Goal: Task Accomplishment & Management: Manage account settings

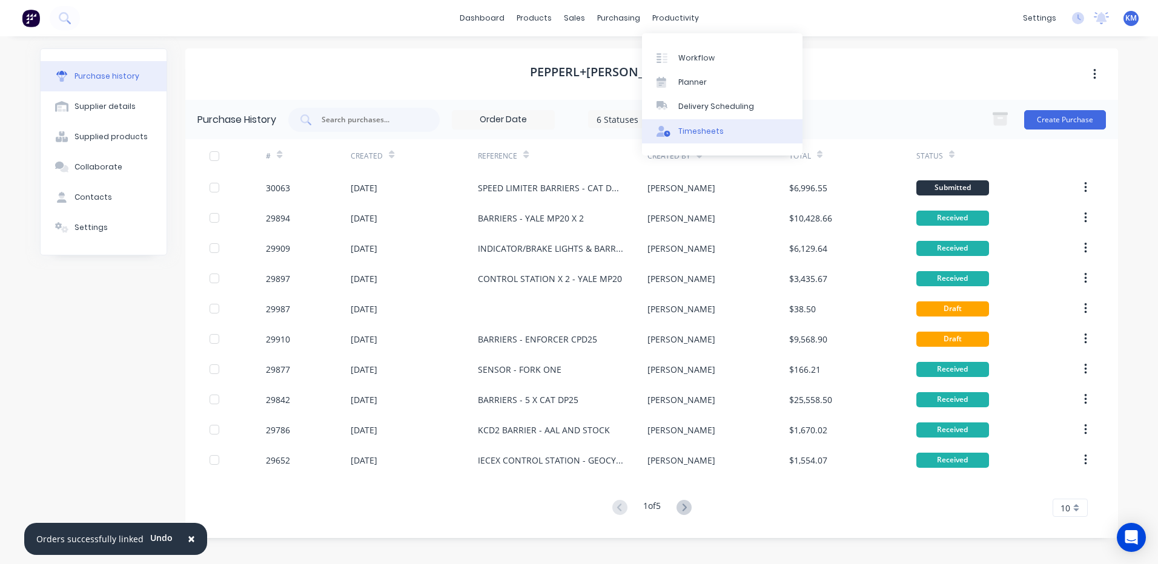
click at [687, 133] on div "Timesheets" at bounding box center [700, 131] width 45 height 11
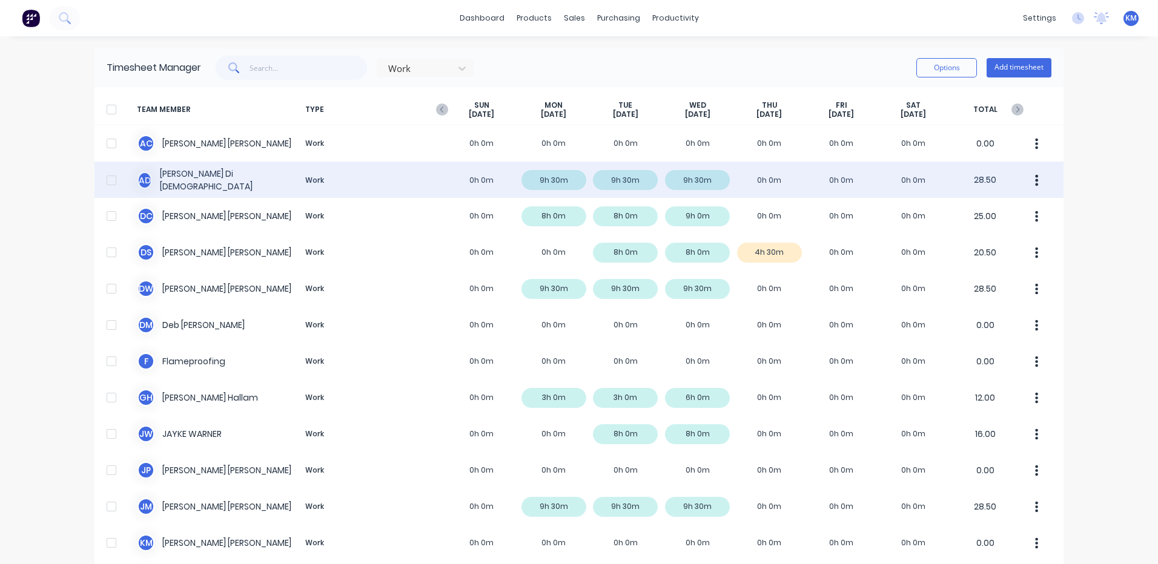
click at [624, 188] on div "A D [PERSON_NAME] Dio Work 0h 0m 9h 30m 9h 30m 9h 30m 0h 0m 0h 0m 0h 0m 28.50" at bounding box center [578, 180] width 969 height 36
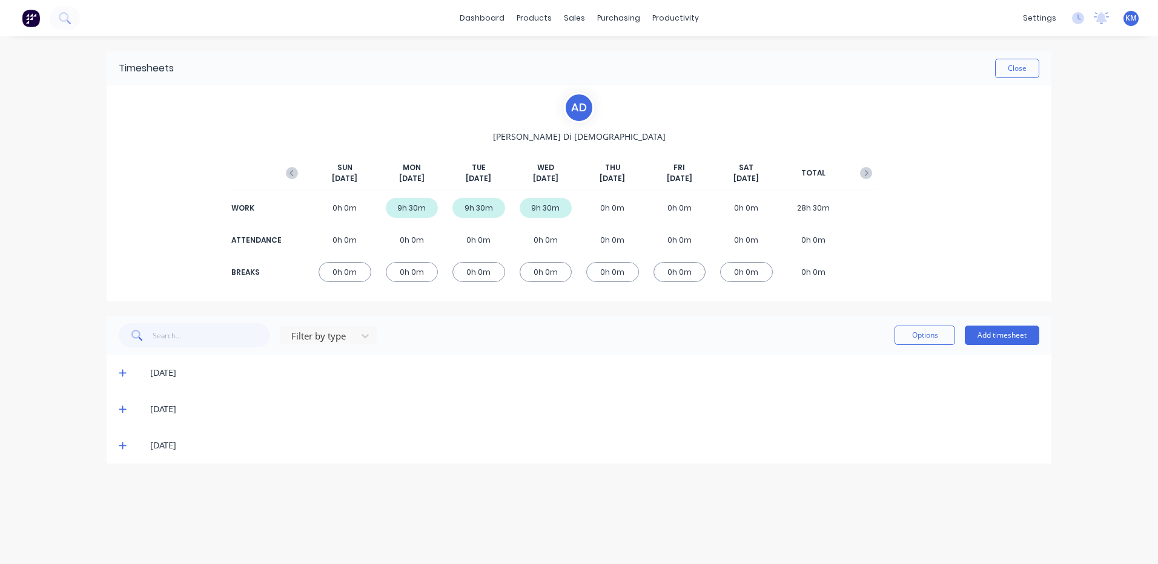
click at [125, 445] on icon at bounding box center [123, 445] width 8 height 8
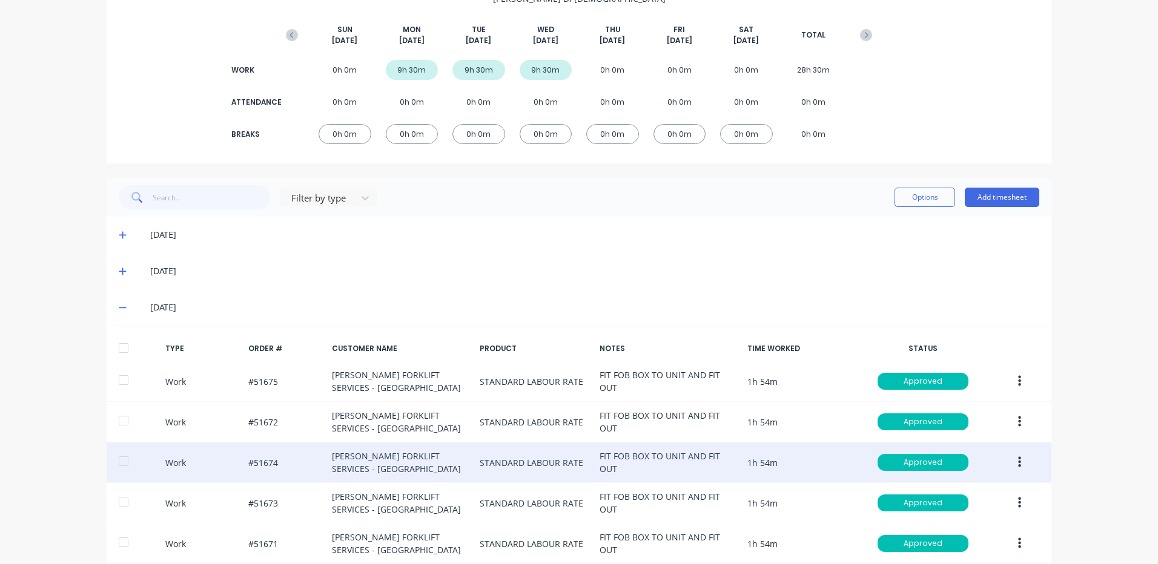
scroll to position [200, 0]
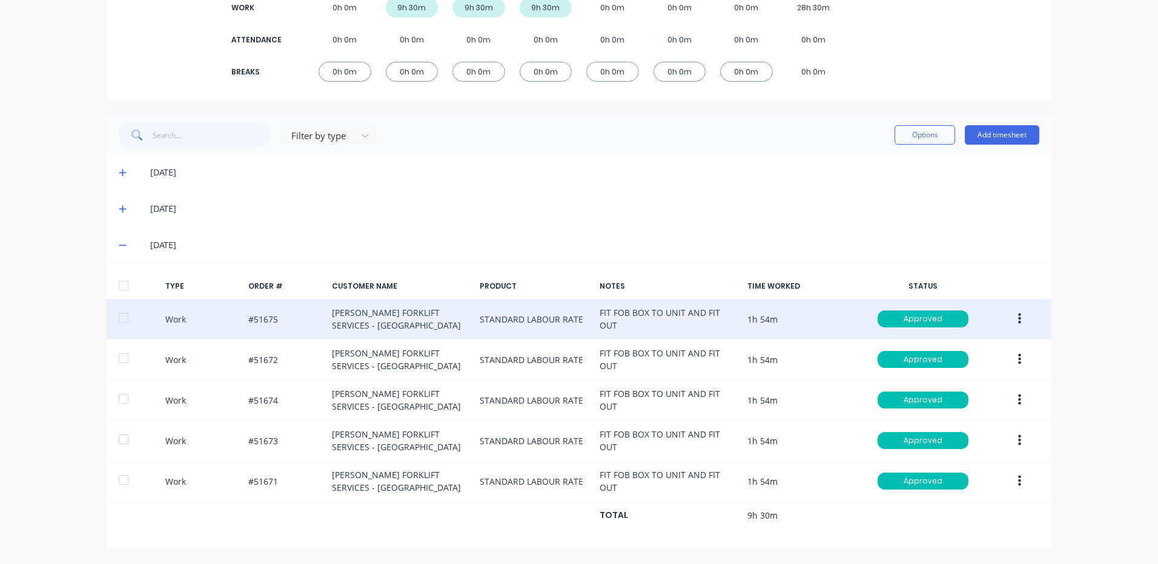
click at [1008, 317] on button "button" at bounding box center [1019, 319] width 28 height 22
click at [979, 304] on div "Duplicate" at bounding box center [976, 298] width 93 height 18
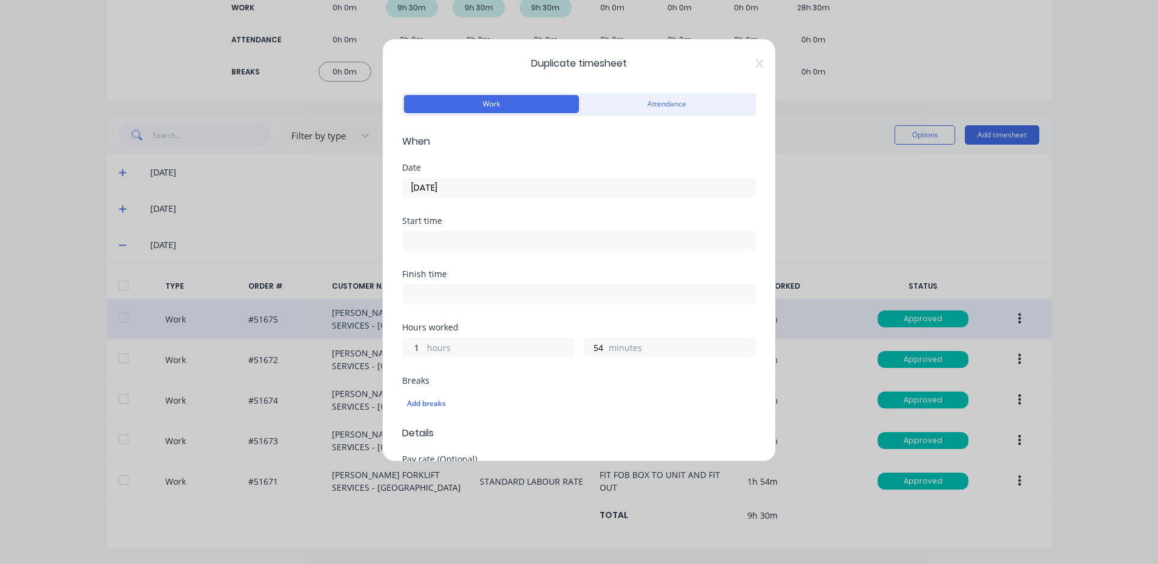
click at [503, 186] on input "[DATE]" at bounding box center [579, 188] width 352 height 18
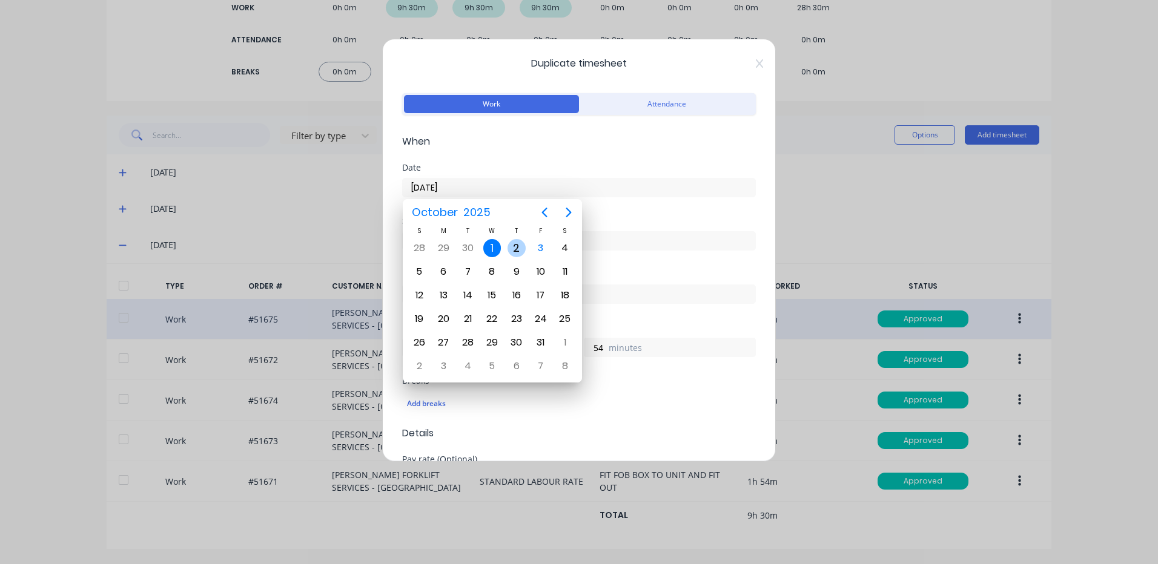
click at [512, 251] on div "2" at bounding box center [516, 248] width 18 height 18
type input "[DATE]"
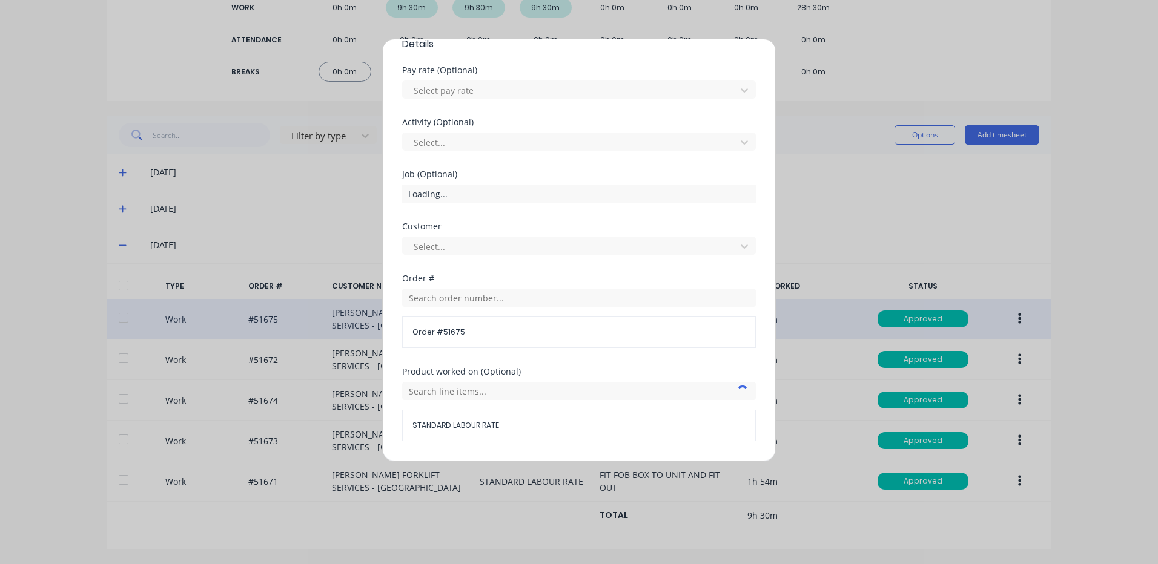
scroll to position [523, 0]
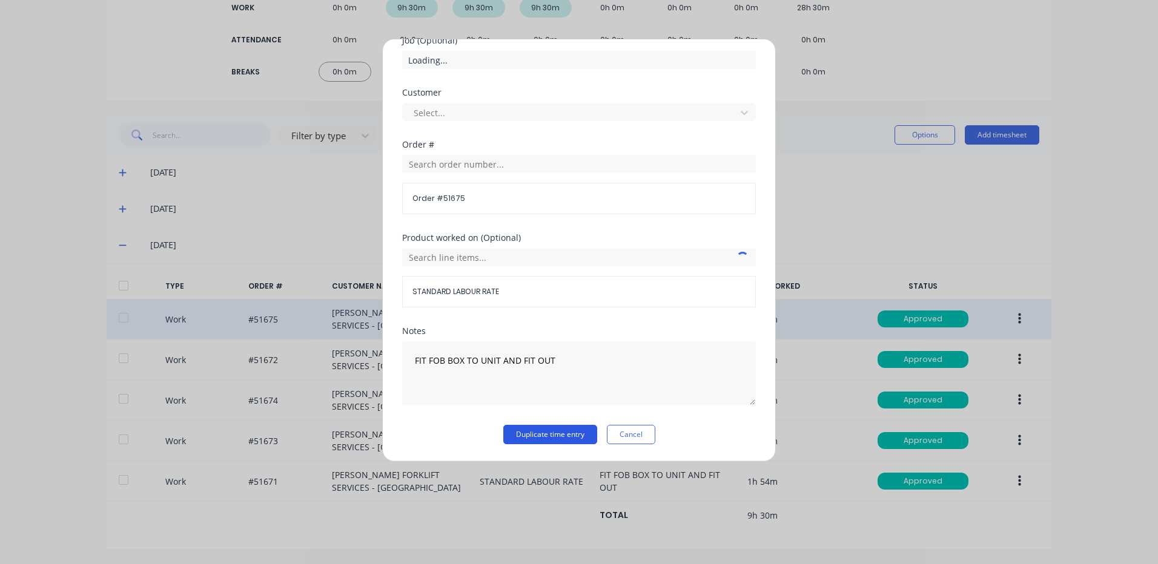
click at [561, 431] on button "Duplicate time entry" at bounding box center [550, 434] width 94 height 19
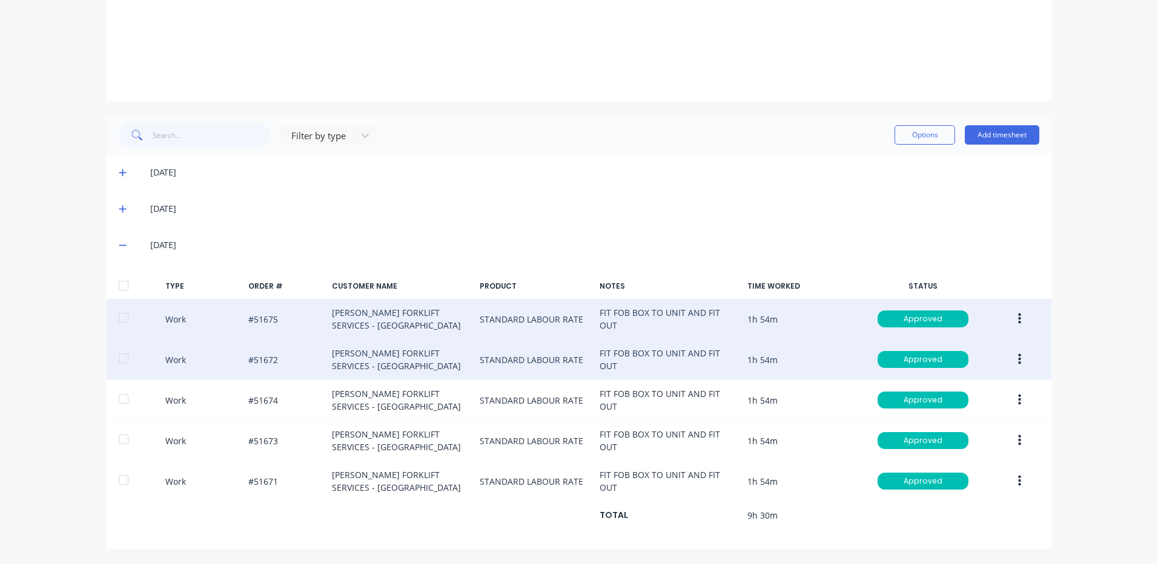
click at [1009, 355] on button "button" at bounding box center [1019, 360] width 28 height 22
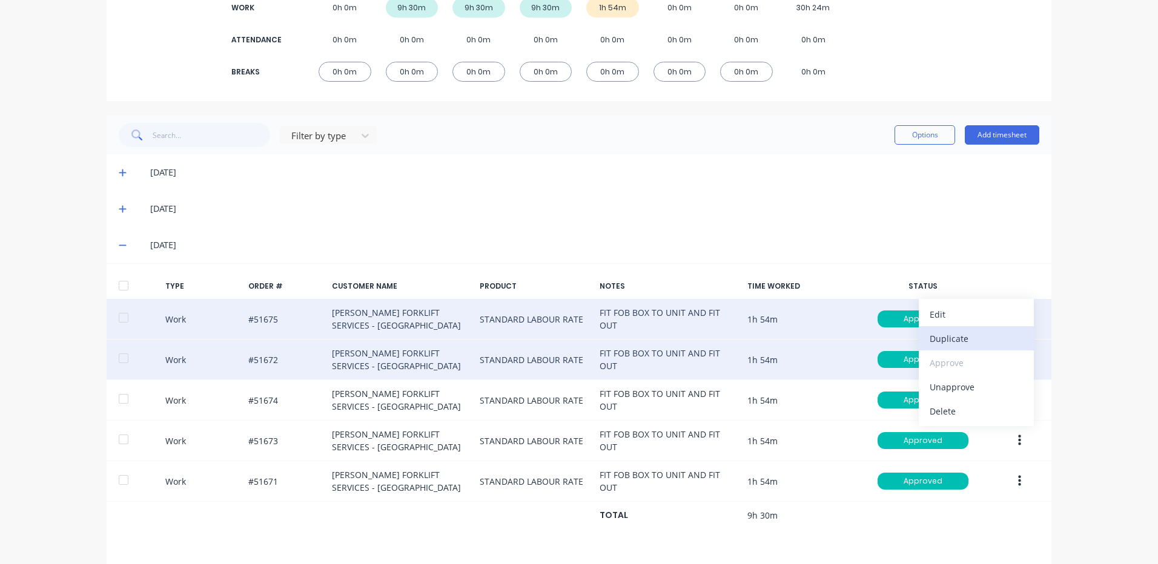
click at [956, 341] on div "Duplicate" at bounding box center [976, 339] width 93 height 18
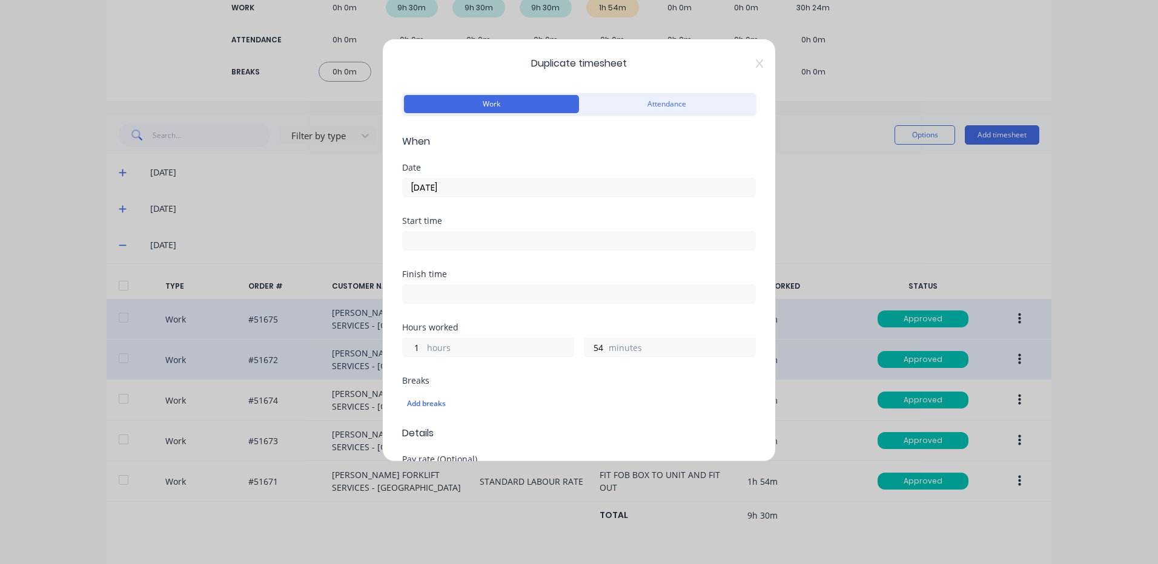
click at [515, 183] on input "[DATE]" at bounding box center [579, 188] width 352 height 18
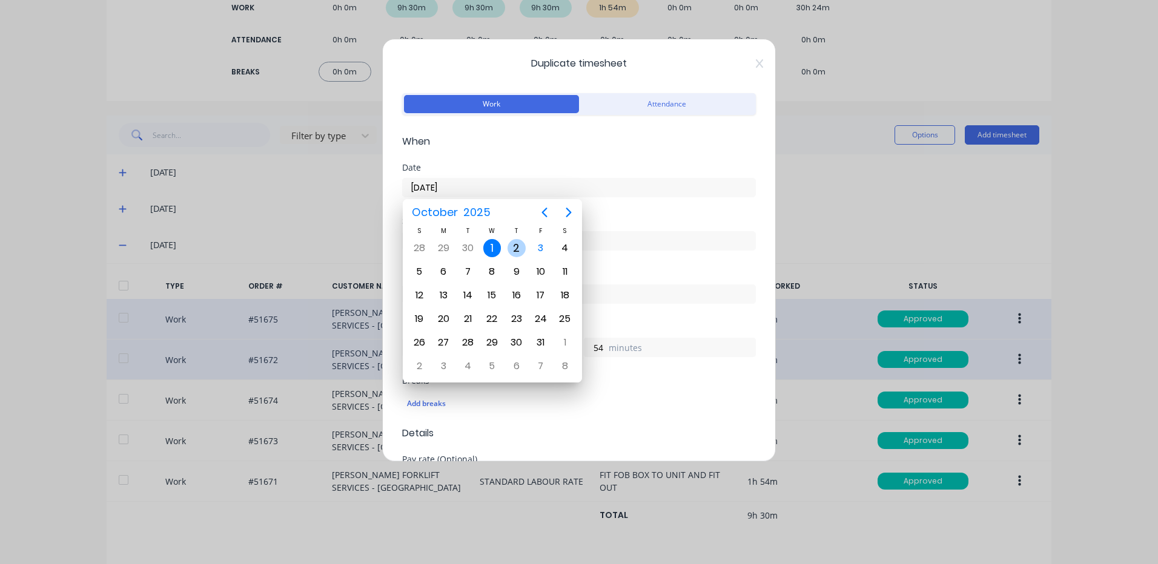
click at [518, 247] on div "2" at bounding box center [516, 248] width 18 height 18
type input "[DATE]"
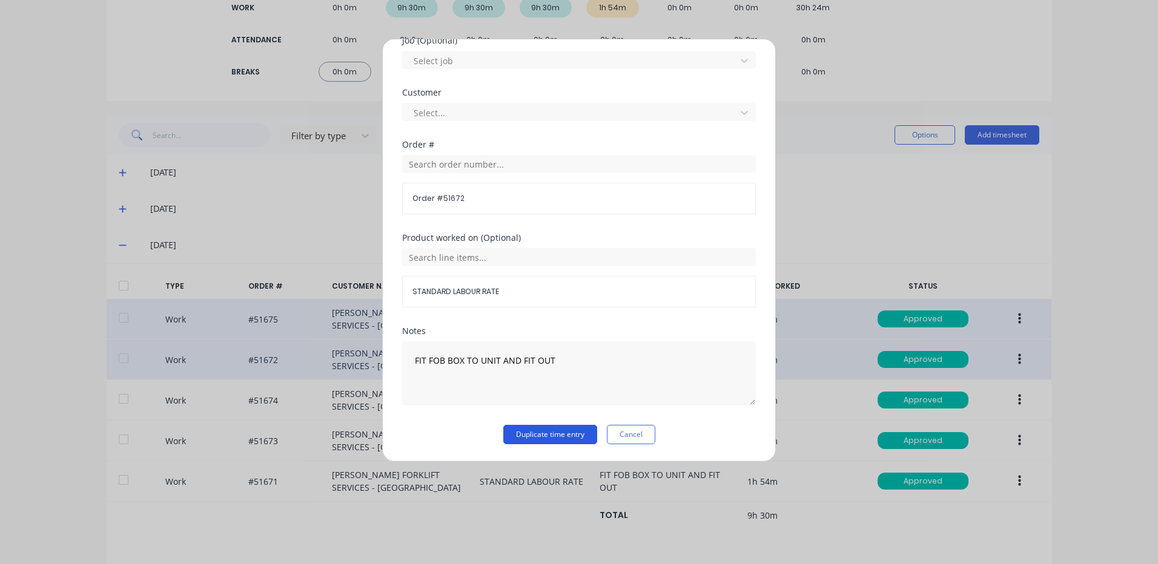
click at [539, 432] on button "Duplicate time entry" at bounding box center [550, 434] width 94 height 19
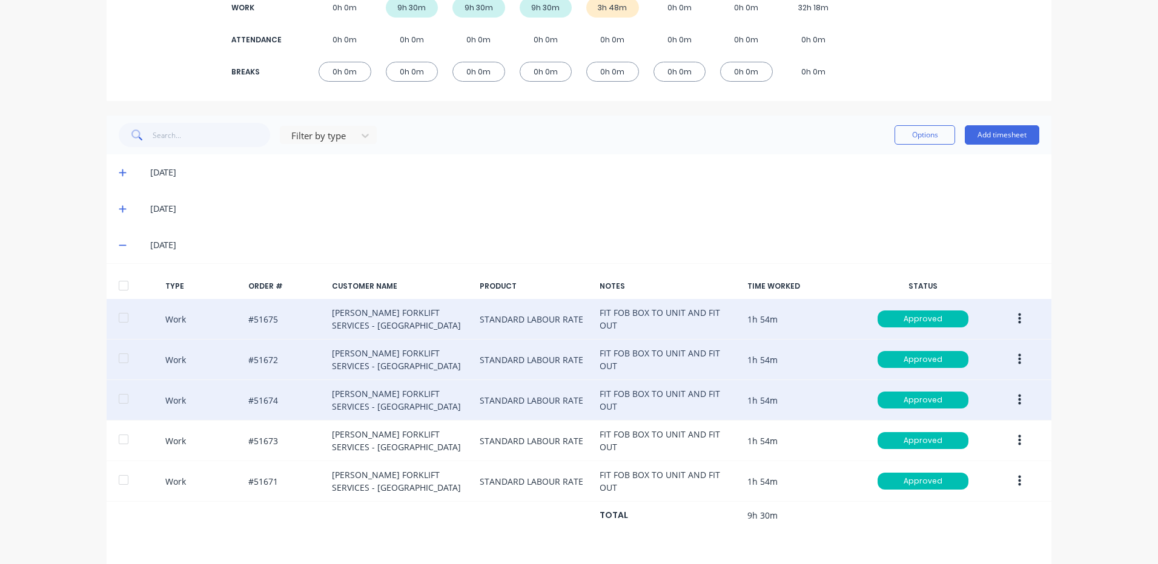
click at [1020, 401] on button "button" at bounding box center [1019, 400] width 28 height 22
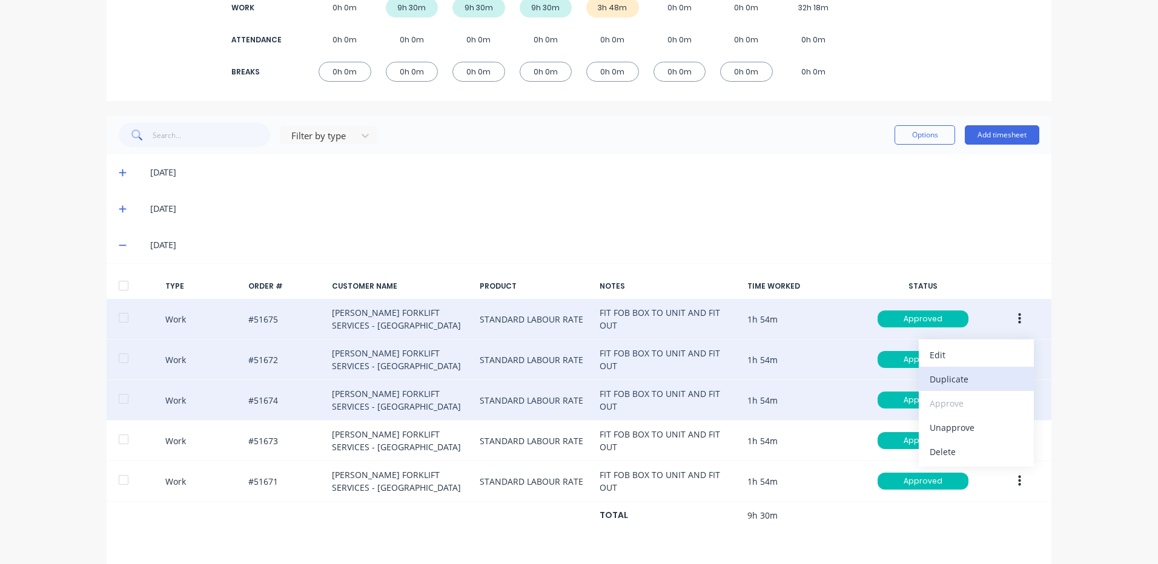
click at [968, 388] on button "Duplicate" at bounding box center [976, 379] width 115 height 24
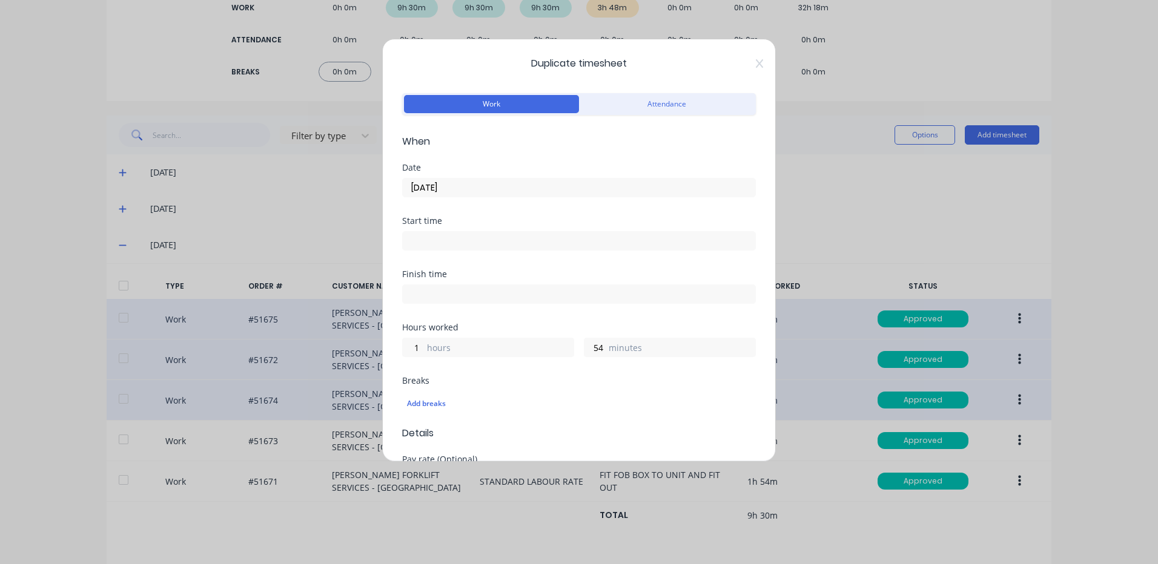
click at [555, 183] on input "[DATE]" at bounding box center [579, 188] width 352 height 18
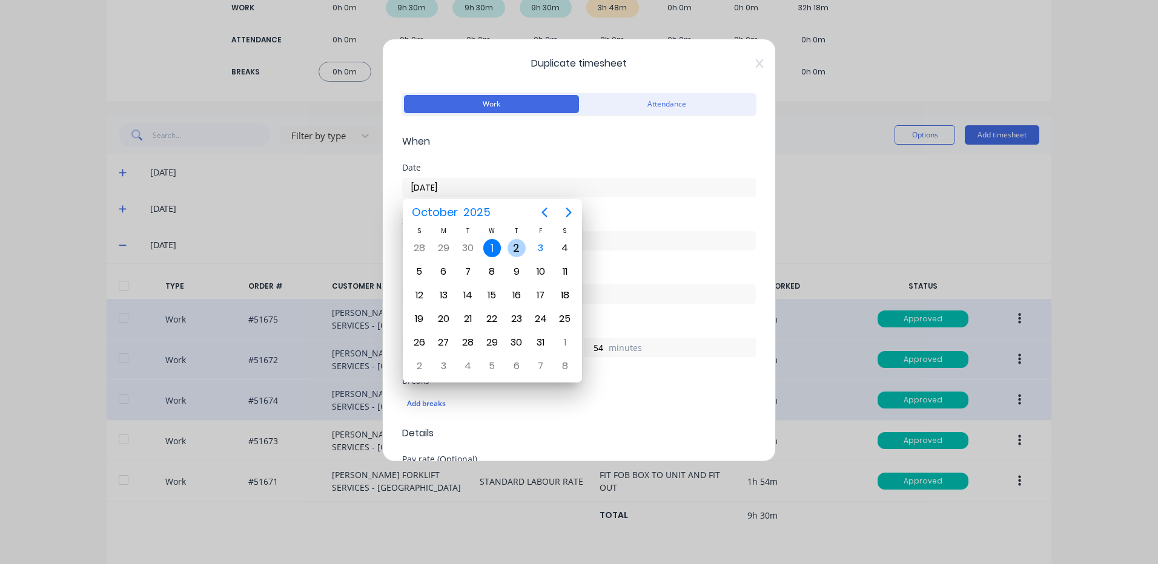
click at [515, 254] on div "2" at bounding box center [516, 248] width 18 height 18
type input "[DATE]"
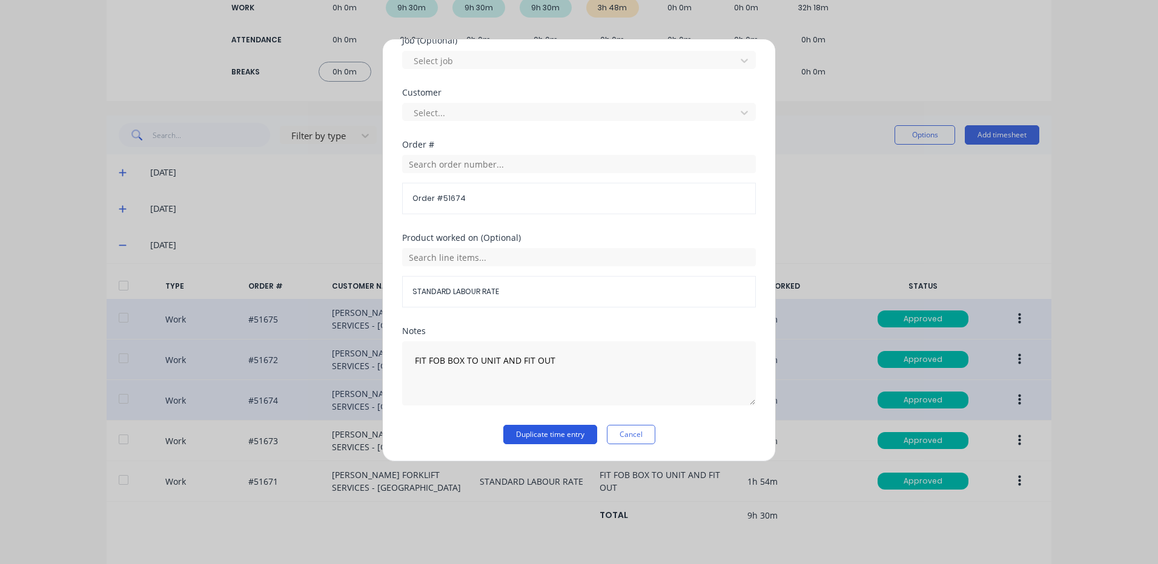
click at [563, 429] on button "Duplicate time entry" at bounding box center [550, 434] width 94 height 19
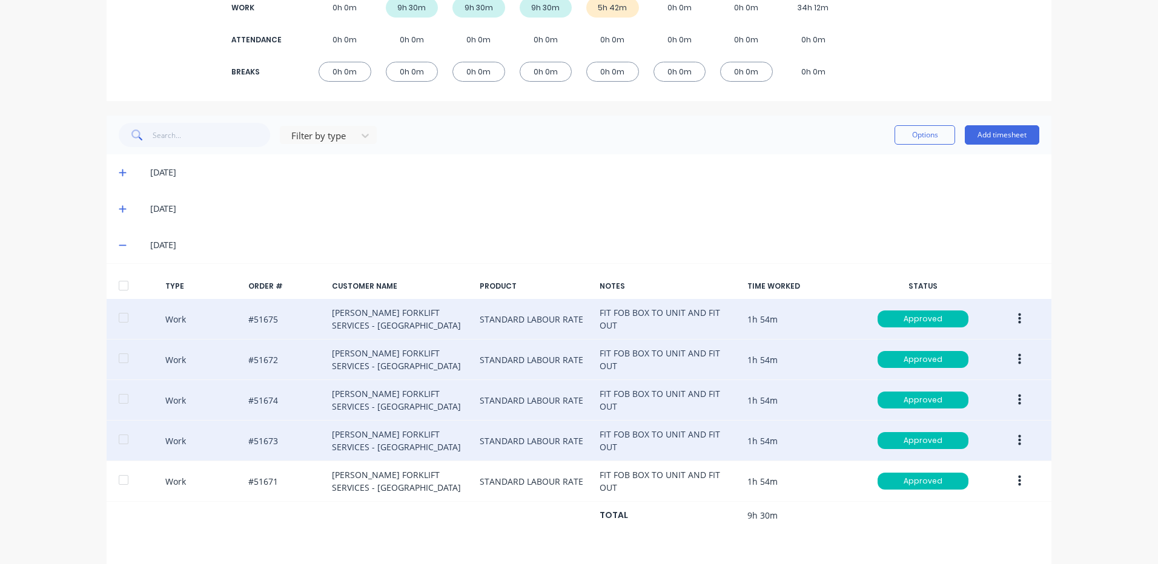
click at [1019, 435] on button "button" at bounding box center [1019, 441] width 28 height 22
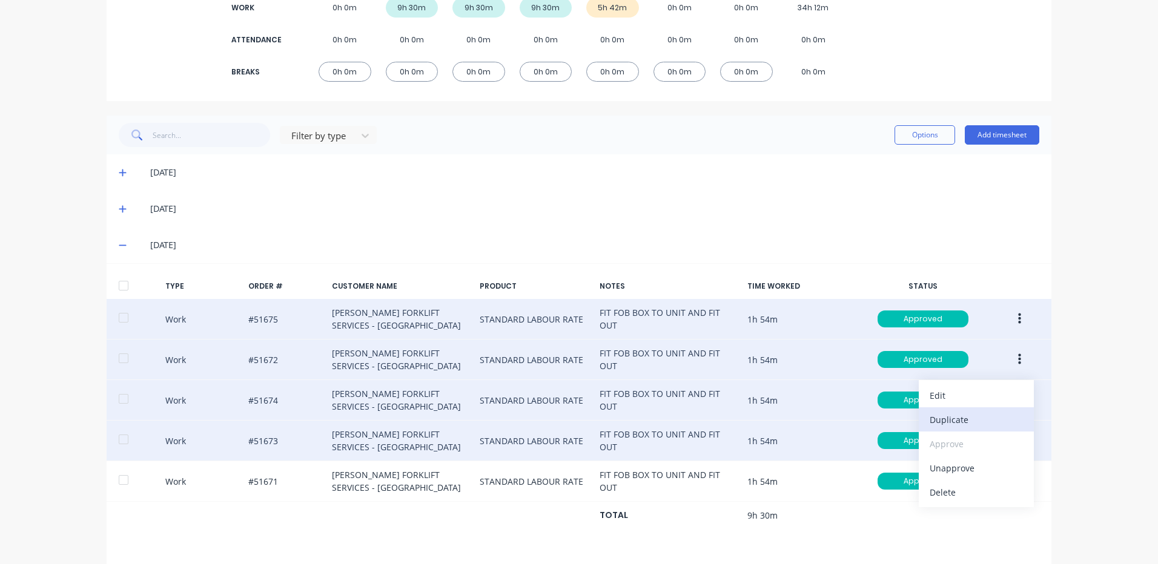
click at [948, 417] on div "Duplicate" at bounding box center [976, 420] width 93 height 18
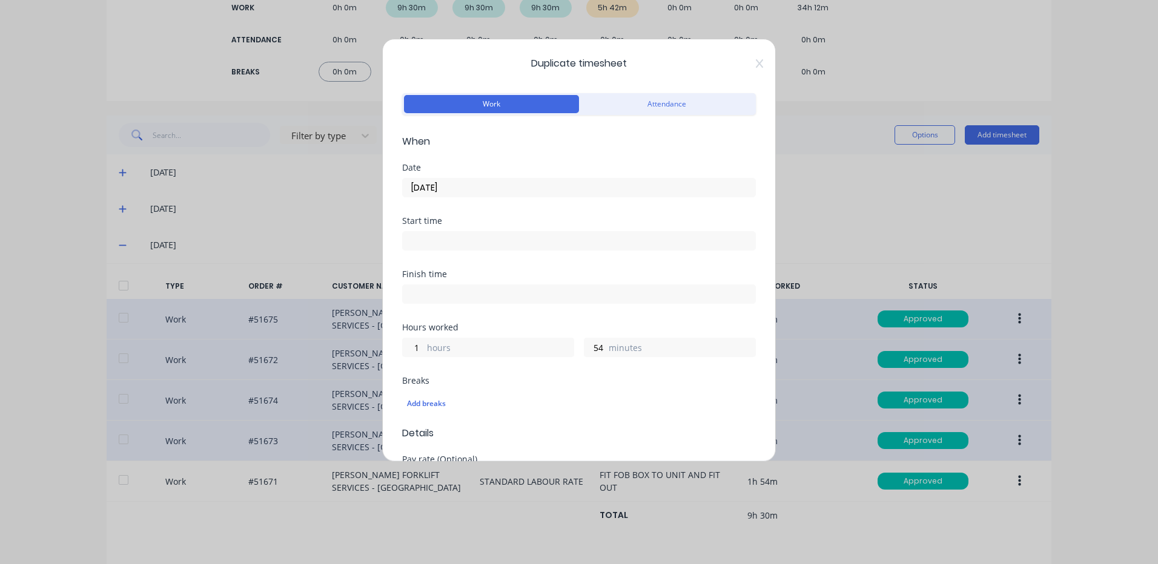
click at [553, 194] on input "[DATE]" at bounding box center [579, 188] width 352 height 18
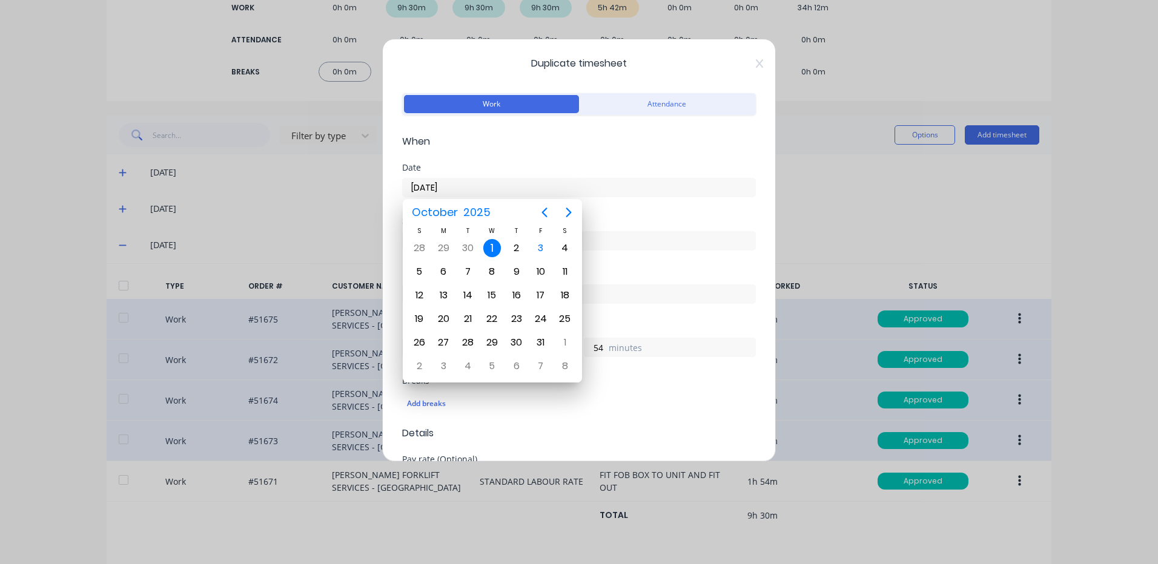
click at [515, 235] on div "T" at bounding box center [516, 231] width 24 height 10
drag, startPoint x: 516, startPoint y: 243, endPoint x: 521, endPoint y: 247, distance: 6.4
click at [516, 243] on div "2" at bounding box center [516, 248] width 18 height 18
type input "[DATE]"
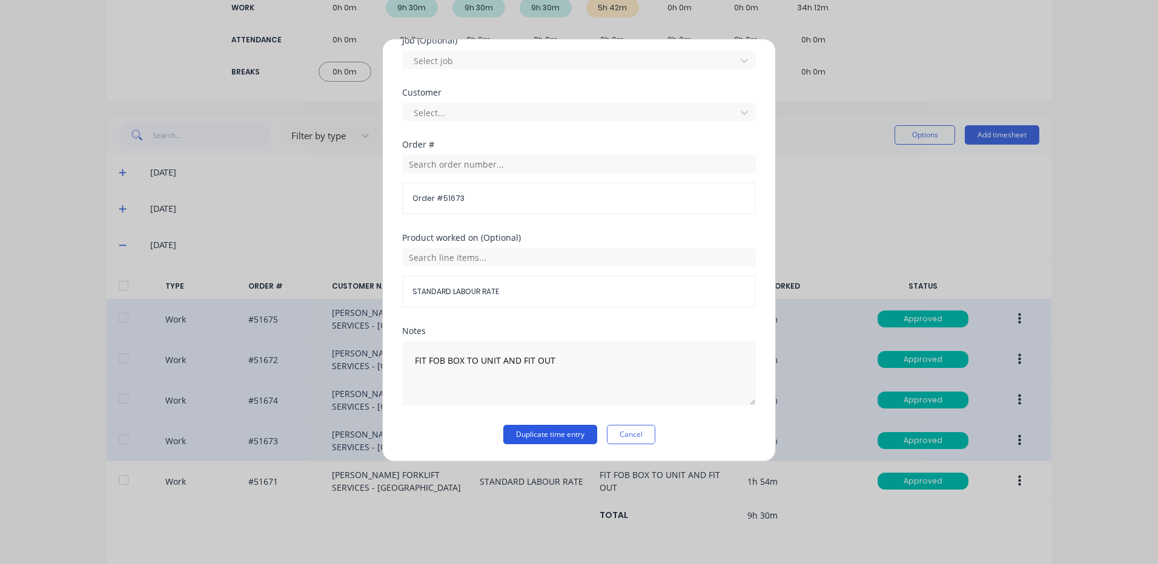
click at [564, 442] on button "Duplicate time entry" at bounding box center [550, 434] width 94 height 19
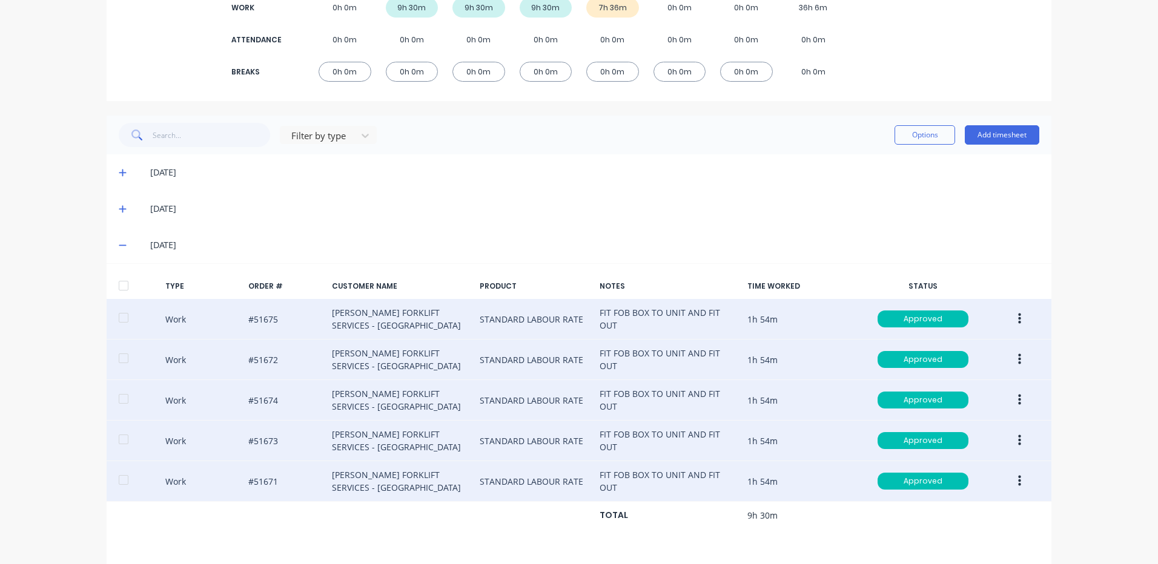
click at [1018, 488] on icon "button" at bounding box center [1019, 481] width 3 height 13
click at [940, 460] on div "Duplicate" at bounding box center [976, 461] width 93 height 18
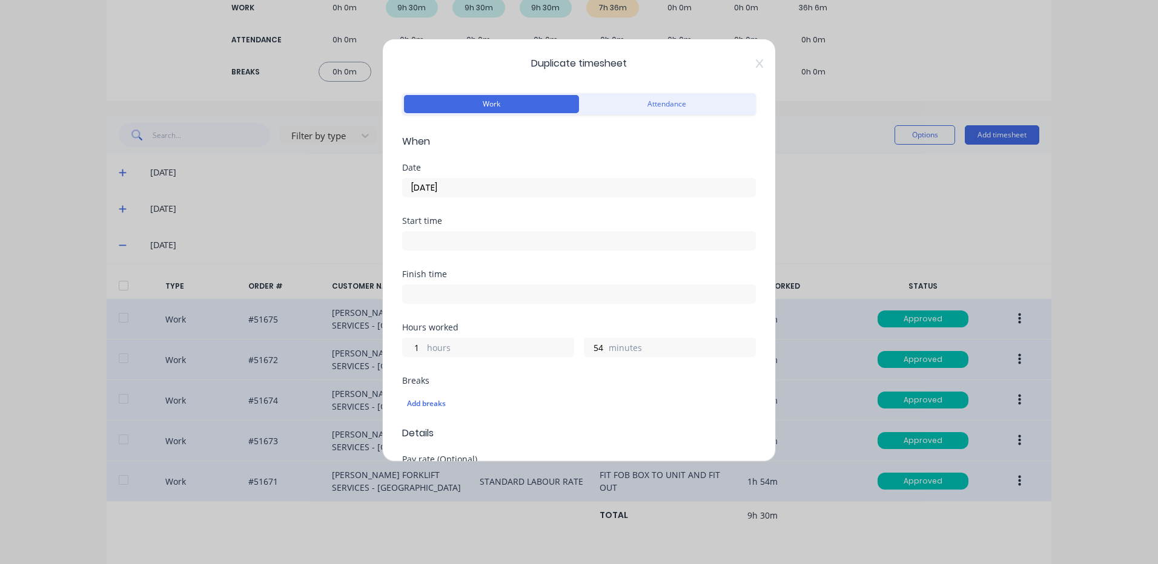
click at [606, 187] on input "[DATE]" at bounding box center [579, 188] width 352 height 18
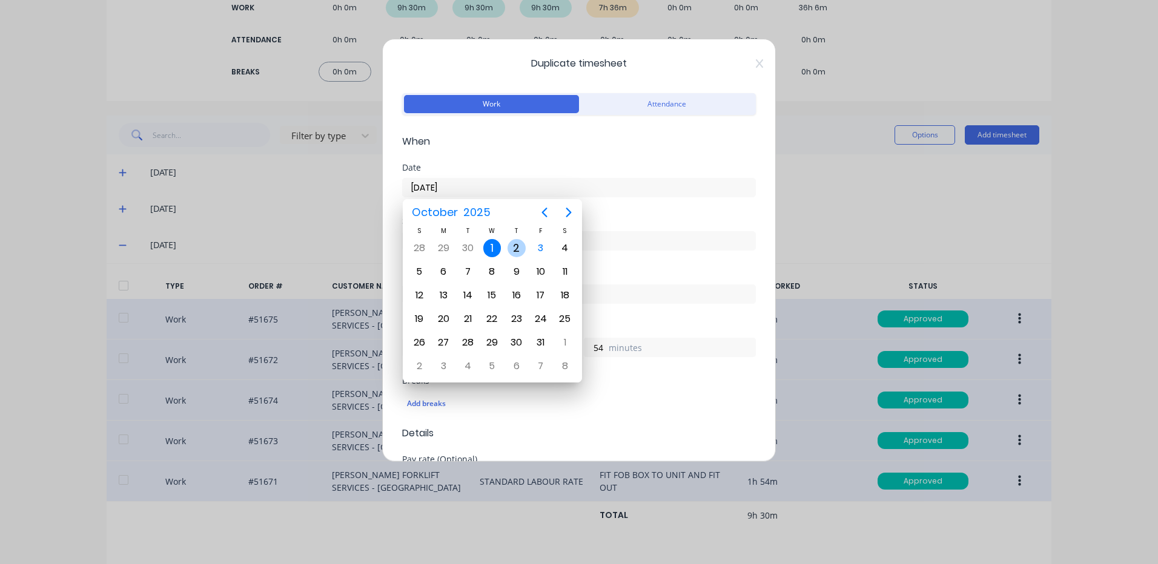
click at [518, 255] on div "2" at bounding box center [516, 248] width 18 height 18
type input "[DATE]"
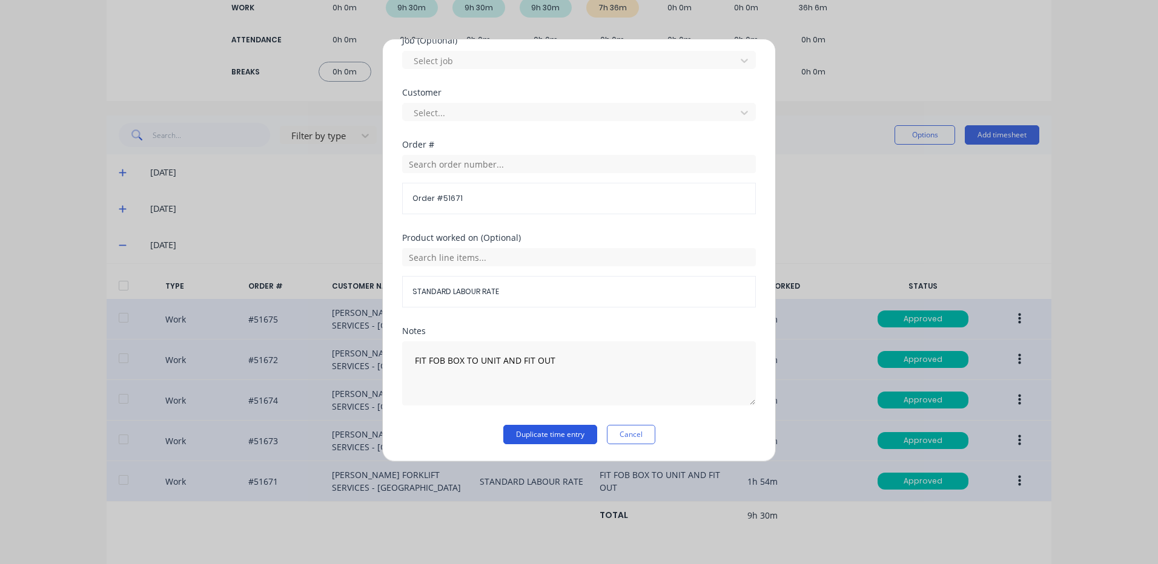
click at [545, 427] on button "Duplicate time entry" at bounding box center [550, 434] width 94 height 19
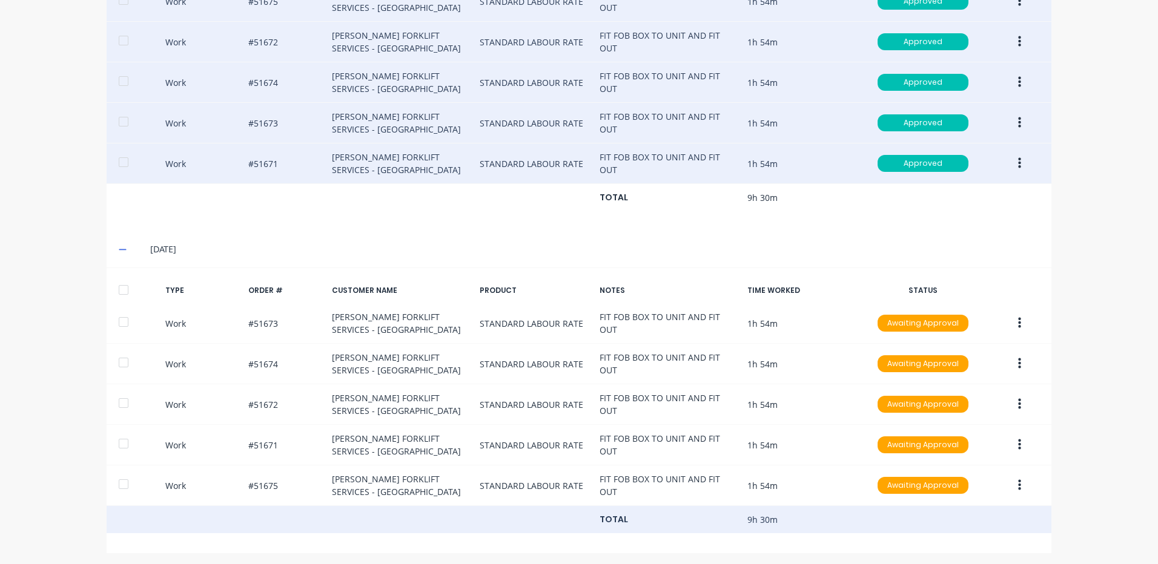
scroll to position [523, 0]
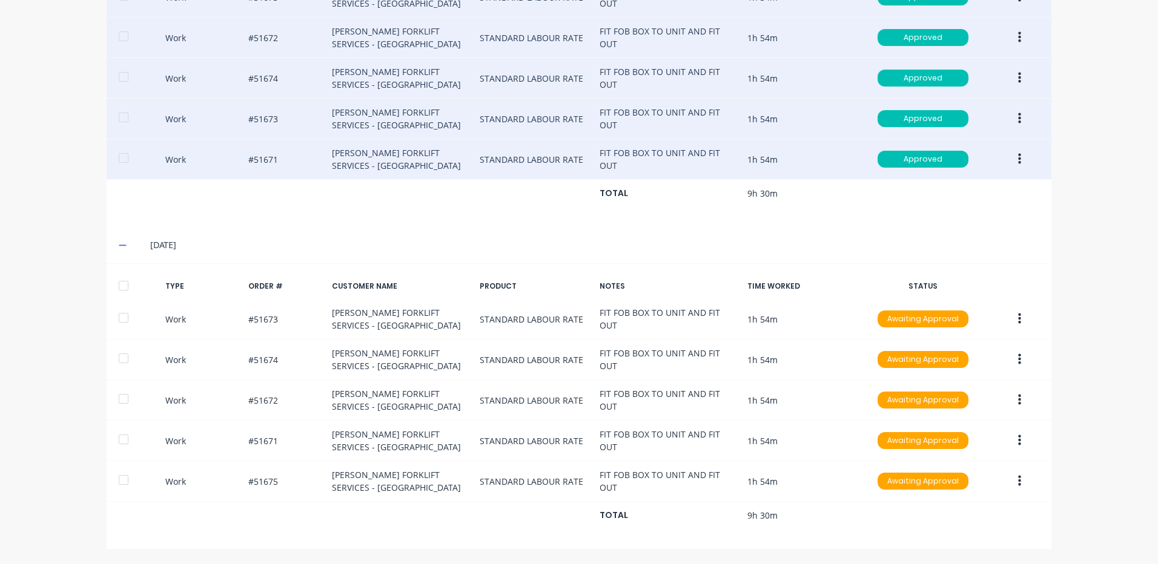
click at [128, 283] on div at bounding box center [123, 286] width 24 height 24
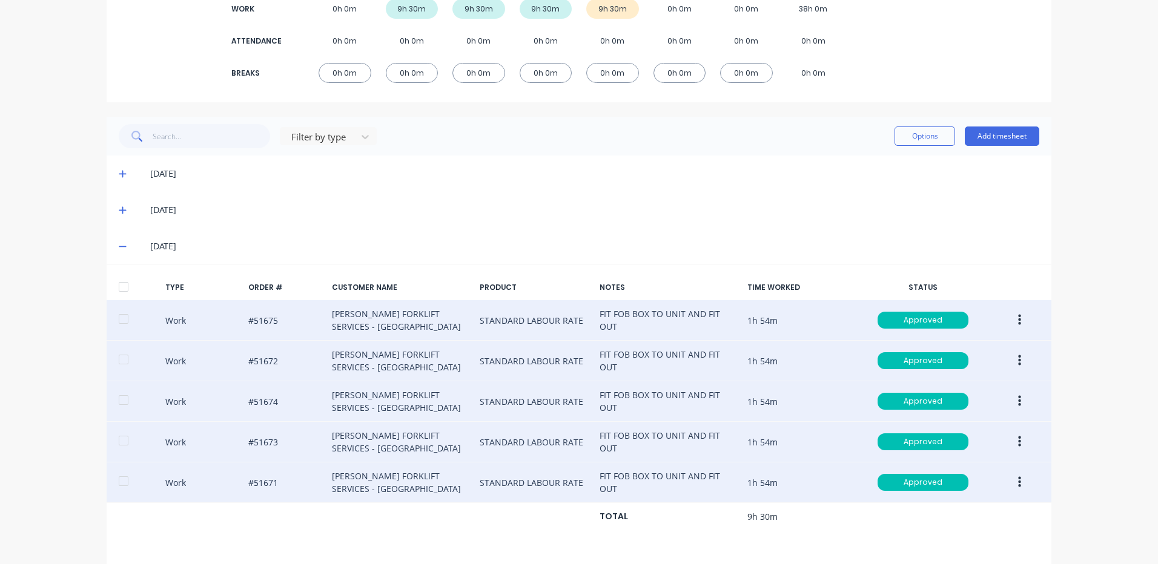
scroll to position [99, 0]
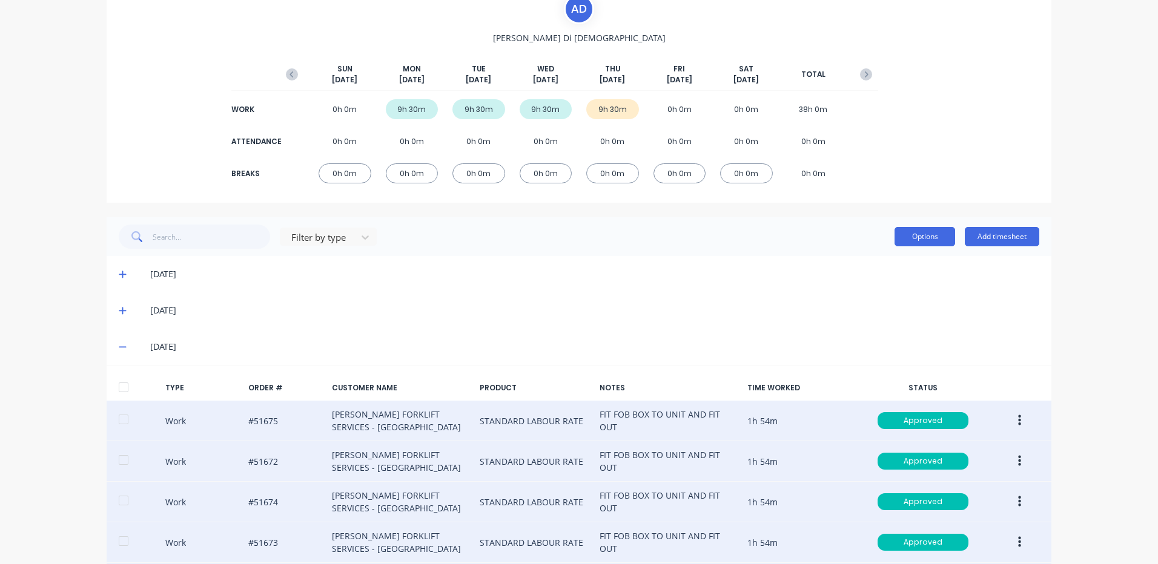
click at [927, 234] on button "Options" at bounding box center [924, 236] width 61 height 19
click at [875, 262] on div "Approve" at bounding box center [897, 268] width 93 height 18
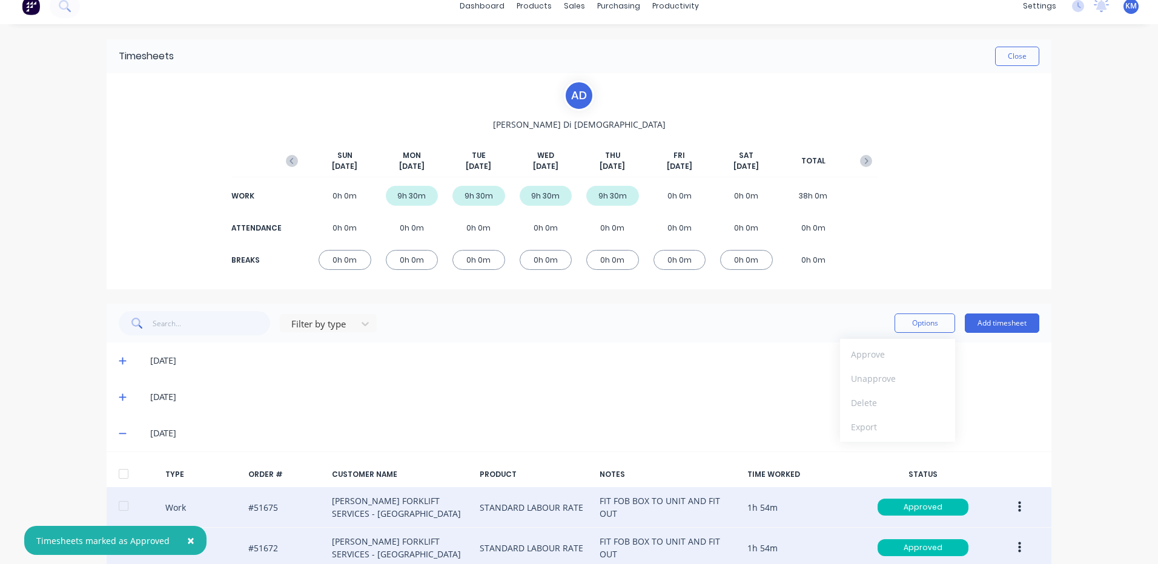
scroll to position [0, 0]
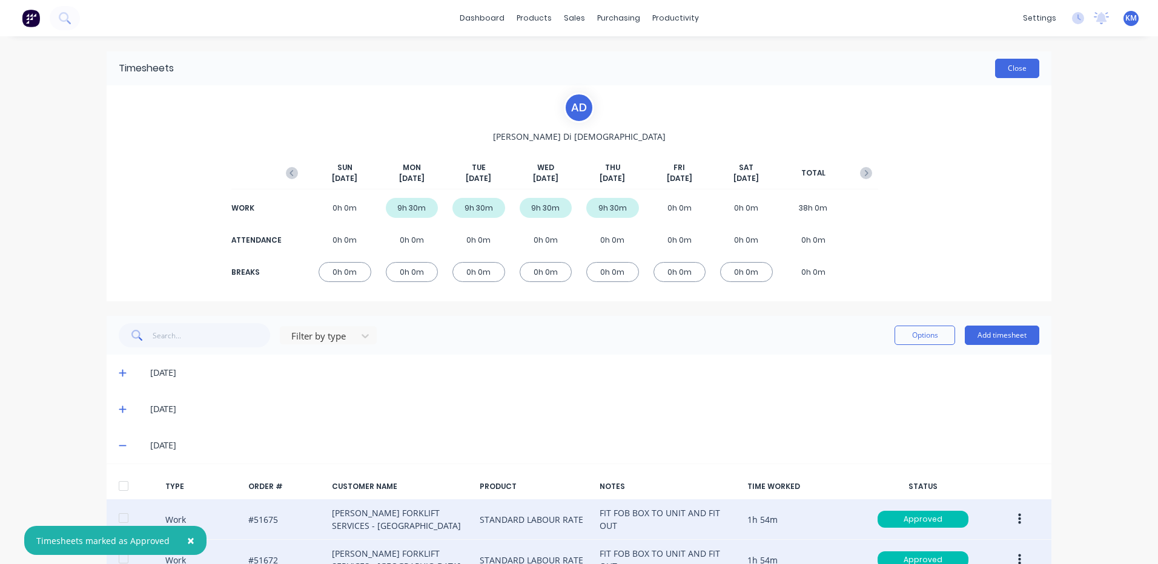
click at [1013, 69] on button "Close" at bounding box center [1017, 68] width 44 height 19
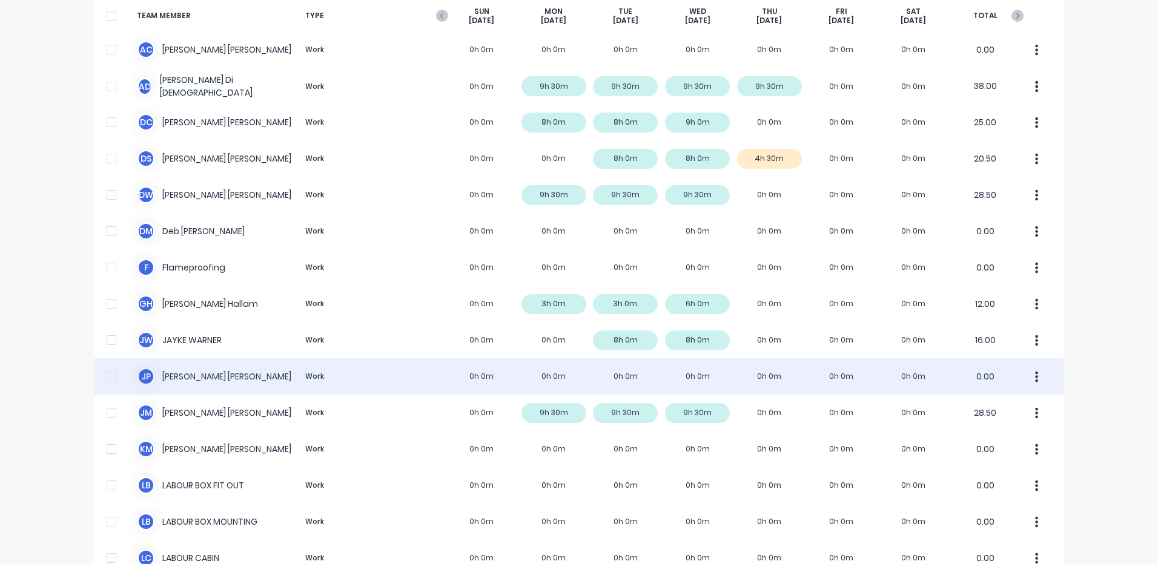
scroll to position [303, 0]
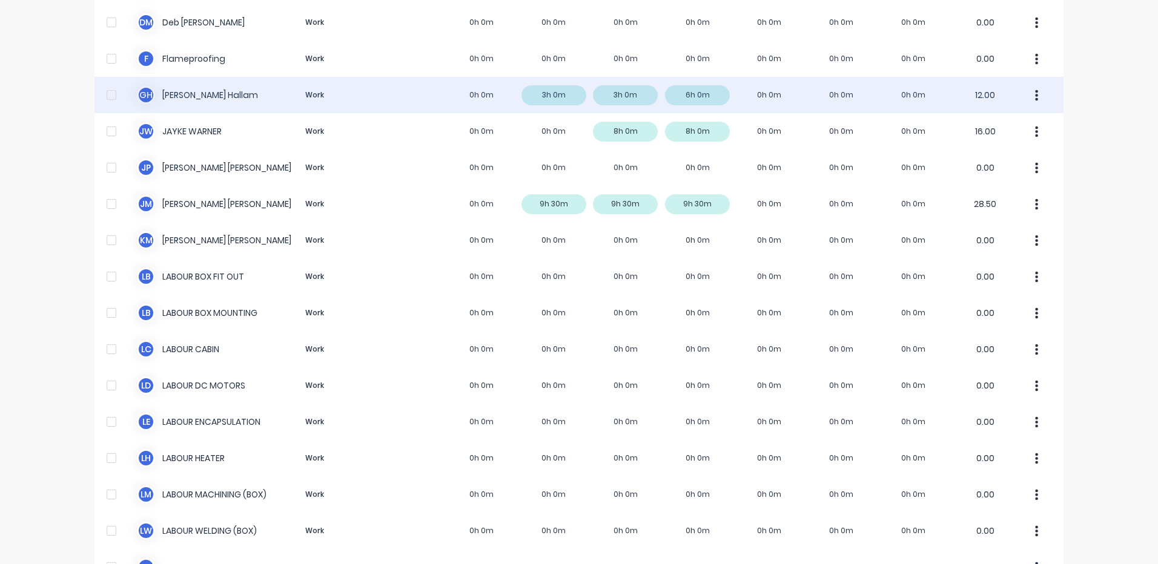
click at [491, 101] on div "G H [PERSON_NAME] Work 0h 0m 3h 0m 3h 0m 6h 0m 0h 0m 0h 0m 0h 0m 12.00" at bounding box center [578, 95] width 969 height 36
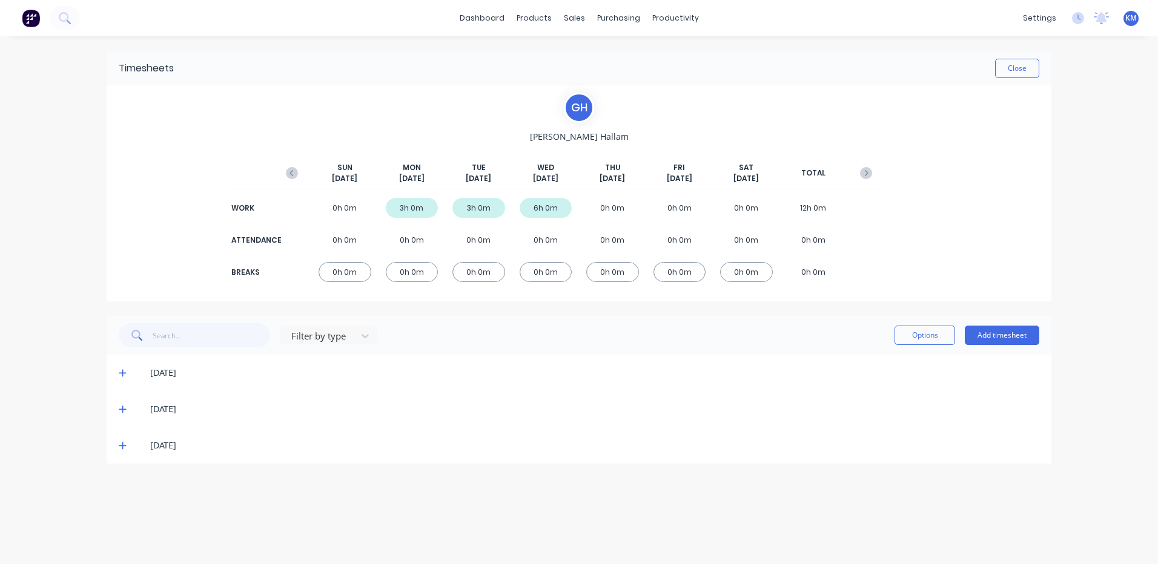
click at [125, 448] on icon at bounding box center [123, 445] width 8 height 8
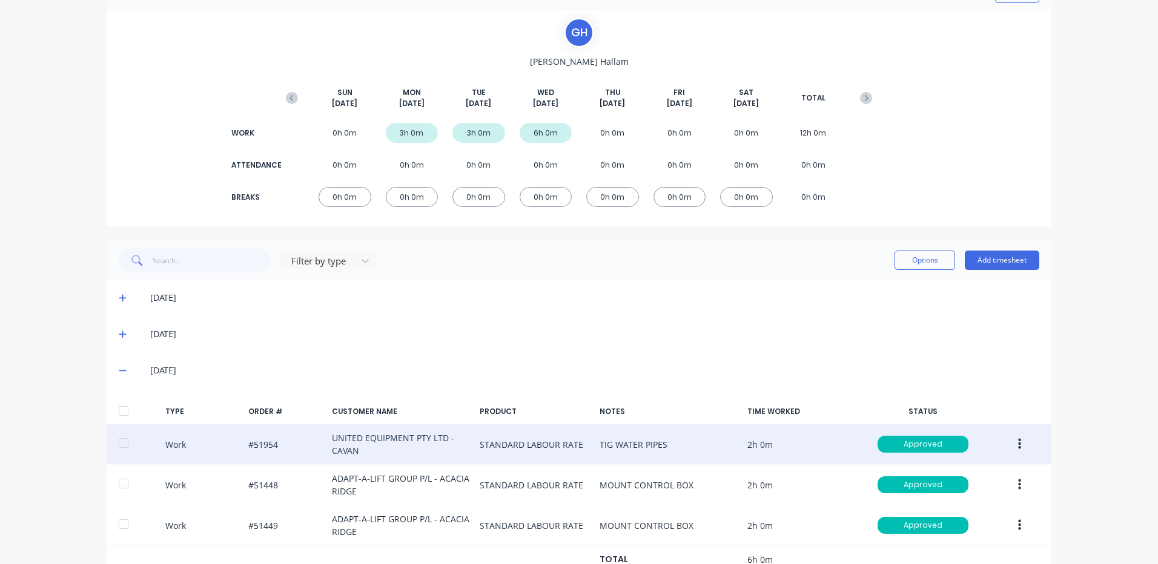
scroll to position [119, 0]
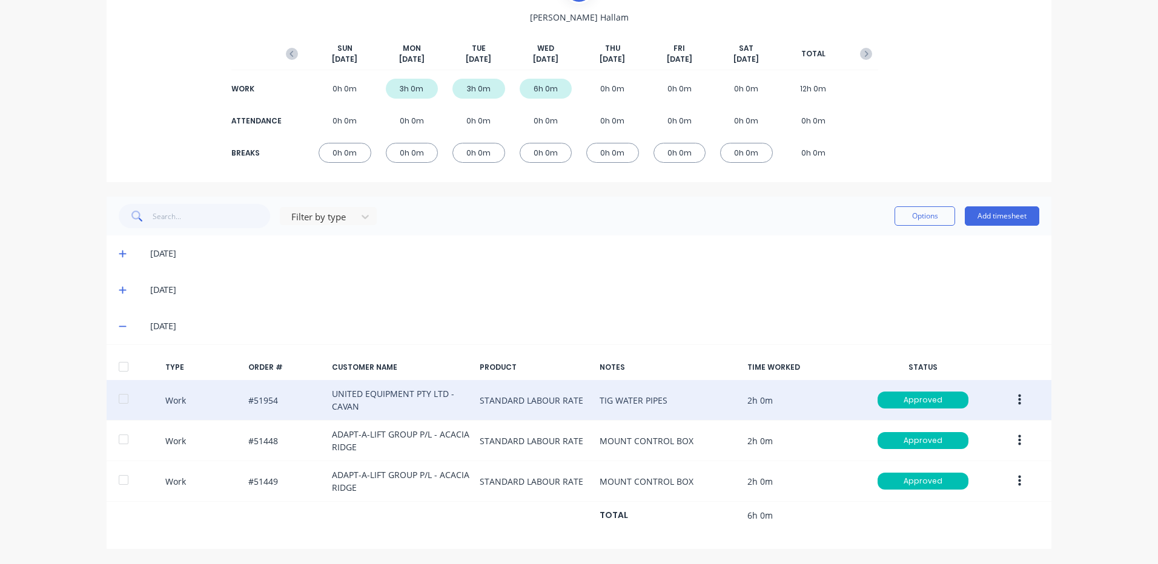
click at [1010, 397] on button "button" at bounding box center [1019, 400] width 28 height 22
click at [989, 376] on div "Duplicate" at bounding box center [976, 380] width 93 height 18
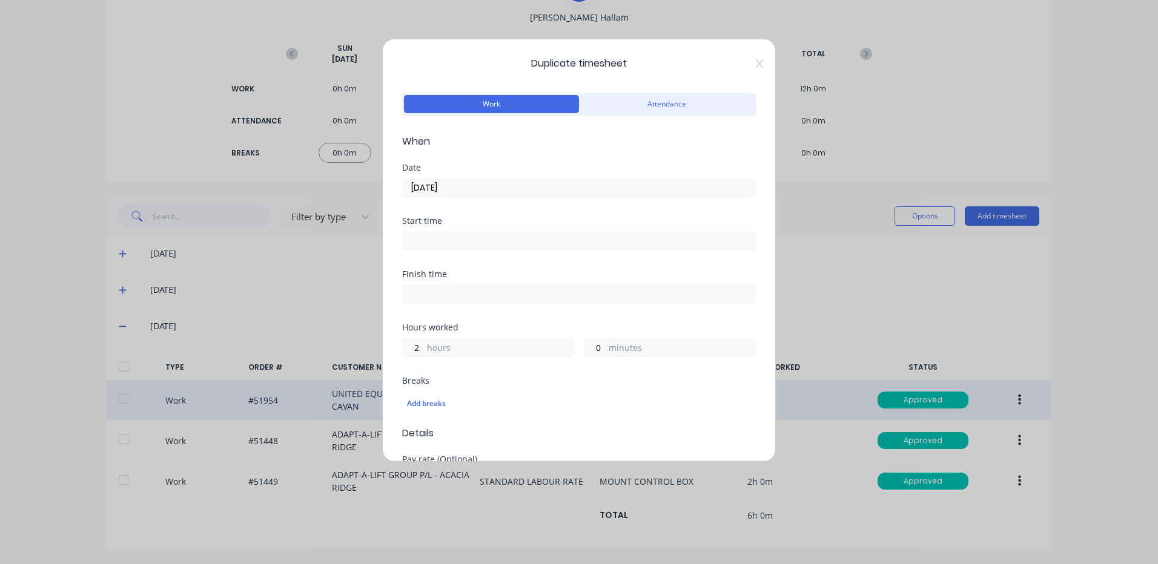
click at [498, 188] on input "[DATE]" at bounding box center [579, 188] width 352 height 18
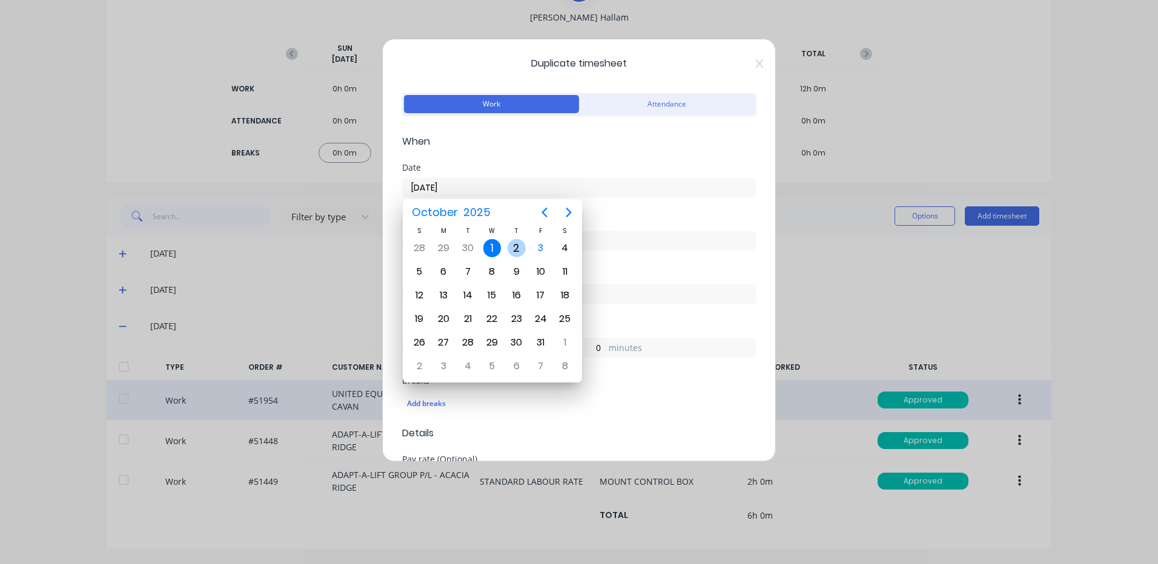
click at [510, 247] on div "2" at bounding box center [516, 248] width 18 height 18
type input "[DATE]"
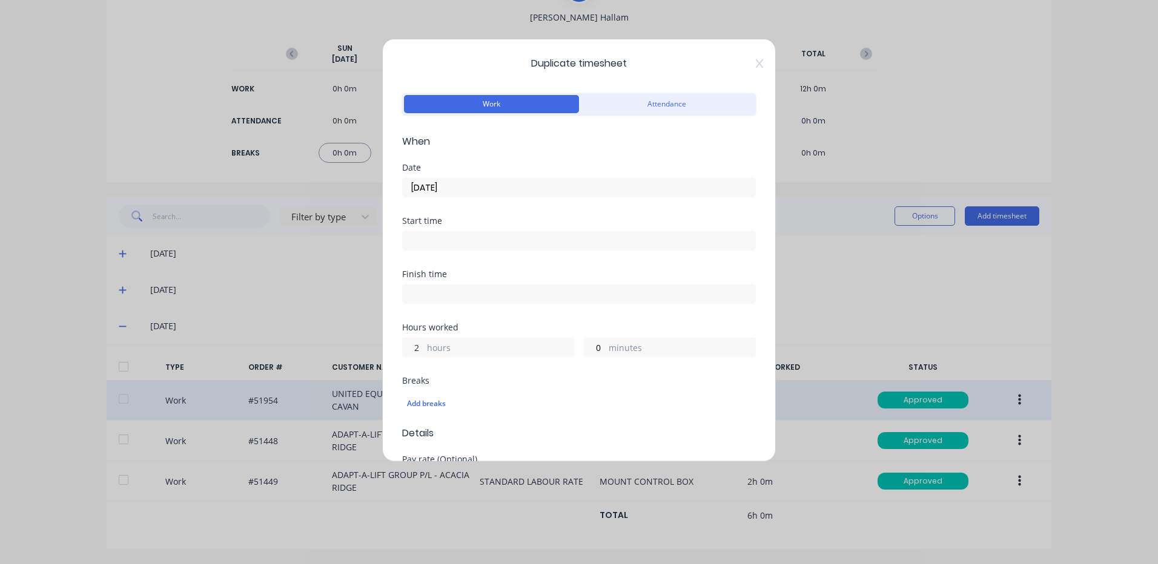
click at [423, 347] on input "2" at bounding box center [413, 348] width 21 height 18
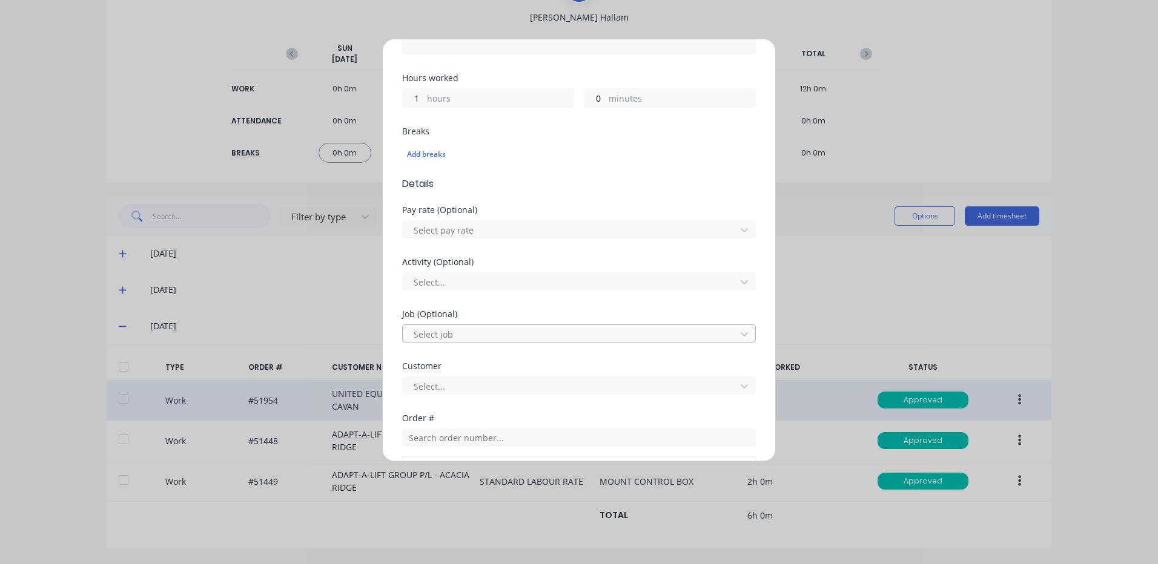
scroll to position [523, 0]
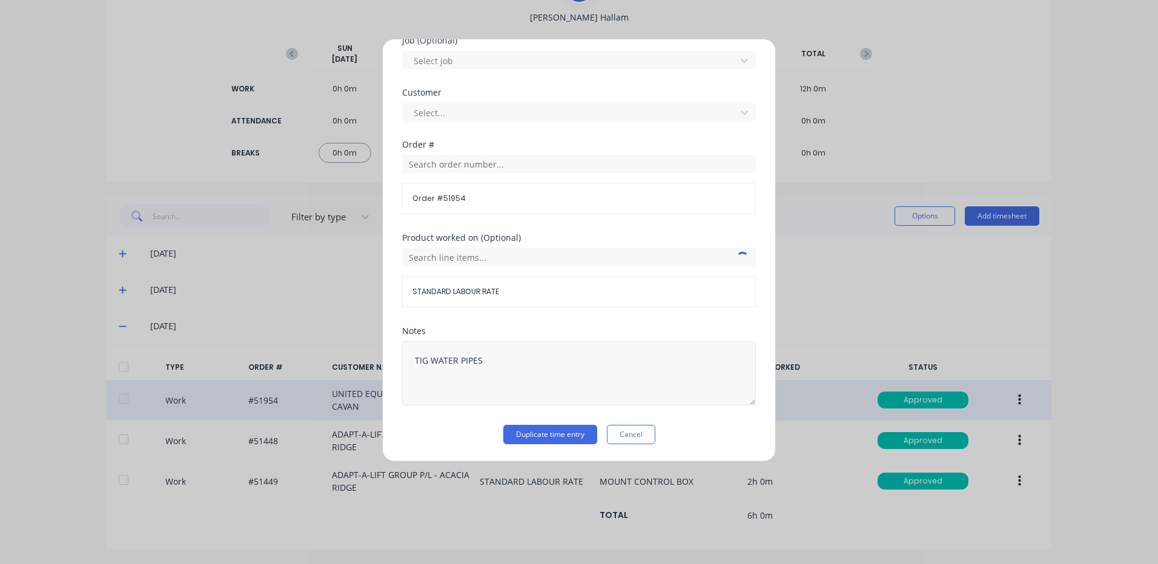
type input "1"
click at [521, 351] on textarea "TIG WATER PIPES" at bounding box center [579, 374] width 354 height 64
drag, startPoint x: 518, startPoint y: 351, endPoint x: 385, endPoint y: 354, distance: 133.3
click at [385, 354] on div "Duplicate timesheet Work Attendance When Date [DATE] Start time Finish time Hou…" at bounding box center [579, 250] width 394 height 423
click at [527, 450] on div "Duplicate timesheet Work Attendance When Date [DATE] Start time Finish time Hou…" at bounding box center [579, 250] width 394 height 423
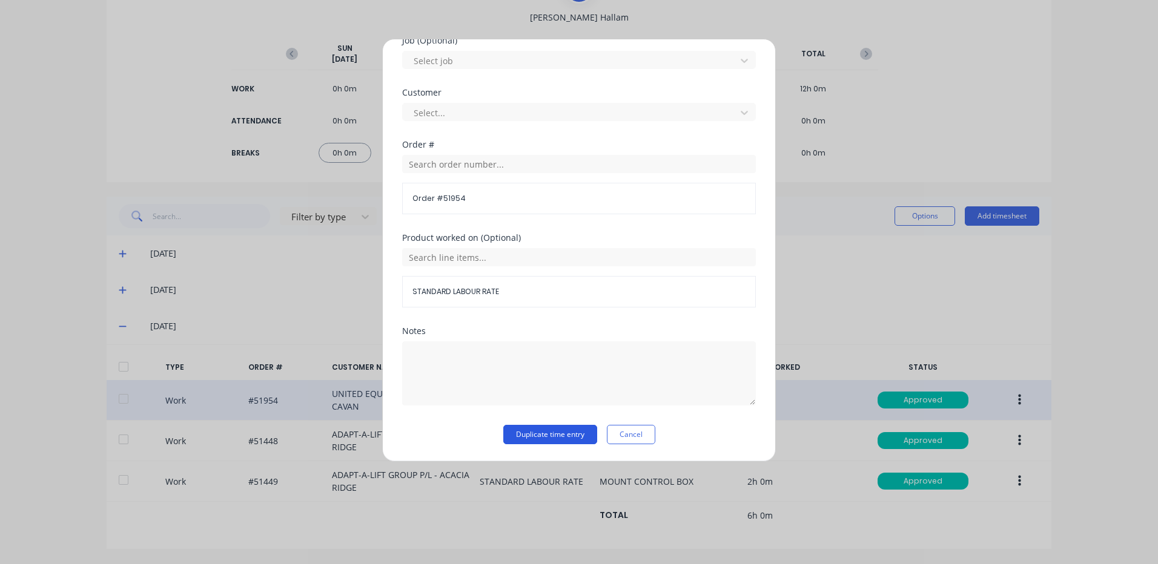
click at [528, 441] on button "Duplicate time entry" at bounding box center [550, 434] width 94 height 19
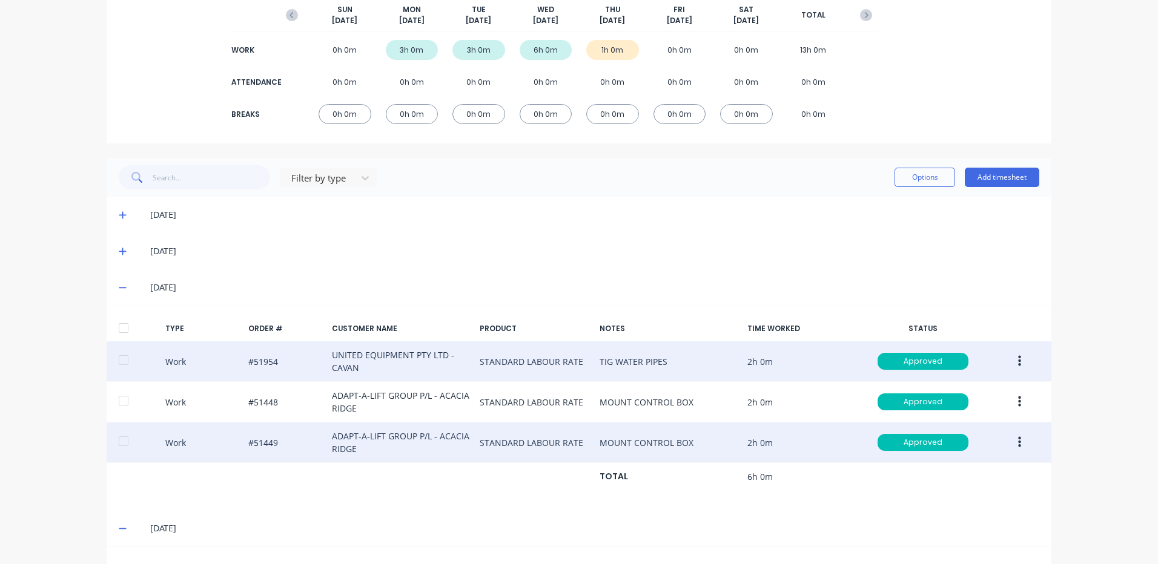
scroll to position [180, 0]
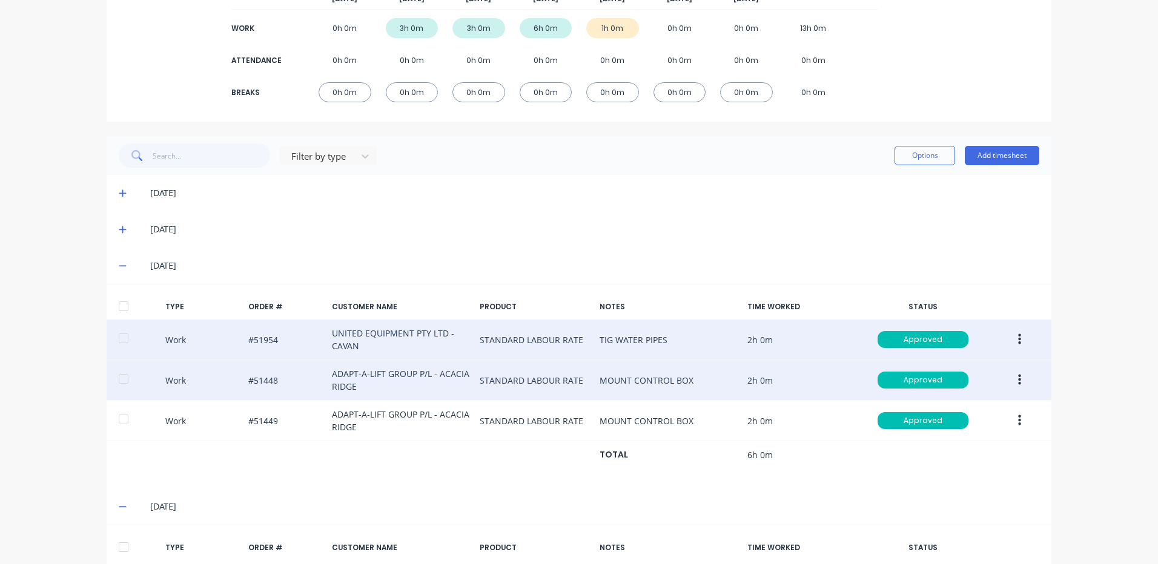
click at [1011, 380] on button "button" at bounding box center [1019, 380] width 28 height 22
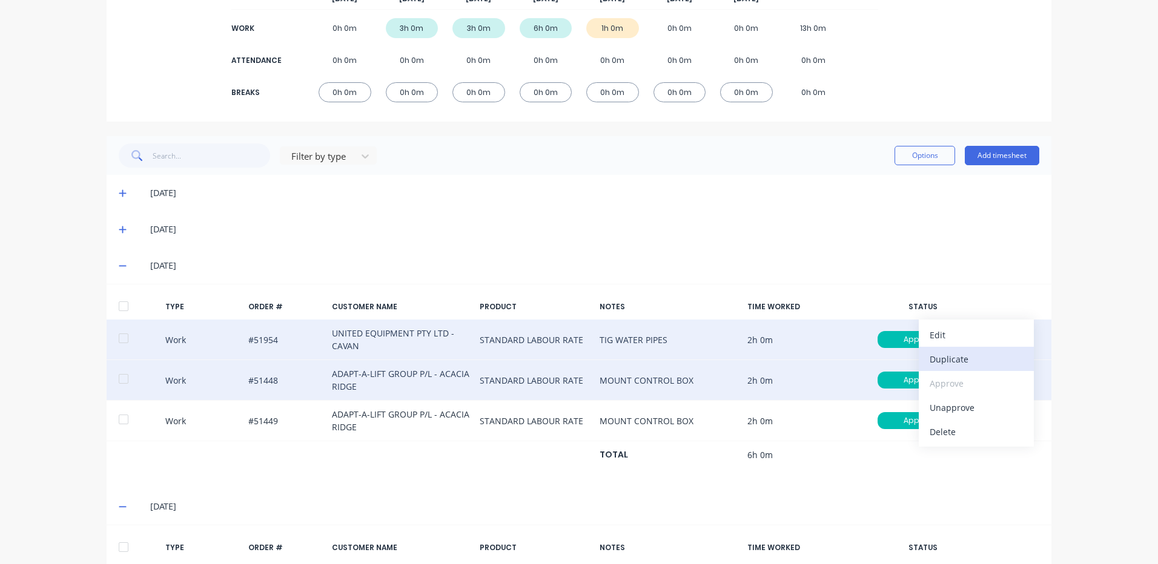
click at [983, 362] on div "Duplicate" at bounding box center [976, 360] width 93 height 18
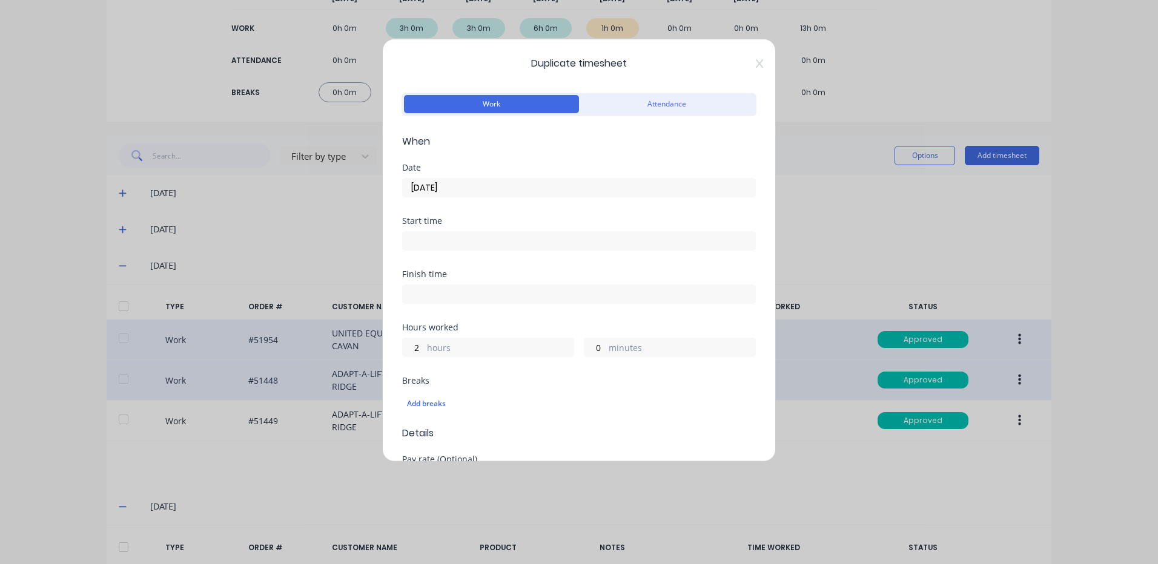
click at [455, 199] on div "Date [DATE]" at bounding box center [579, 190] width 354 height 53
click at [465, 193] on input "[DATE]" at bounding box center [579, 188] width 352 height 18
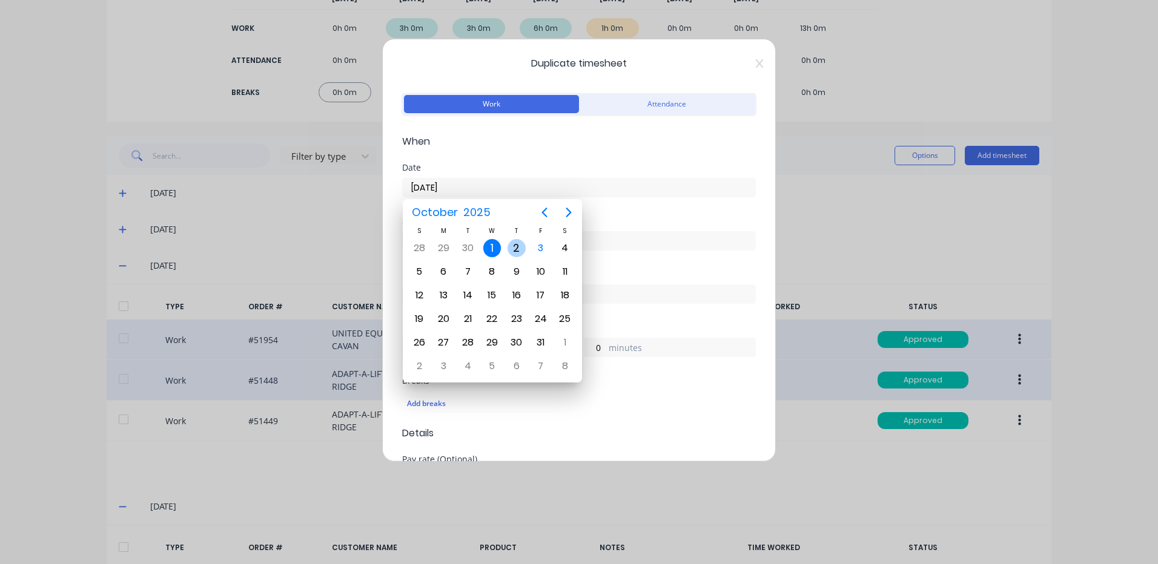
click at [517, 252] on div "2" at bounding box center [516, 248] width 18 height 18
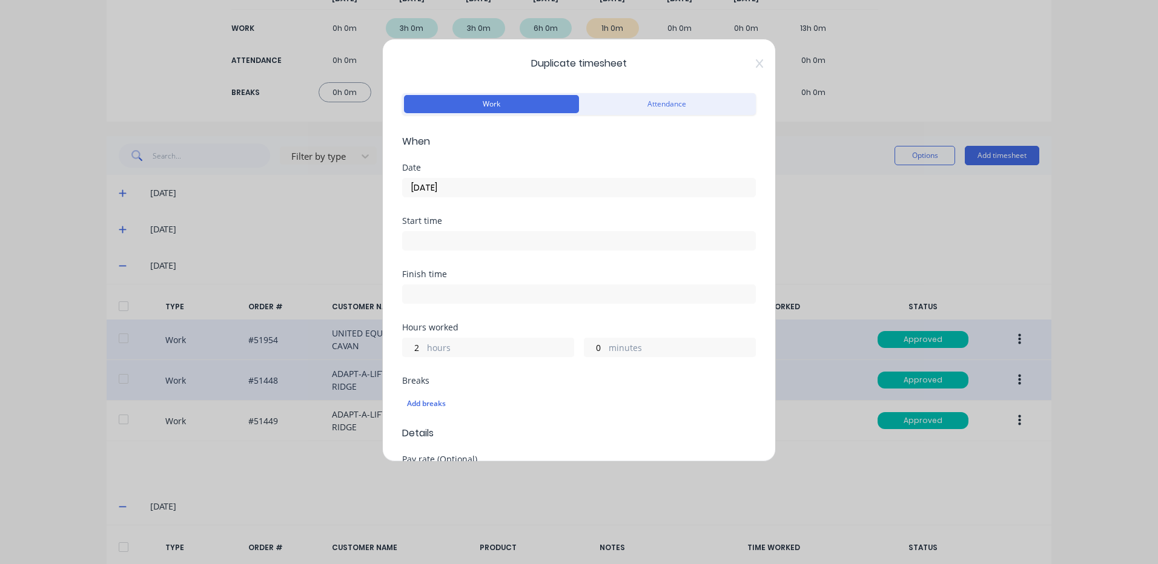
type input "[DATE]"
click at [411, 348] on input "2" at bounding box center [413, 348] width 21 height 18
type input "1"
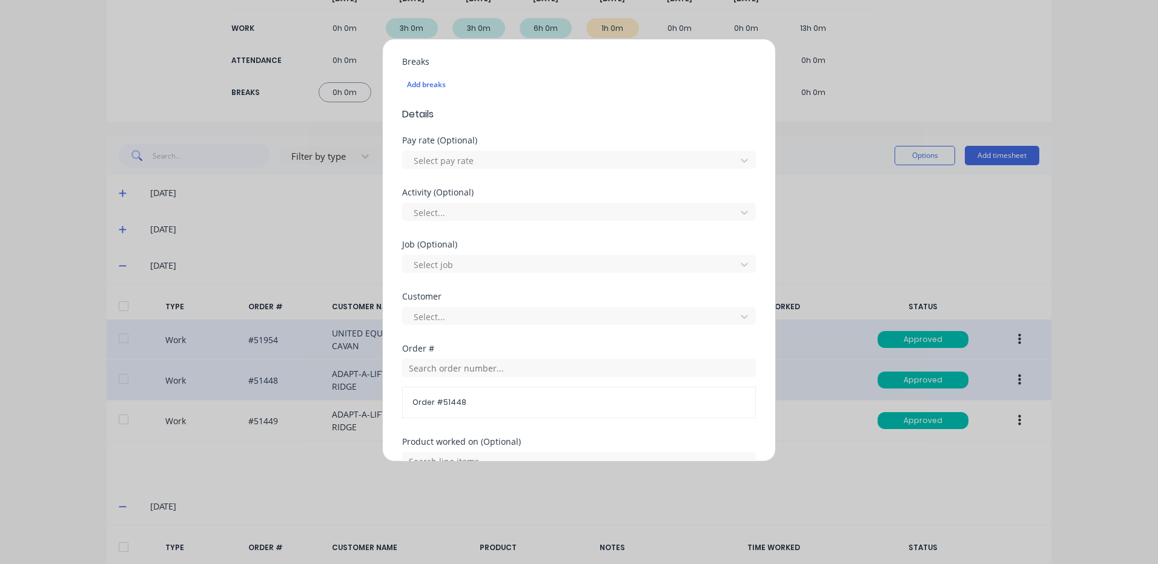
scroll to position [523, 0]
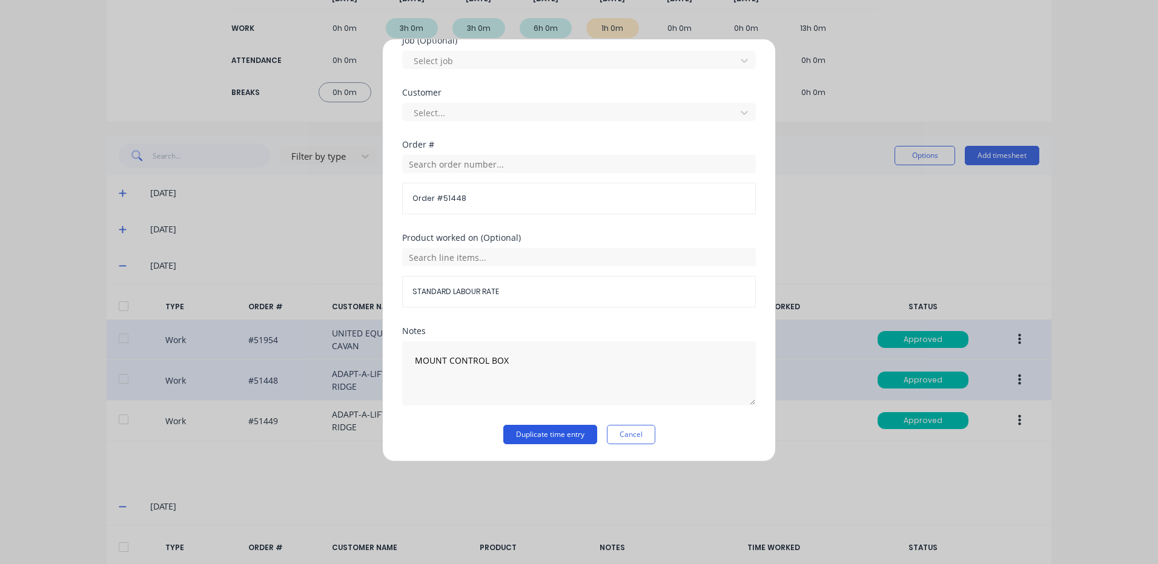
type input "15"
click at [550, 432] on button "Duplicate time entry" at bounding box center [550, 434] width 94 height 19
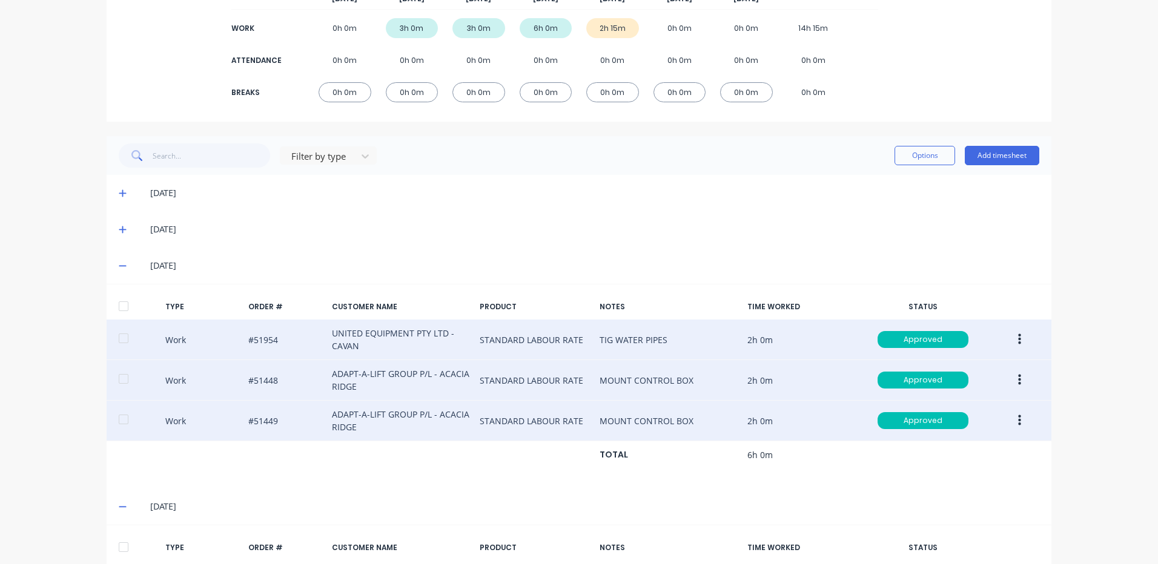
click at [1017, 425] on button "button" at bounding box center [1019, 421] width 28 height 22
click at [979, 409] on button "Duplicate" at bounding box center [976, 400] width 115 height 24
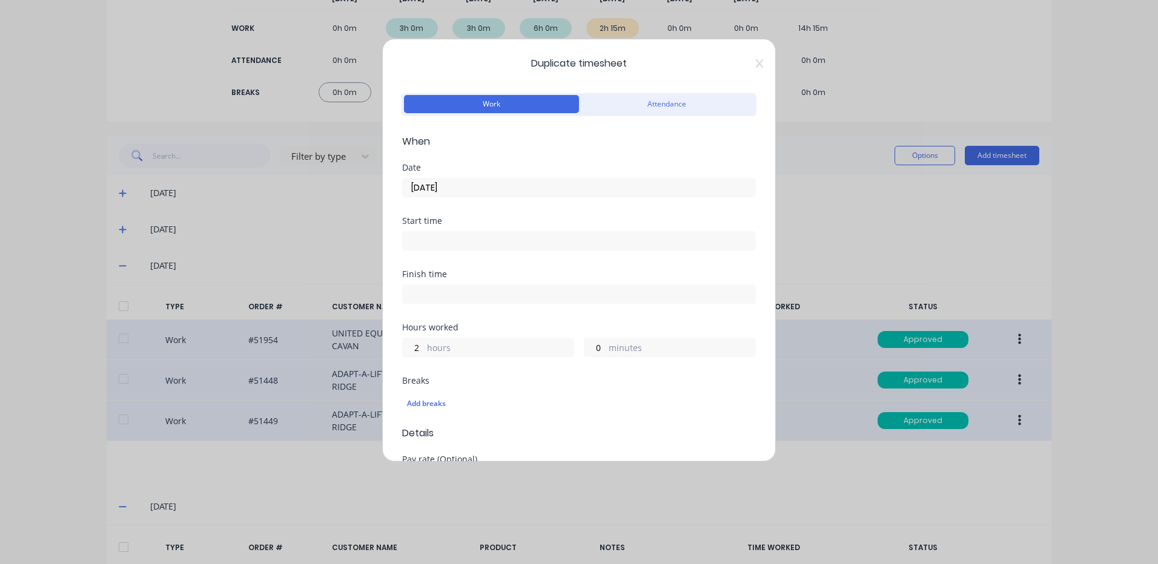
click at [449, 193] on input "[DATE]" at bounding box center [579, 188] width 352 height 18
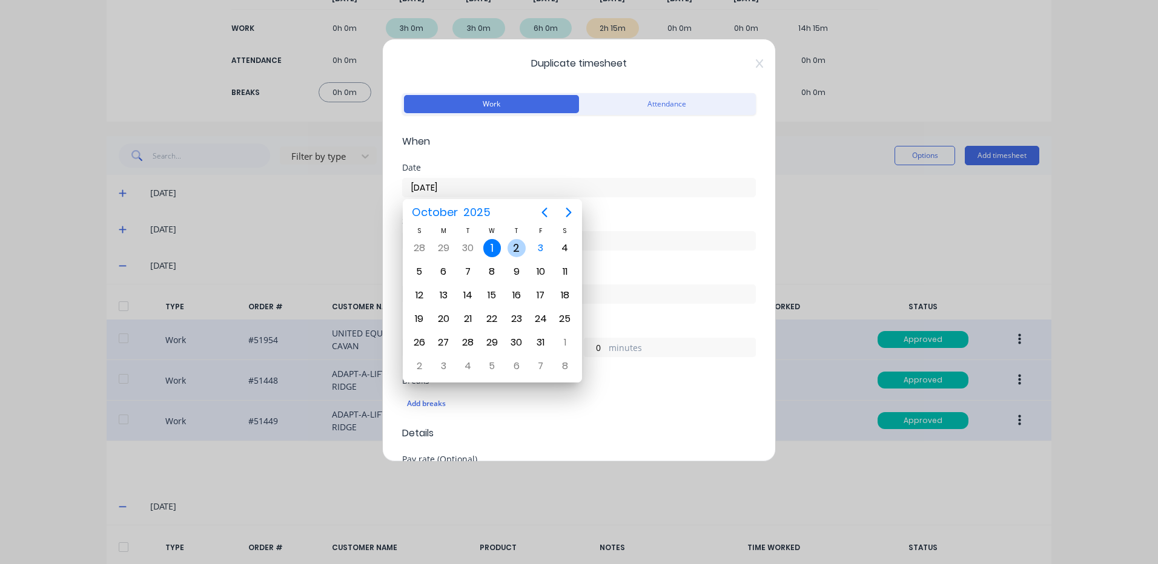
click at [507, 243] on div "2" at bounding box center [516, 248] width 24 height 23
type input "[DATE]"
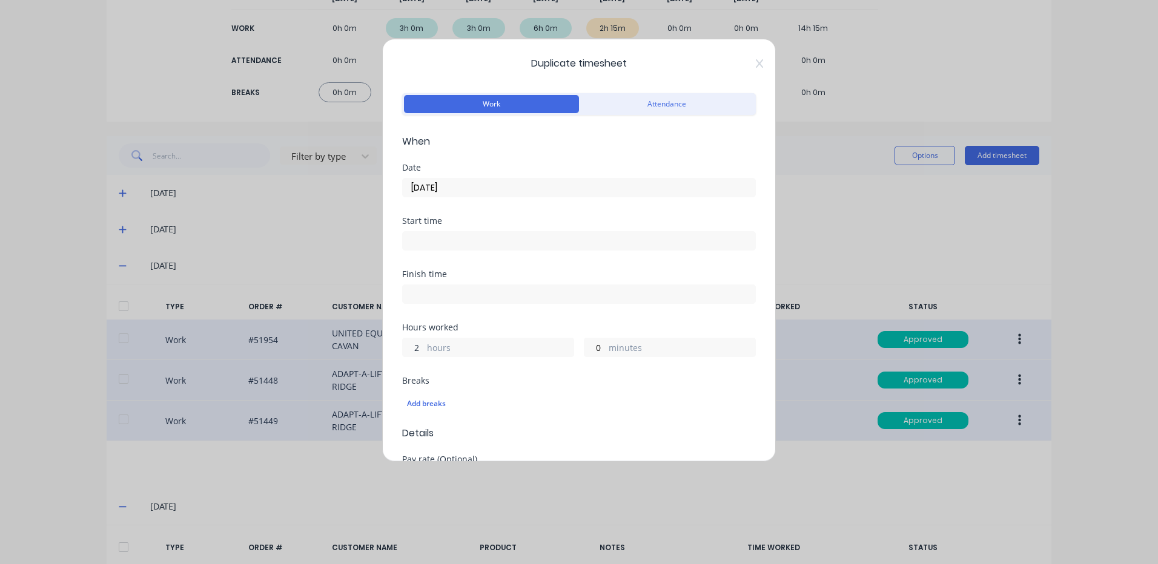
click at [420, 351] on input "2" at bounding box center [413, 348] width 21 height 18
click at [419, 351] on input "2" at bounding box center [413, 348] width 21 height 18
type input "1"
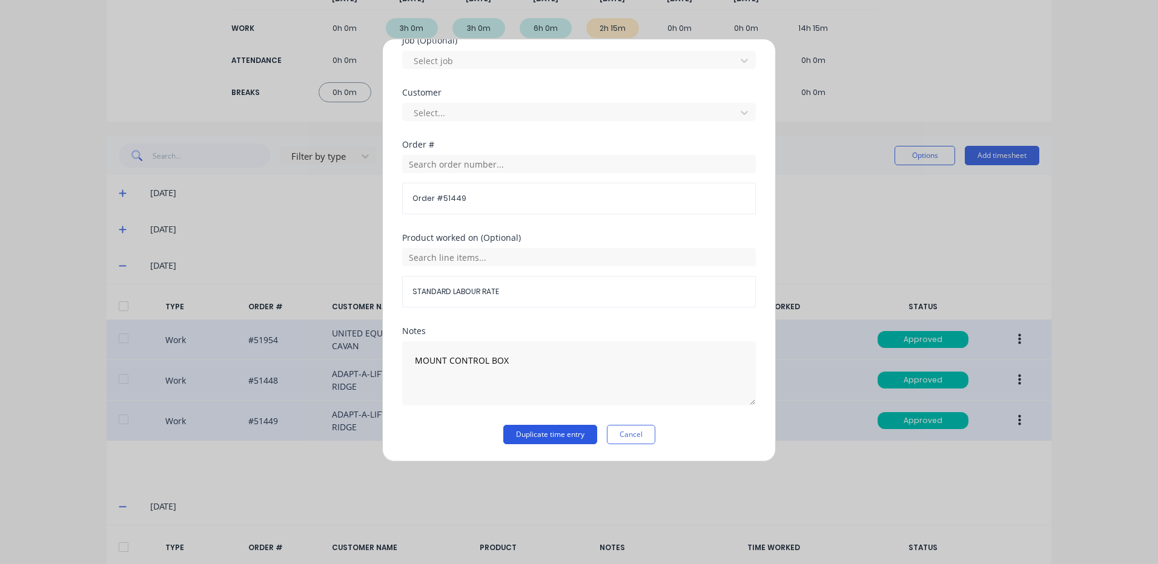
type input "15"
click at [546, 430] on button "Duplicate time entry" at bounding box center [550, 434] width 94 height 19
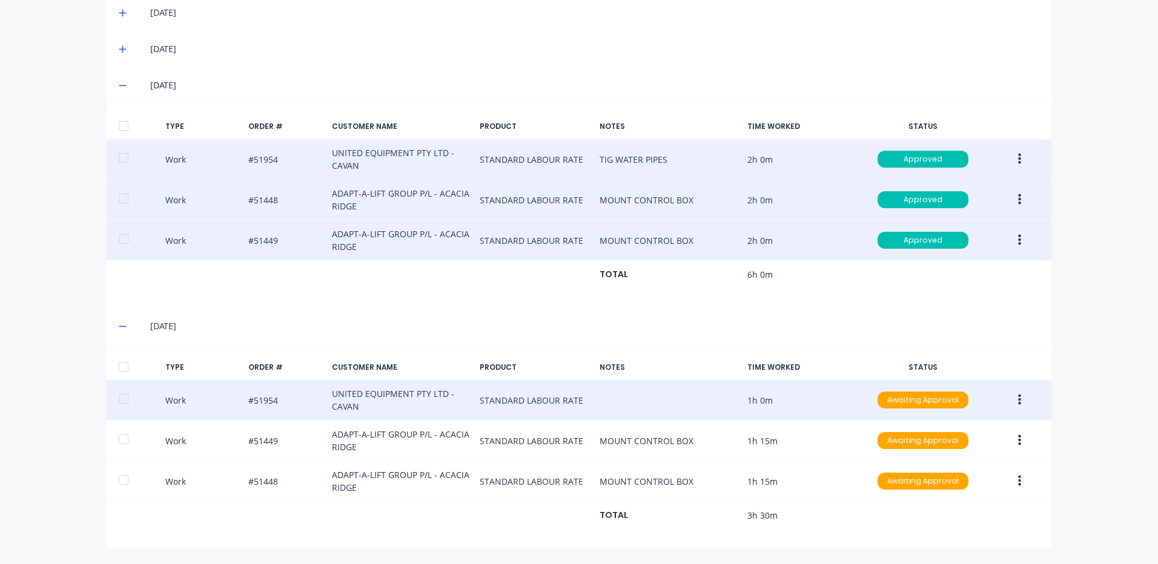
scroll to position [0, 0]
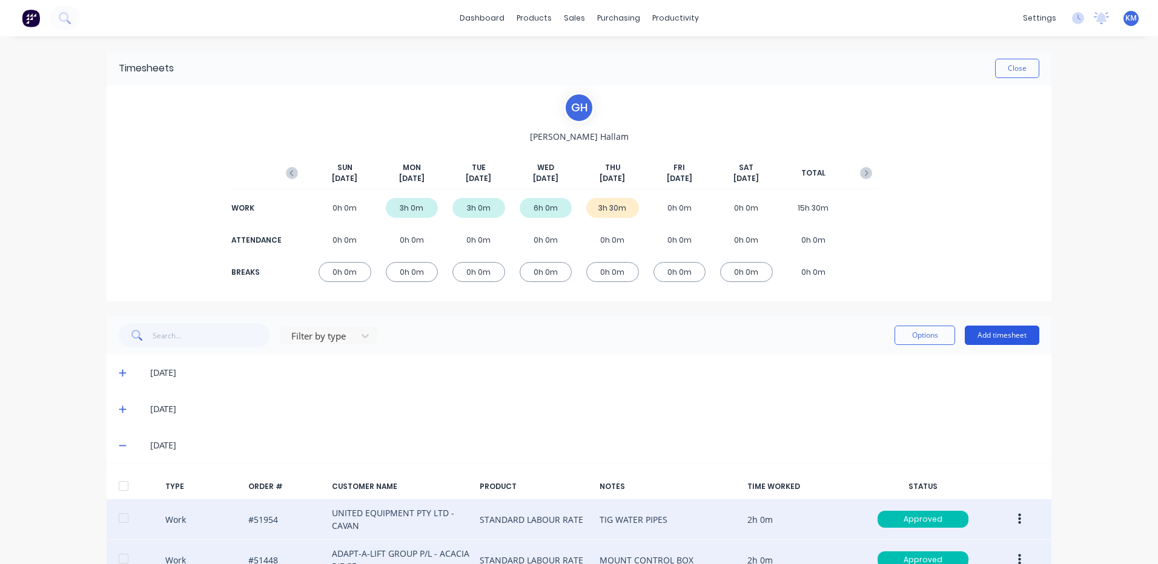
click at [973, 331] on button "Add timesheet" at bounding box center [1002, 335] width 74 height 19
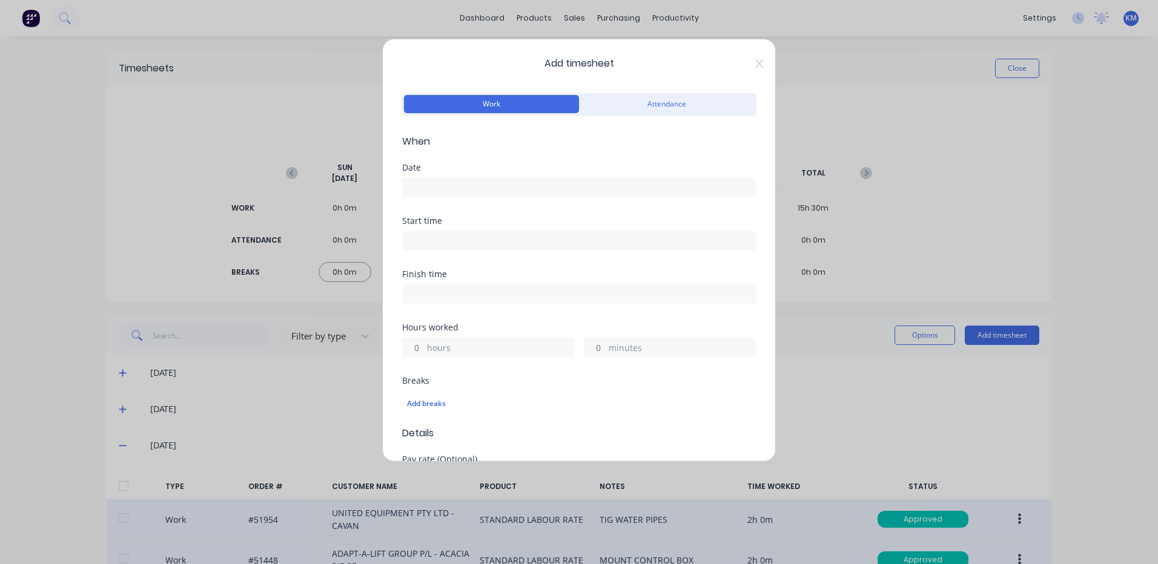
click at [544, 188] on input at bounding box center [579, 188] width 352 height 18
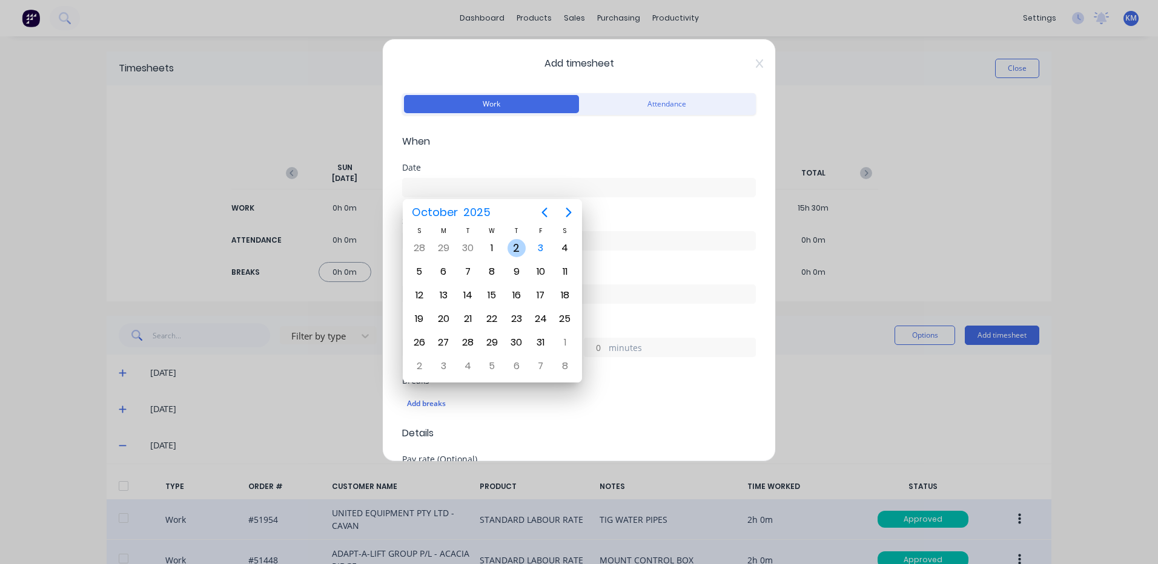
click at [521, 246] on div "2" at bounding box center [516, 248] width 18 height 18
type input "[DATE]"
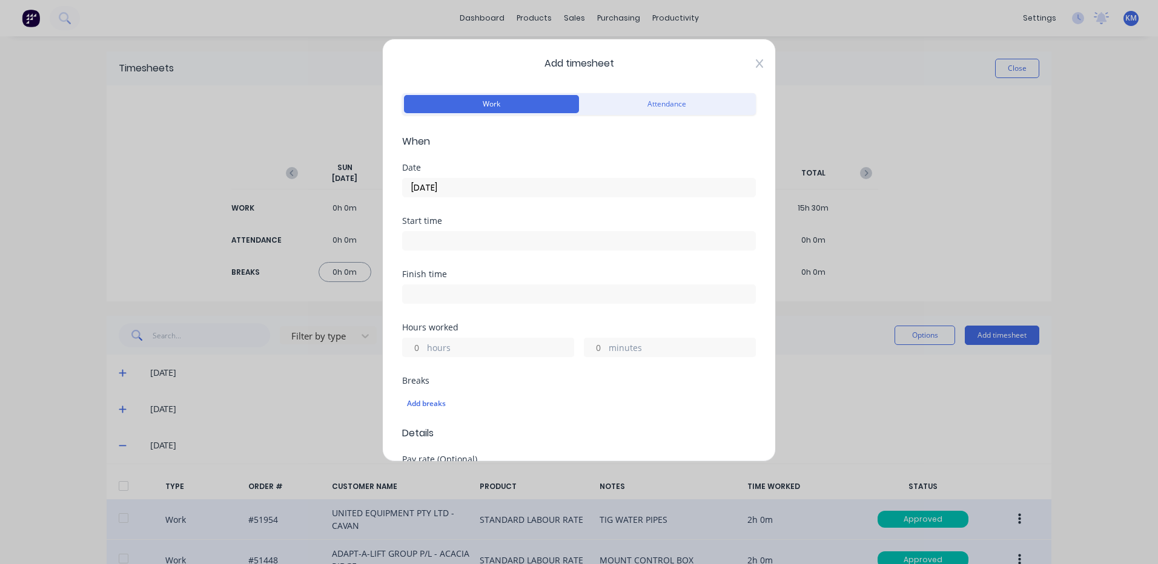
click at [756, 67] on icon at bounding box center [759, 64] width 7 height 10
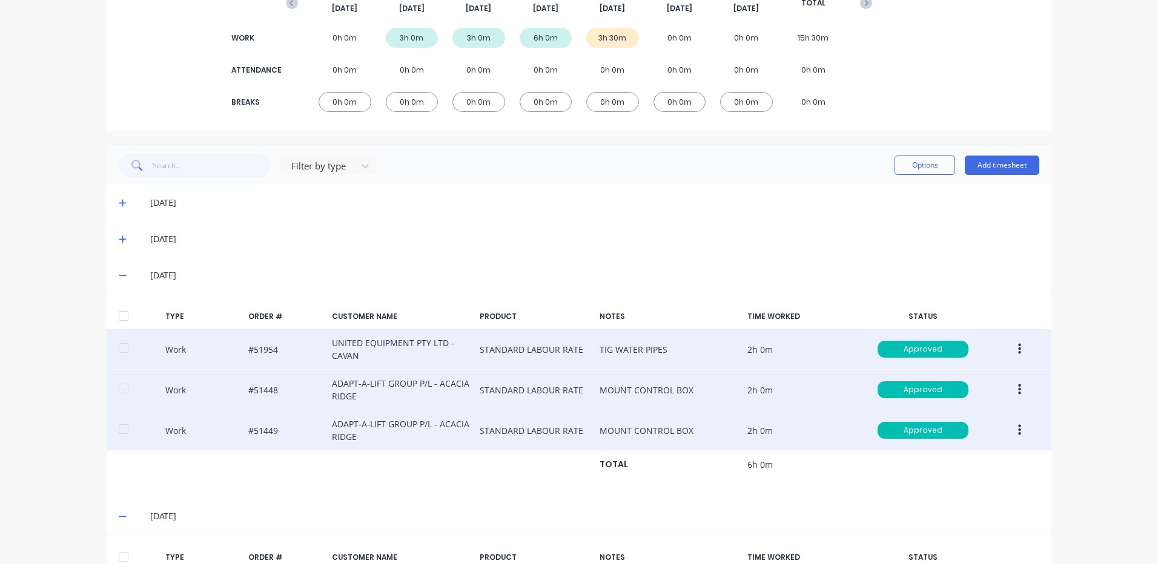
scroll to position [242, 0]
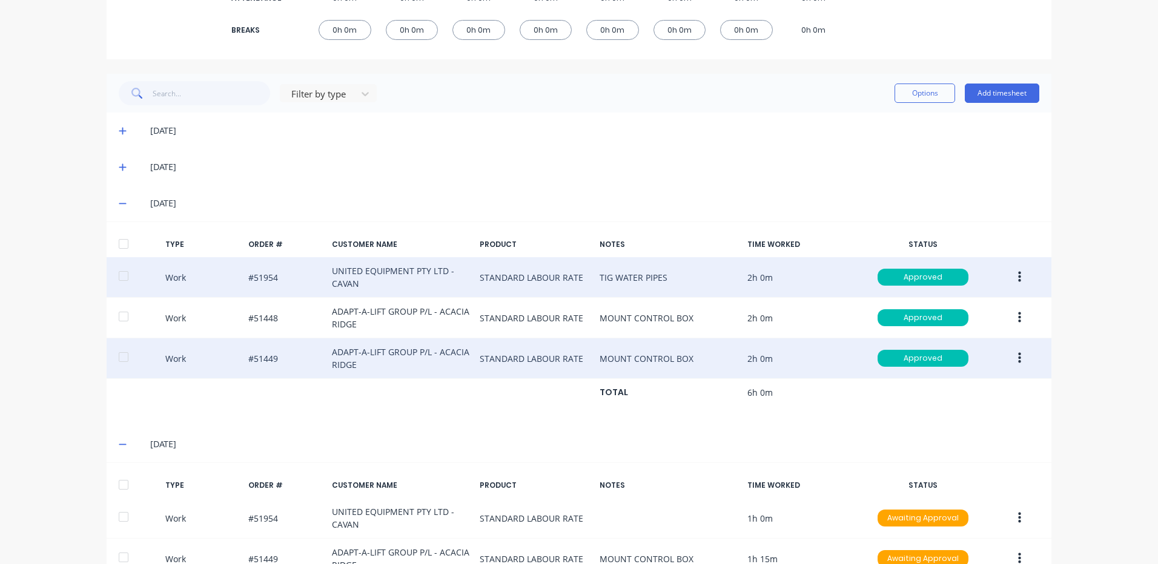
click at [122, 173] on span at bounding box center [125, 167] width 12 height 12
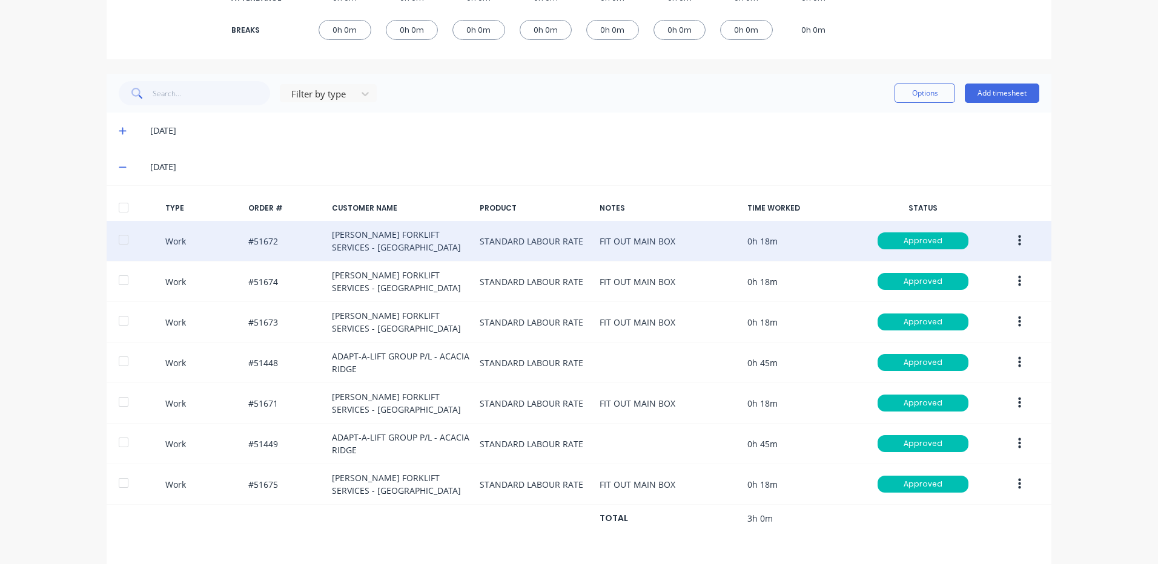
click at [1006, 236] on button "button" at bounding box center [1019, 241] width 28 height 22
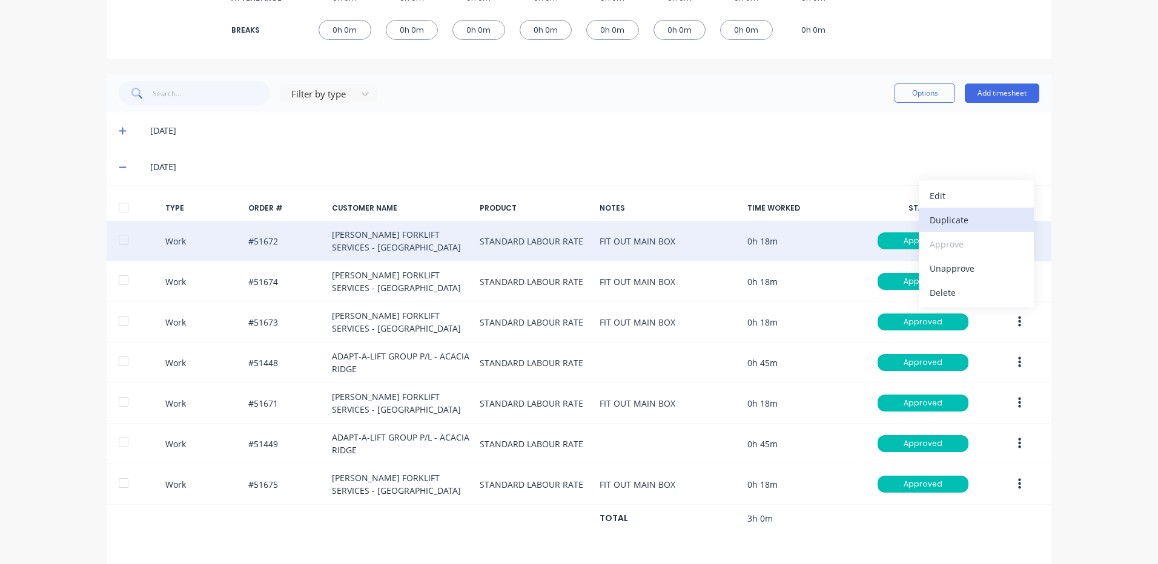
click at [973, 228] on div "Duplicate" at bounding box center [976, 220] width 93 height 18
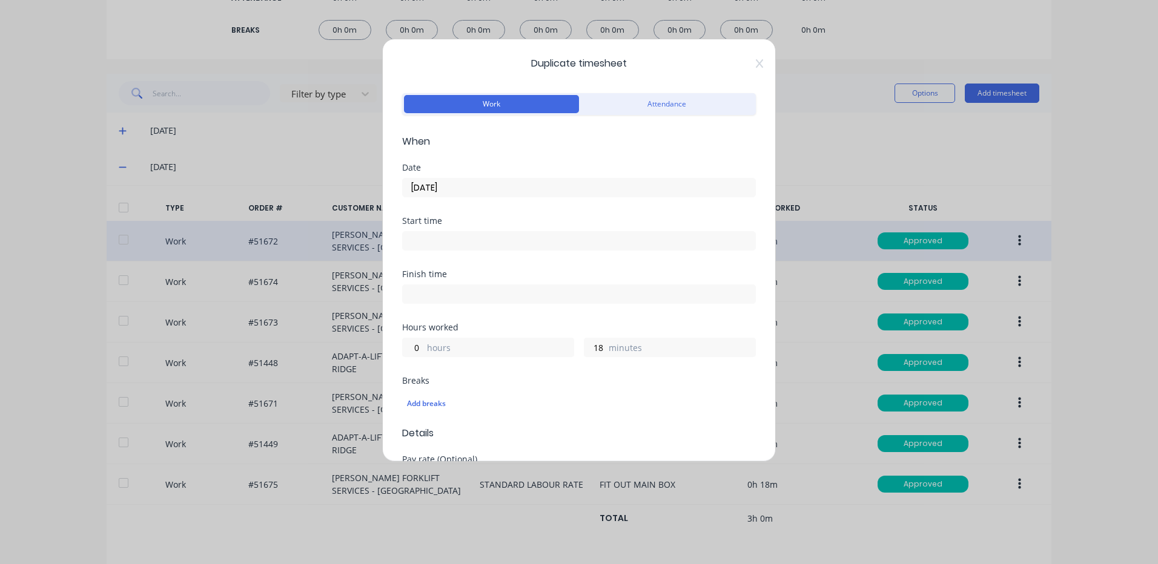
click at [445, 179] on label "[DATE]" at bounding box center [579, 187] width 354 height 19
click at [445, 179] on input "[DATE]" at bounding box center [579, 188] width 352 height 18
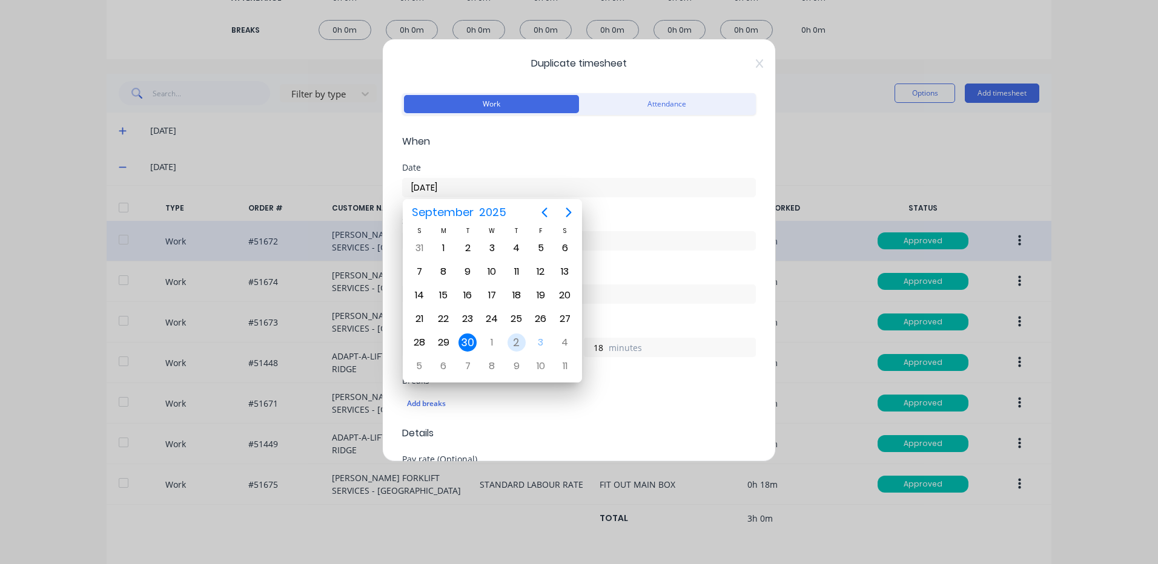
click at [518, 341] on div "2" at bounding box center [516, 343] width 18 height 18
type input "[DATE]"
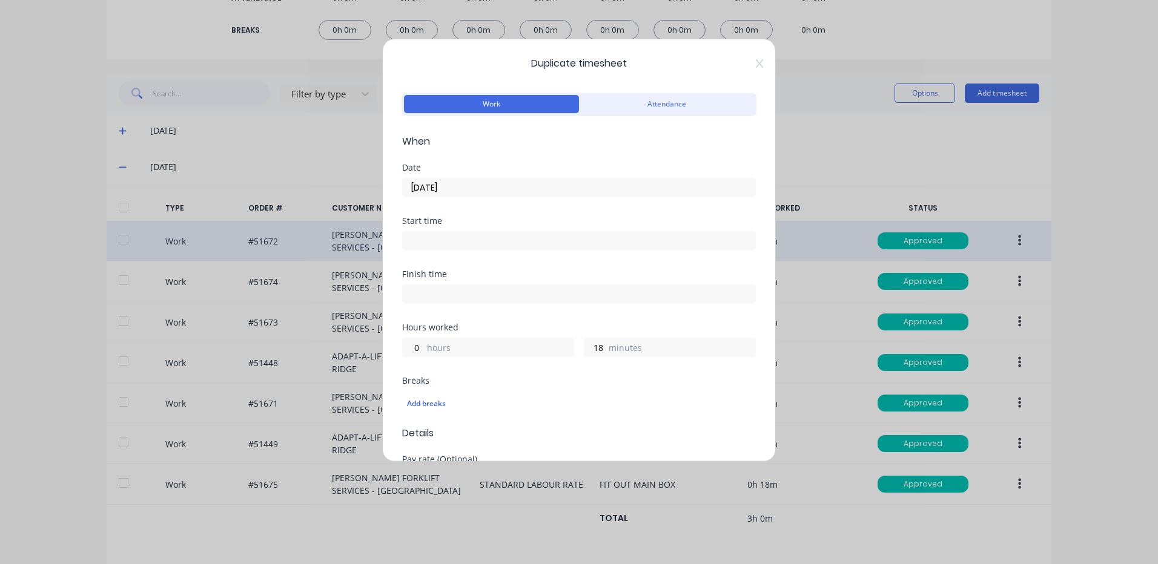
scroll to position [0, 0]
click at [408, 348] on input "0" at bounding box center [413, 348] width 21 height 18
type input "1"
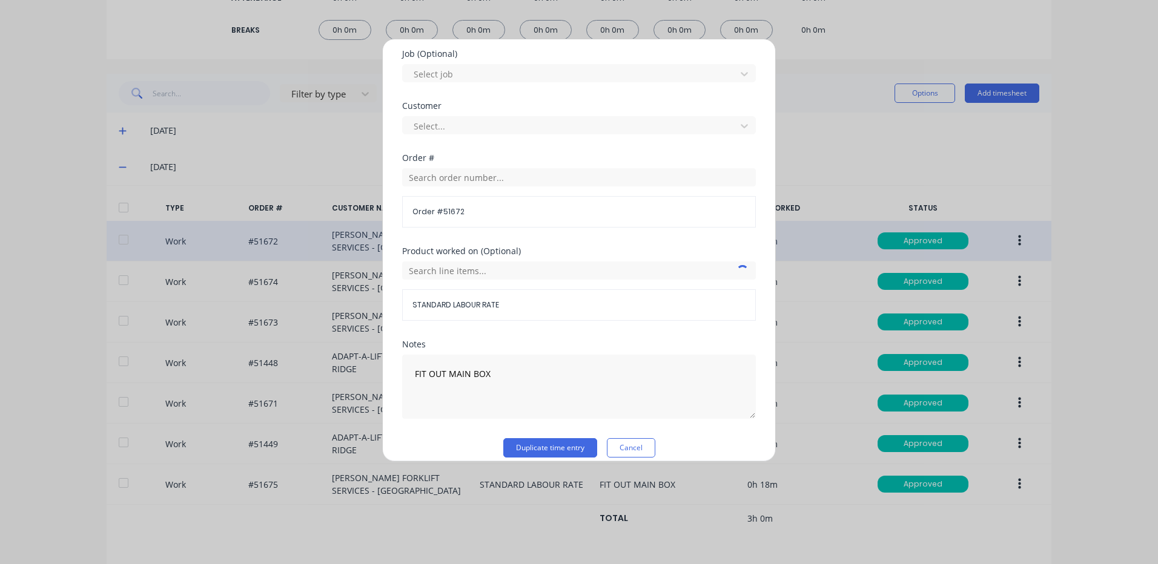
scroll to position [523, 0]
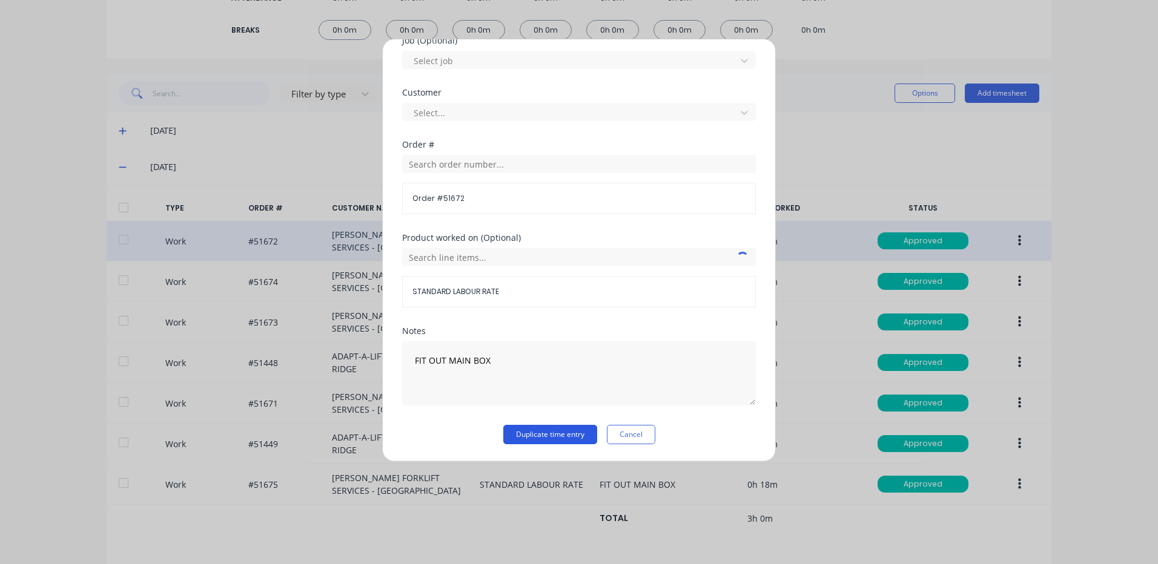
type input "6"
click at [566, 437] on button "Duplicate time entry" at bounding box center [550, 434] width 94 height 19
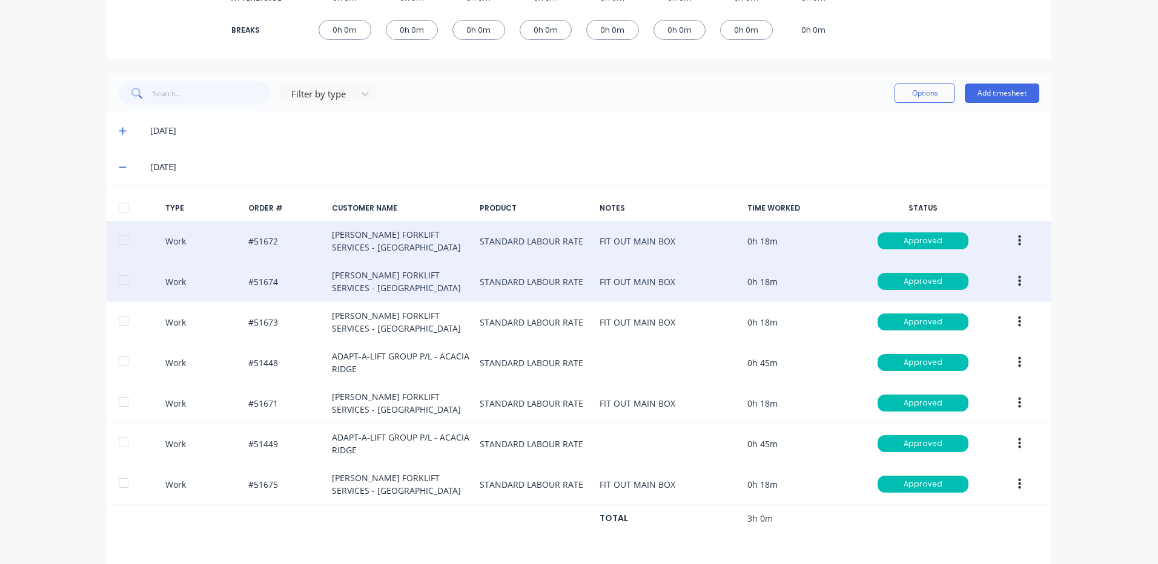
click at [1011, 282] on button "button" at bounding box center [1019, 282] width 28 height 22
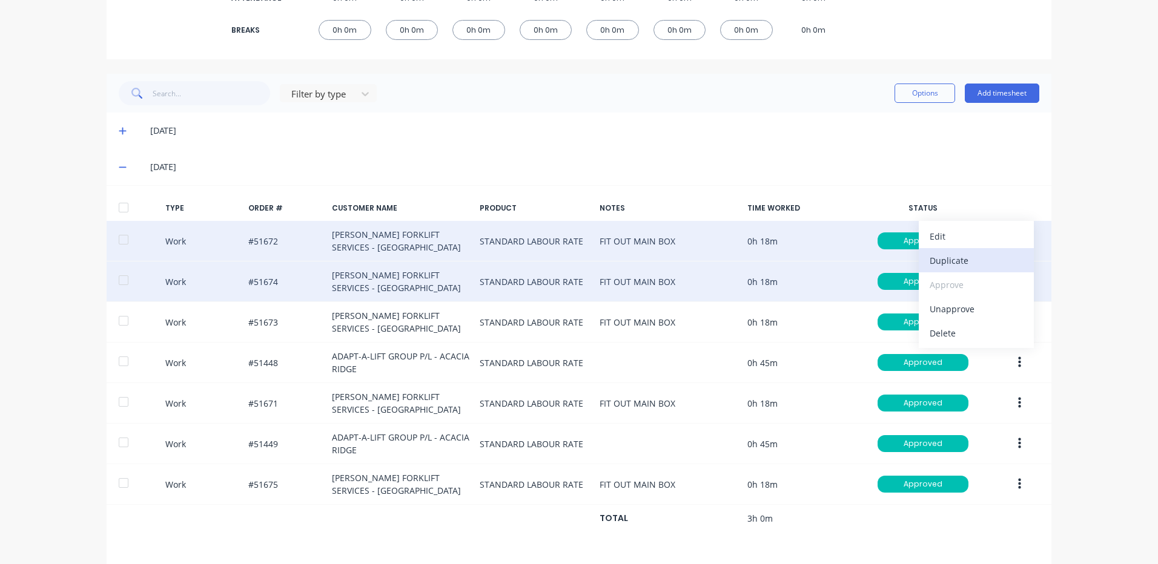
click at [974, 262] on div "Duplicate" at bounding box center [976, 261] width 93 height 18
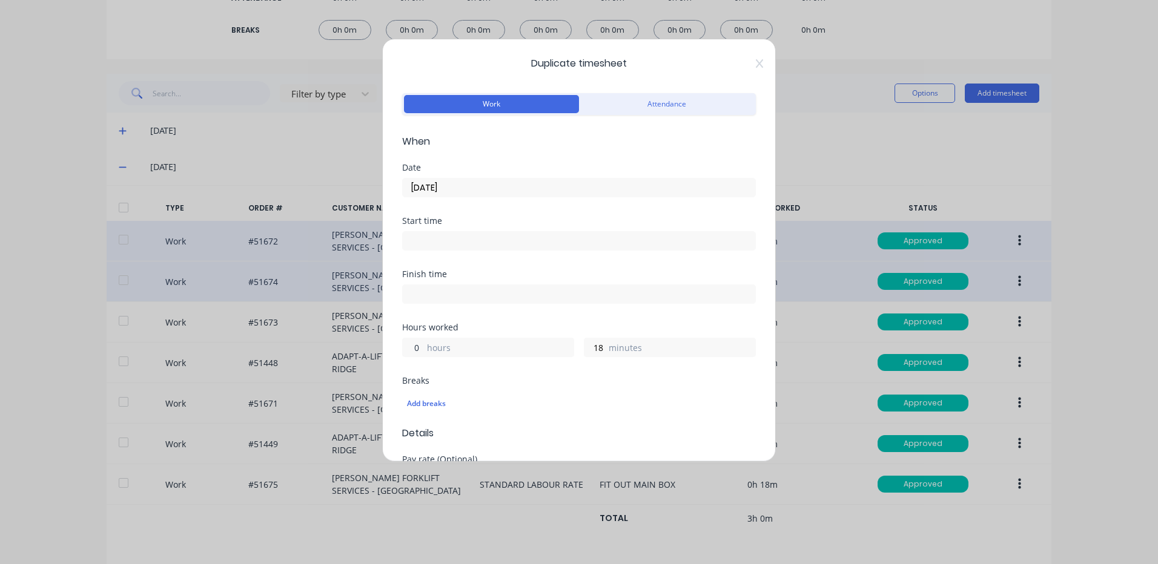
click at [408, 348] on input "0" at bounding box center [413, 348] width 21 height 18
type input "1"
type input "6"
click at [489, 192] on input "[DATE]" at bounding box center [579, 188] width 352 height 18
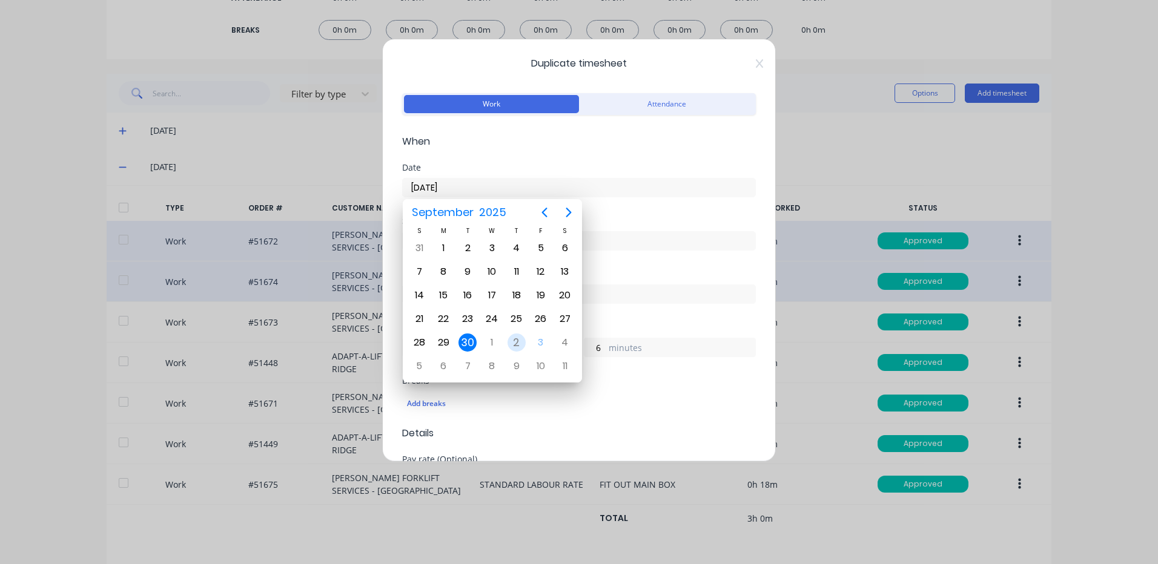
click at [519, 343] on div "2" at bounding box center [516, 343] width 18 height 18
type input "[DATE]"
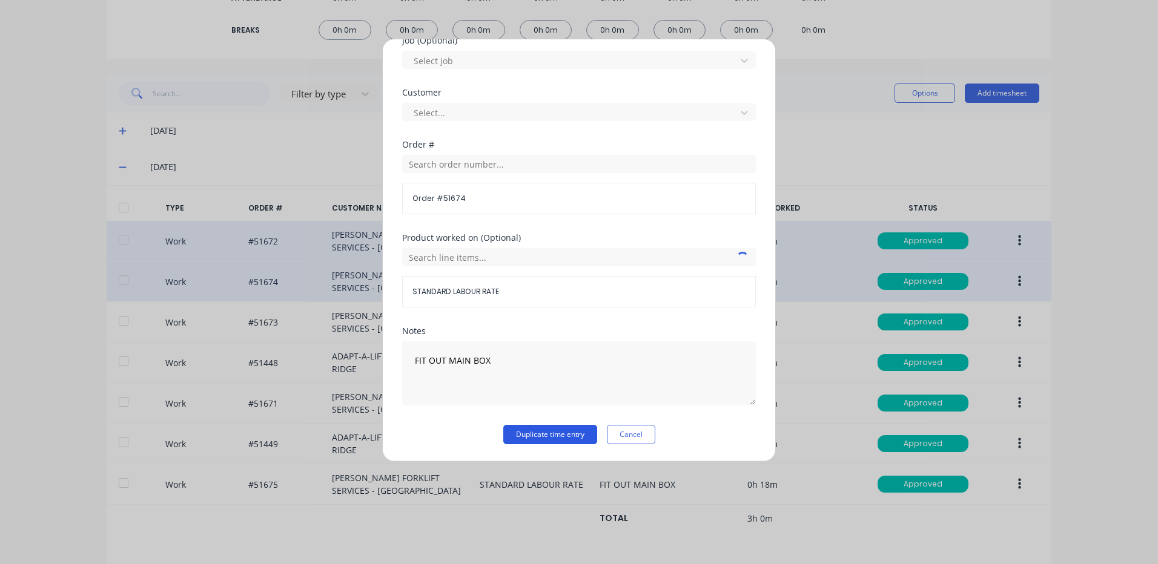
click at [554, 435] on button "Duplicate time entry" at bounding box center [550, 434] width 94 height 19
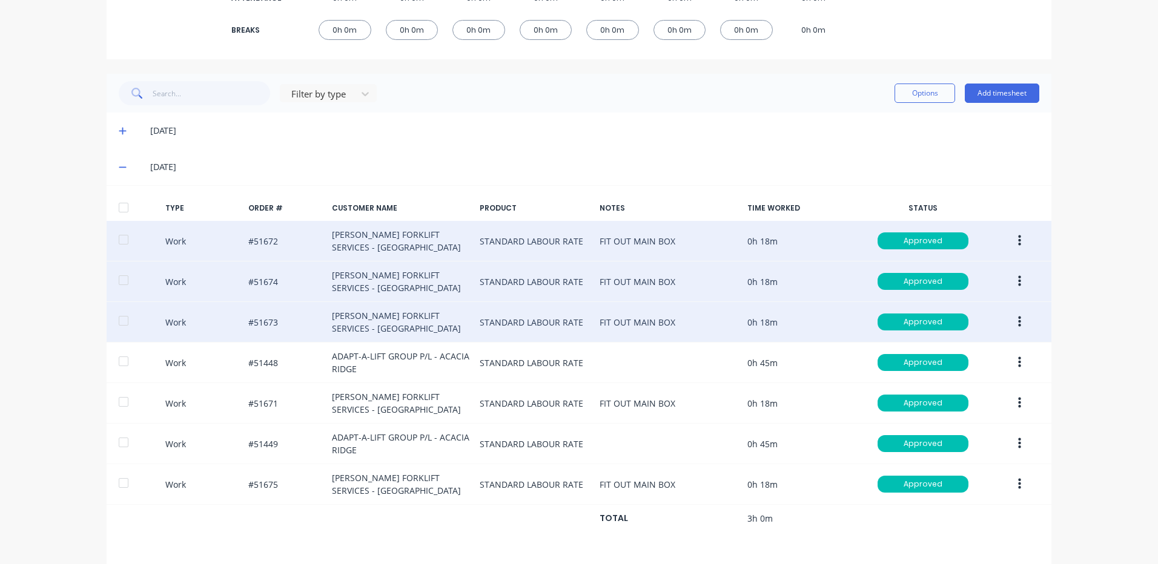
click at [1020, 322] on button "button" at bounding box center [1019, 322] width 28 height 22
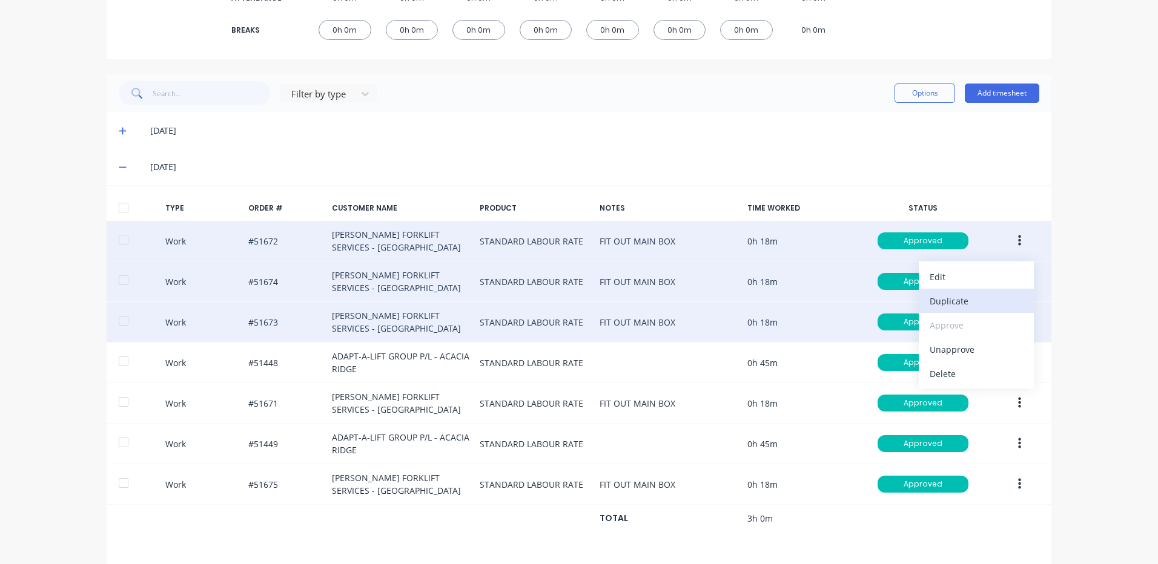
click at [971, 300] on div "Duplicate" at bounding box center [976, 302] width 93 height 18
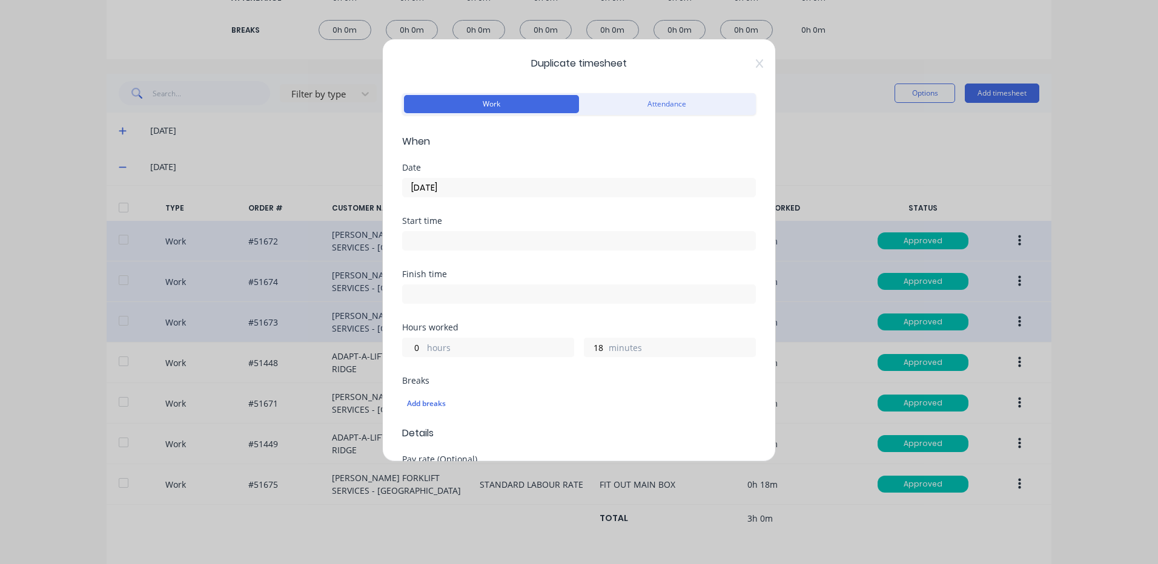
click at [460, 184] on input "[DATE]" at bounding box center [579, 188] width 352 height 18
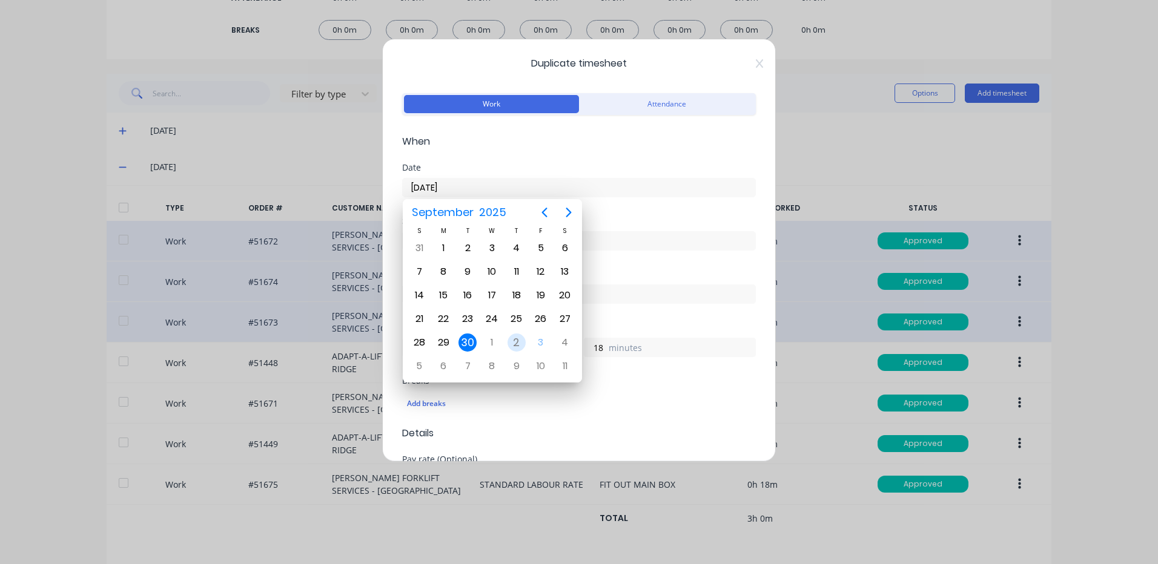
click at [518, 337] on div "2" at bounding box center [516, 343] width 18 height 18
type input "[DATE]"
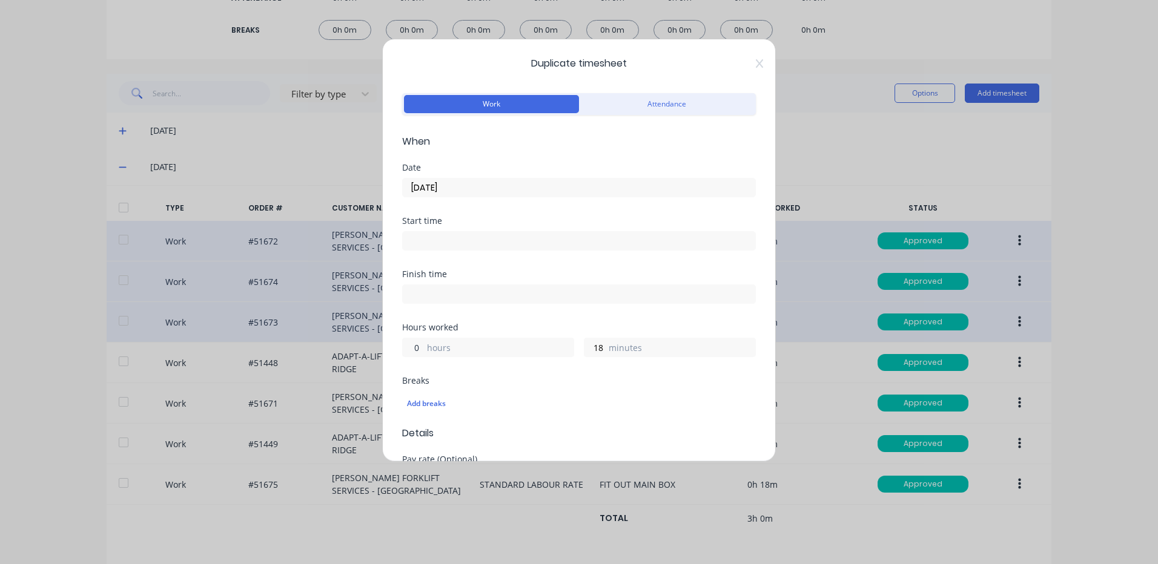
click at [417, 347] on input "0" at bounding box center [413, 348] width 21 height 18
type input "1"
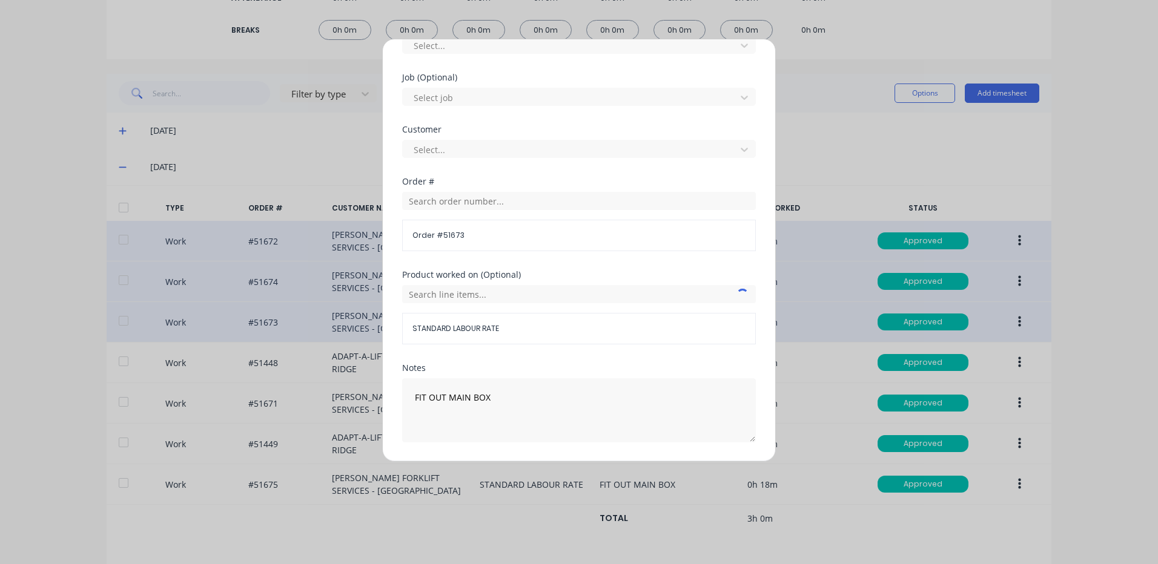
scroll to position [523, 0]
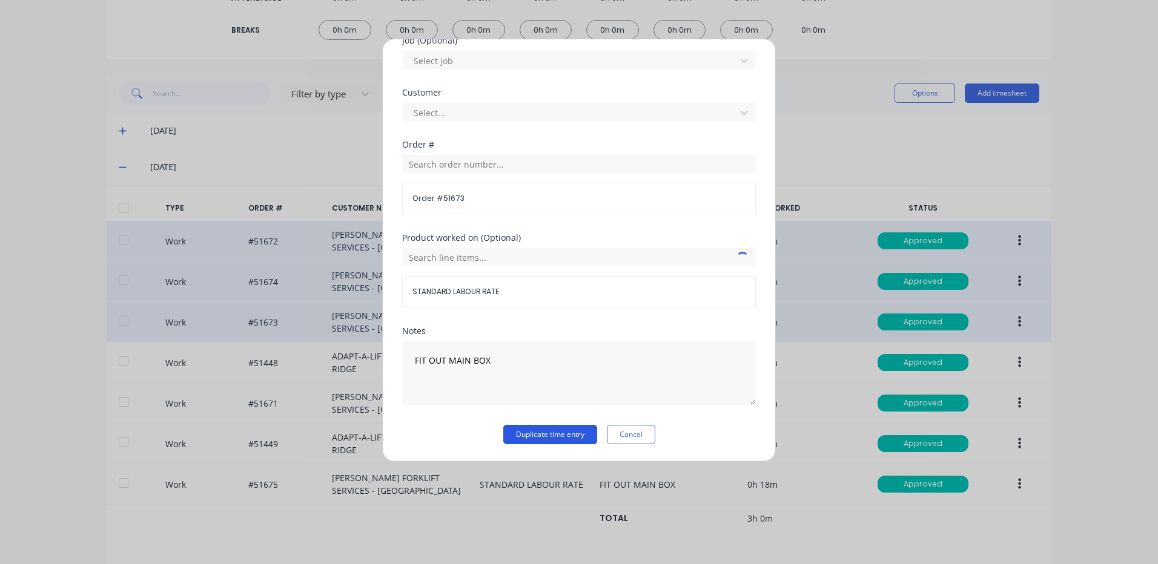
type input "6"
click at [530, 429] on button "Duplicate time entry" at bounding box center [550, 434] width 94 height 19
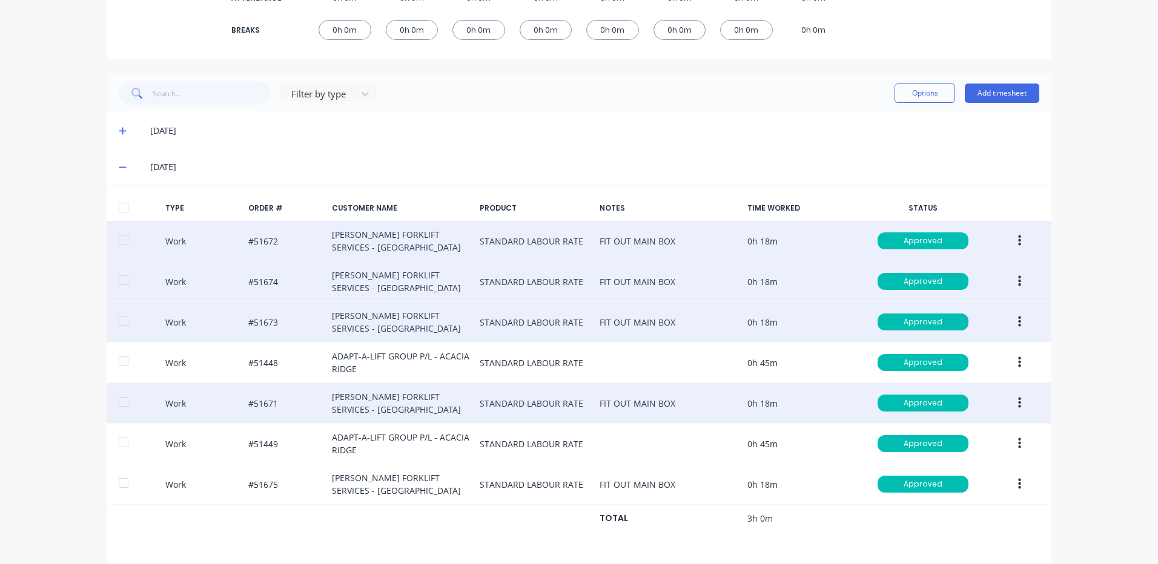
click at [1010, 408] on button "button" at bounding box center [1019, 403] width 28 height 22
click at [966, 387] on div "Duplicate" at bounding box center [976, 383] width 93 height 18
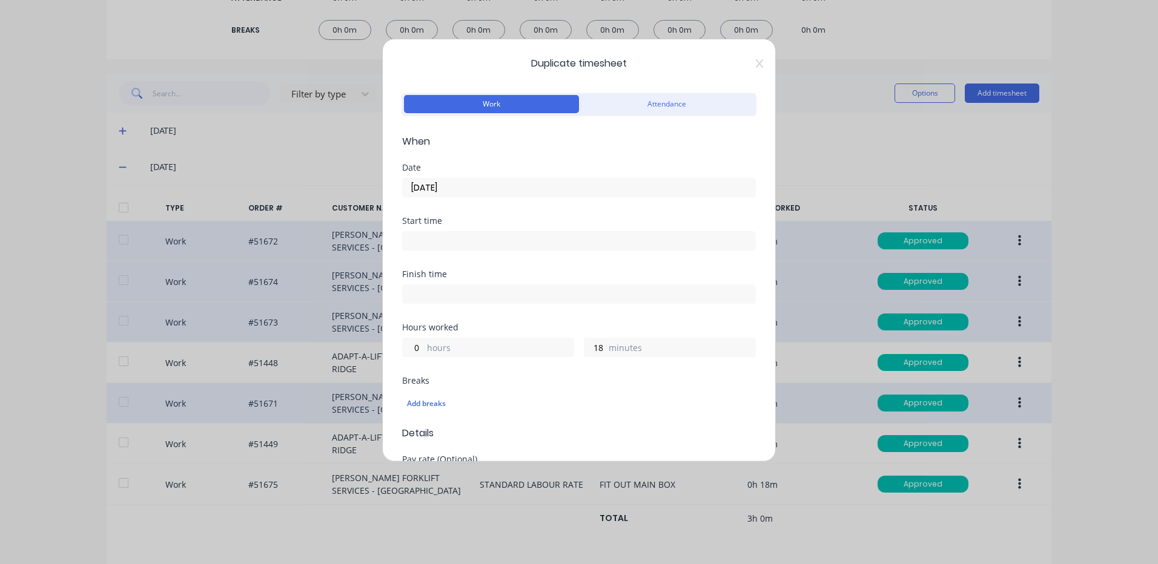
click at [444, 184] on input "[DATE]" at bounding box center [579, 188] width 352 height 18
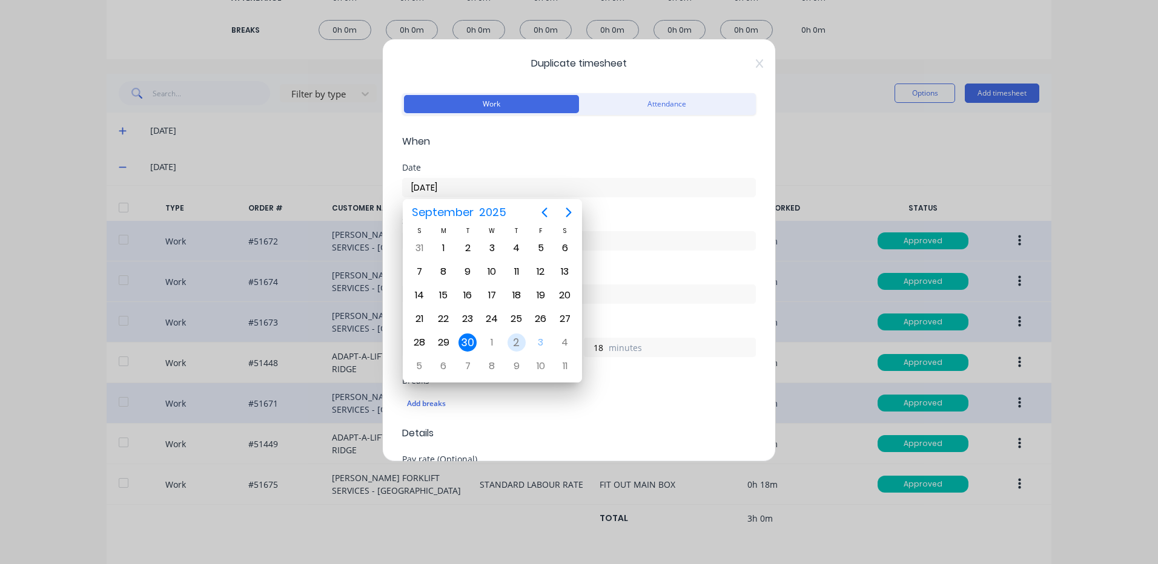
click at [517, 345] on div "2" at bounding box center [516, 343] width 18 height 18
type input "[DATE]"
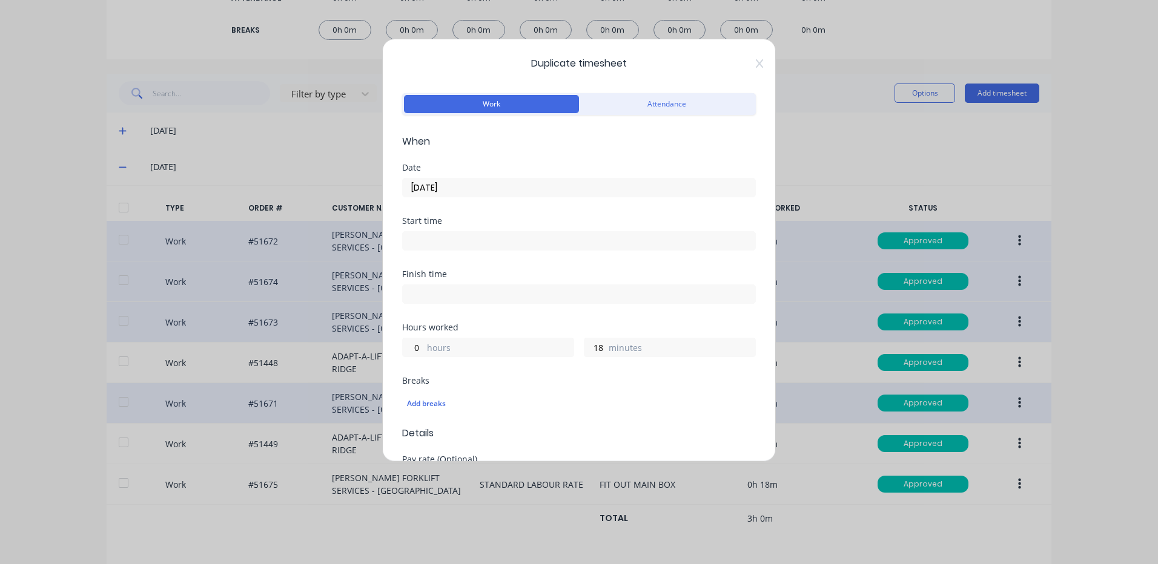
scroll to position [0, 0]
click at [415, 348] on input "0" at bounding box center [413, 348] width 21 height 18
type input "1"
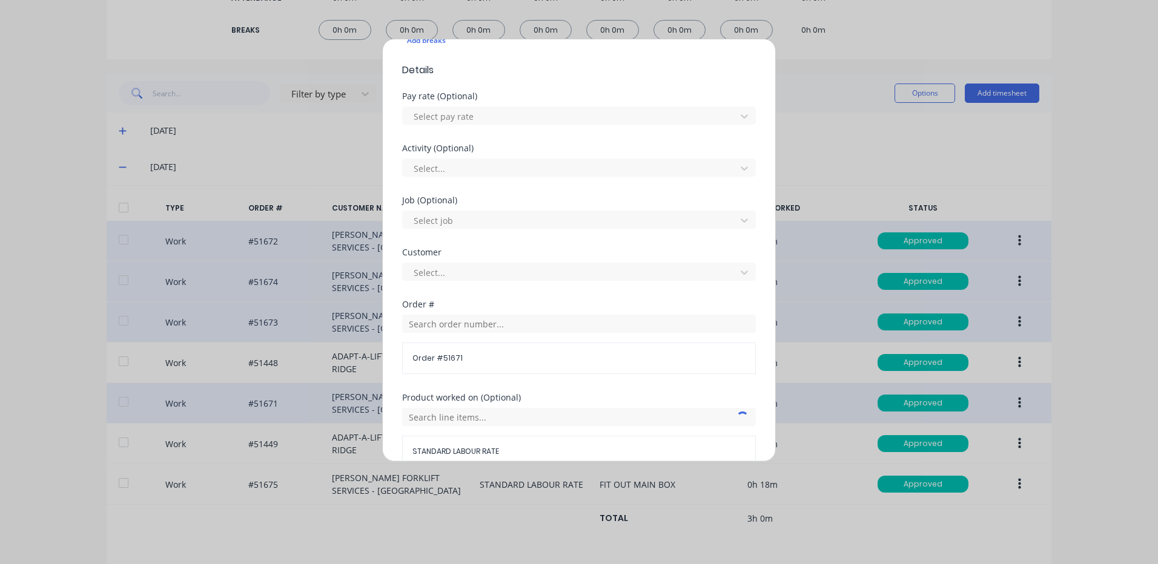
scroll to position [523, 0]
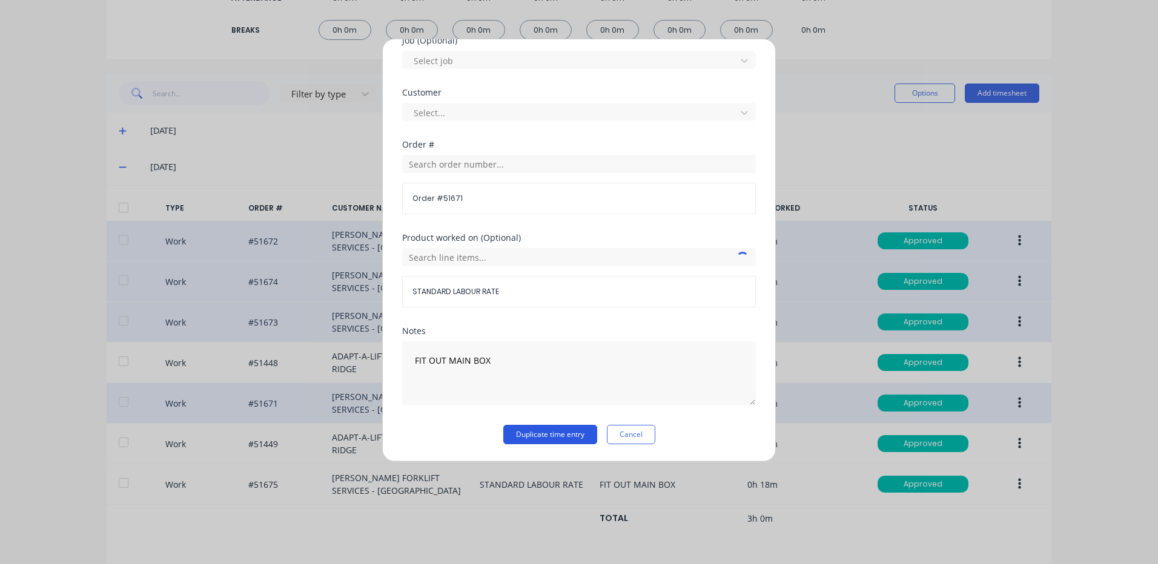
type input "6"
click at [542, 438] on button "Duplicate time entry" at bounding box center [550, 434] width 94 height 19
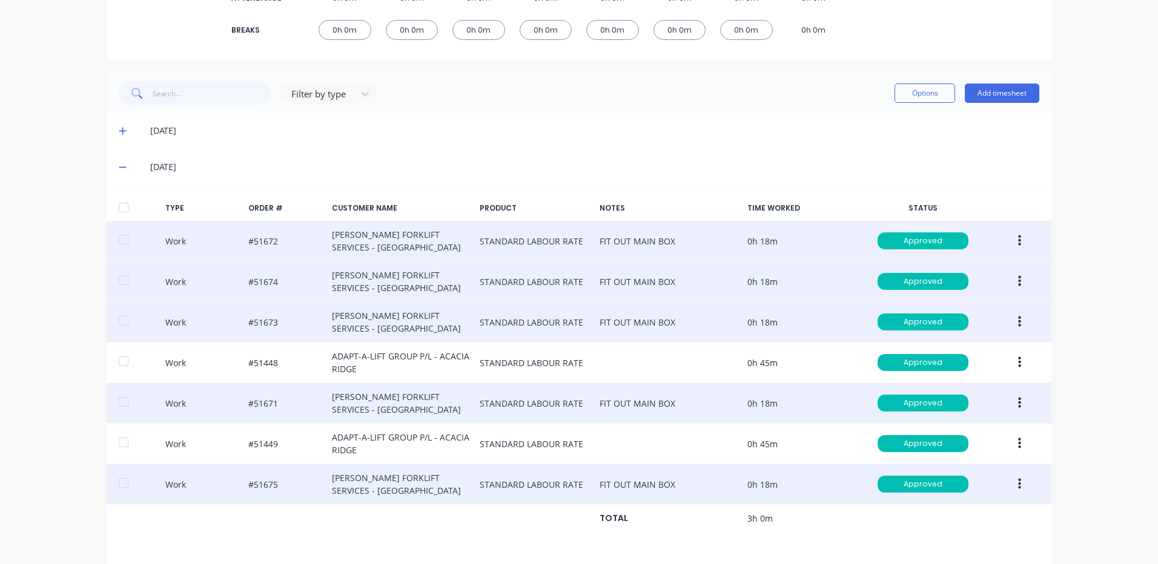
click at [1005, 481] on button "button" at bounding box center [1019, 485] width 28 height 22
click at [977, 451] on button "Duplicate" at bounding box center [976, 463] width 115 height 24
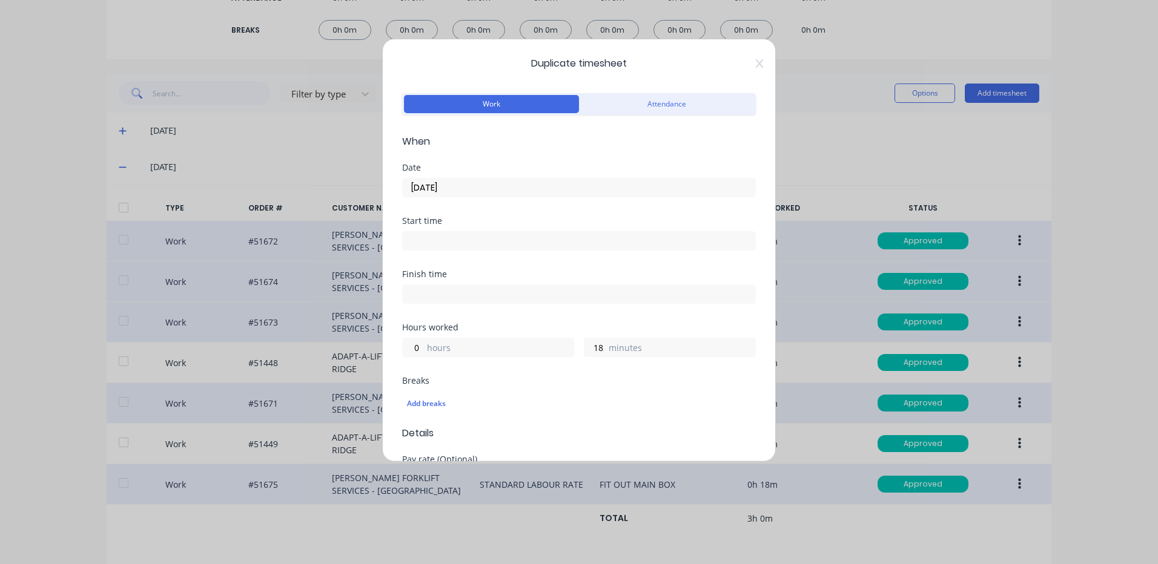
click at [434, 193] on input "[DATE]" at bounding box center [579, 188] width 352 height 18
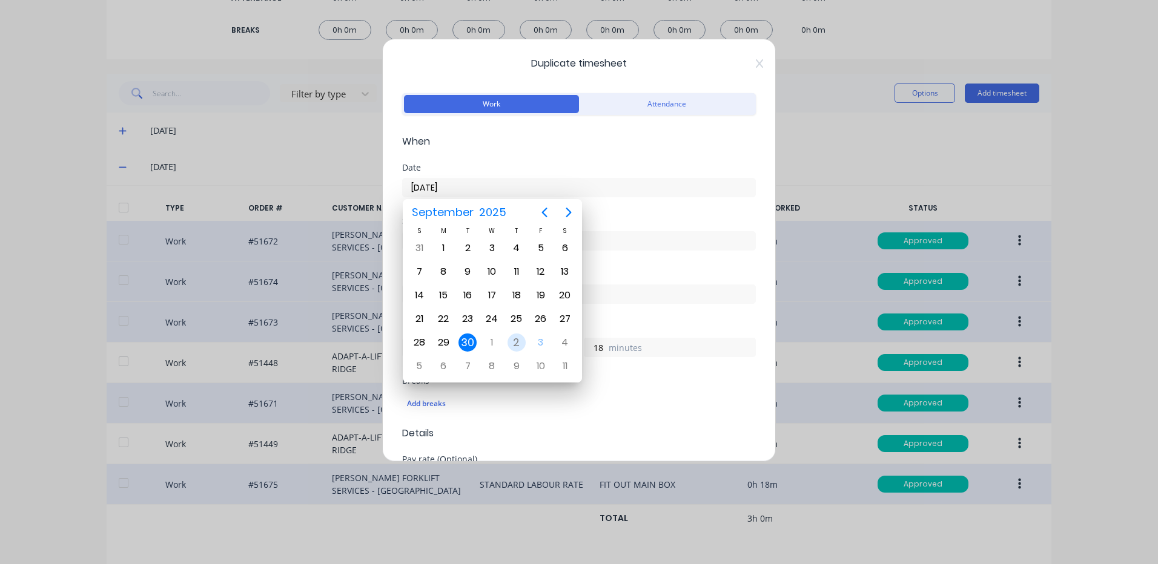
click at [513, 335] on div "2" at bounding box center [516, 343] width 18 height 18
type input "[DATE]"
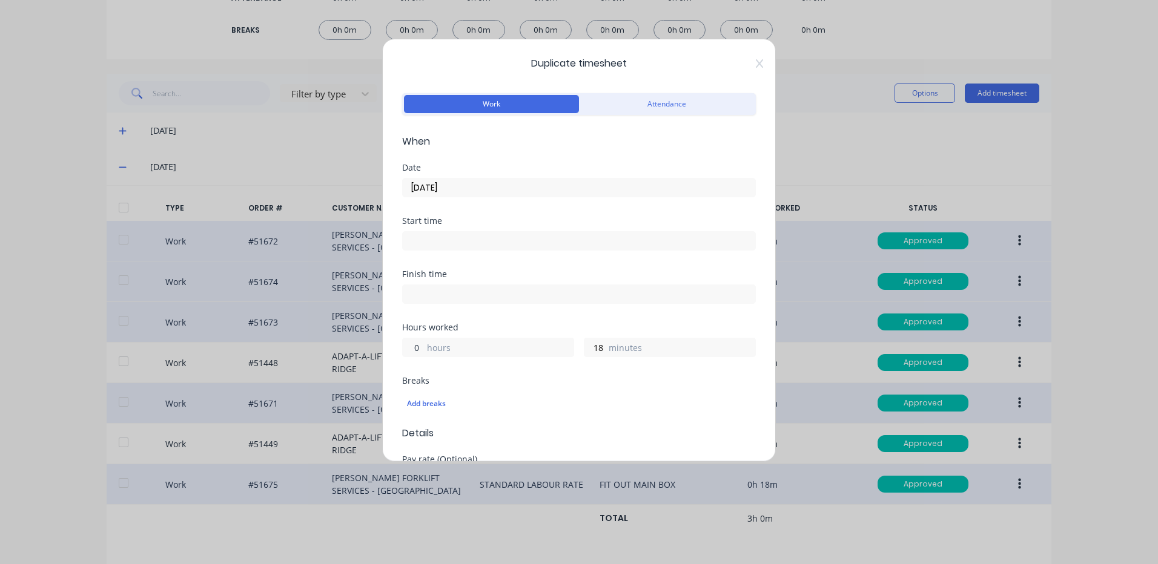
click at [408, 340] on input "0" at bounding box center [413, 348] width 21 height 18
type input "1"
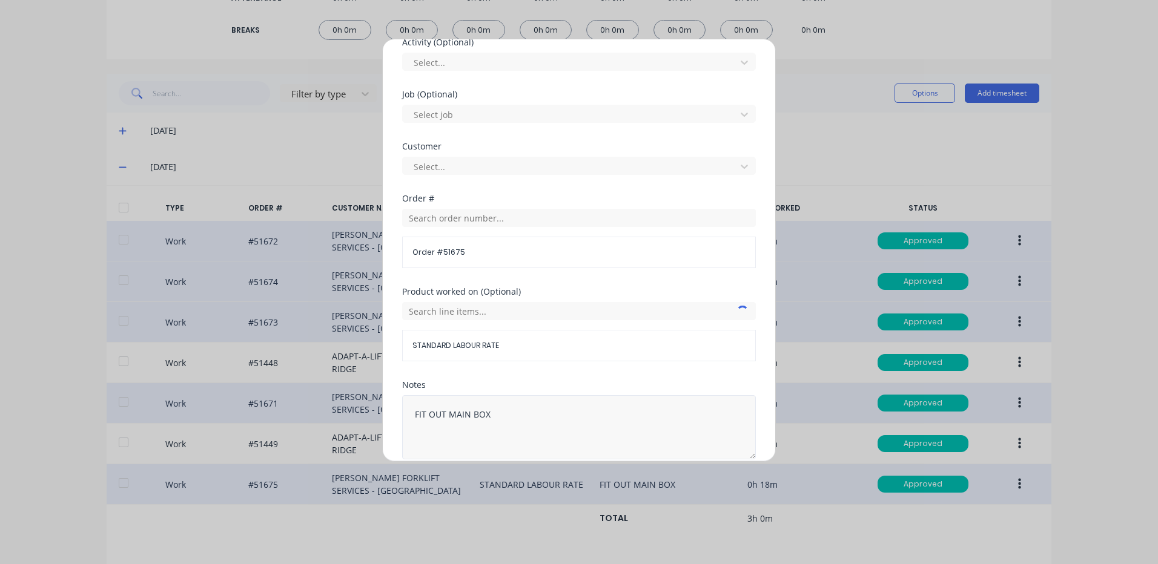
scroll to position [523, 0]
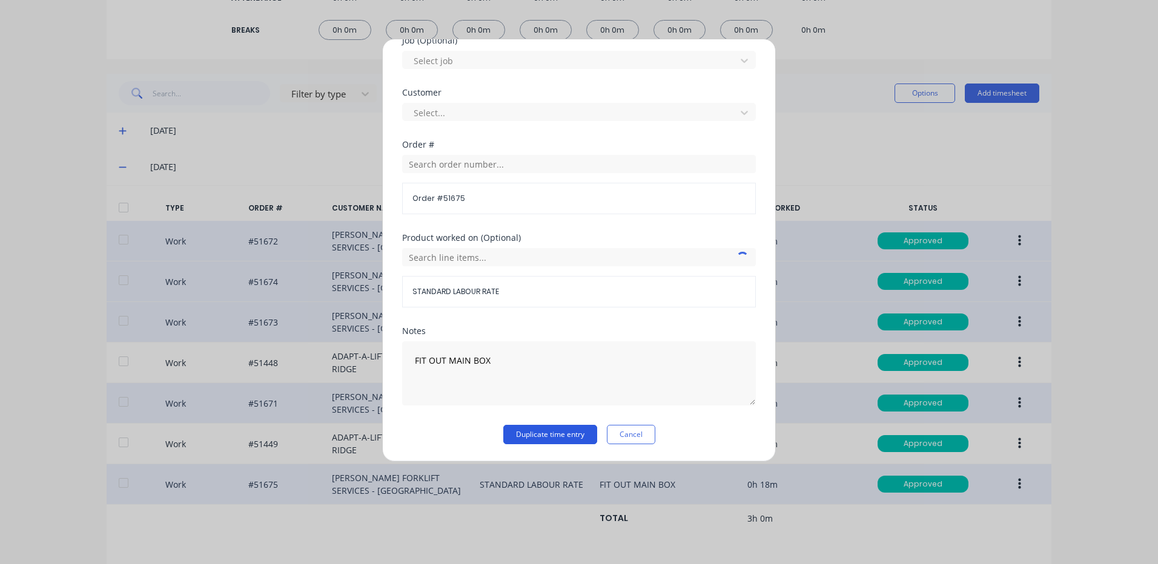
type input "6"
click at [568, 437] on button "Duplicate time entry" at bounding box center [550, 434] width 94 height 19
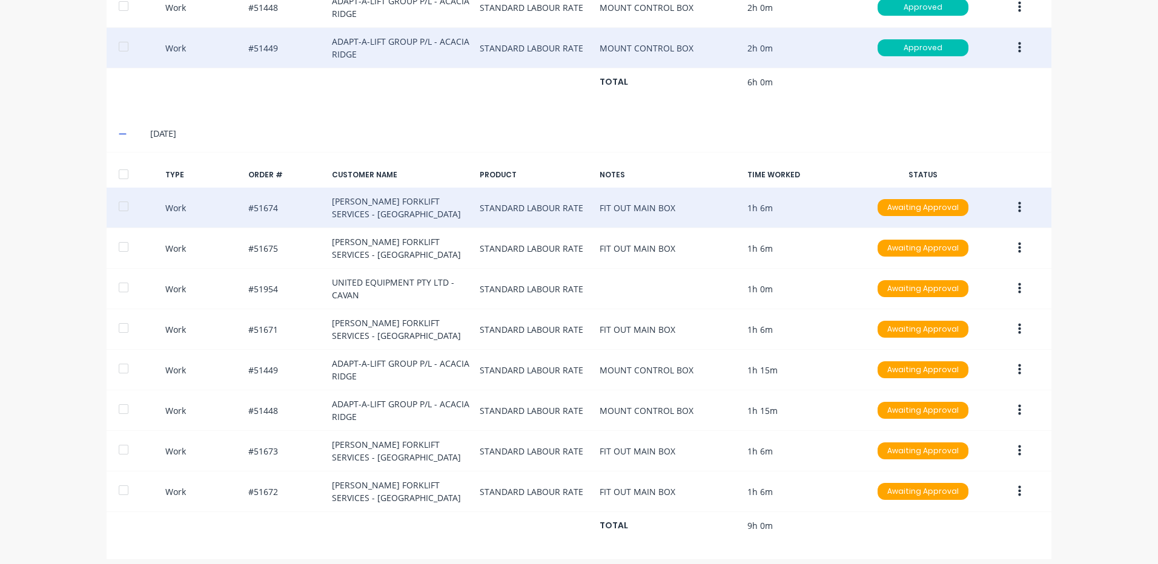
scroll to position [930, 0]
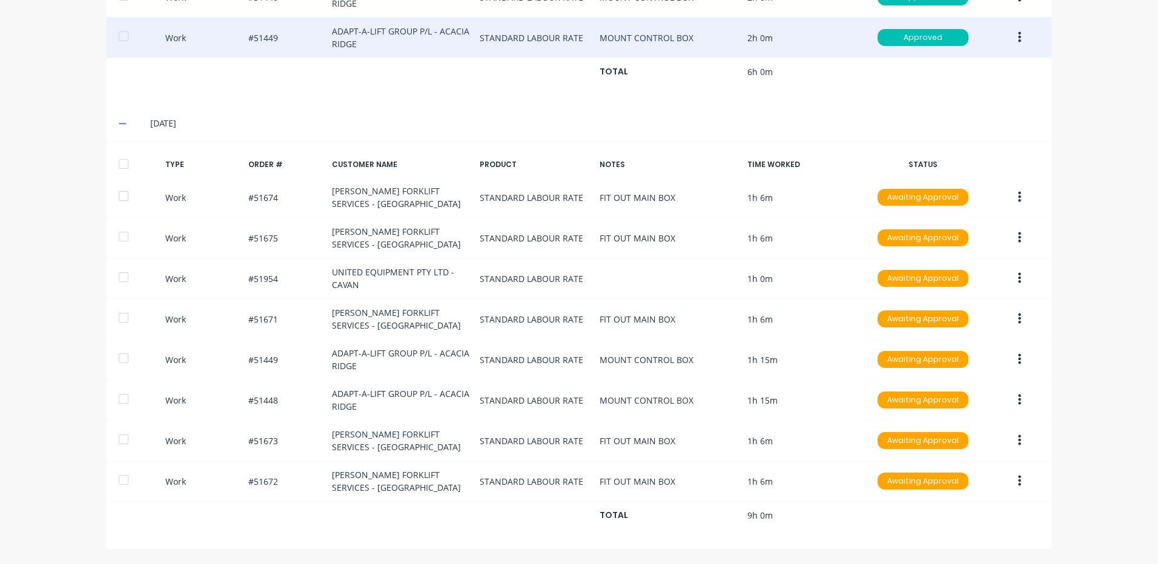
click at [126, 165] on div at bounding box center [123, 164] width 24 height 24
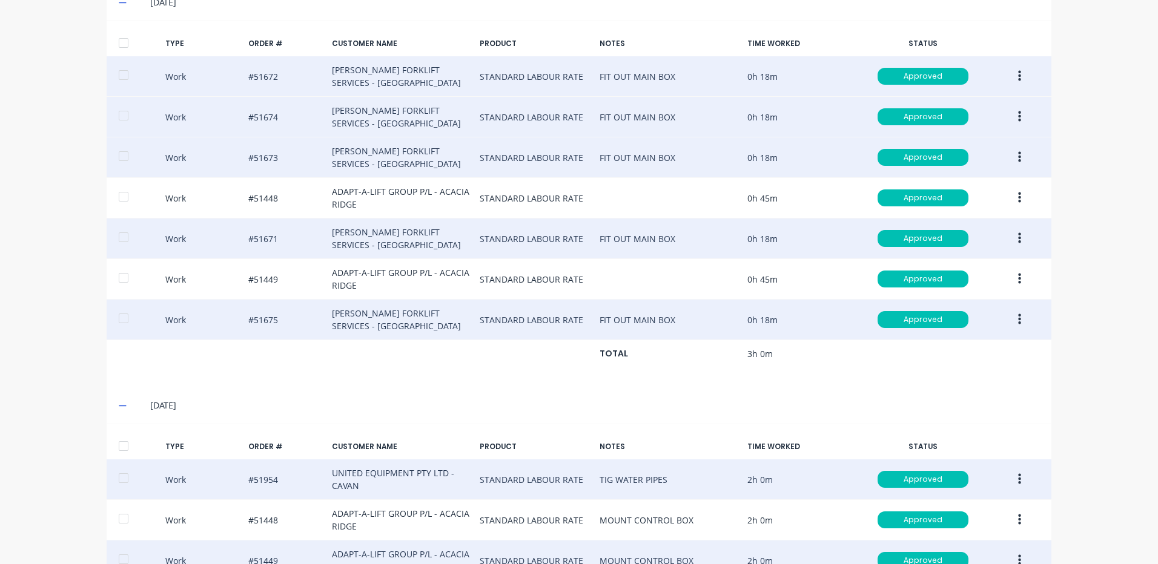
scroll to position [203, 0]
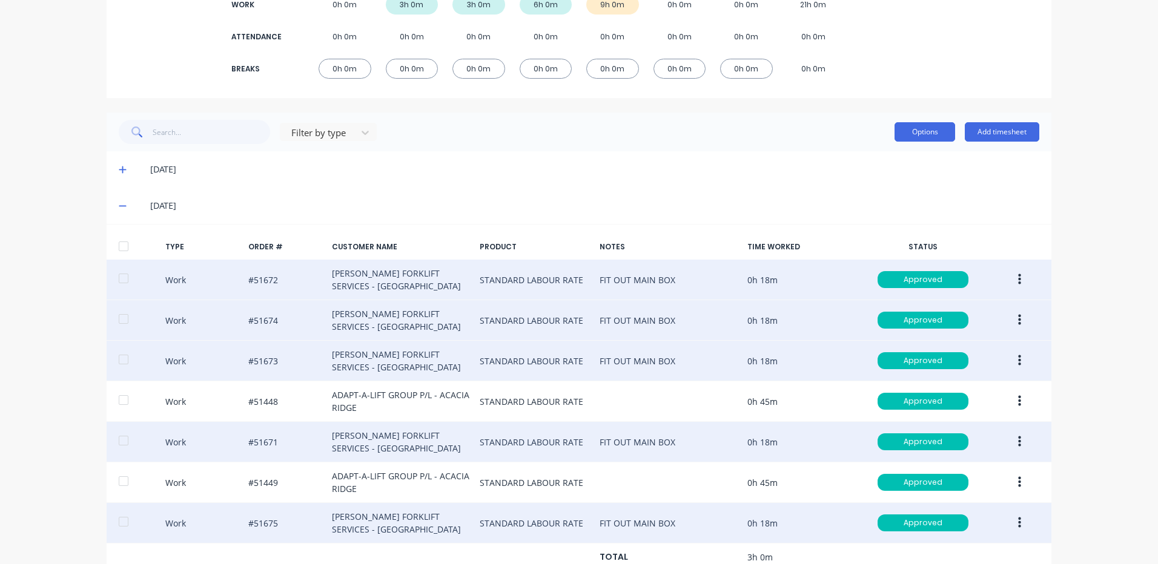
click at [911, 138] on button "Options" at bounding box center [924, 131] width 61 height 19
click at [882, 162] on div "Approve" at bounding box center [897, 163] width 93 height 18
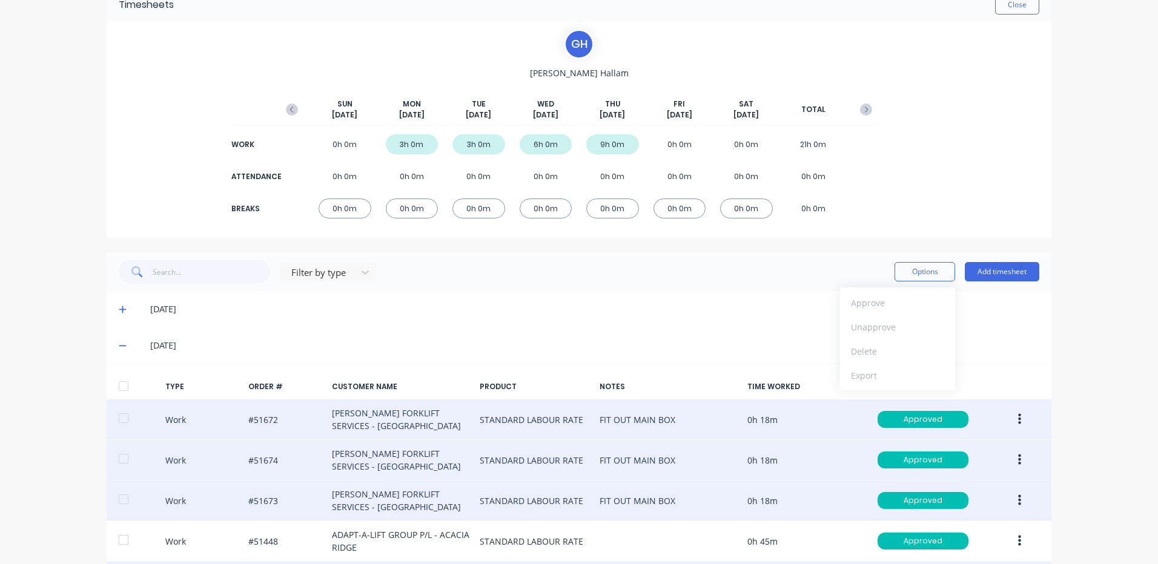
scroll to position [0, 0]
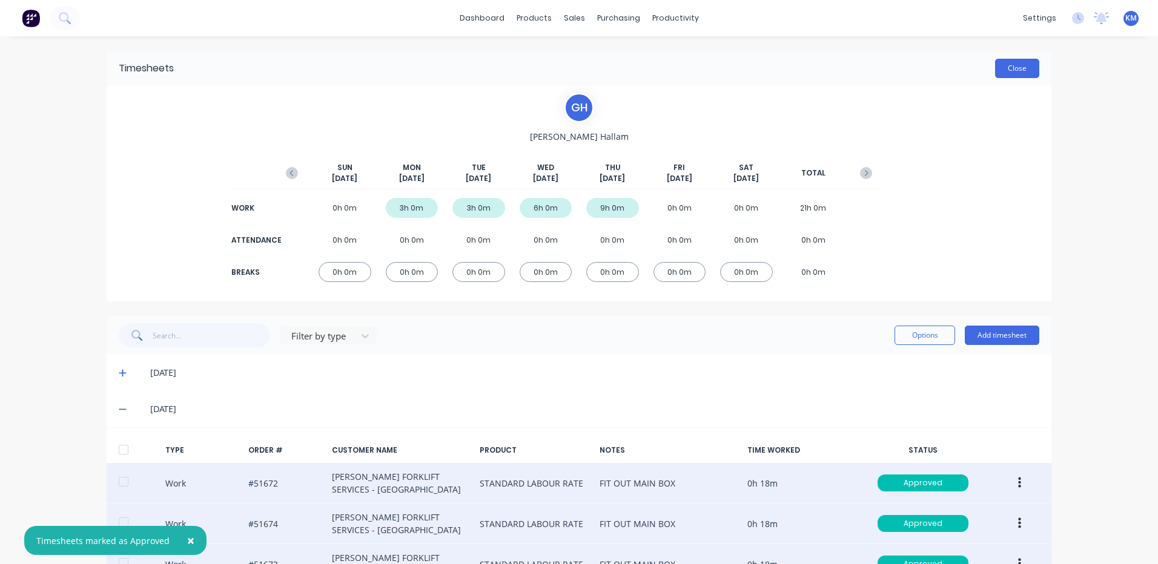
click at [996, 65] on button "Close" at bounding box center [1017, 68] width 44 height 19
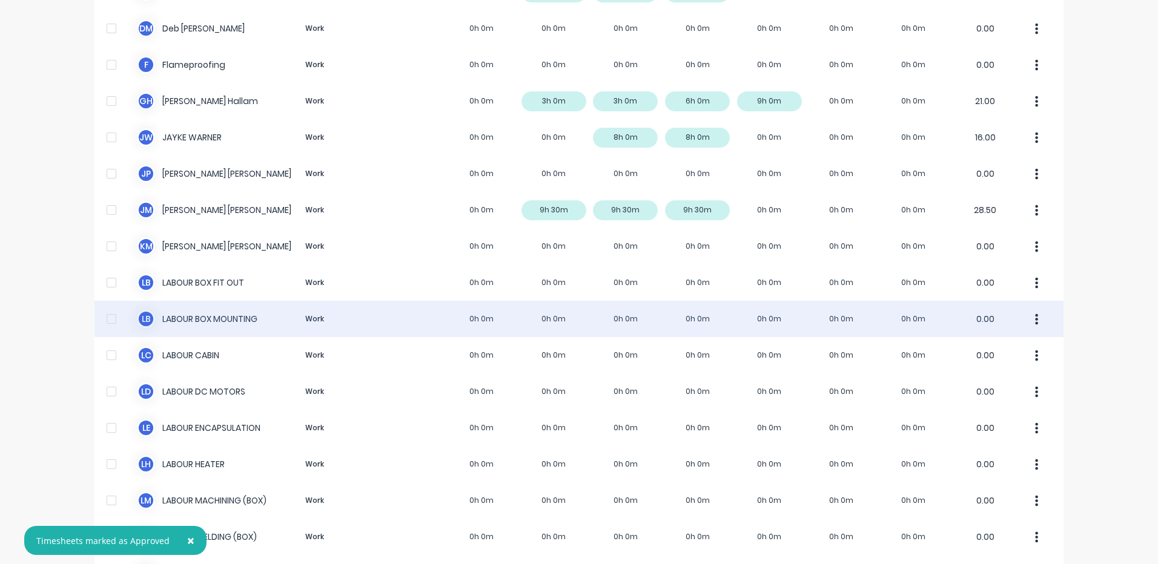
scroll to position [303, 0]
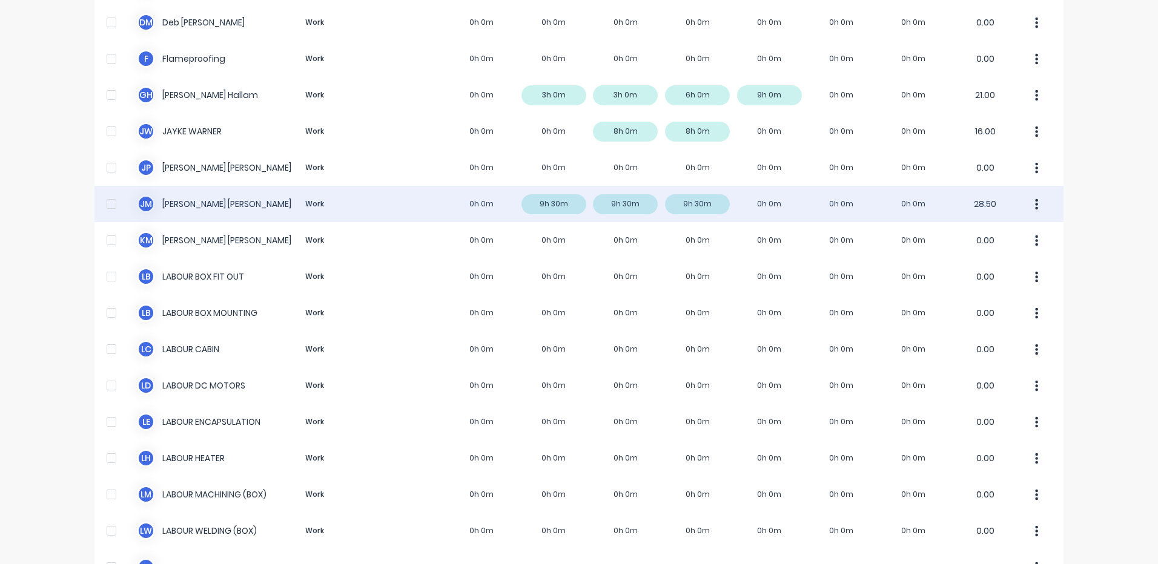
click at [468, 204] on div "[PERSON_NAME] [PERSON_NAME] Work 0h 0m 9h 30m 9h 30m 9h 30m 0h 0m 0h 0m 0h 0m 2…" at bounding box center [578, 204] width 969 height 36
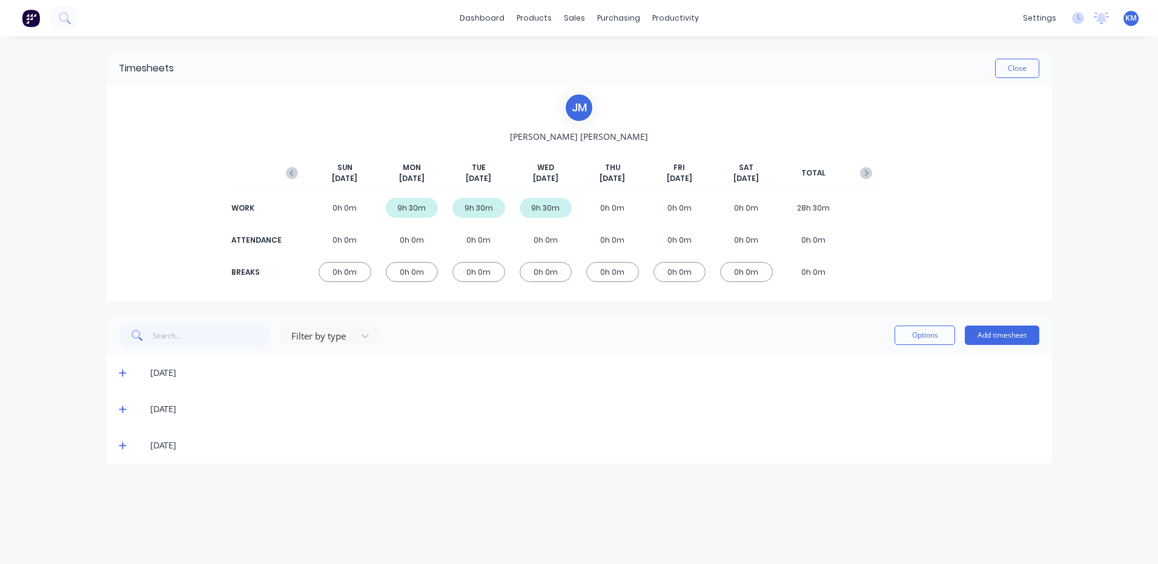
click at [122, 448] on icon at bounding box center [122, 446] width 7 height 7
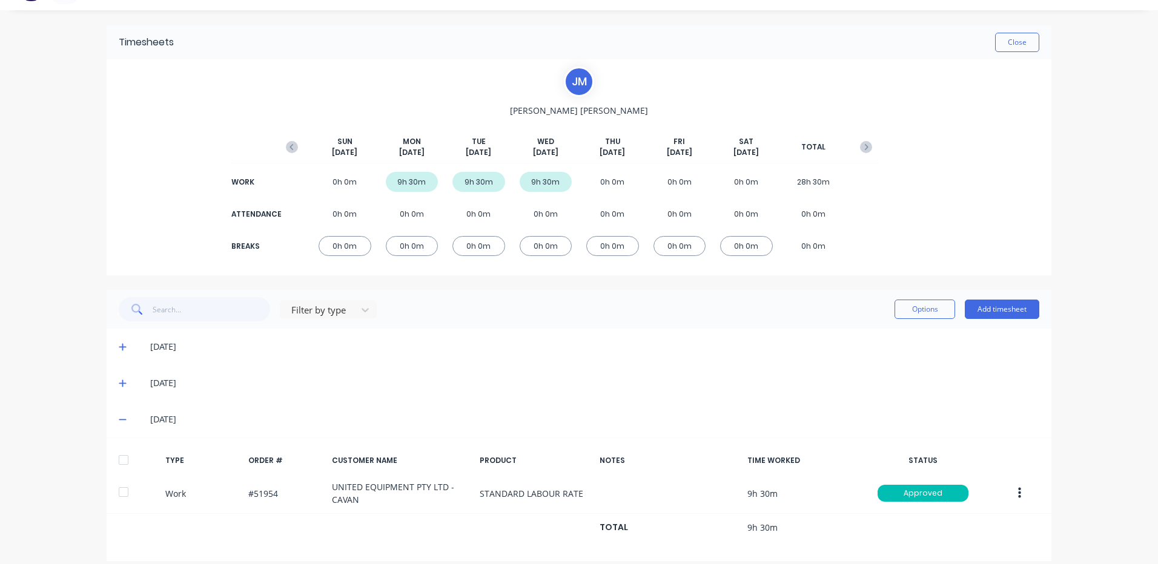
scroll to position [38, 0]
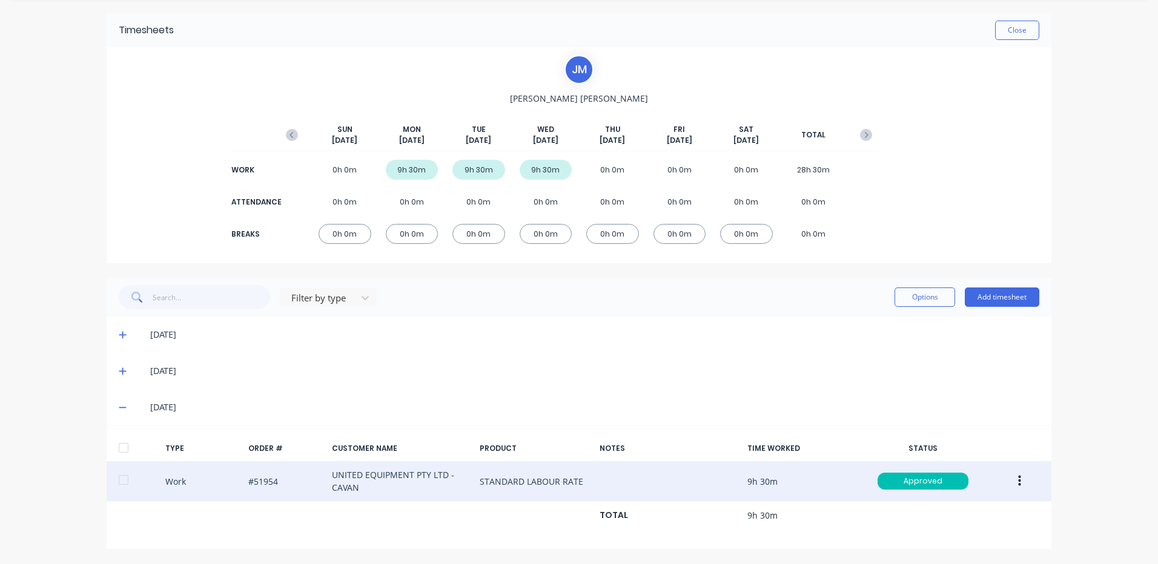
click at [1005, 478] on button "button" at bounding box center [1019, 482] width 28 height 22
click at [981, 466] on div "Duplicate" at bounding box center [976, 461] width 93 height 18
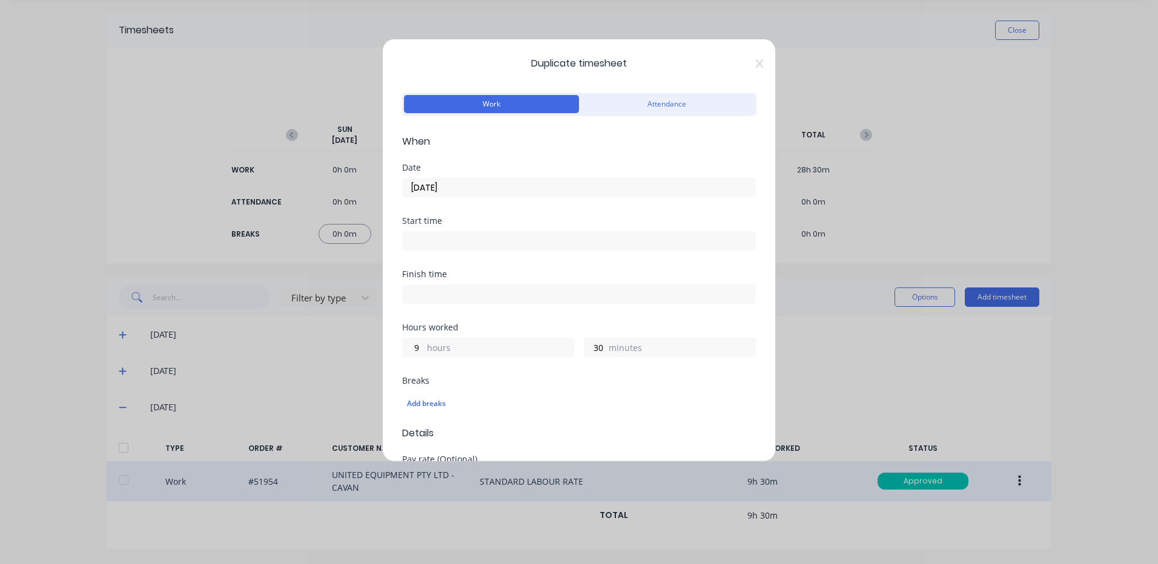
click at [468, 195] on input "[DATE]" at bounding box center [579, 188] width 352 height 18
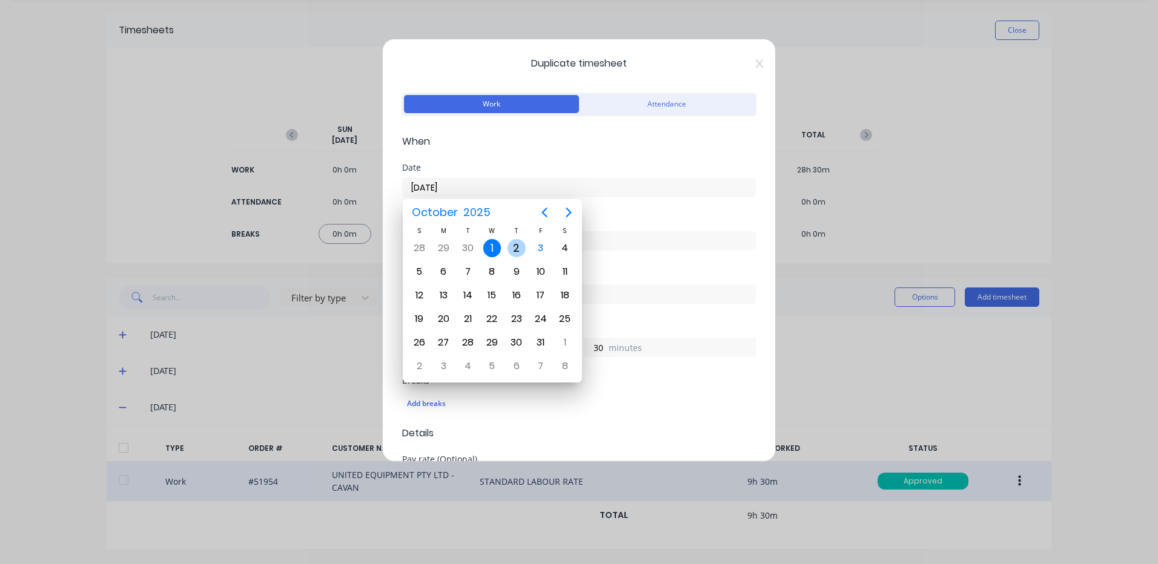
click at [519, 250] on div "2" at bounding box center [516, 248] width 18 height 18
type input "[DATE]"
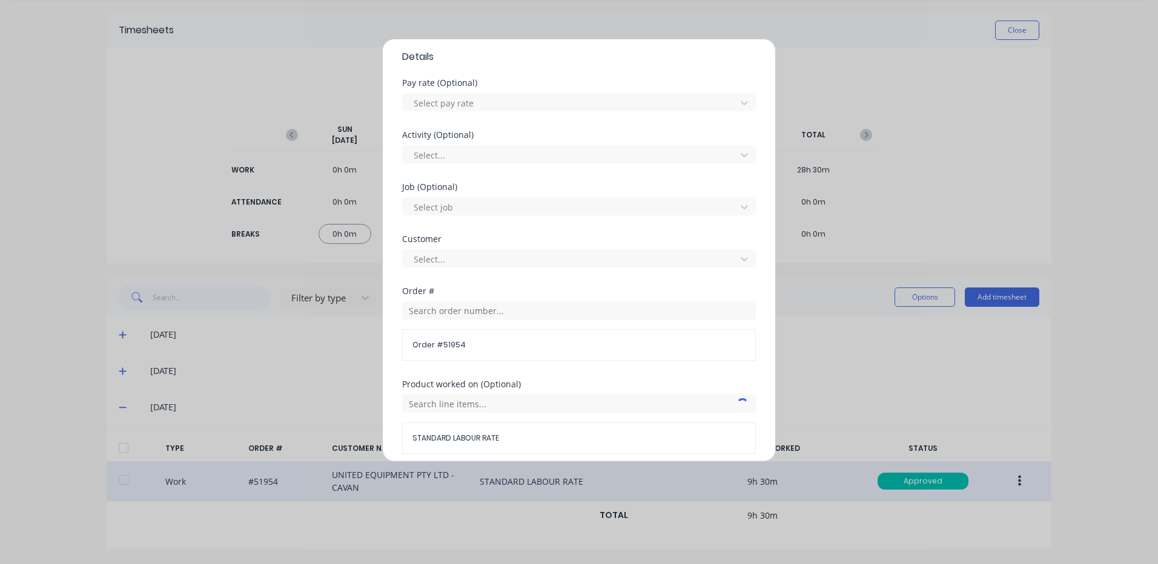
scroll to position [523, 0]
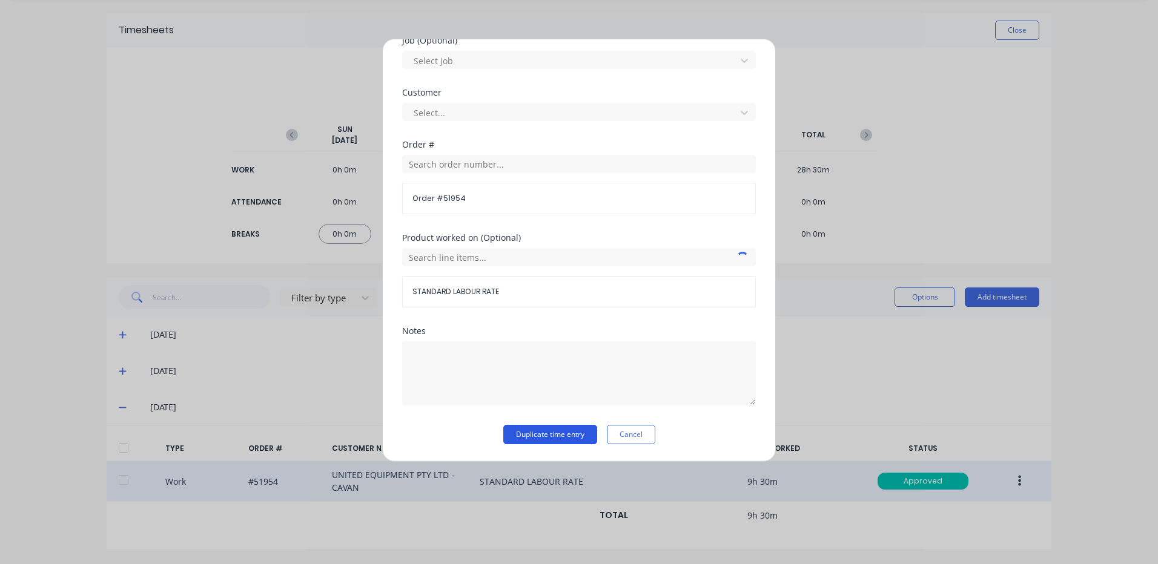
click at [551, 427] on form "Work Attendance When Date [DATE] Start time Finish time Hours worked 9 hours 30…" at bounding box center [579, 6] width 354 height 878
click at [550, 429] on button "Duplicate time entry" at bounding box center [550, 434] width 94 height 19
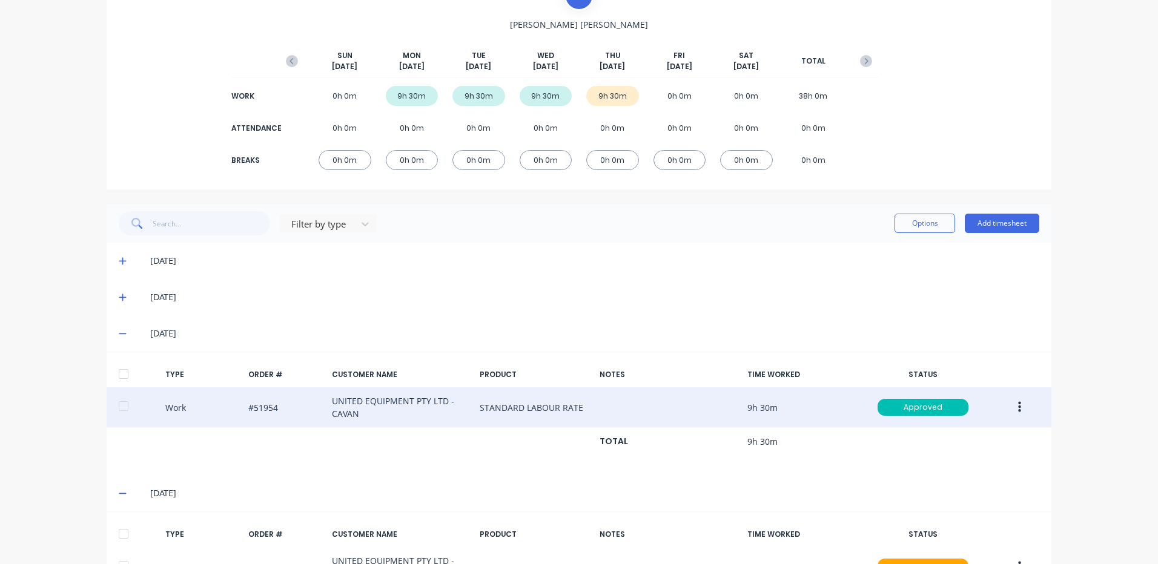
scroll to position [198, 0]
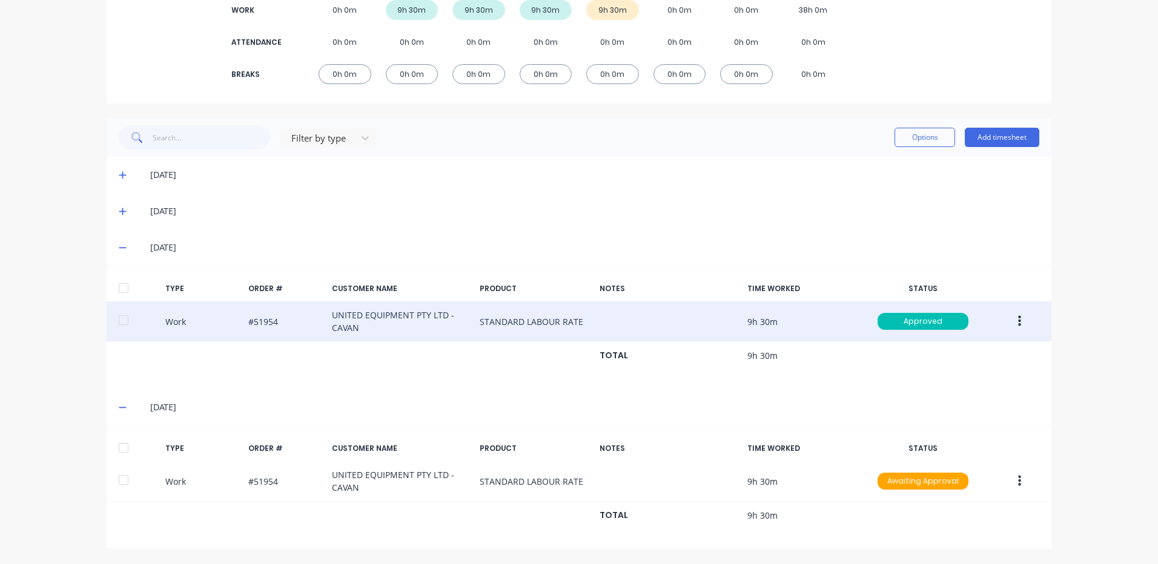
click at [107, 447] on div "TYPE ORDER # CUSTOMER NAME PRODUCT NOTES TIME WORKED STATUS" at bounding box center [579, 448] width 945 height 25
click at [125, 448] on div at bounding box center [123, 448] width 24 height 24
click at [919, 142] on button "Options" at bounding box center [924, 137] width 61 height 19
click at [893, 166] on div "Approve" at bounding box center [897, 169] width 93 height 18
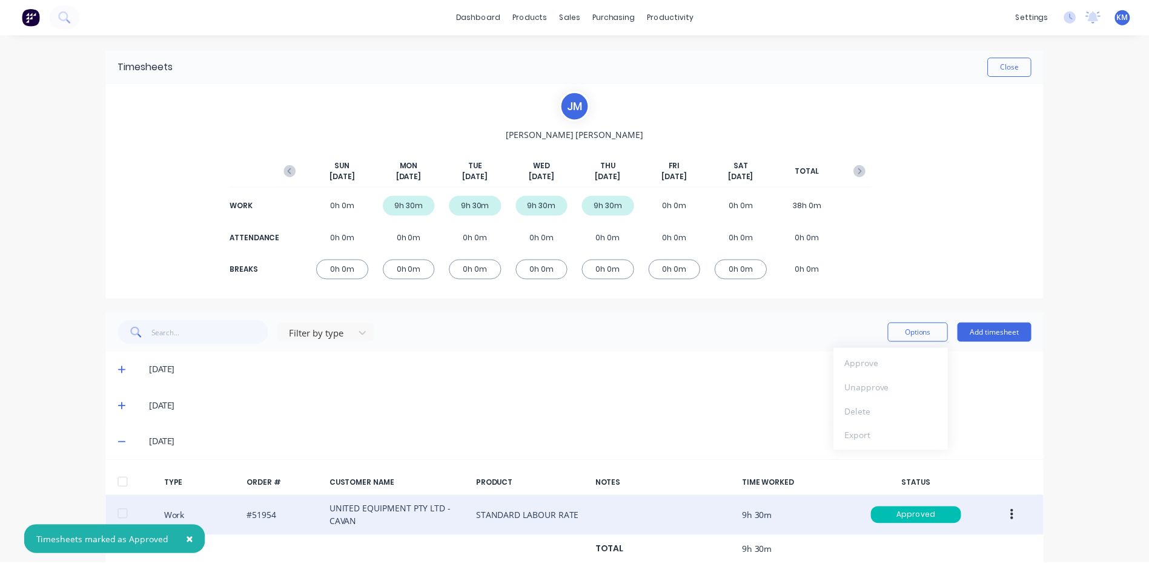
scroll to position [0, 0]
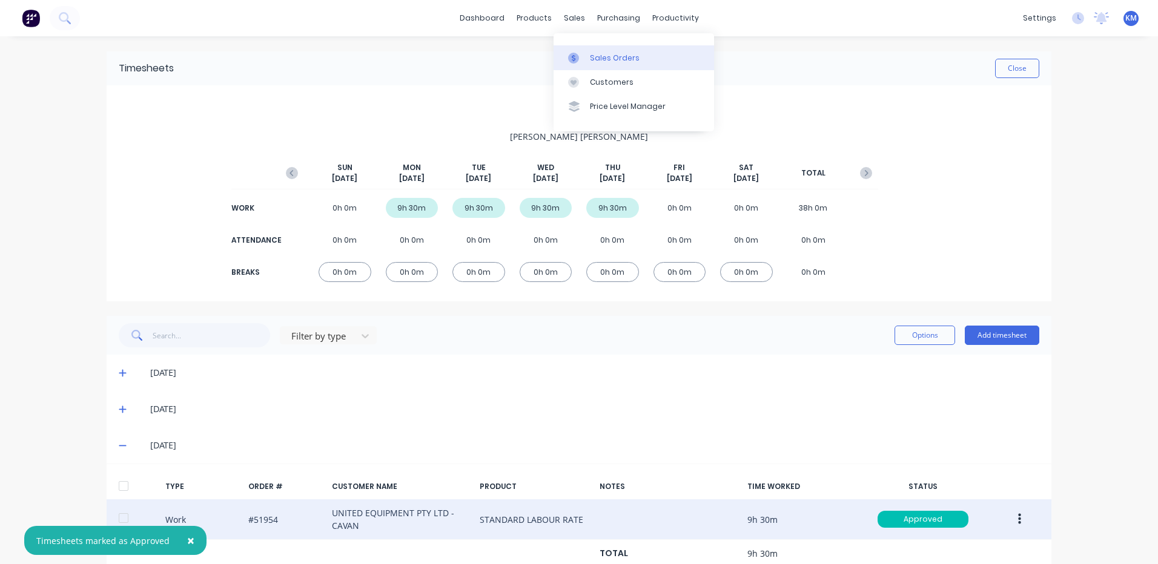
click at [590, 60] on div "Sales Orders" at bounding box center [615, 58] width 50 height 11
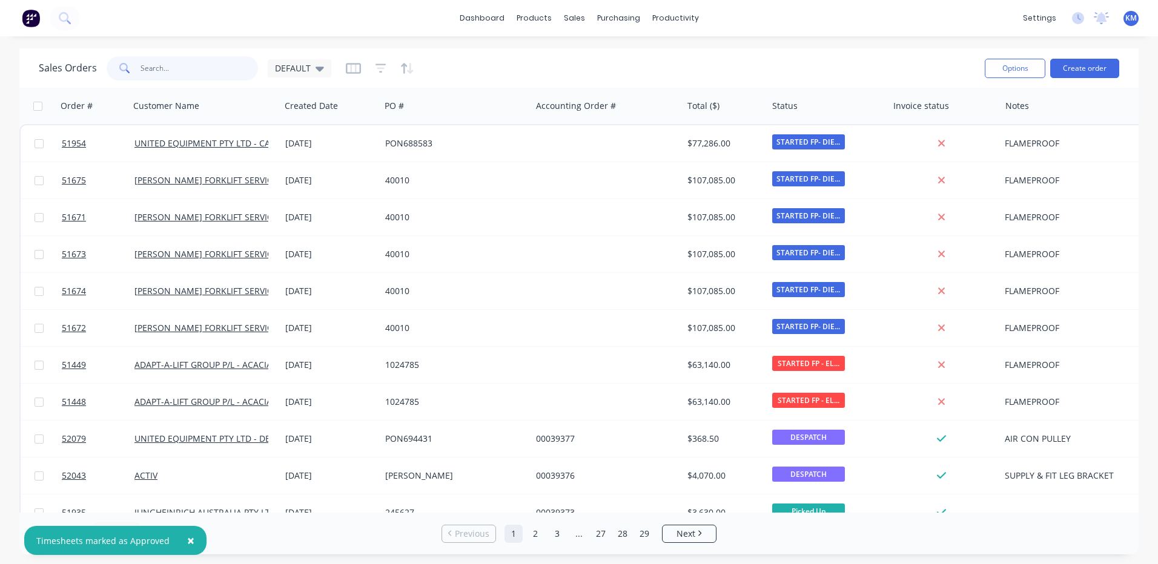
click at [179, 75] on input "text" at bounding box center [199, 68] width 118 height 24
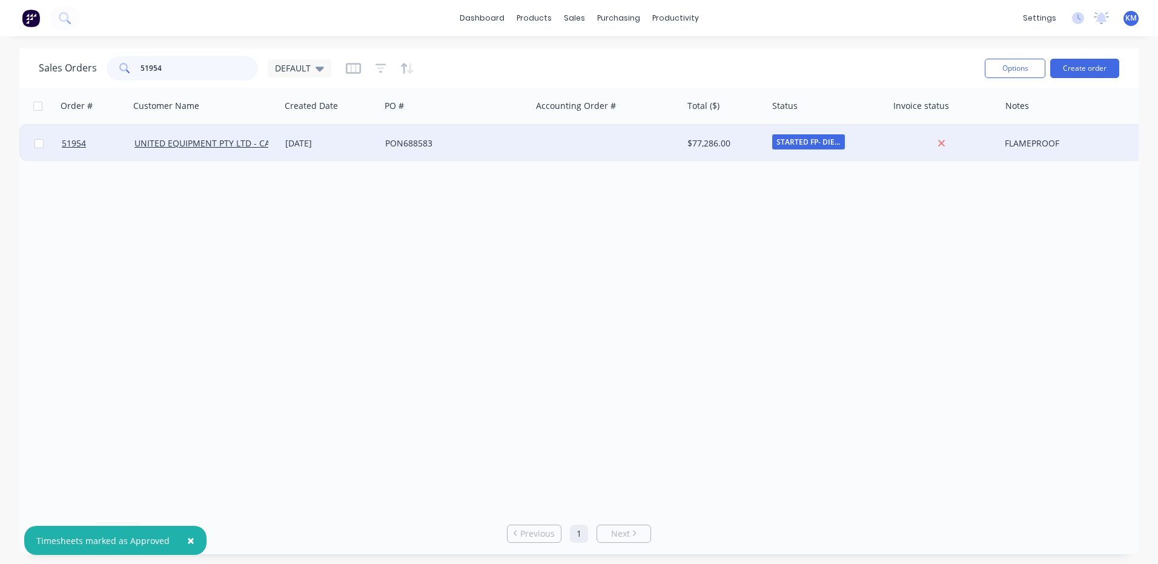
type input "51954"
click at [334, 157] on div "[DATE]" at bounding box center [330, 143] width 100 height 36
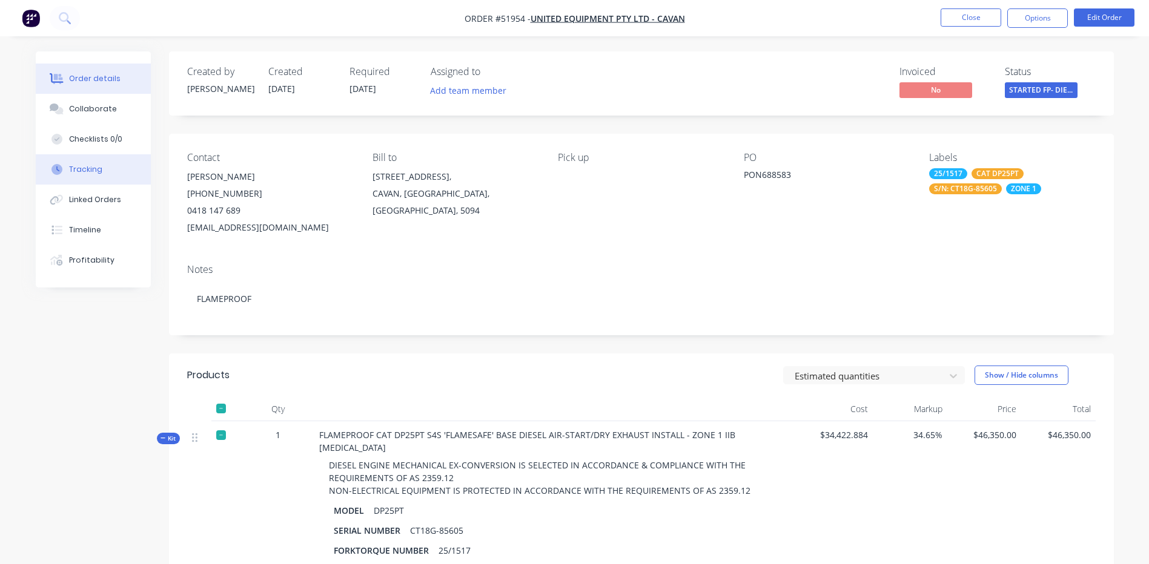
click at [95, 168] on div "Tracking" at bounding box center [85, 169] width 33 height 11
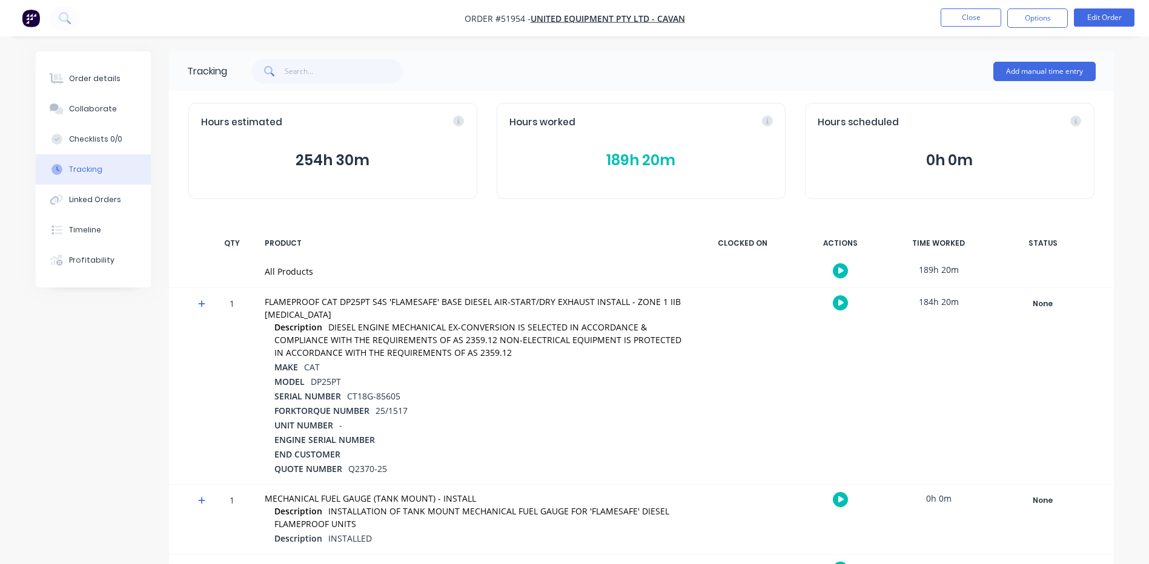
click at [652, 164] on button "189h 20m" at bounding box center [640, 160] width 263 height 23
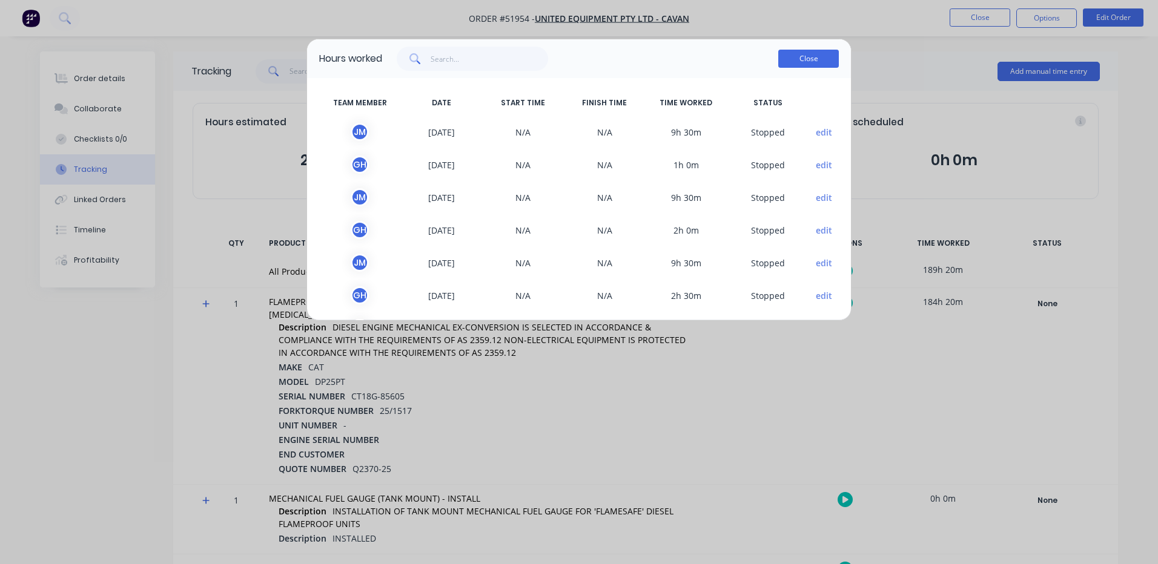
click at [819, 53] on button "Close" at bounding box center [808, 59] width 61 height 18
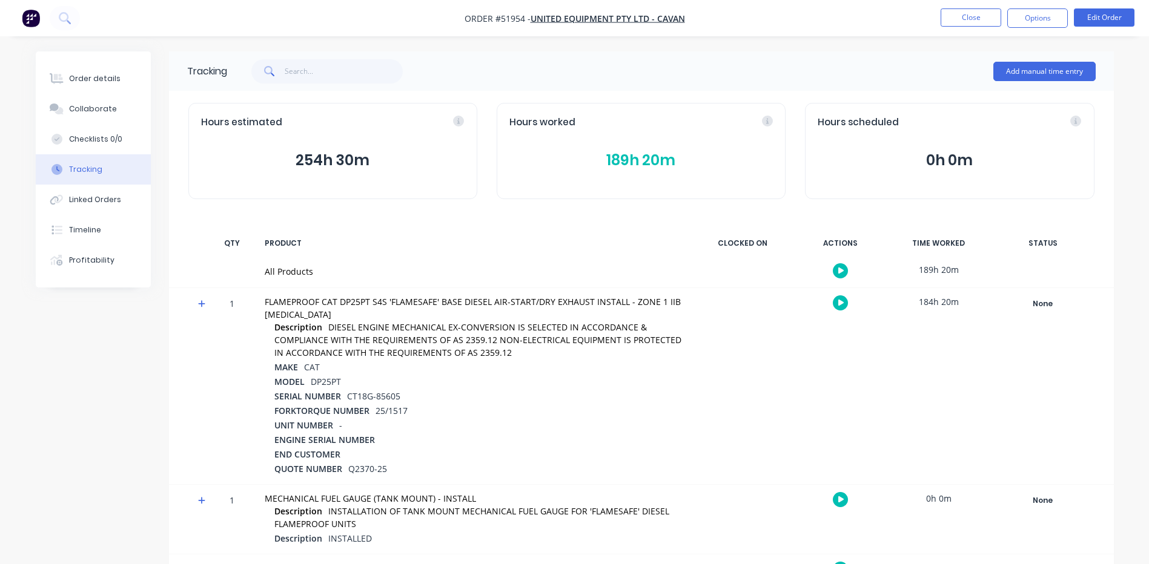
click at [202, 300] on icon at bounding box center [202, 304] width 8 height 8
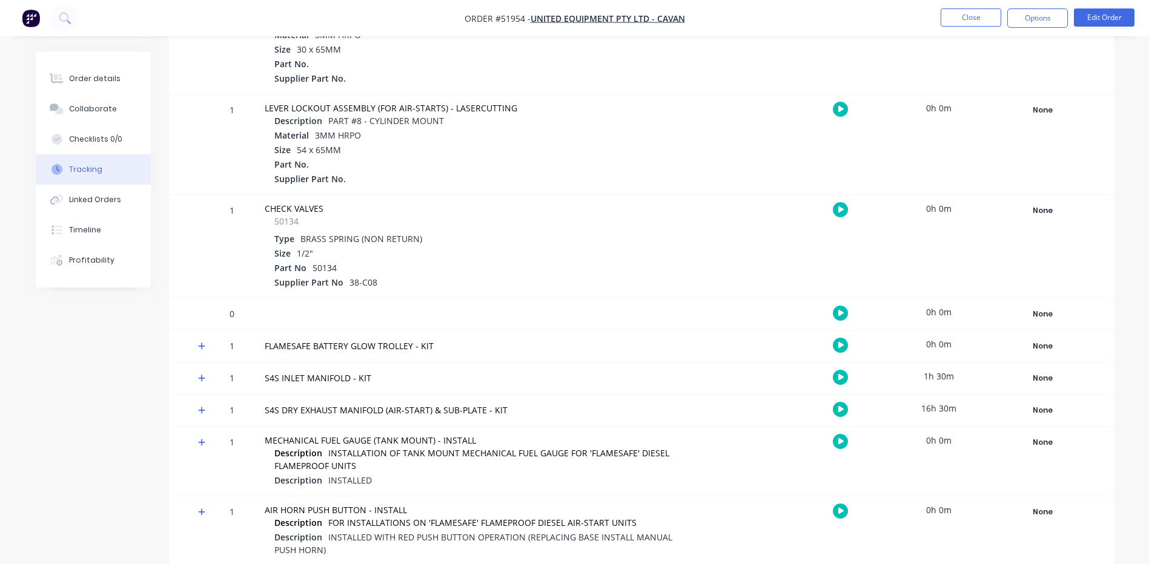
scroll to position [3877, 0]
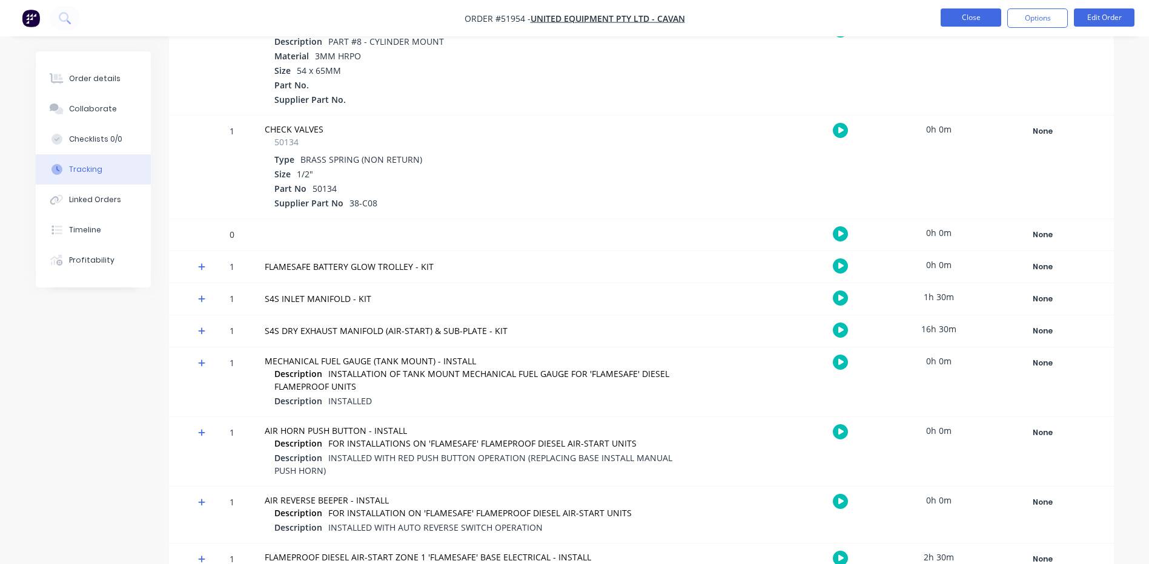
click at [976, 13] on button "Close" at bounding box center [970, 17] width 61 height 18
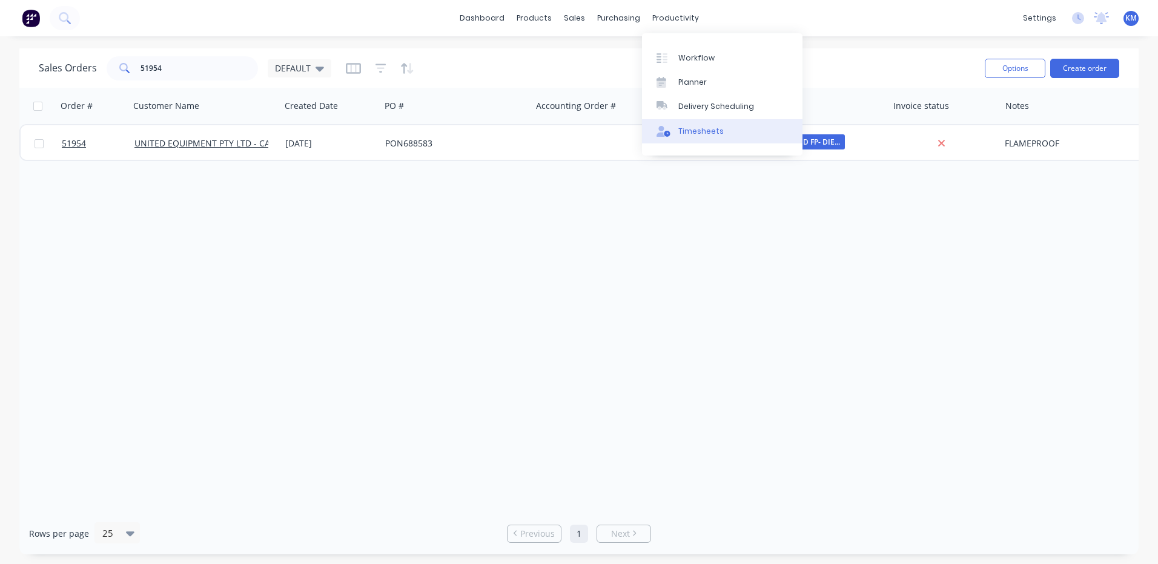
click at [705, 119] on div "Workflow Planner Delivery Scheduling Timesheets" at bounding box center [722, 94] width 160 height 122
click at [705, 119] on link "Timesheets" at bounding box center [722, 131] width 160 height 24
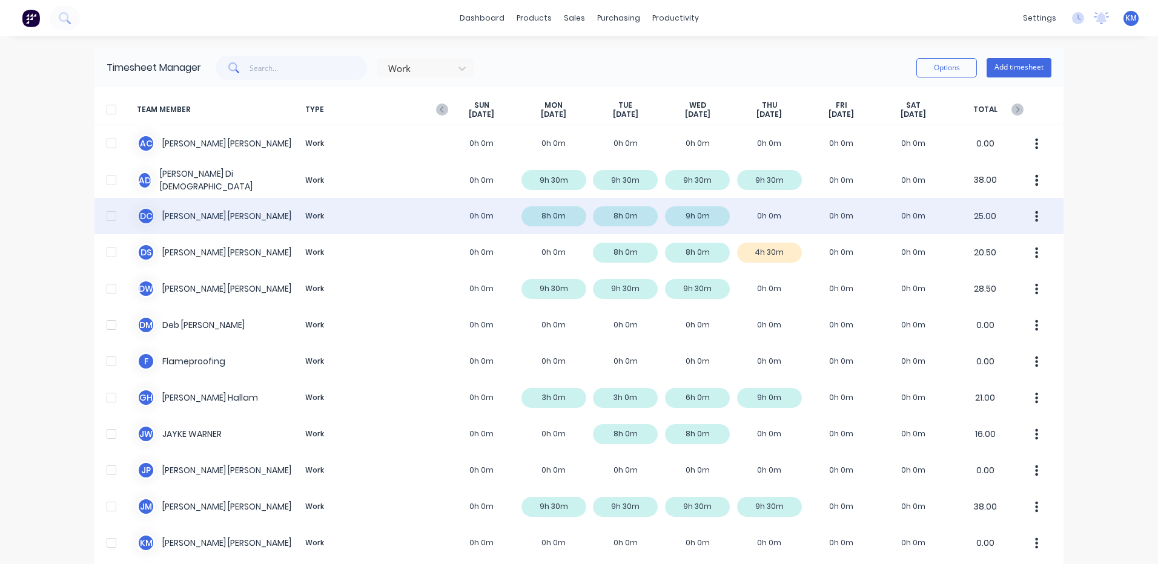
click at [474, 217] on div "D C [PERSON_NAME] Work 0h 0m 8h 0m 8h 0m 9h 0m 0h 0m 0h 0m 0h 0m 25.00" at bounding box center [578, 216] width 969 height 36
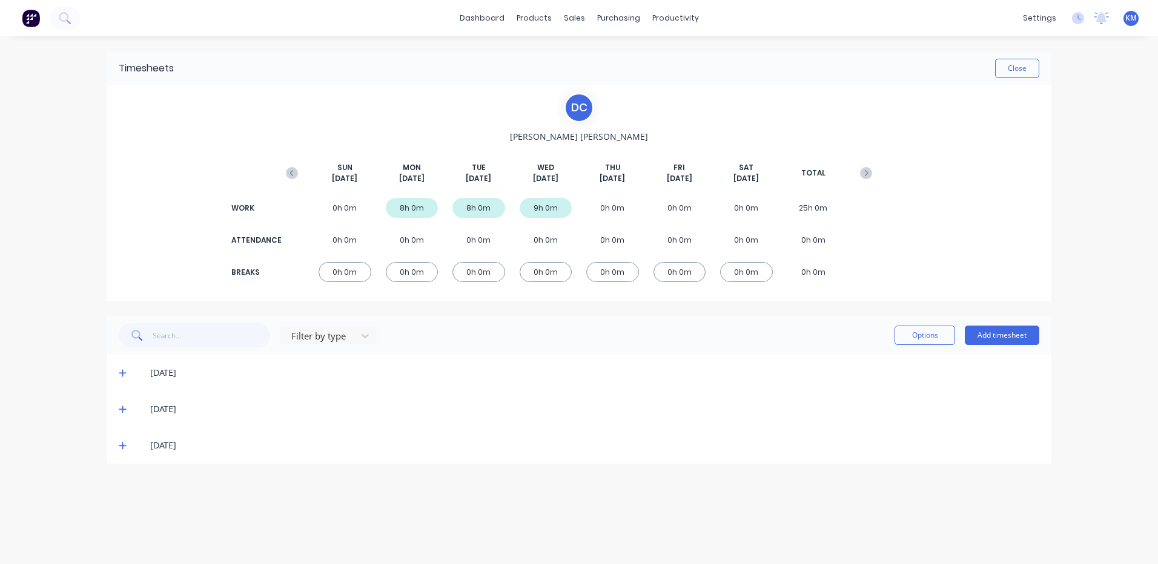
click at [124, 445] on icon at bounding box center [123, 445] width 8 height 8
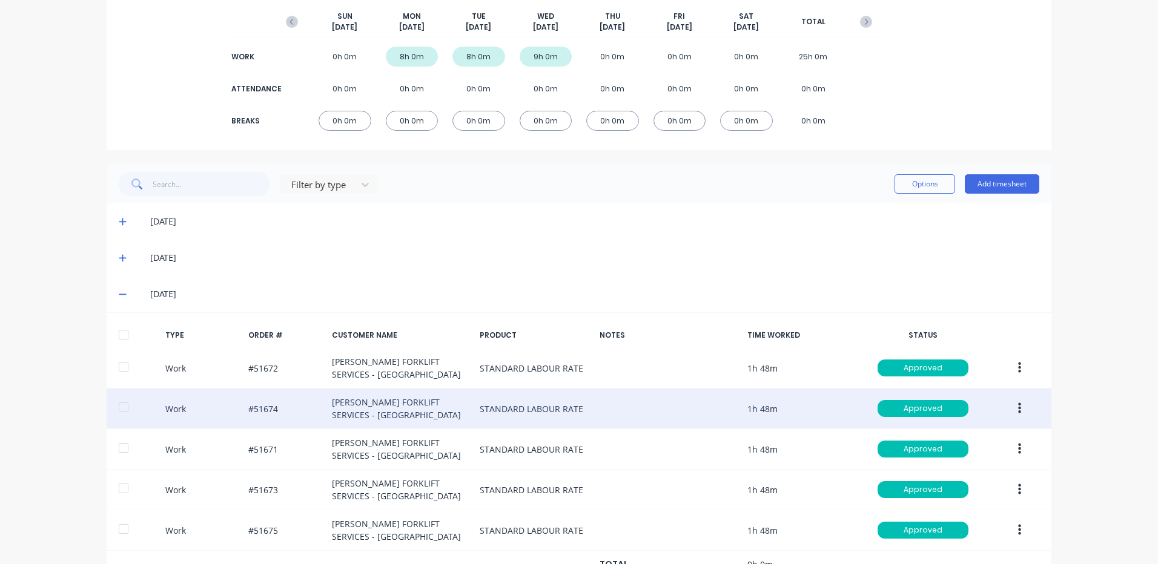
scroll to position [200, 0]
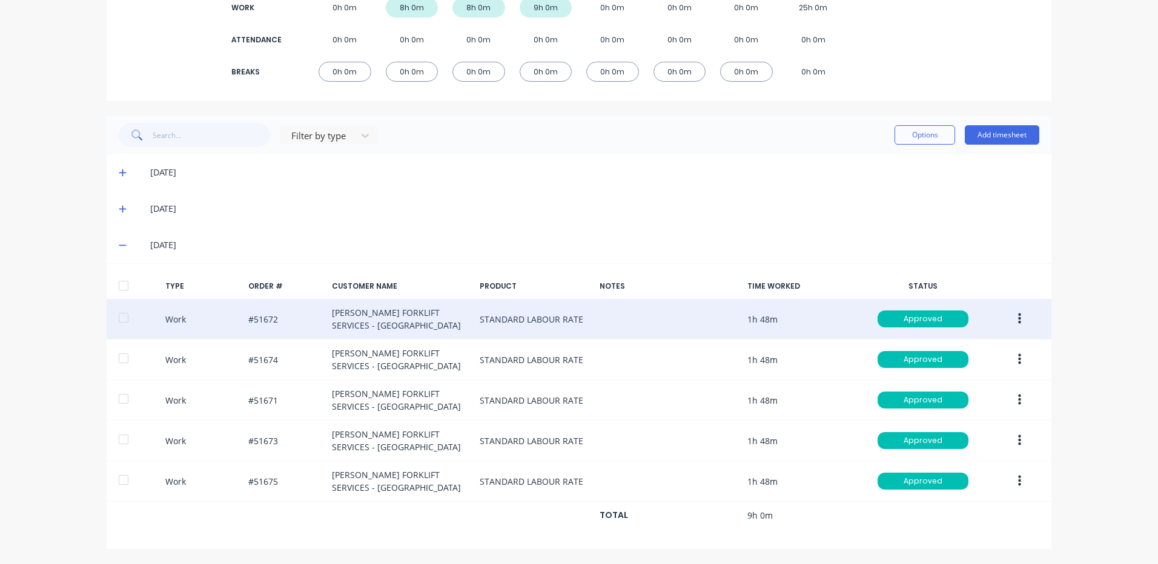
click at [1017, 318] on button "button" at bounding box center [1019, 319] width 28 height 22
click at [992, 300] on div "Duplicate" at bounding box center [976, 298] width 93 height 18
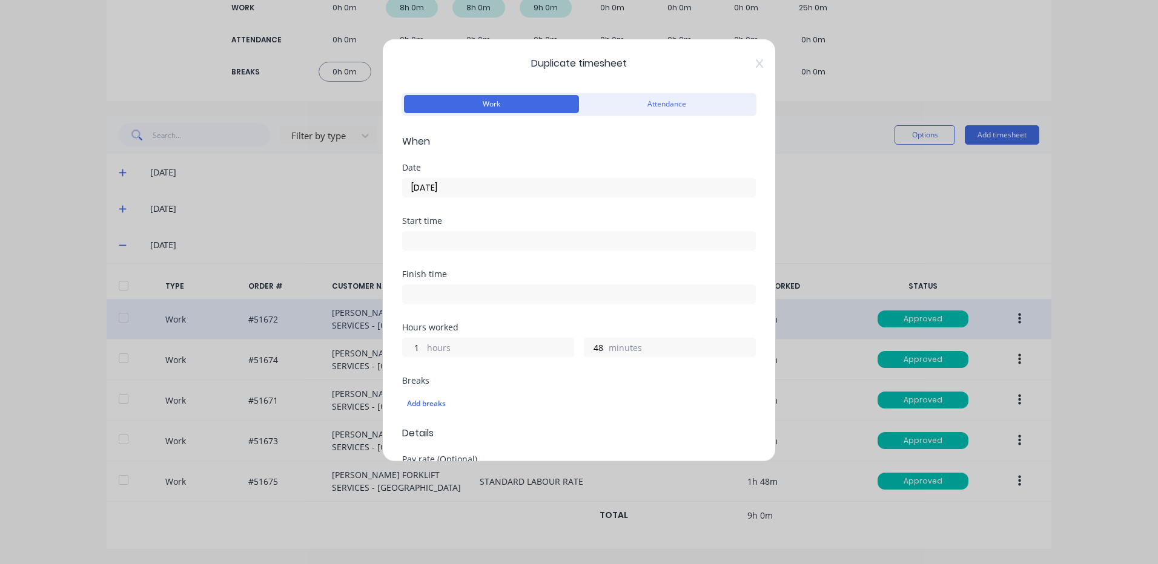
click at [488, 189] on input "[DATE]" at bounding box center [579, 188] width 352 height 18
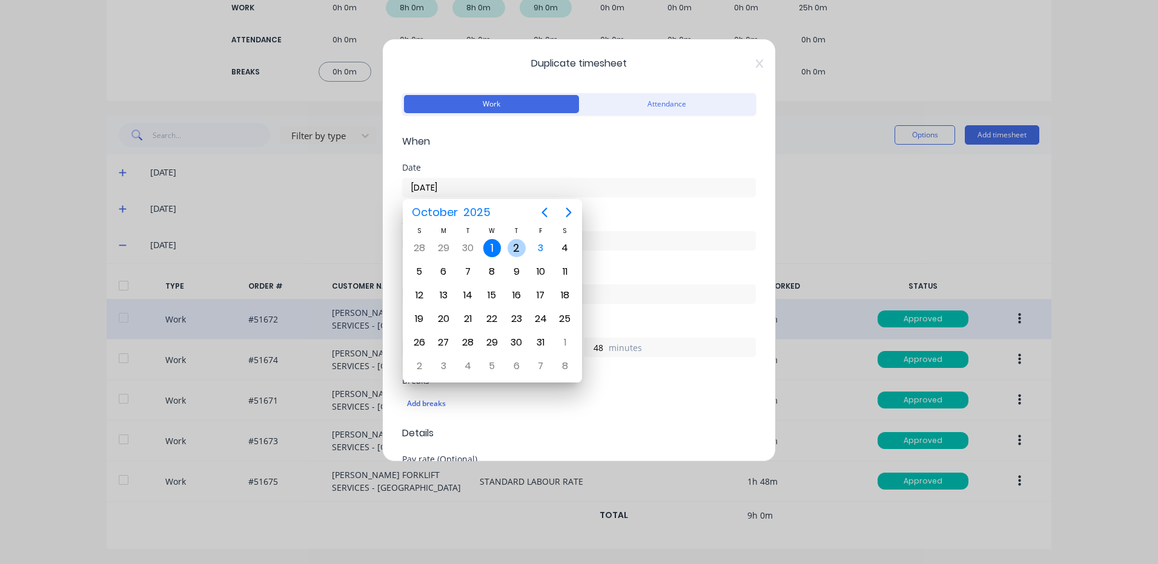
click at [519, 242] on div "2" at bounding box center [516, 248] width 18 height 18
type input "[DATE]"
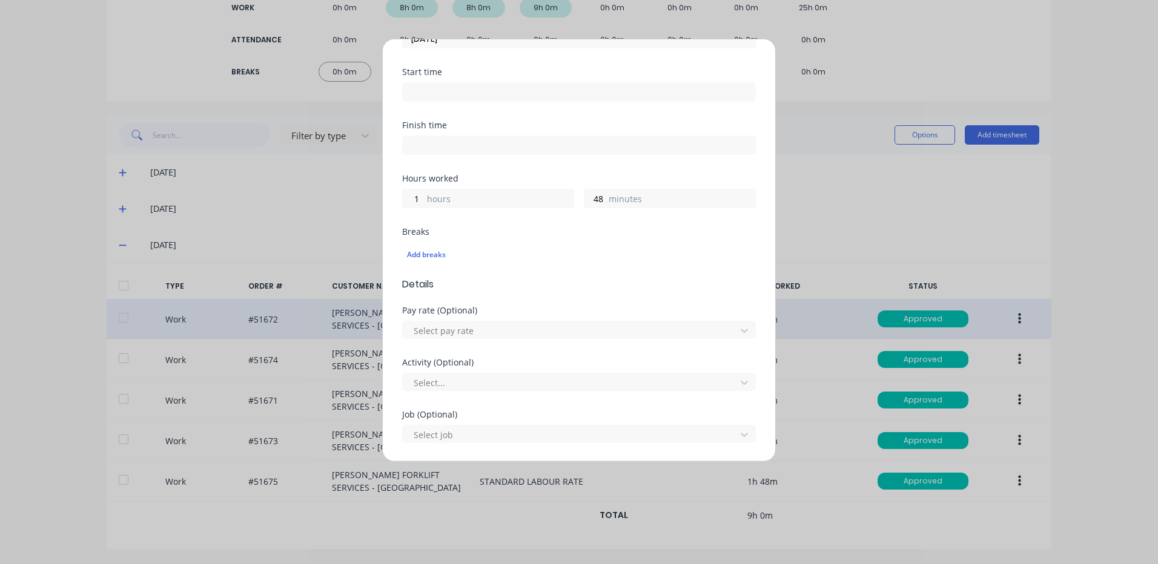
scroll to position [523, 0]
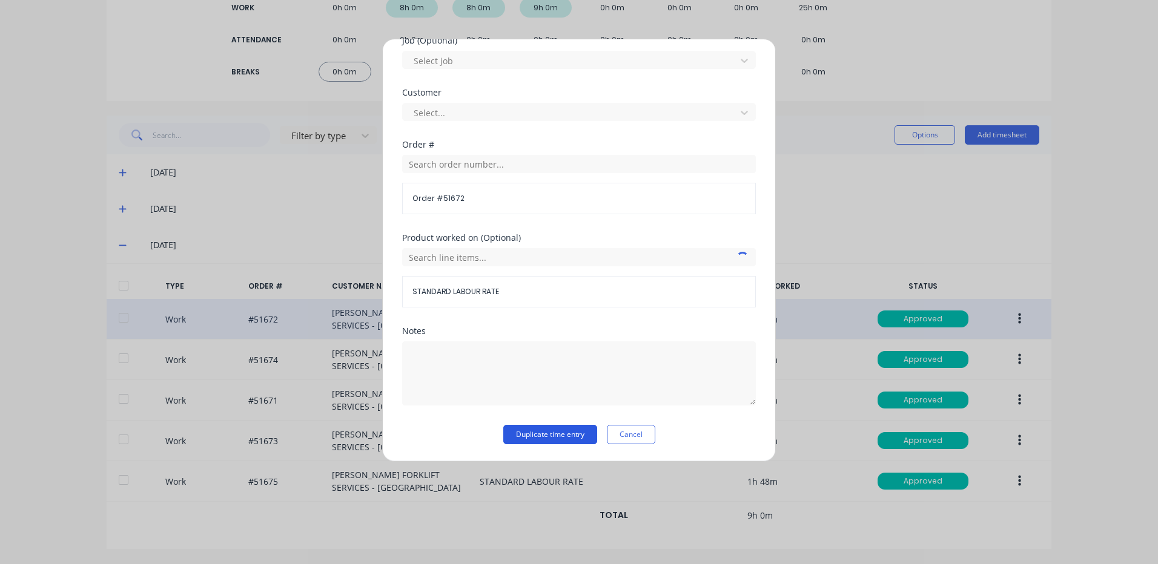
click at [564, 434] on button "Duplicate time entry" at bounding box center [550, 434] width 94 height 19
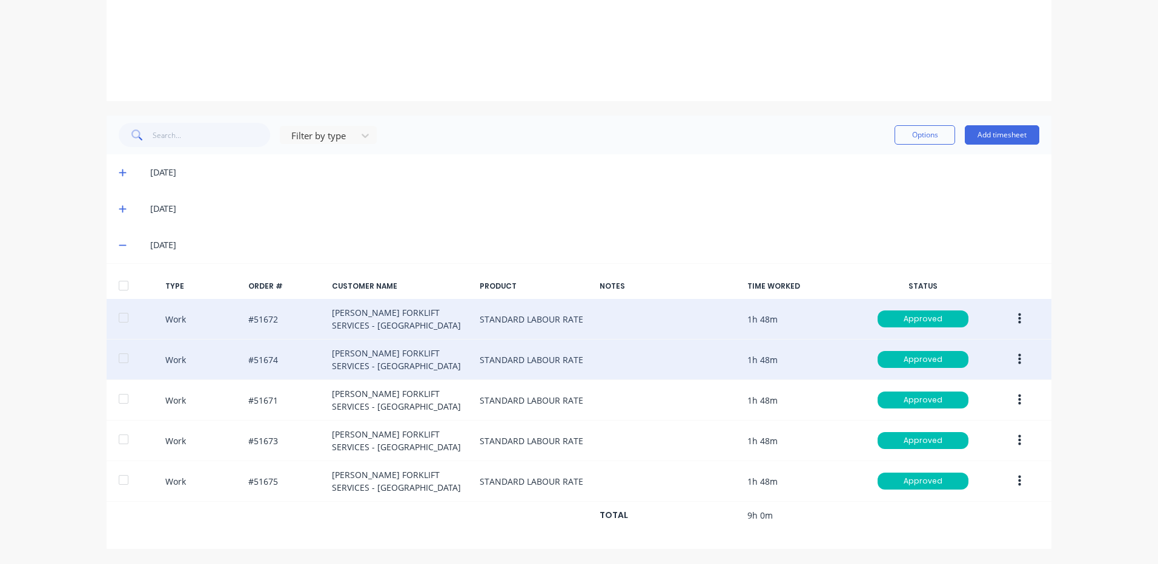
click at [1010, 358] on button "button" at bounding box center [1019, 360] width 28 height 22
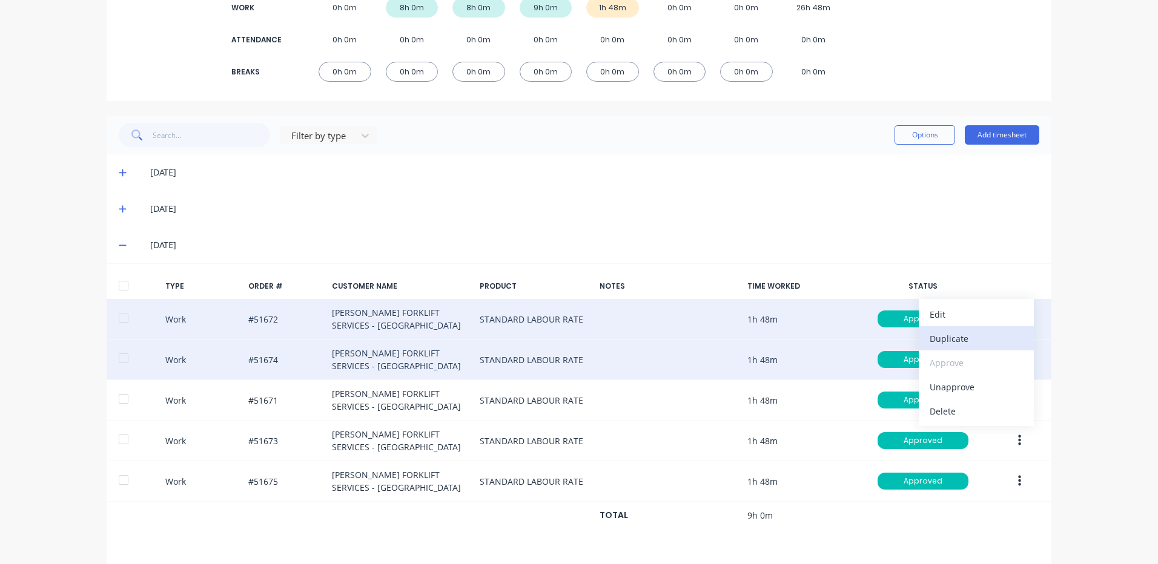
click at [956, 343] on div "Duplicate" at bounding box center [976, 339] width 93 height 18
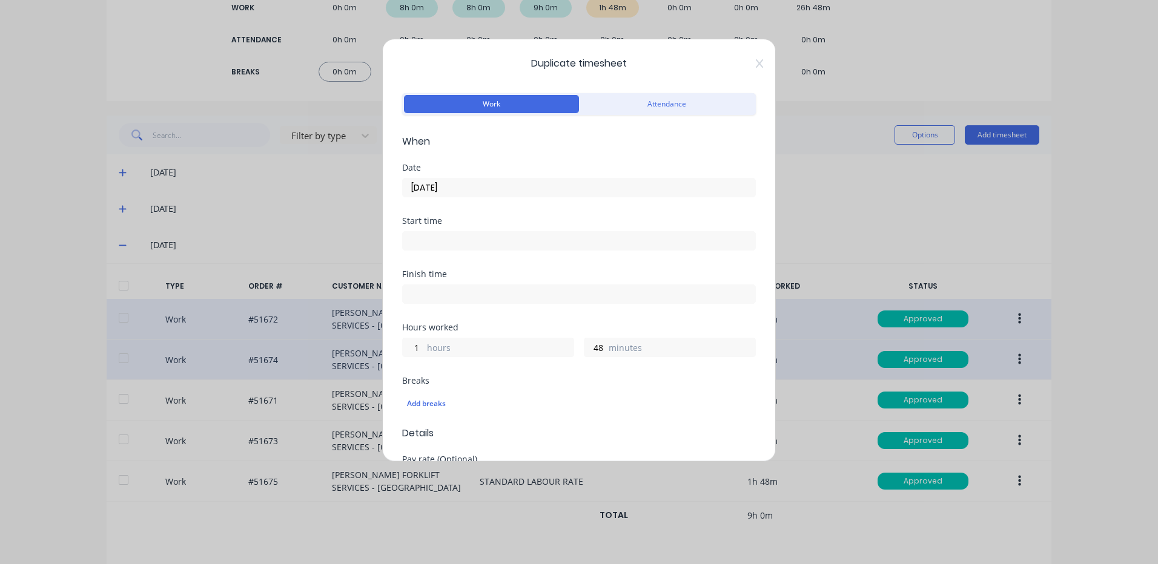
click at [501, 175] on div "[DATE]" at bounding box center [579, 186] width 354 height 22
click at [498, 182] on input "[DATE]" at bounding box center [579, 188] width 352 height 18
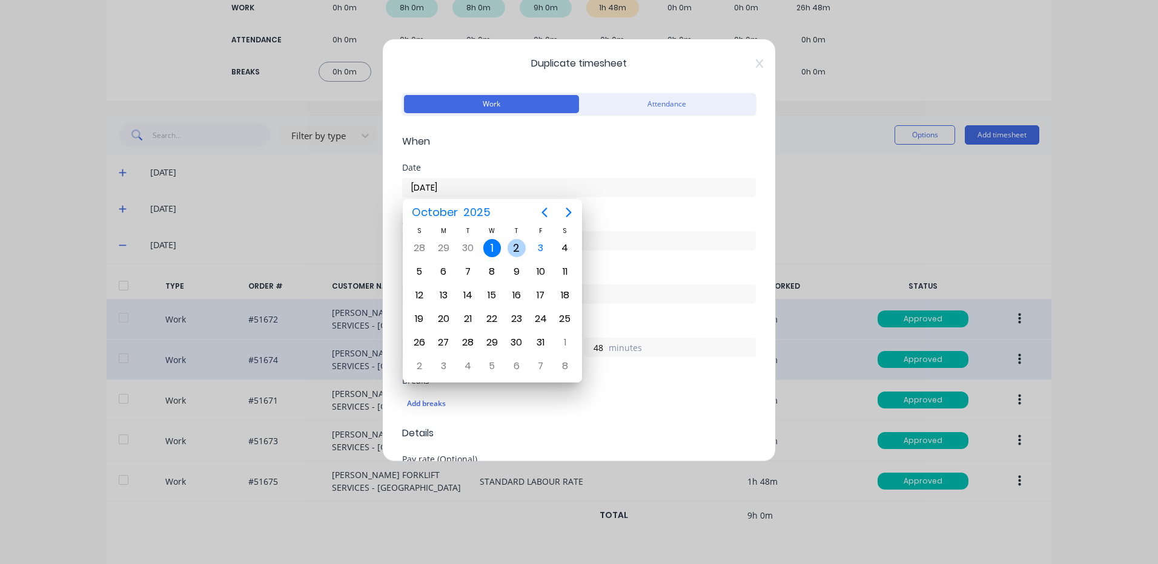
click at [524, 248] on div "2" at bounding box center [516, 248] width 18 height 18
type input "[DATE]"
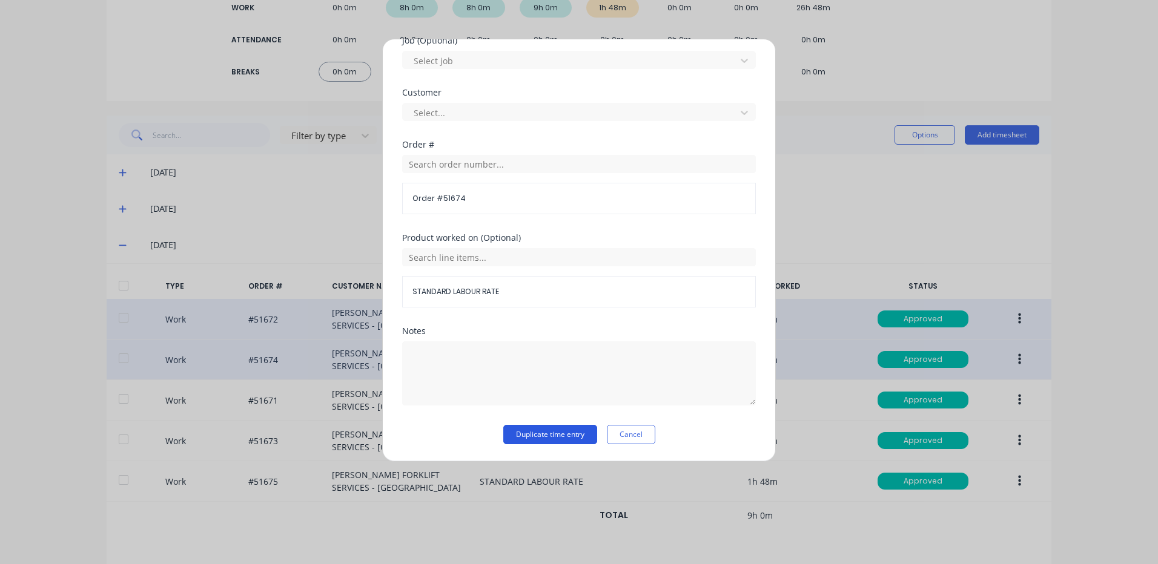
click at [546, 436] on button "Duplicate time entry" at bounding box center [550, 434] width 94 height 19
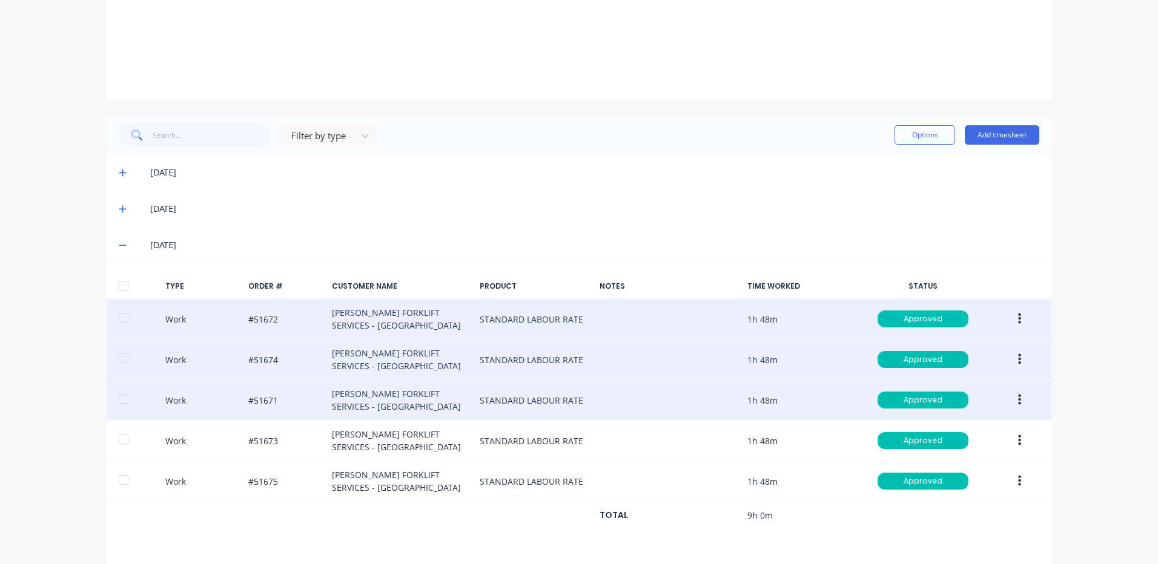
click at [1018, 398] on icon "button" at bounding box center [1019, 400] width 3 height 13
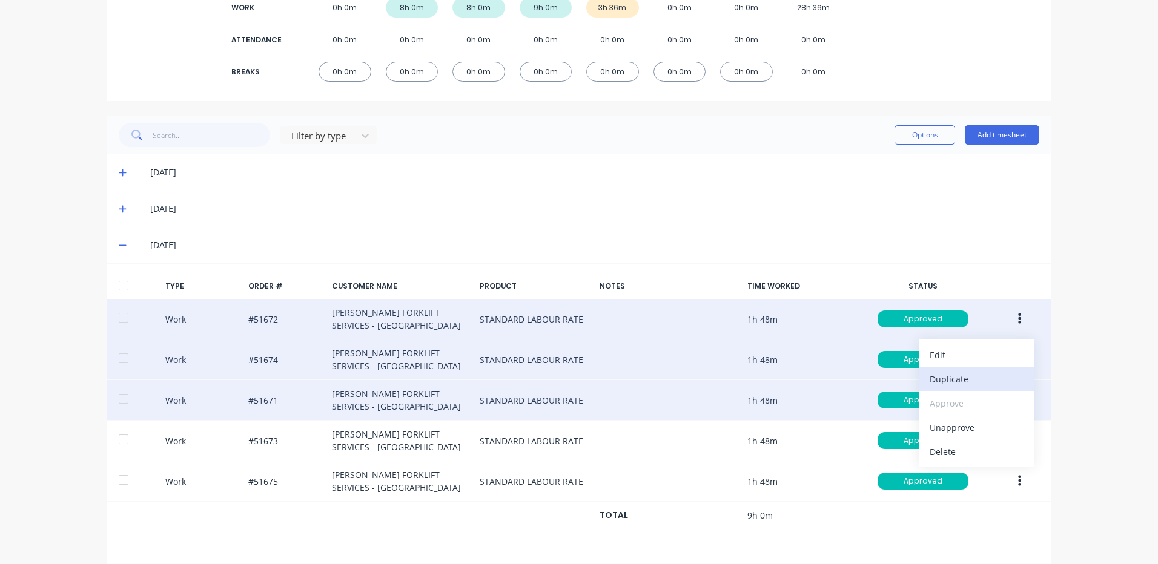
click at [966, 378] on div "Duplicate" at bounding box center [976, 380] width 93 height 18
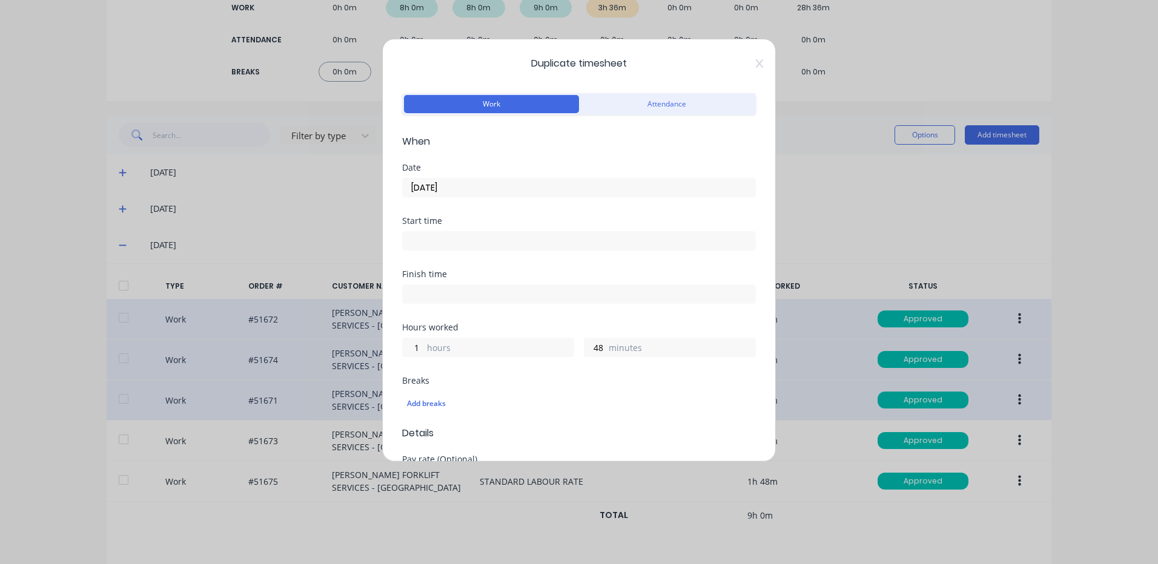
click at [489, 182] on input "[DATE]" at bounding box center [579, 188] width 352 height 18
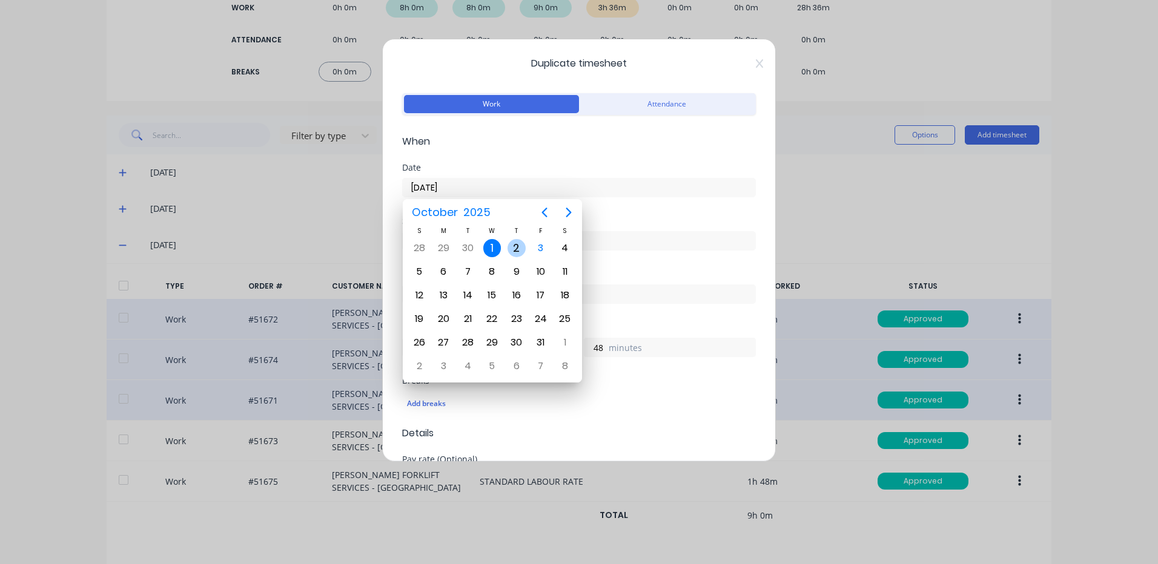
click at [512, 256] on div "2" at bounding box center [516, 248] width 18 height 18
type input "[DATE]"
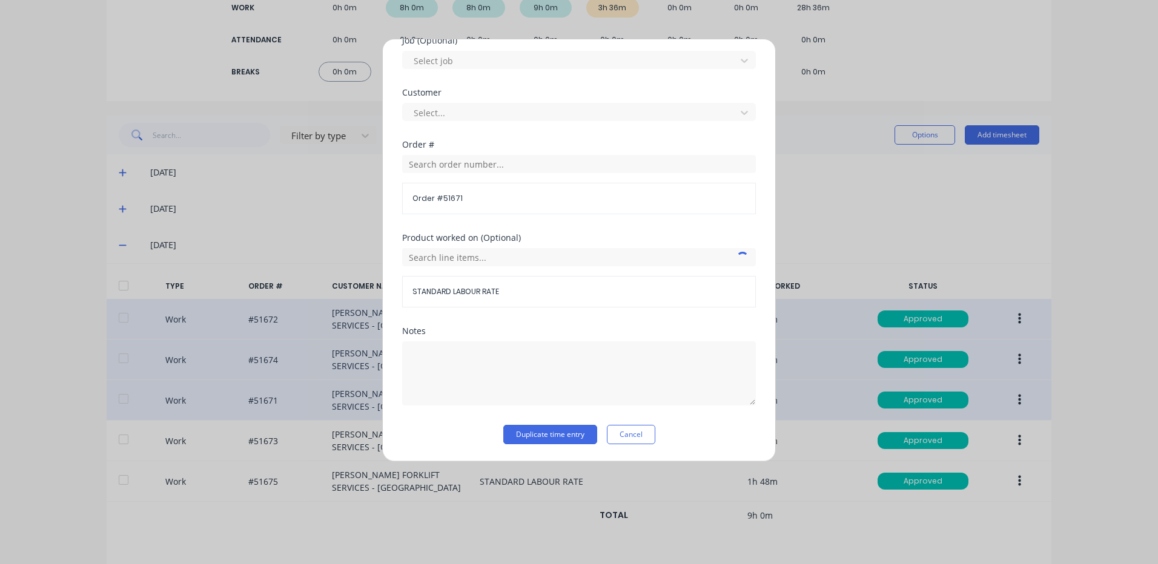
click at [549, 425] on div "Notes" at bounding box center [579, 376] width 354 height 98
click at [552, 431] on button "Duplicate time entry" at bounding box center [550, 434] width 94 height 19
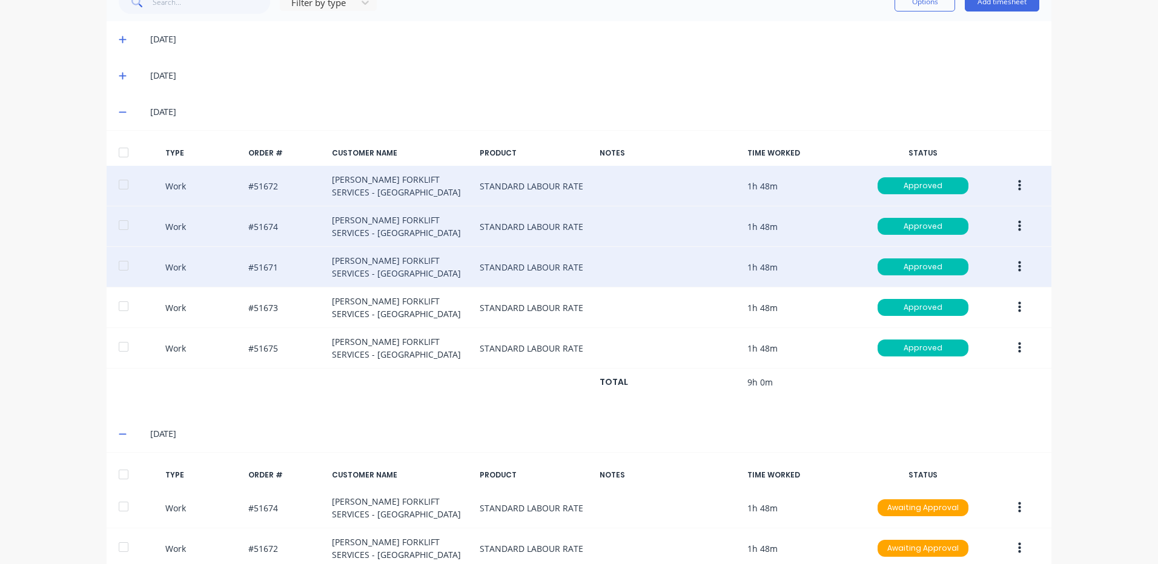
scroll to position [320, 0]
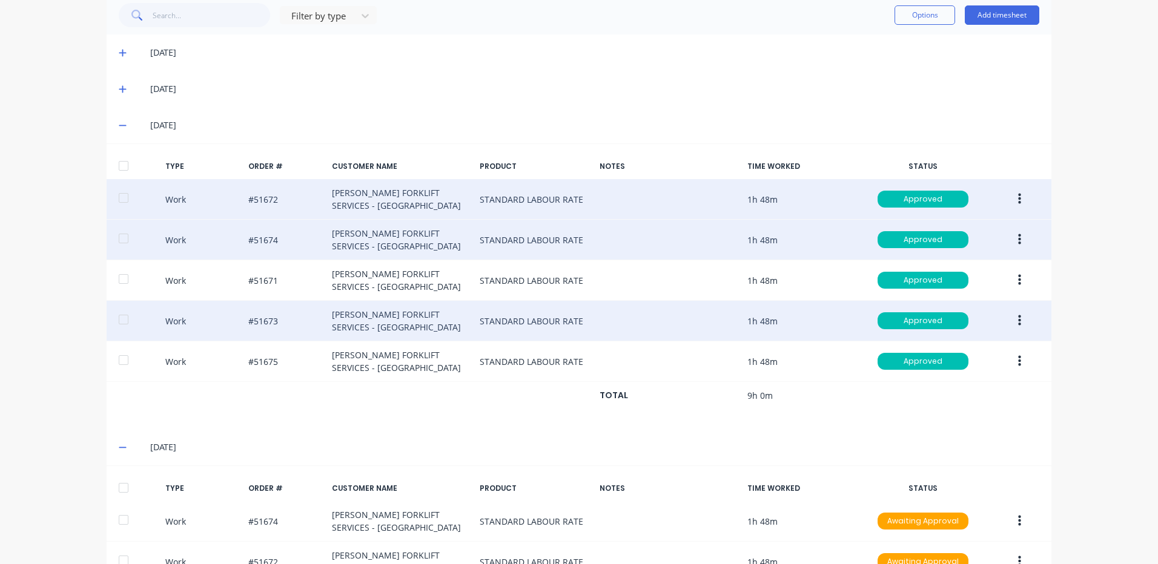
click at [1010, 320] on button "button" at bounding box center [1019, 321] width 28 height 22
click at [980, 303] on div "Duplicate" at bounding box center [976, 300] width 93 height 18
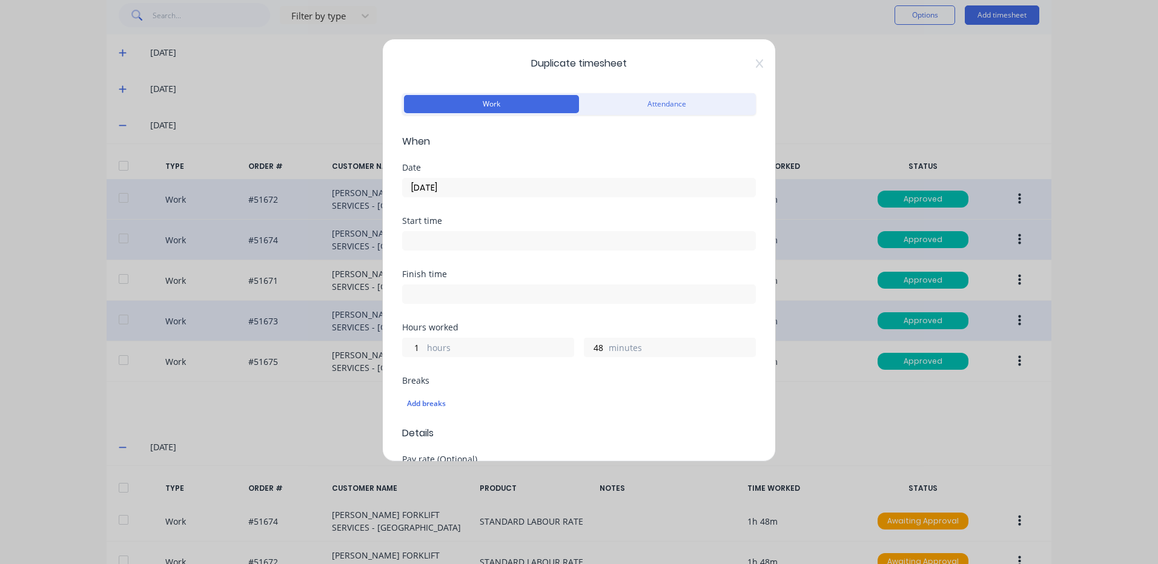
click at [520, 188] on input "[DATE]" at bounding box center [579, 188] width 352 height 18
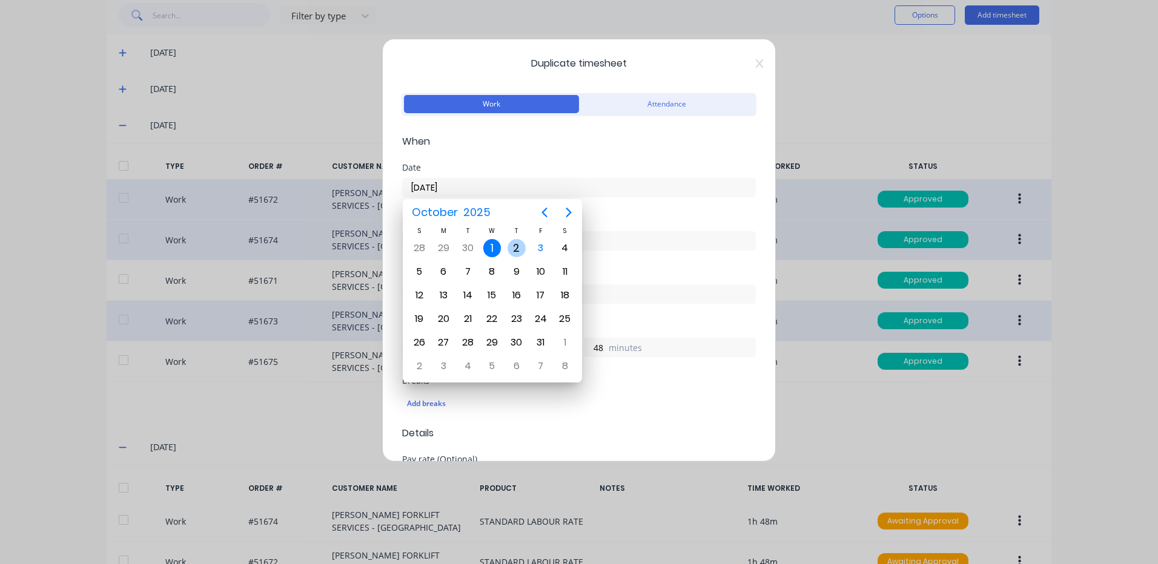
click at [515, 250] on div "2" at bounding box center [516, 248] width 18 height 18
type input "[DATE]"
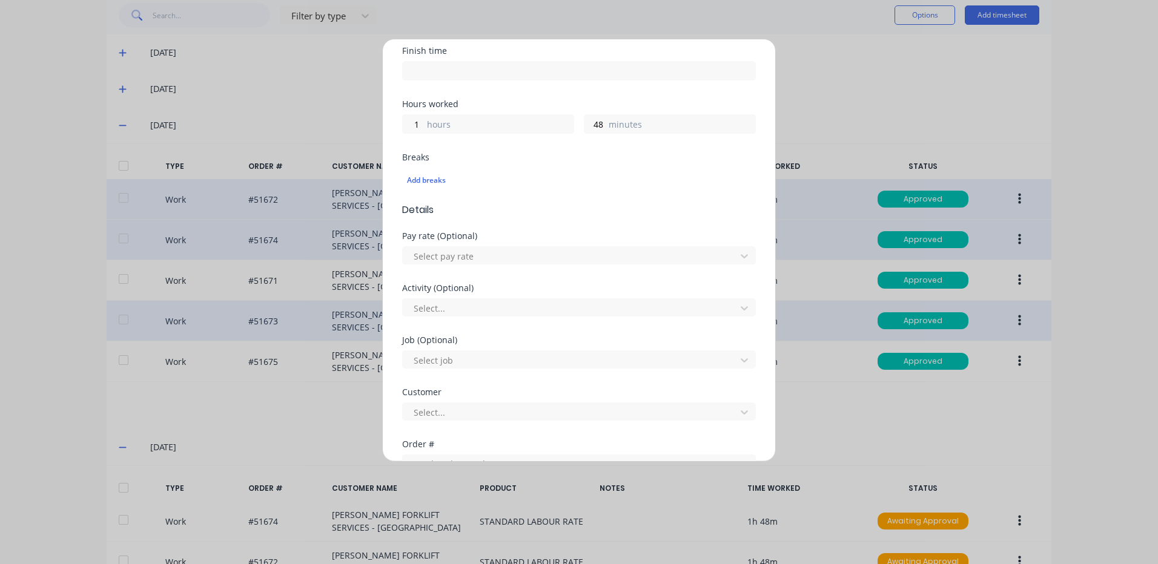
scroll to position [523, 0]
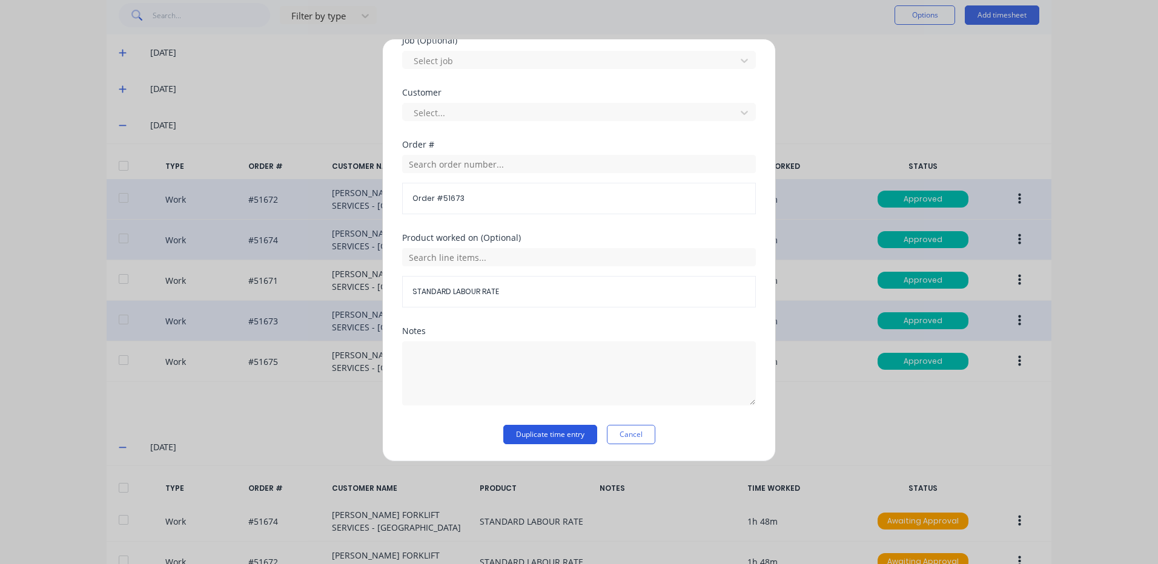
click at [569, 439] on button "Duplicate time entry" at bounding box center [550, 434] width 94 height 19
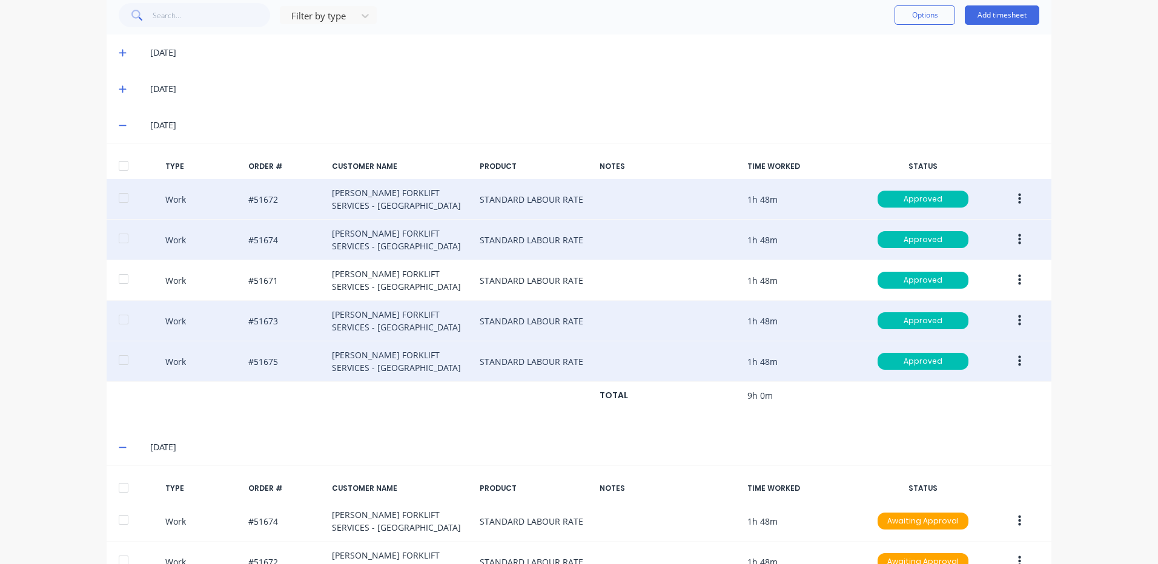
click at [1022, 356] on button "button" at bounding box center [1019, 362] width 28 height 22
click at [978, 341] on div "Duplicate" at bounding box center [976, 341] width 93 height 18
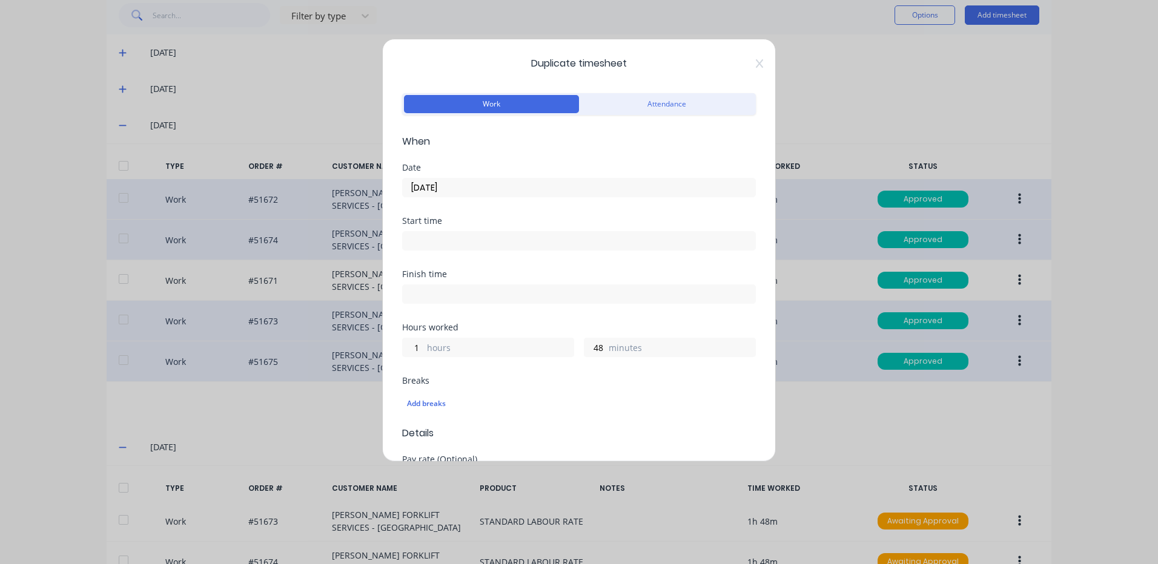
click at [486, 183] on input "[DATE]" at bounding box center [579, 188] width 352 height 18
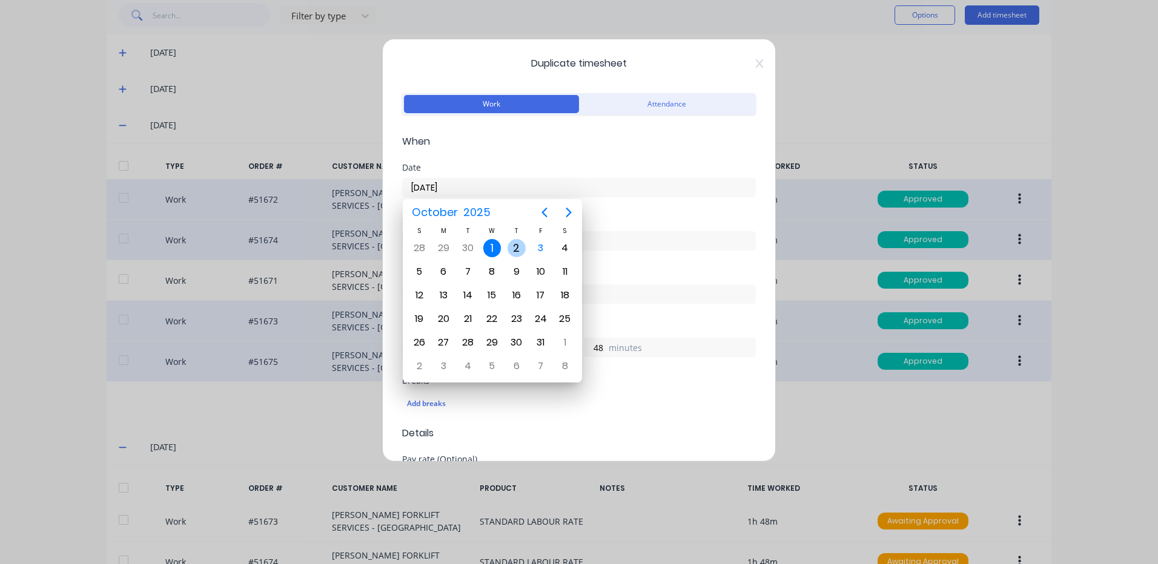
click at [517, 248] on div "2" at bounding box center [516, 248] width 18 height 18
type input "[DATE]"
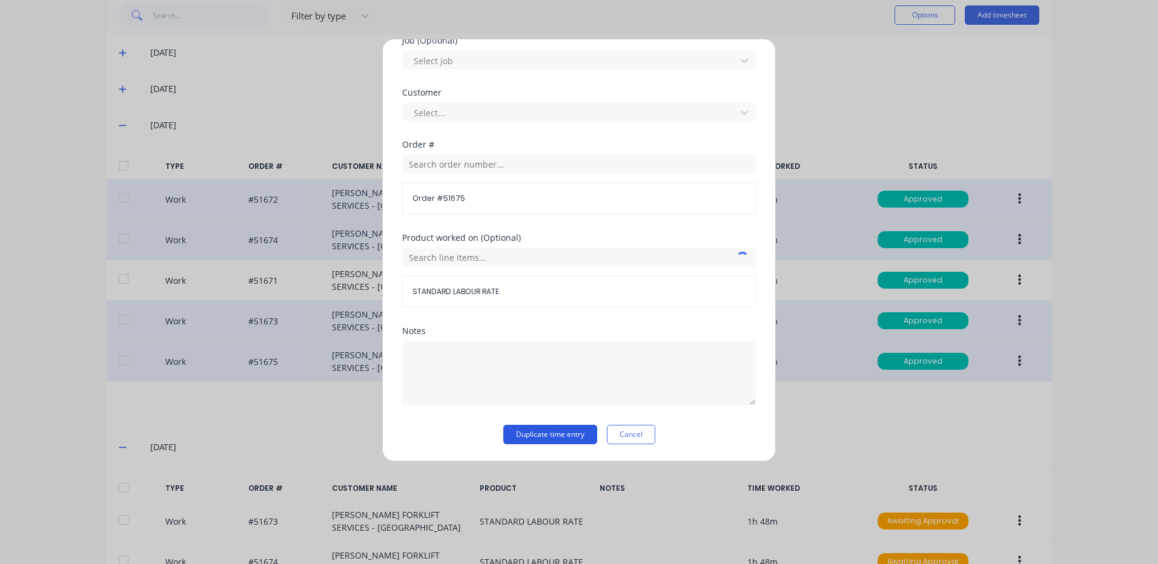
click at [550, 431] on button "Duplicate time entry" at bounding box center [550, 434] width 94 height 19
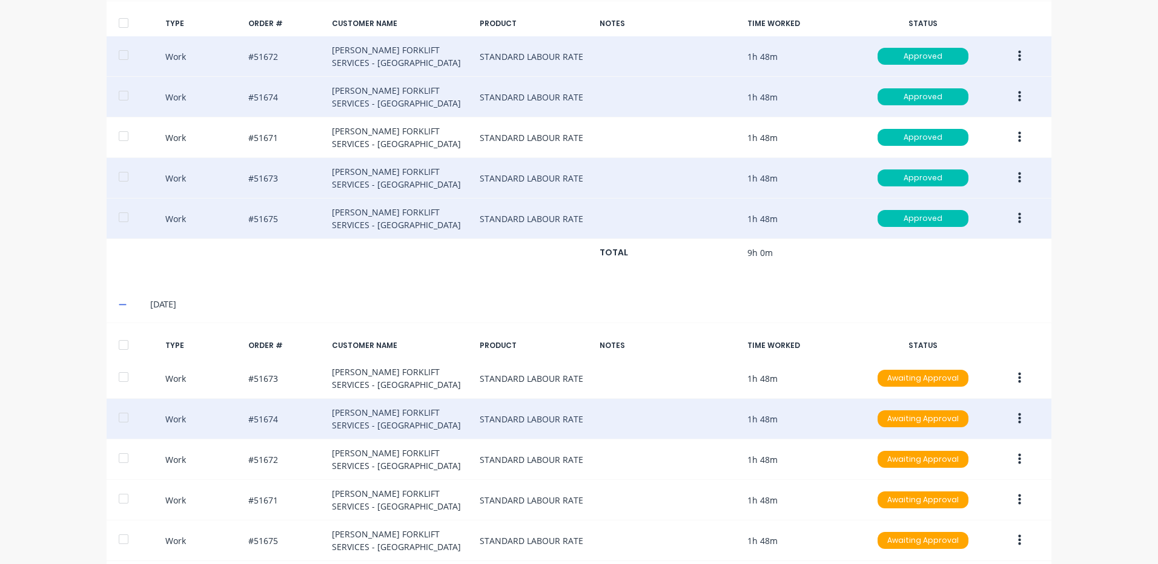
scroll to position [523, 0]
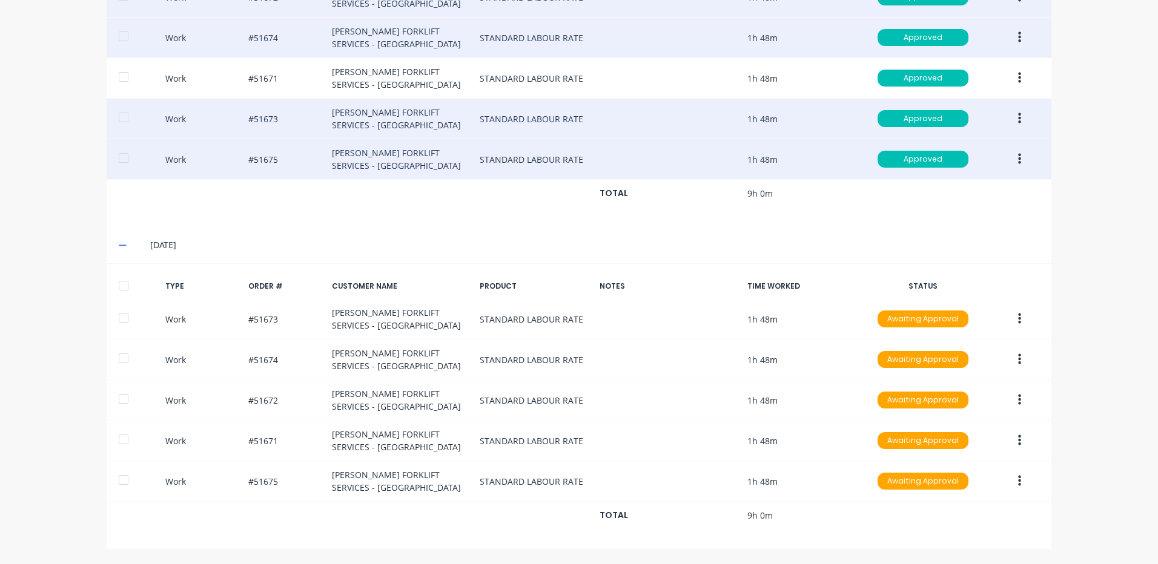
click at [133, 283] on div at bounding box center [137, 286] width 37 height 10
click at [125, 287] on div at bounding box center [123, 286] width 24 height 24
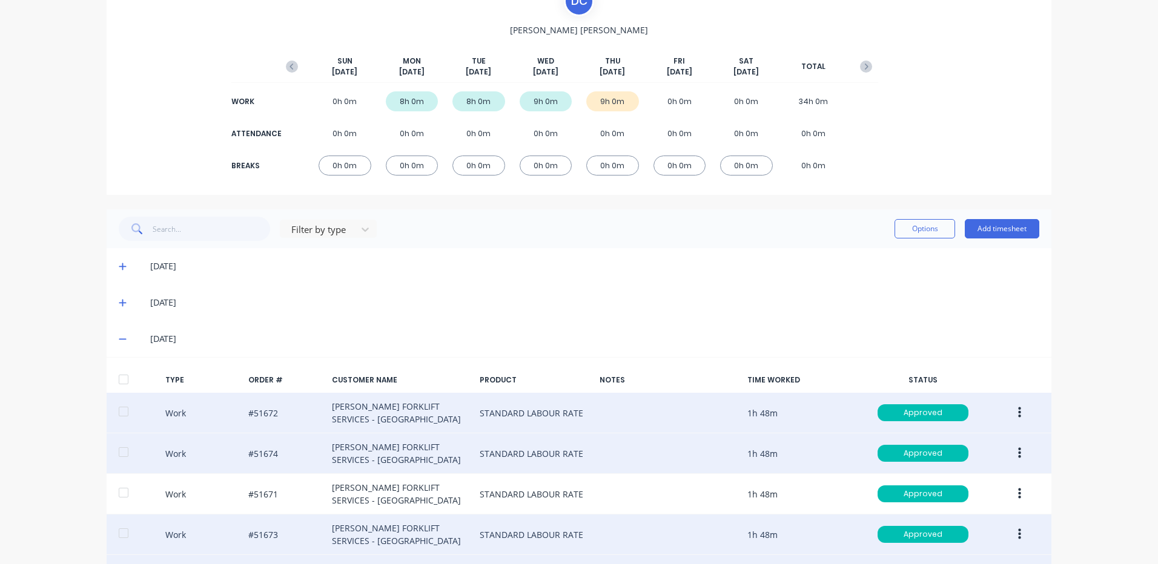
scroll to position [38, 0]
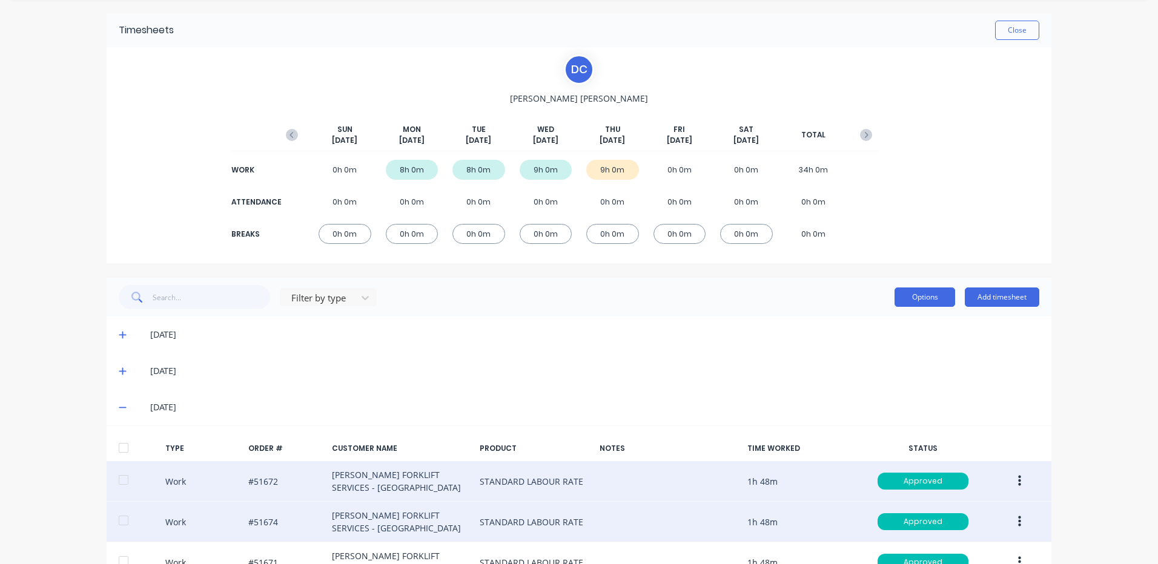
click at [923, 298] on button "Options" at bounding box center [924, 297] width 61 height 19
click at [905, 321] on div "Approve" at bounding box center [897, 329] width 93 height 18
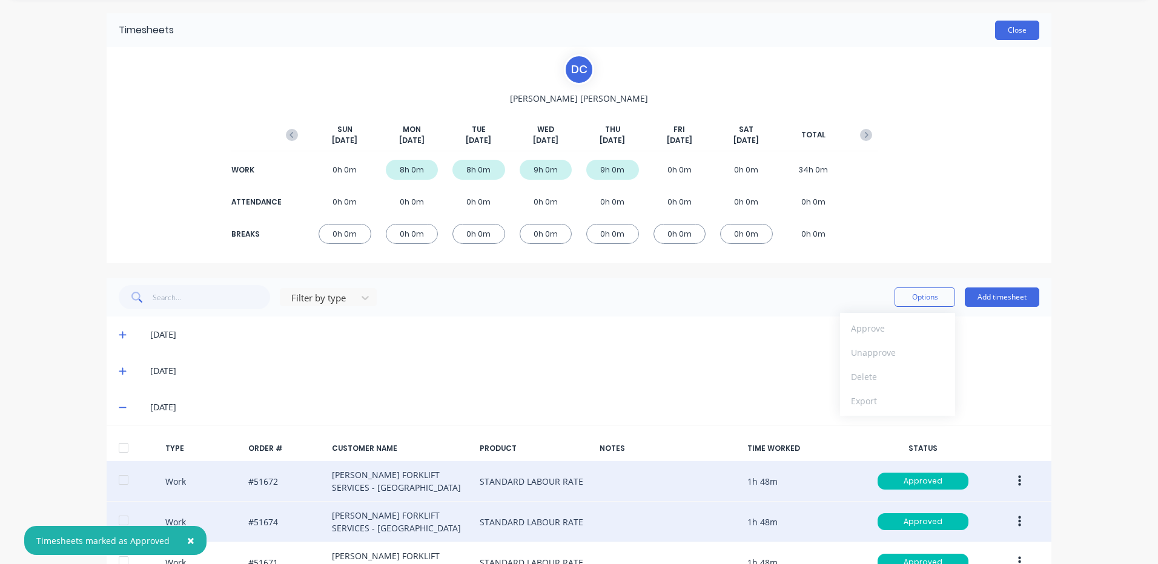
click at [1002, 24] on button "Close" at bounding box center [1017, 30] width 44 height 19
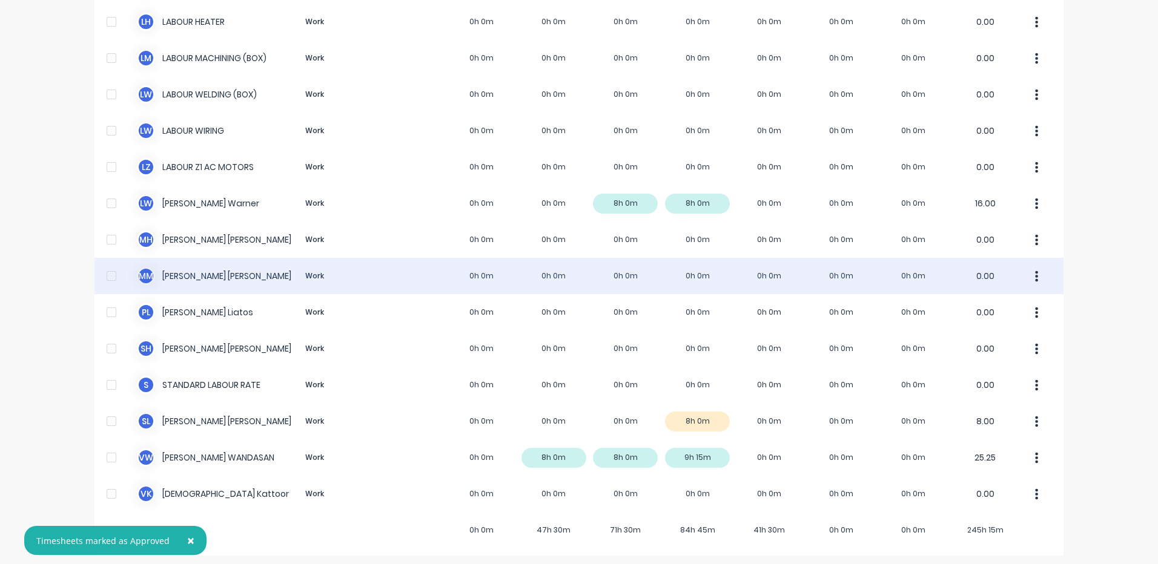
scroll to position [743, 0]
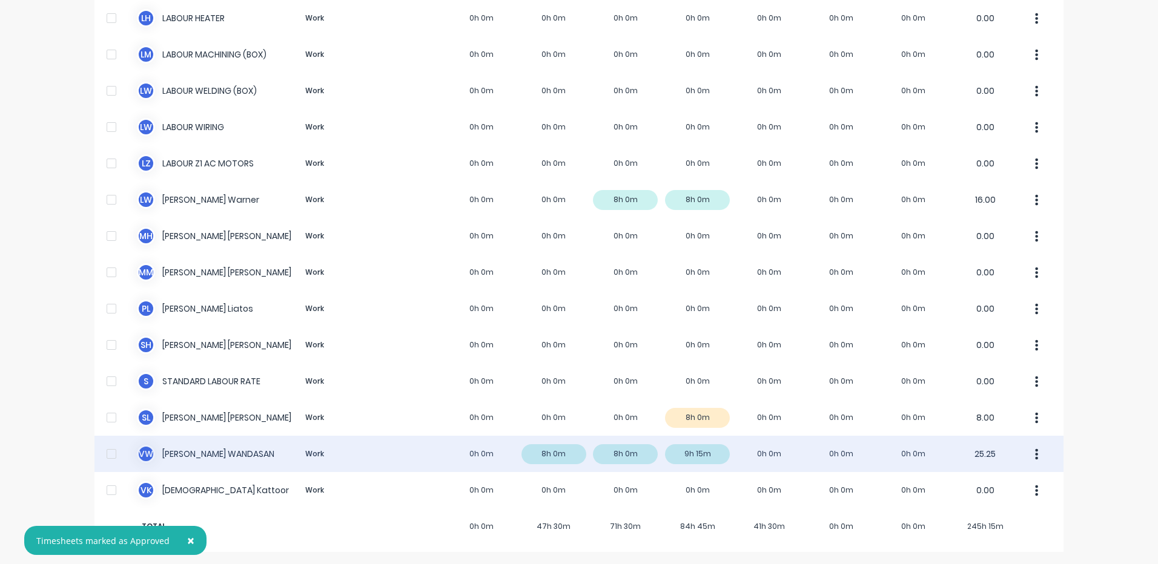
click at [334, 455] on div "V W [PERSON_NAME] Work 0h 0m 8h 0m 8h 0m 9h 15m 0h 0m 0h 0m 0h 0m 25.25" at bounding box center [578, 454] width 969 height 36
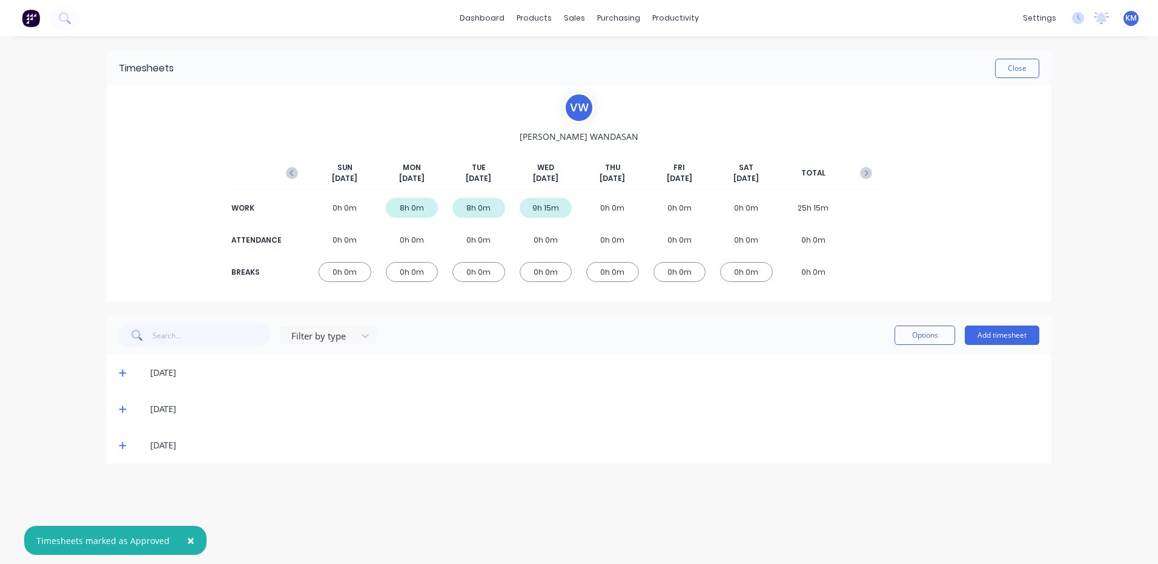
click at [122, 448] on icon at bounding box center [123, 445] width 8 height 8
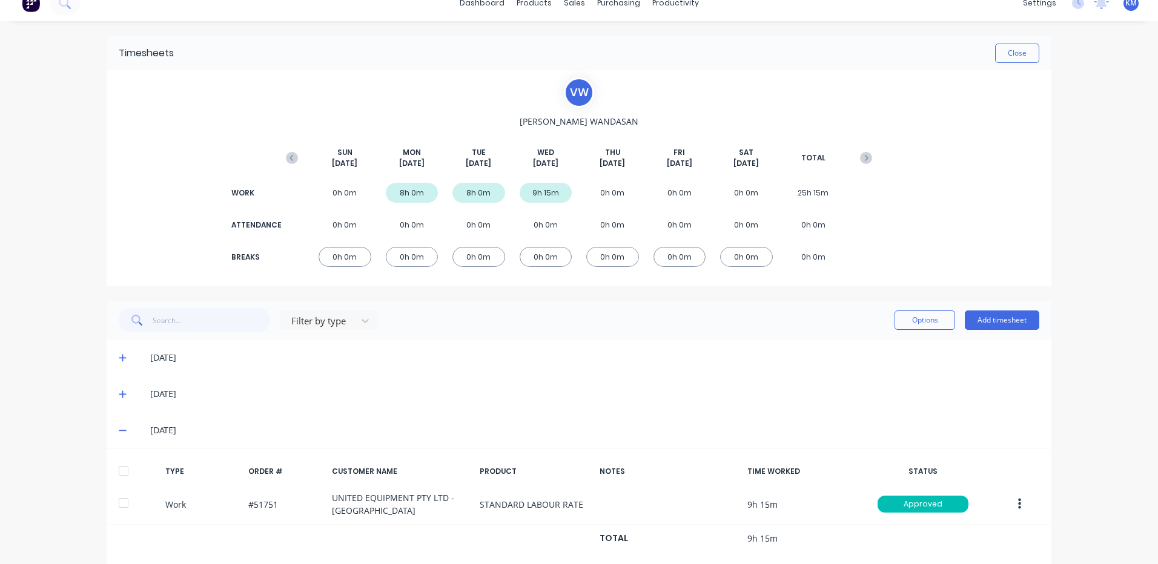
scroll to position [38, 0]
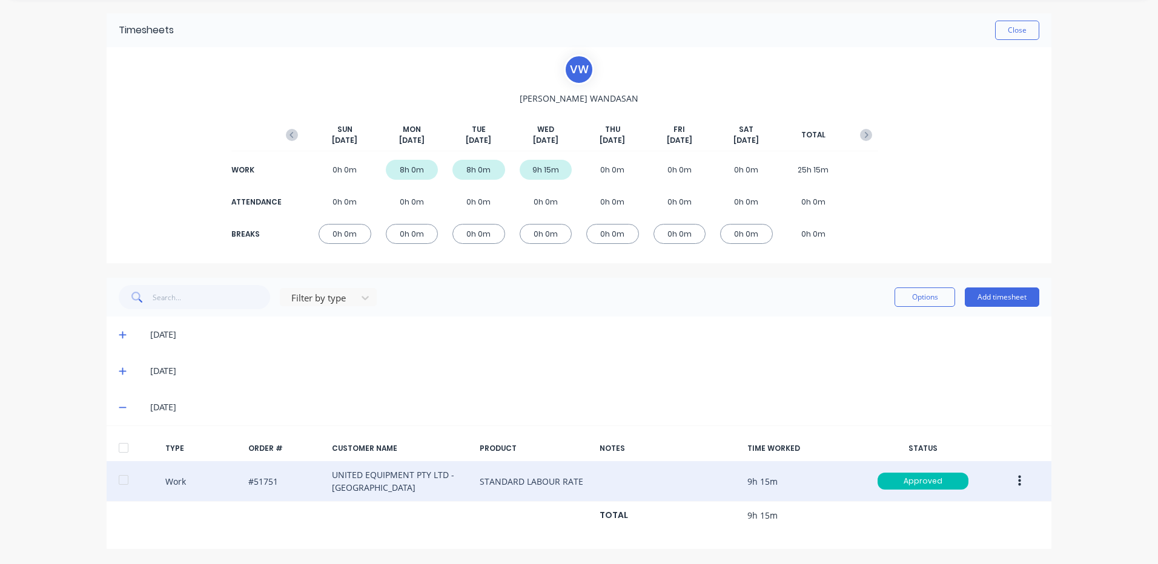
click at [1020, 481] on button "button" at bounding box center [1019, 482] width 28 height 22
click at [978, 455] on div "Duplicate" at bounding box center [976, 461] width 93 height 18
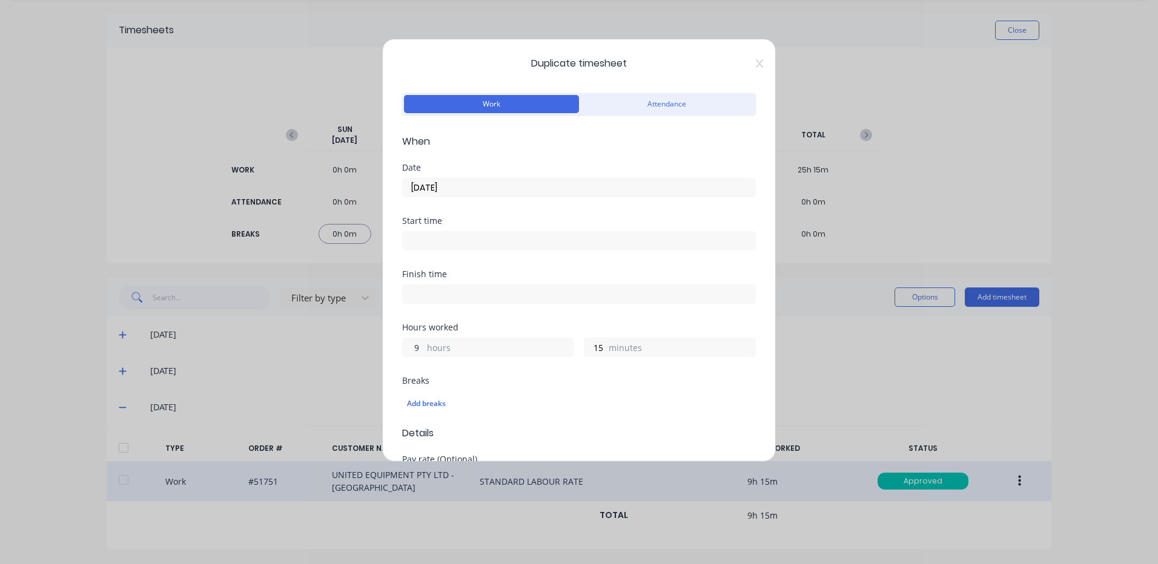
click at [414, 355] on input "9" at bounding box center [413, 348] width 21 height 18
type input "8"
click at [481, 378] on div "Breaks" at bounding box center [579, 381] width 354 height 8
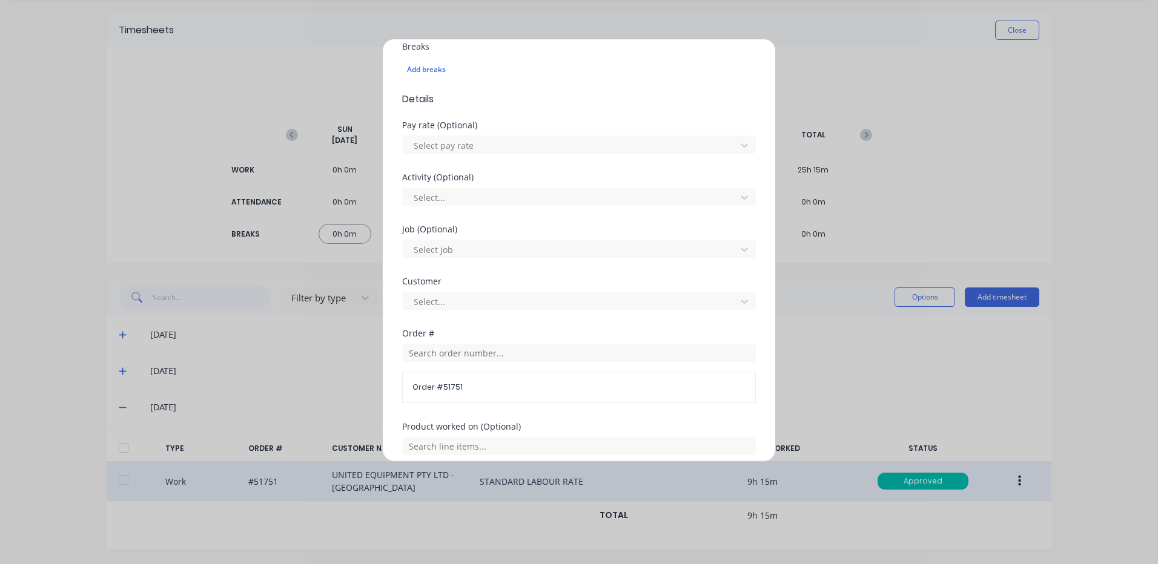
scroll to position [523, 0]
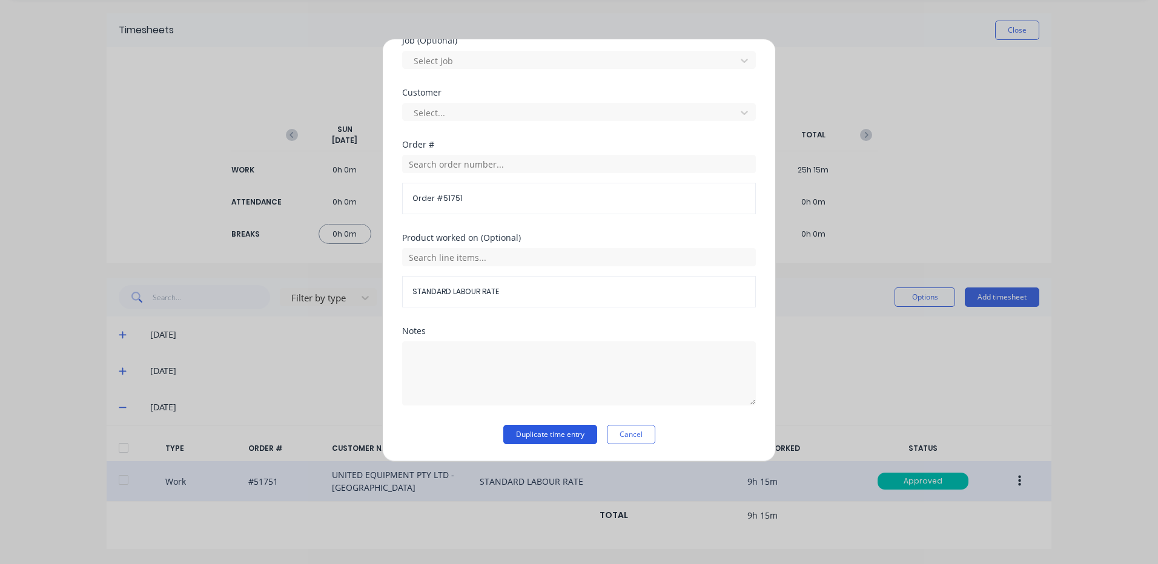
click at [543, 437] on button "Duplicate time entry" at bounding box center [550, 434] width 94 height 19
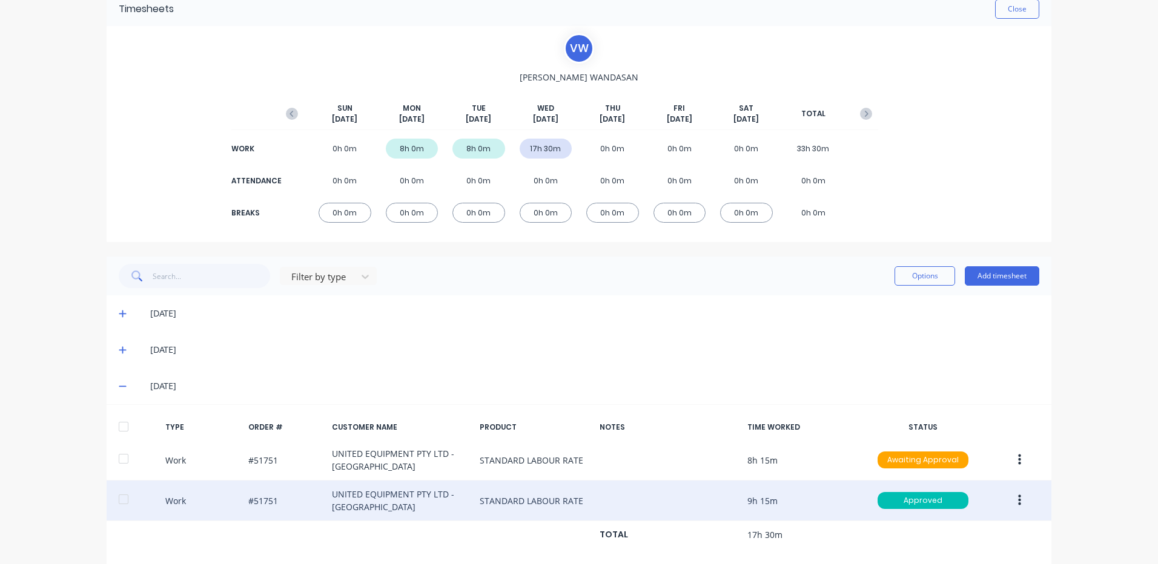
scroll to position [79, 0]
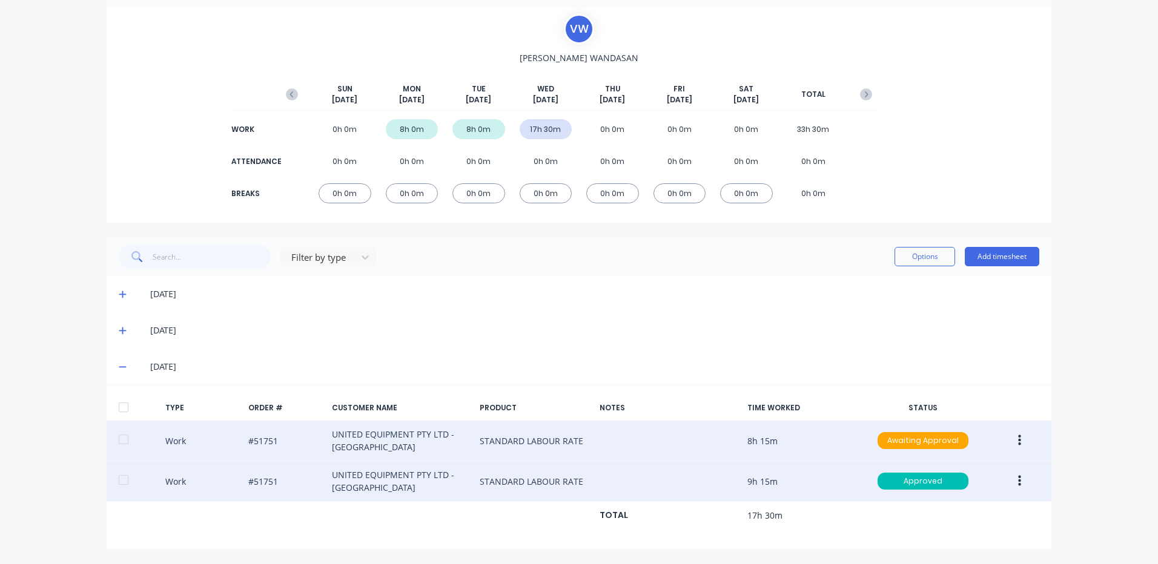
click at [1019, 438] on button "button" at bounding box center [1019, 441] width 28 height 22
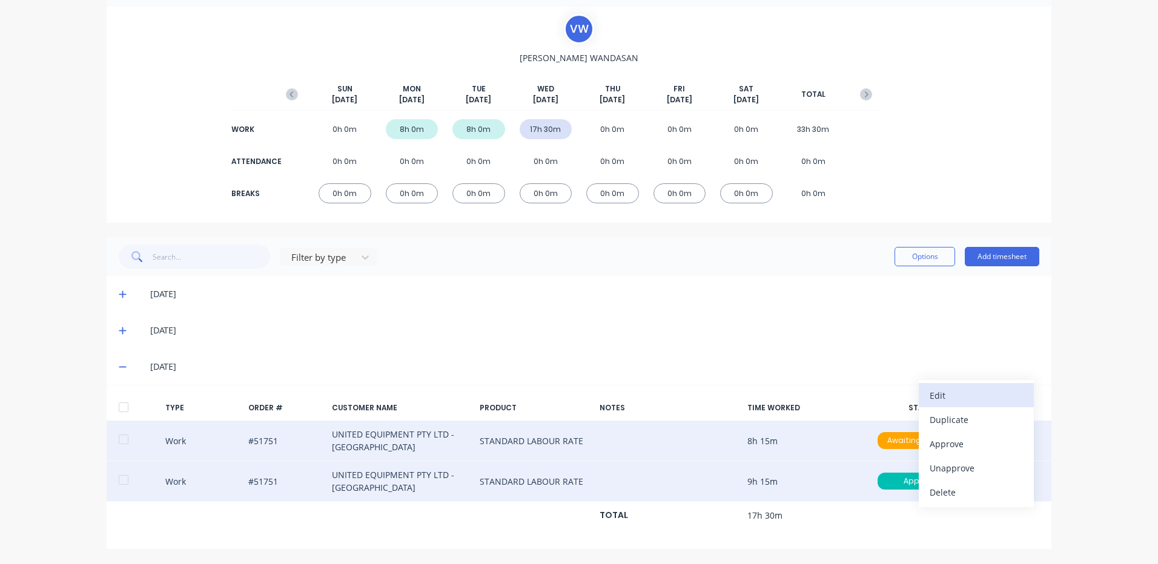
click at [961, 398] on div "Edit" at bounding box center [976, 396] width 93 height 18
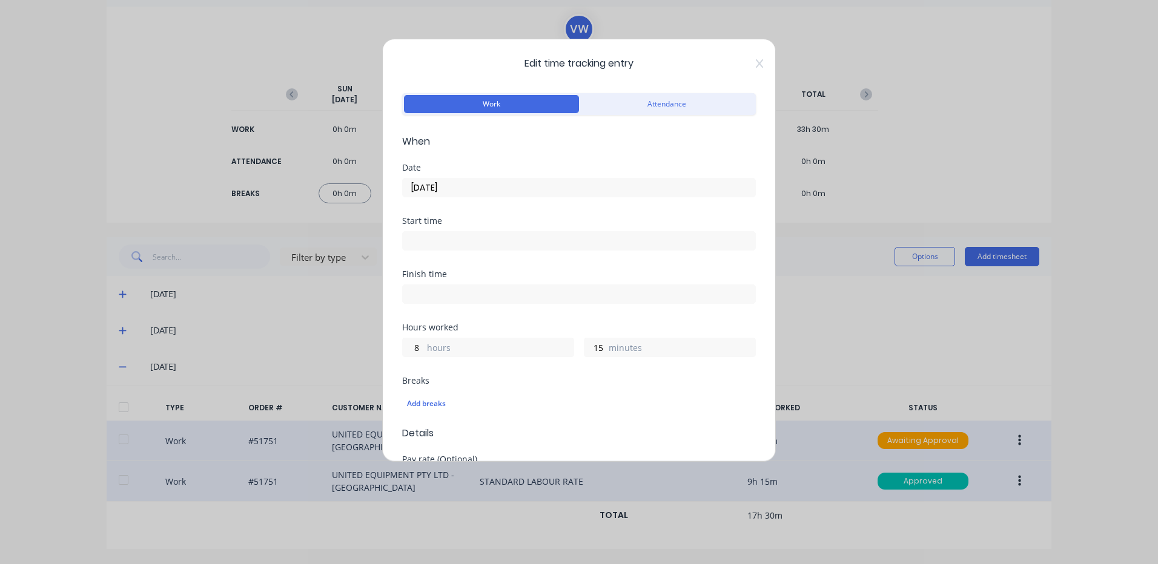
click at [475, 182] on input "[DATE]" at bounding box center [579, 188] width 352 height 18
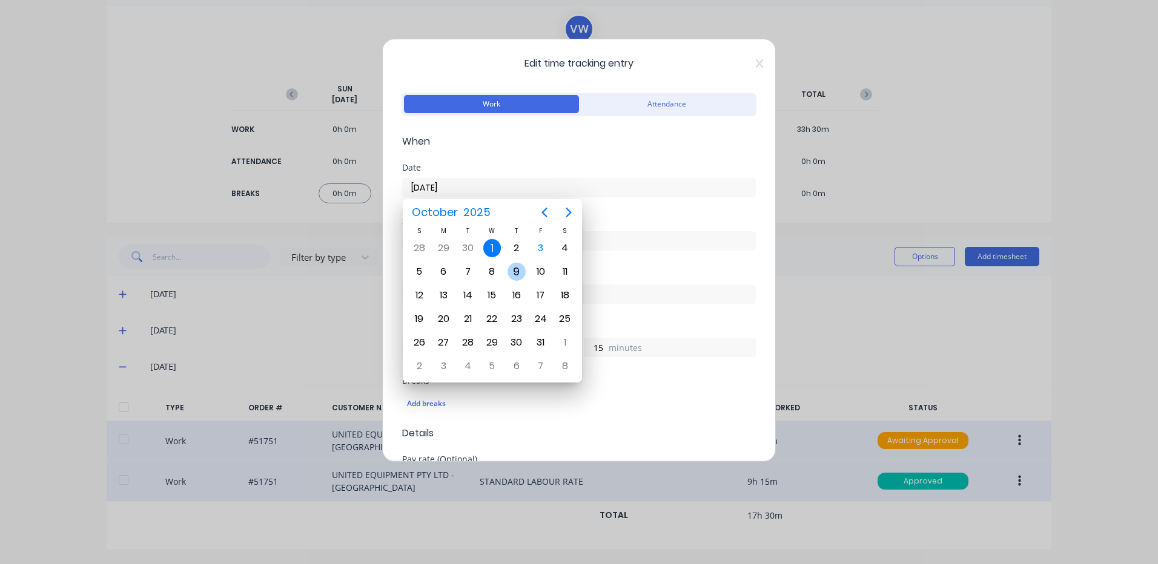
click at [514, 251] on div "2" at bounding box center [516, 248] width 18 height 18
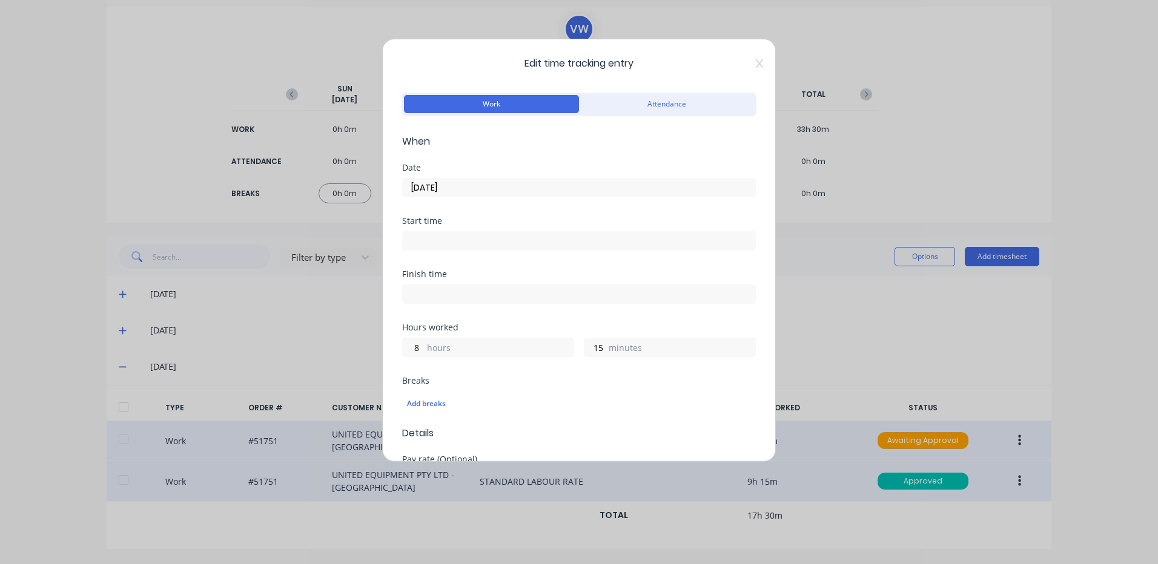
type input "[DATE]"
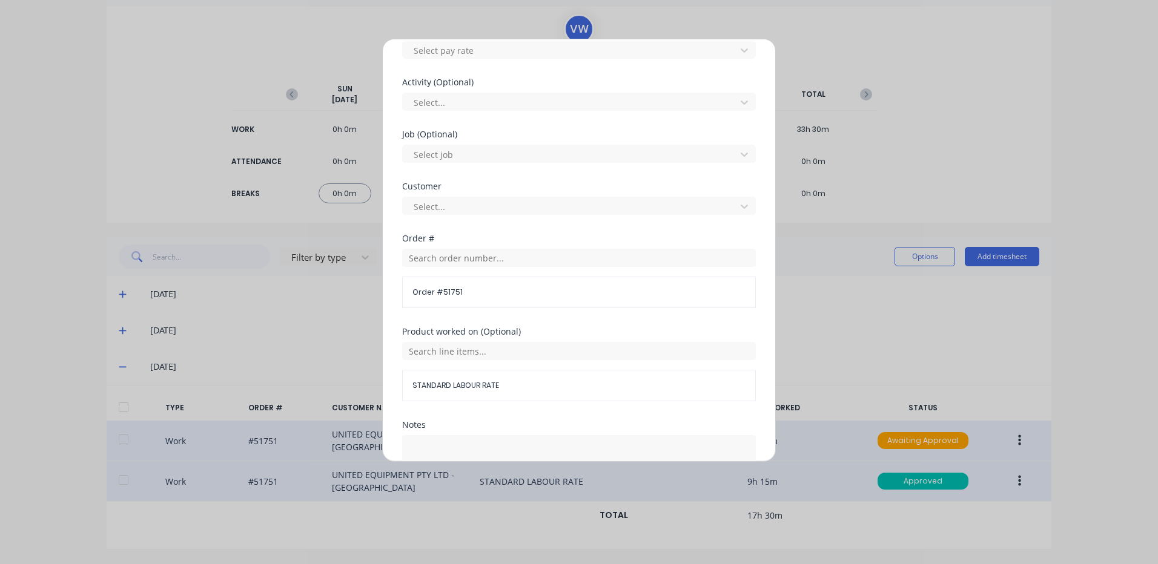
scroll to position [523, 0]
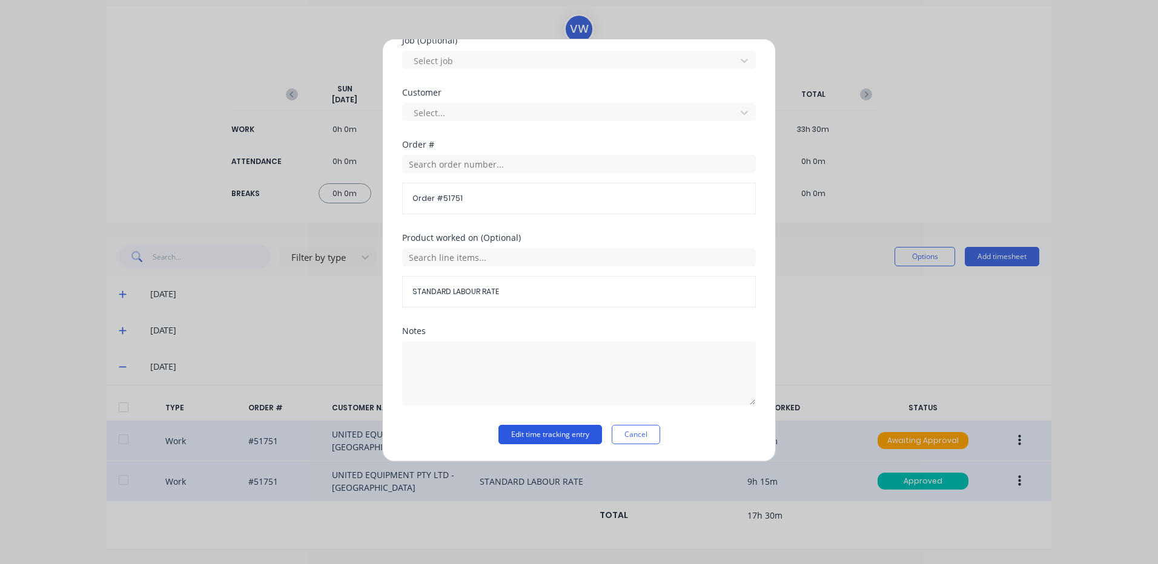
click at [535, 431] on button "Edit time tracking entry" at bounding box center [550, 434] width 104 height 19
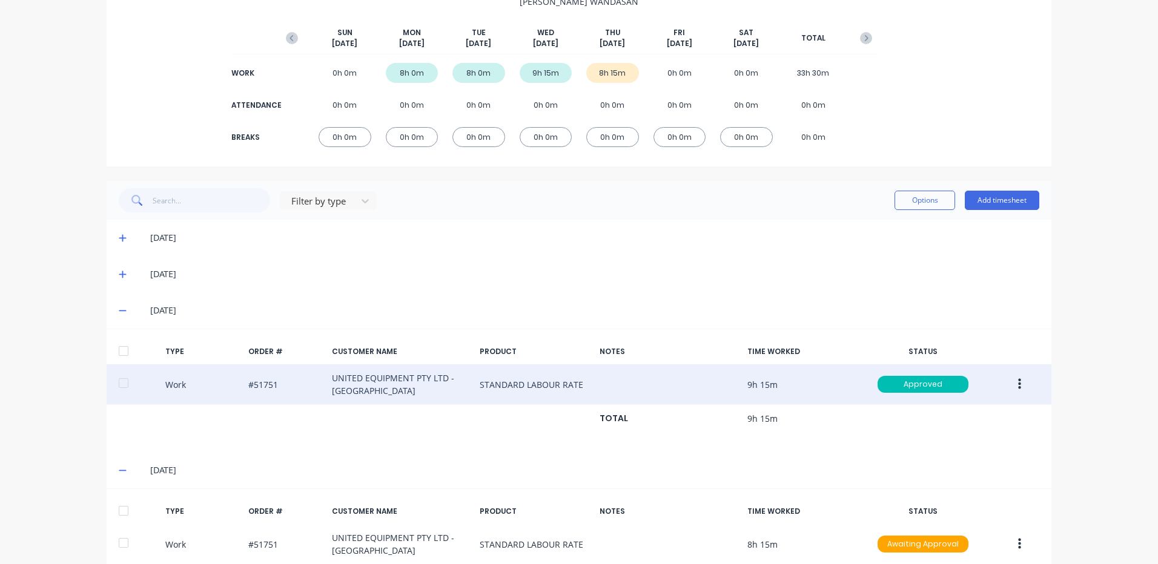
scroll to position [198, 0]
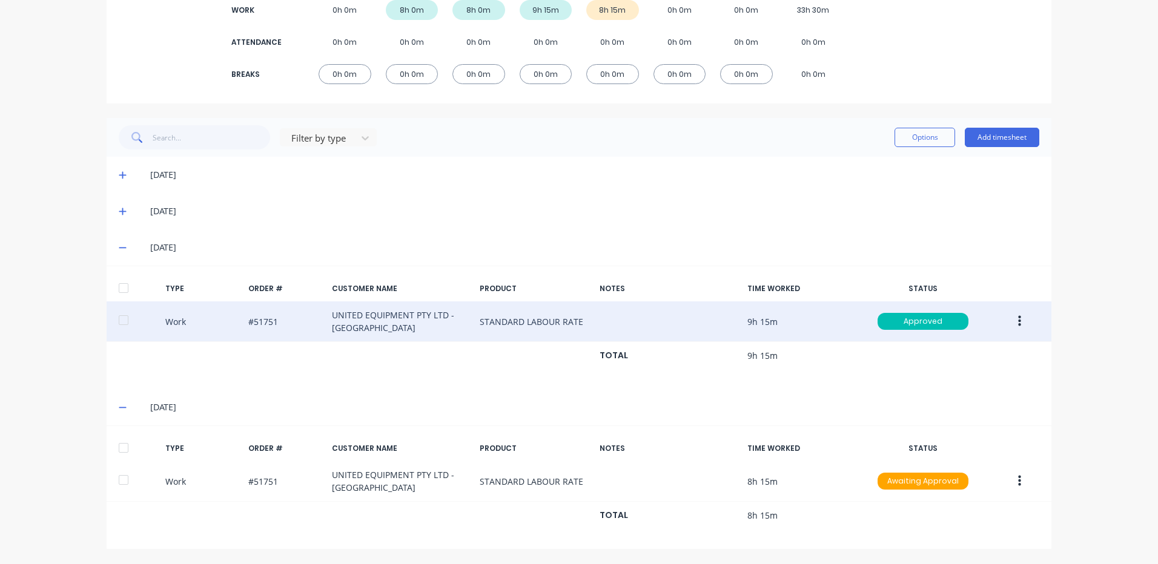
click at [134, 443] on div at bounding box center [137, 448] width 37 height 10
click at [128, 445] on div at bounding box center [123, 448] width 24 height 24
click at [904, 142] on button "Options" at bounding box center [924, 137] width 61 height 19
click at [883, 167] on div "Approve" at bounding box center [897, 169] width 93 height 18
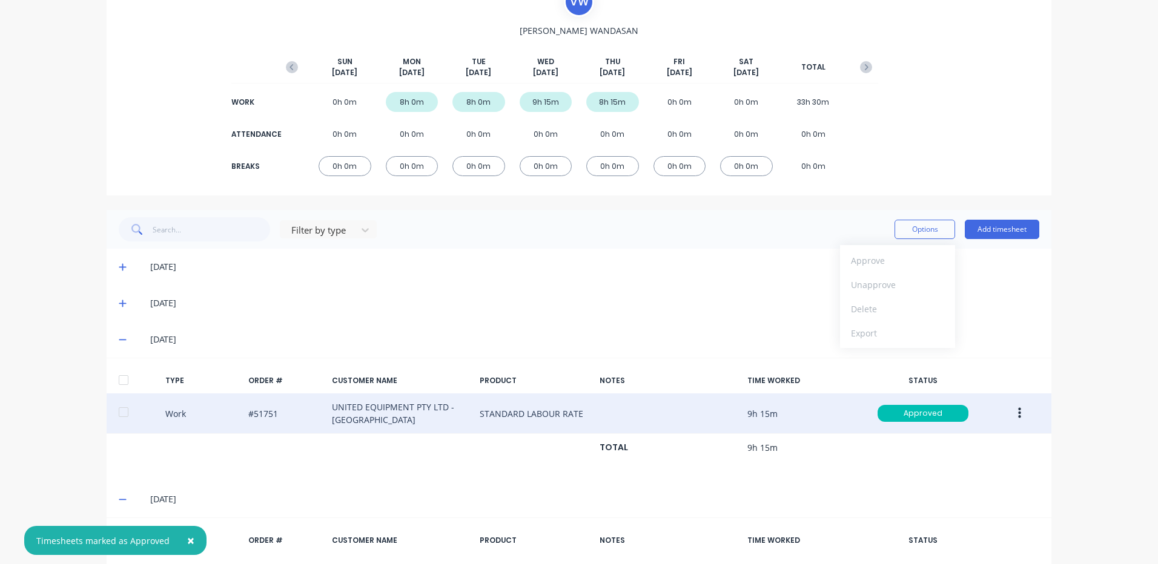
scroll to position [16, 0]
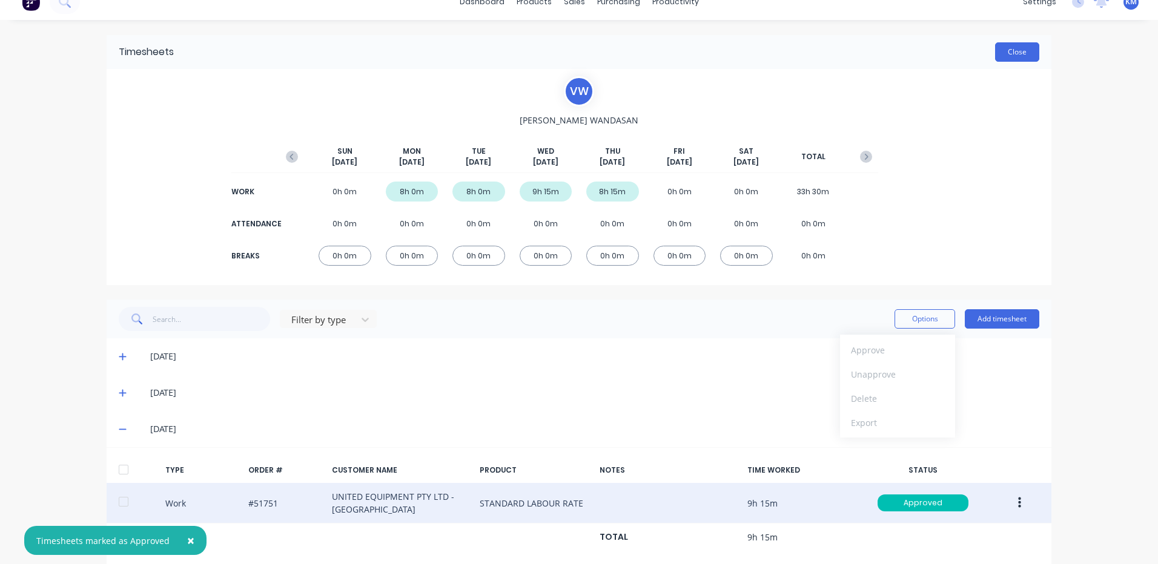
click at [1006, 49] on button "Close" at bounding box center [1017, 51] width 44 height 19
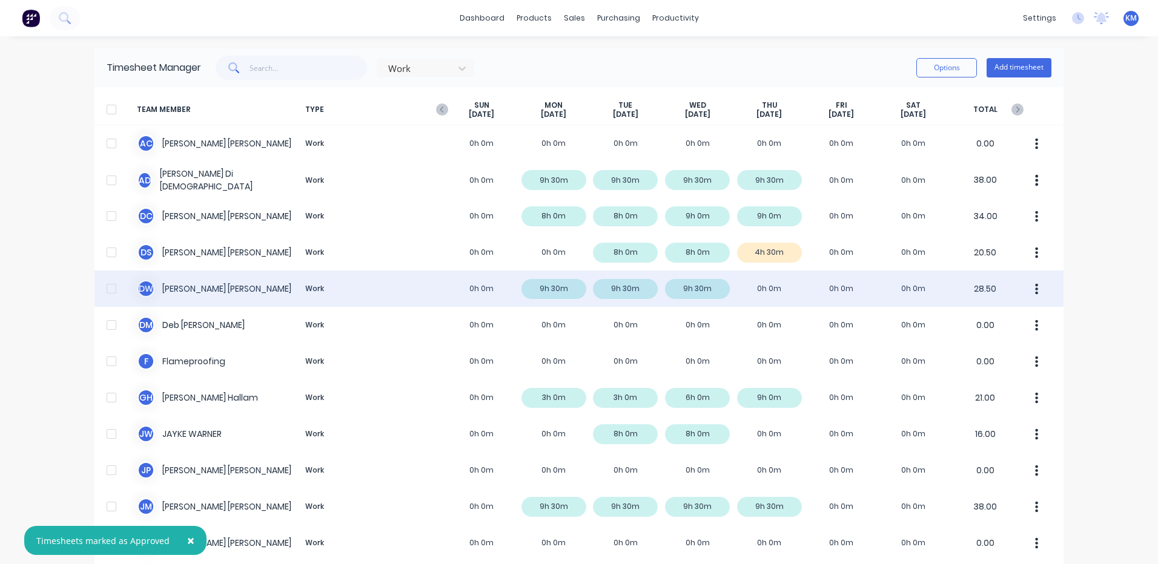
click at [395, 285] on div "D W [PERSON_NAME] Work 0h 0m 9h 30m 9h 30m 9h 30m 0h 0m 0h 0m 0h 0m 28.50" at bounding box center [578, 289] width 969 height 36
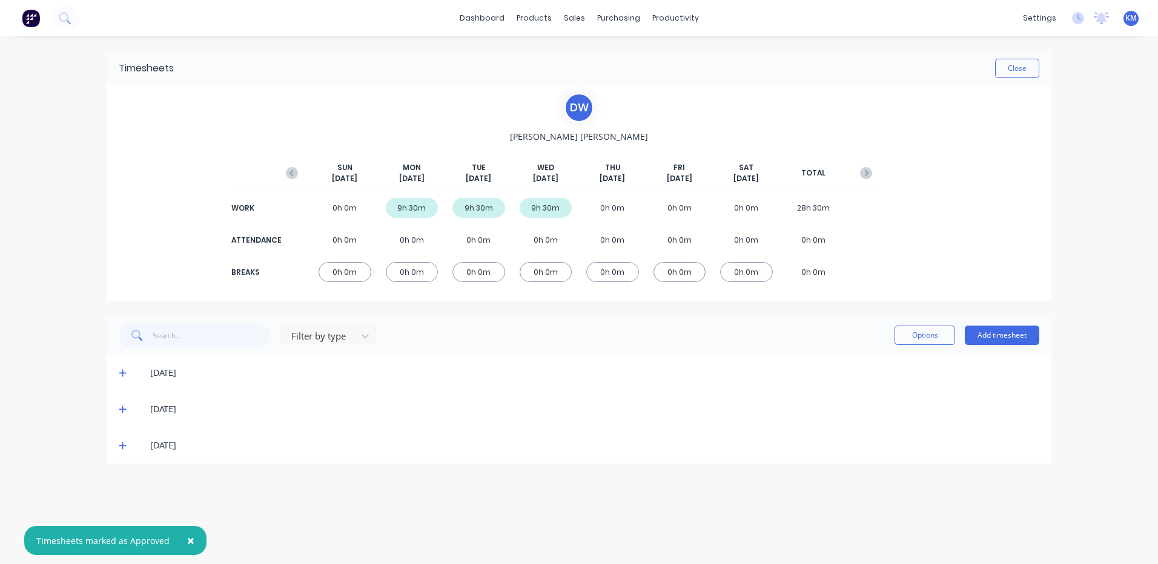
click at [124, 447] on icon at bounding box center [123, 445] width 8 height 8
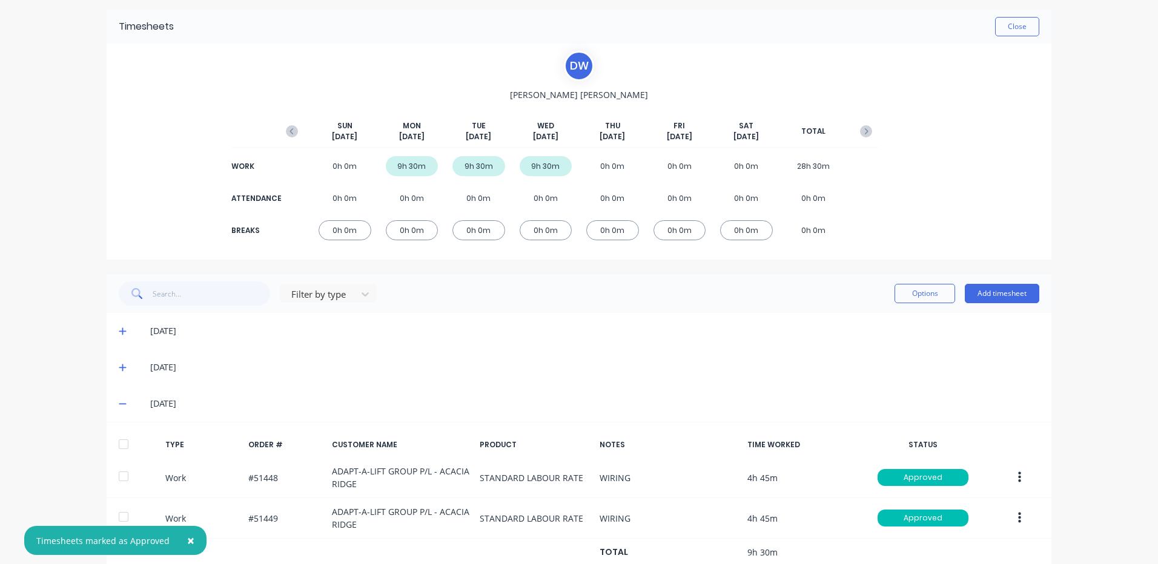
scroll to position [79, 0]
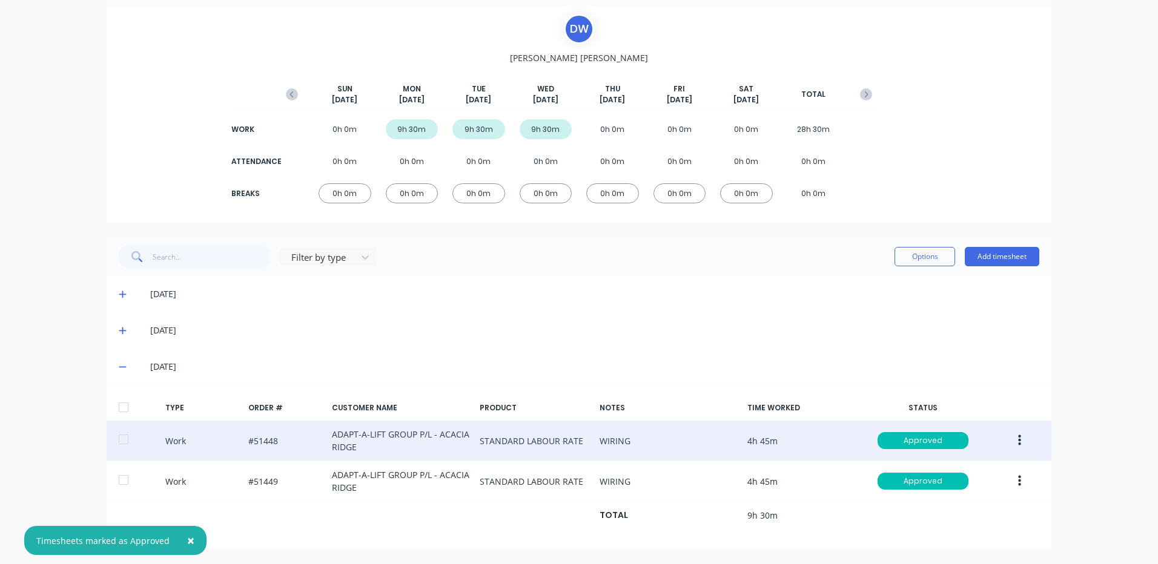
click at [1018, 439] on icon "button" at bounding box center [1019, 440] width 3 height 13
click at [990, 416] on div "Duplicate" at bounding box center [976, 420] width 93 height 18
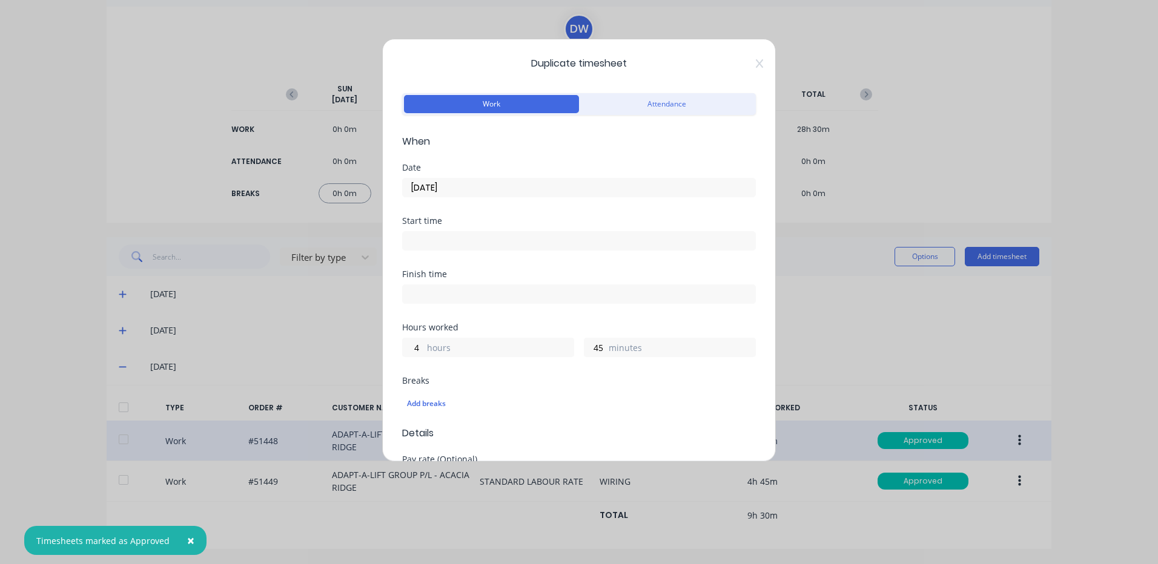
click at [457, 182] on input "[DATE]" at bounding box center [579, 188] width 352 height 18
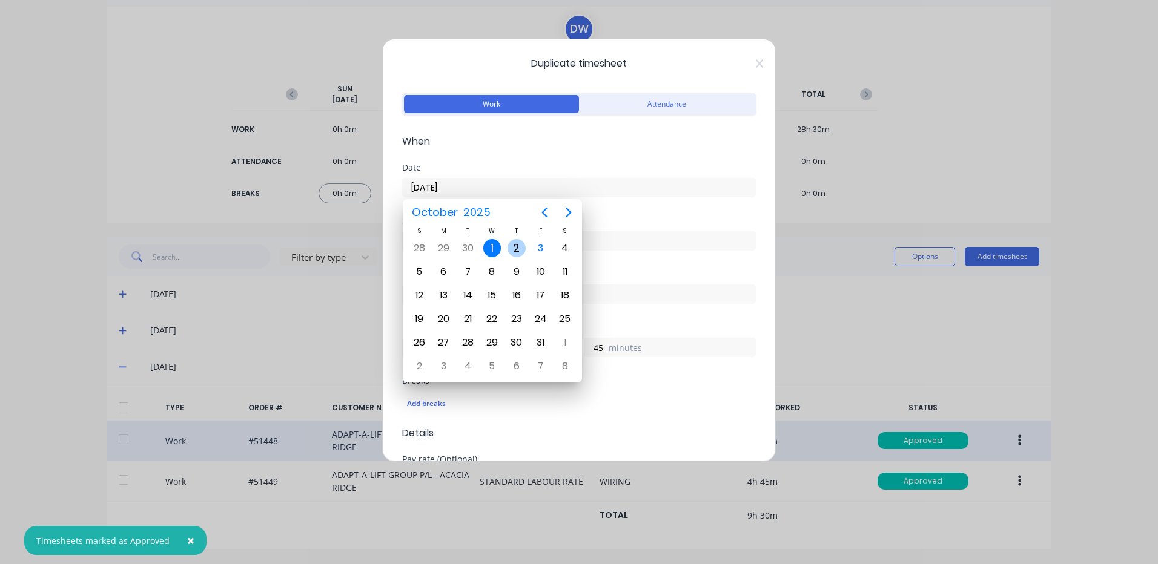
click at [514, 245] on div "2" at bounding box center [516, 248] width 18 height 18
type input "[DATE]"
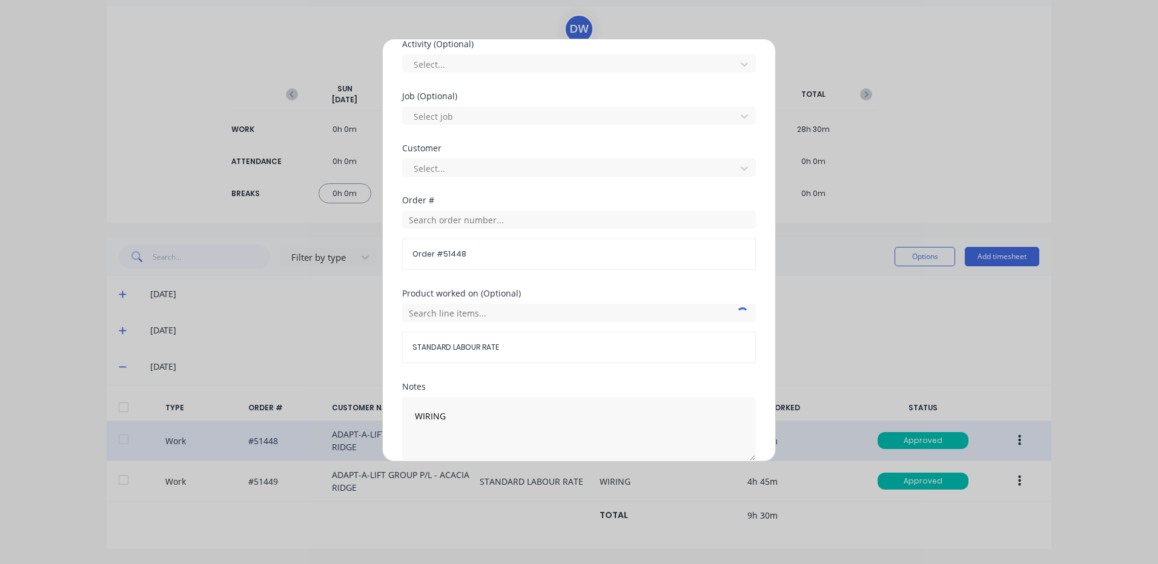
scroll to position [523, 0]
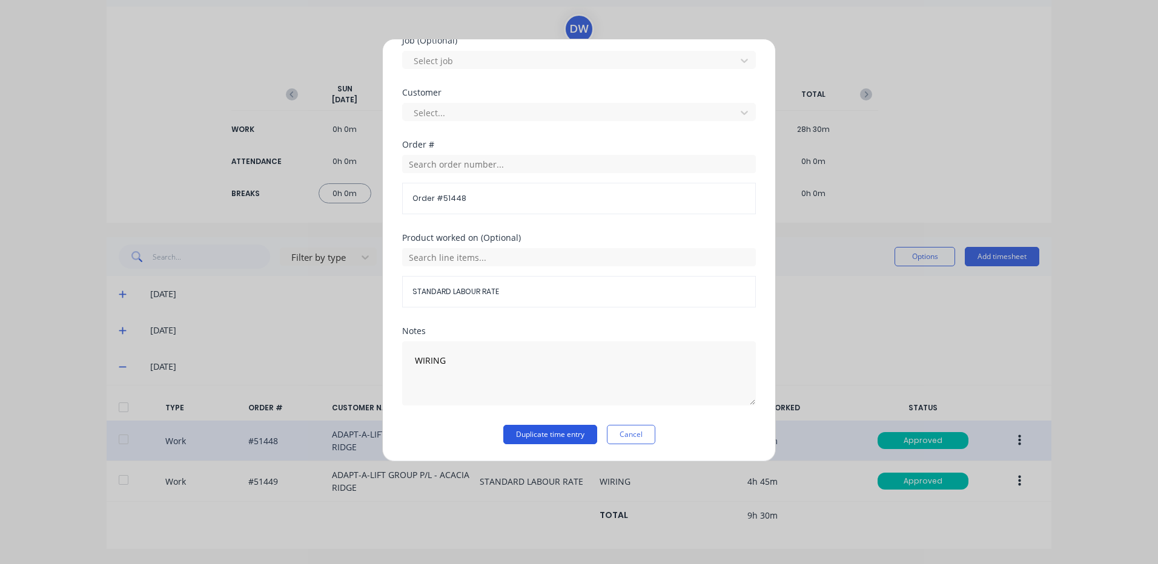
click at [543, 432] on button "Duplicate time entry" at bounding box center [550, 434] width 94 height 19
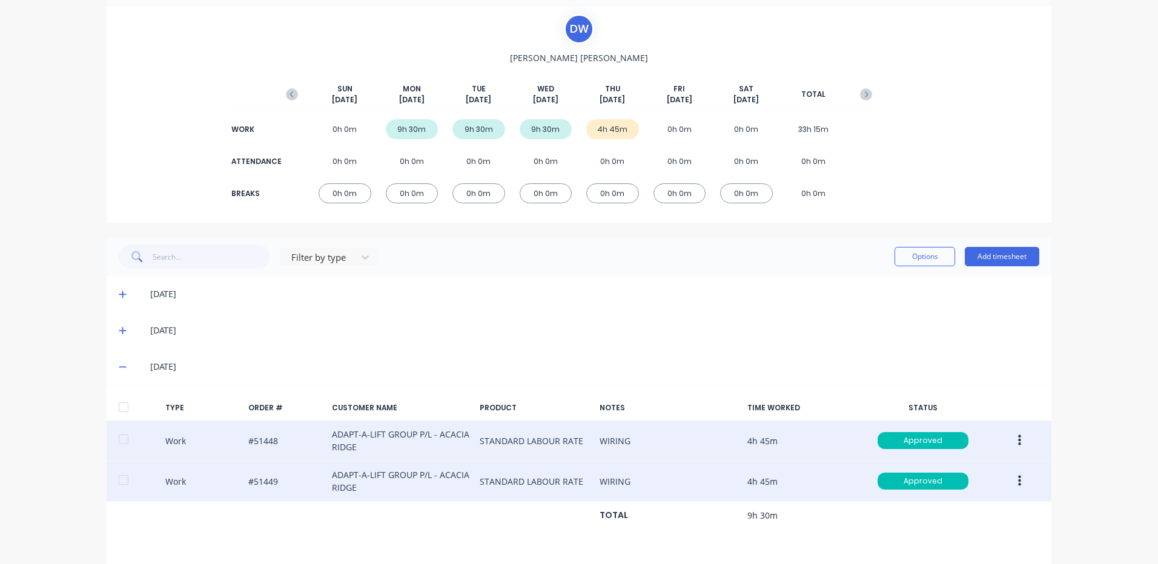
click at [1021, 477] on button "button" at bounding box center [1019, 482] width 28 height 22
click at [984, 454] on div "Duplicate" at bounding box center [976, 461] width 93 height 18
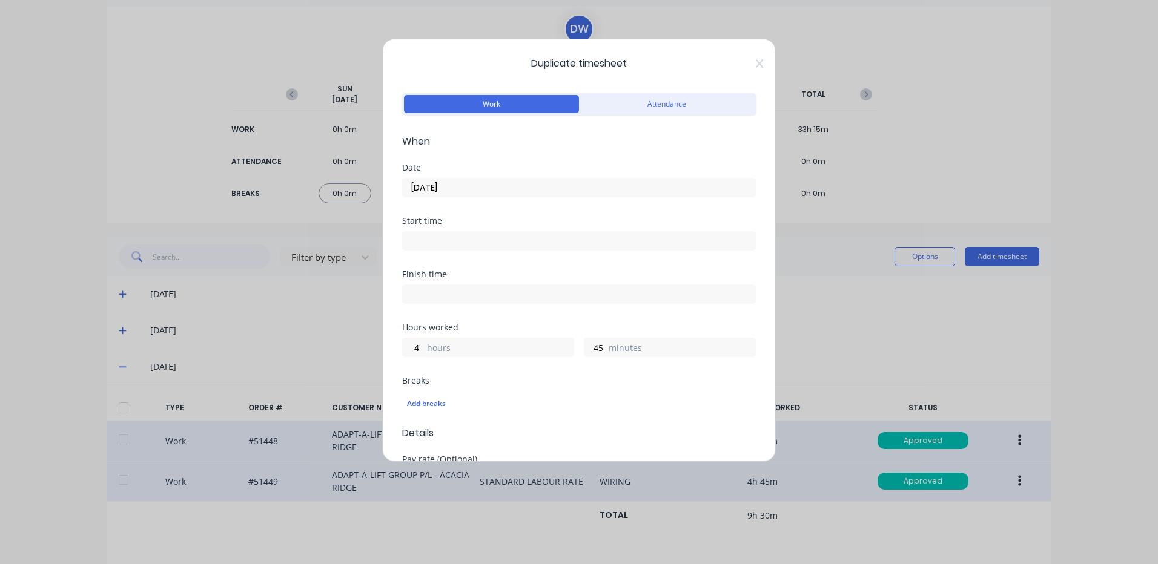
click at [428, 182] on input "[DATE]" at bounding box center [579, 188] width 352 height 18
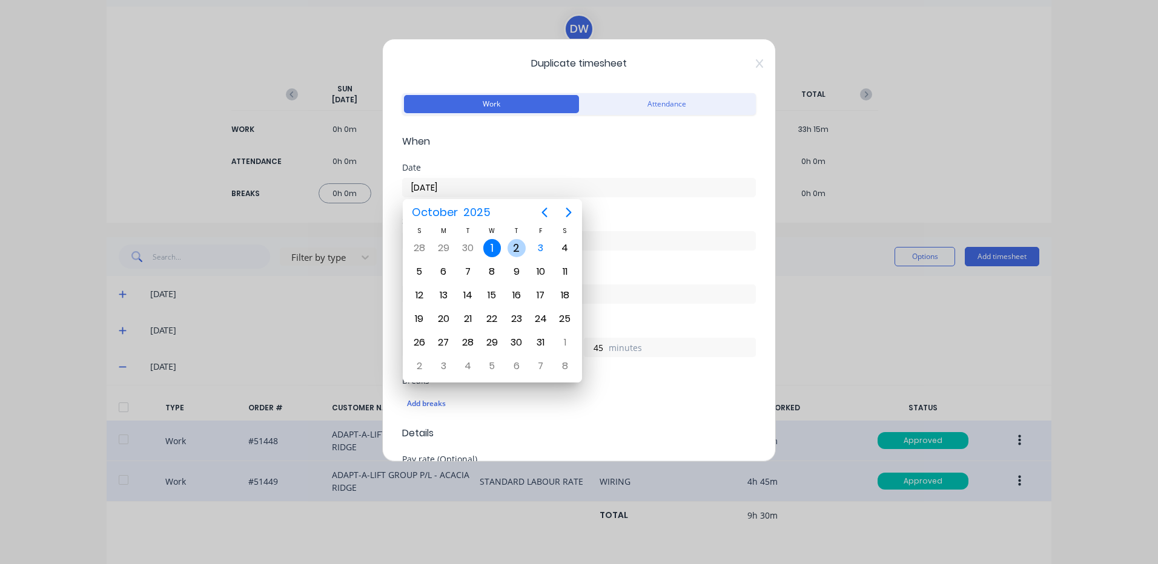
click at [512, 248] on div "2" at bounding box center [516, 248] width 18 height 18
type input "[DATE]"
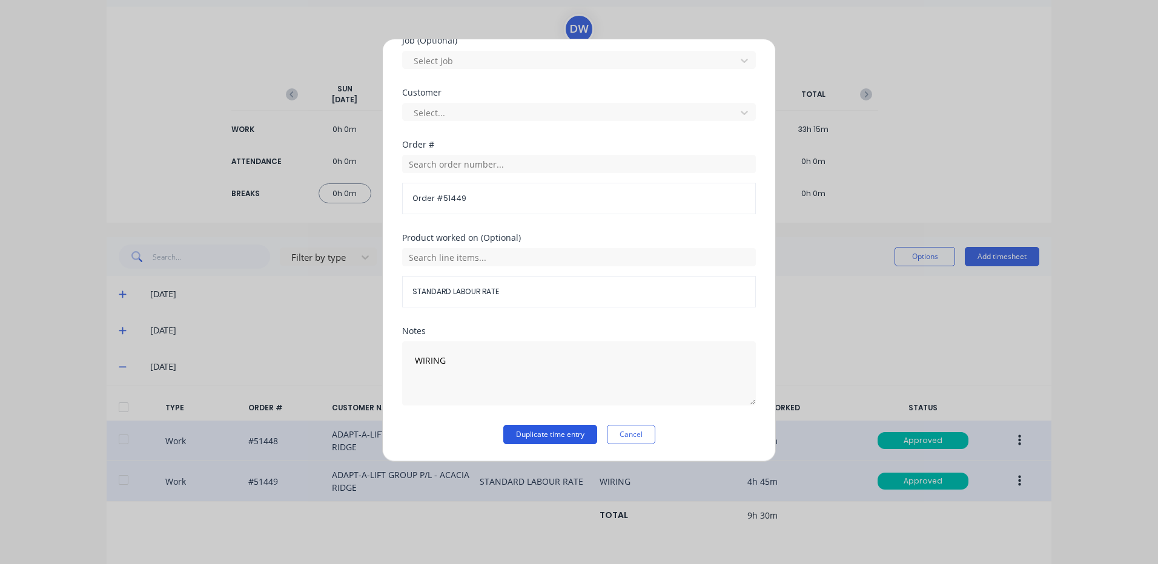
click at [554, 434] on button "Duplicate time entry" at bounding box center [550, 434] width 94 height 19
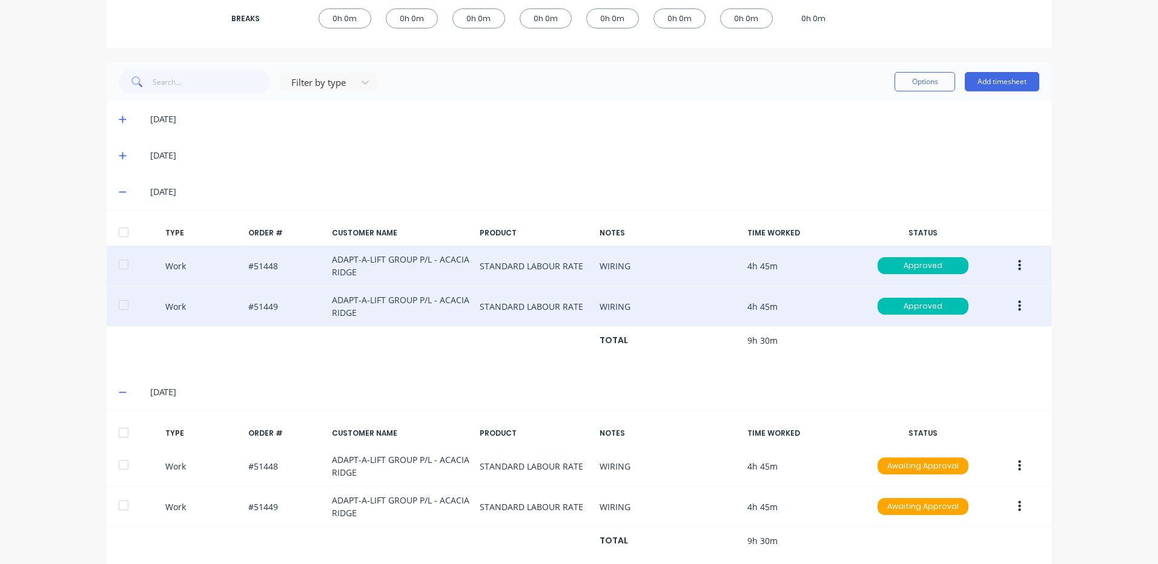
scroll to position [279, 0]
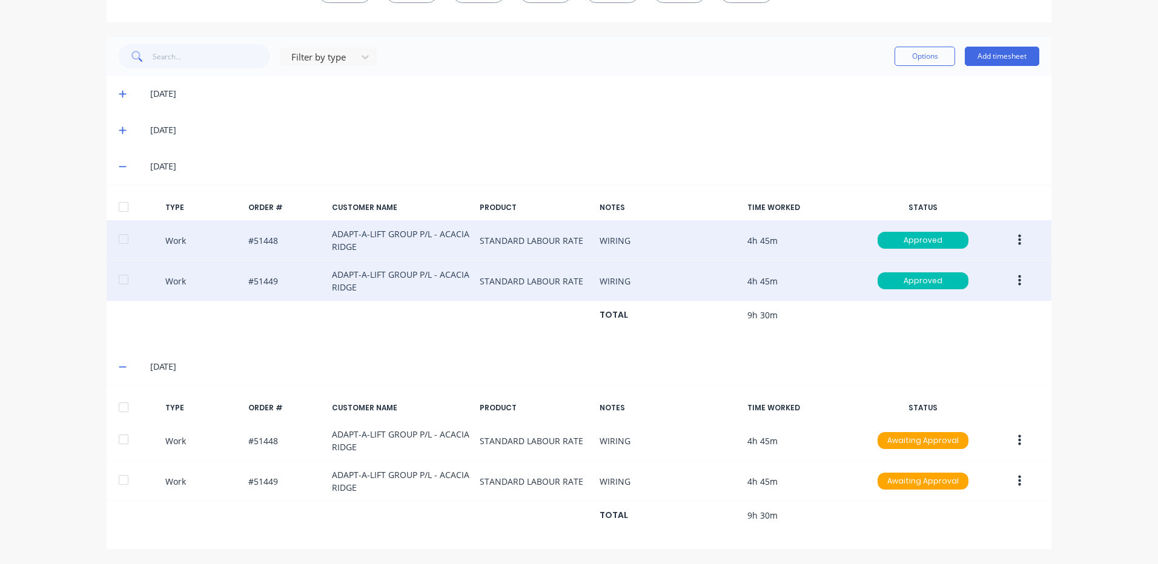
click at [134, 411] on div at bounding box center [137, 408] width 37 height 10
click at [114, 408] on div at bounding box center [123, 407] width 24 height 24
click at [943, 53] on button "Options" at bounding box center [924, 56] width 61 height 19
click at [915, 85] on div "Approve" at bounding box center [897, 88] width 93 height 18
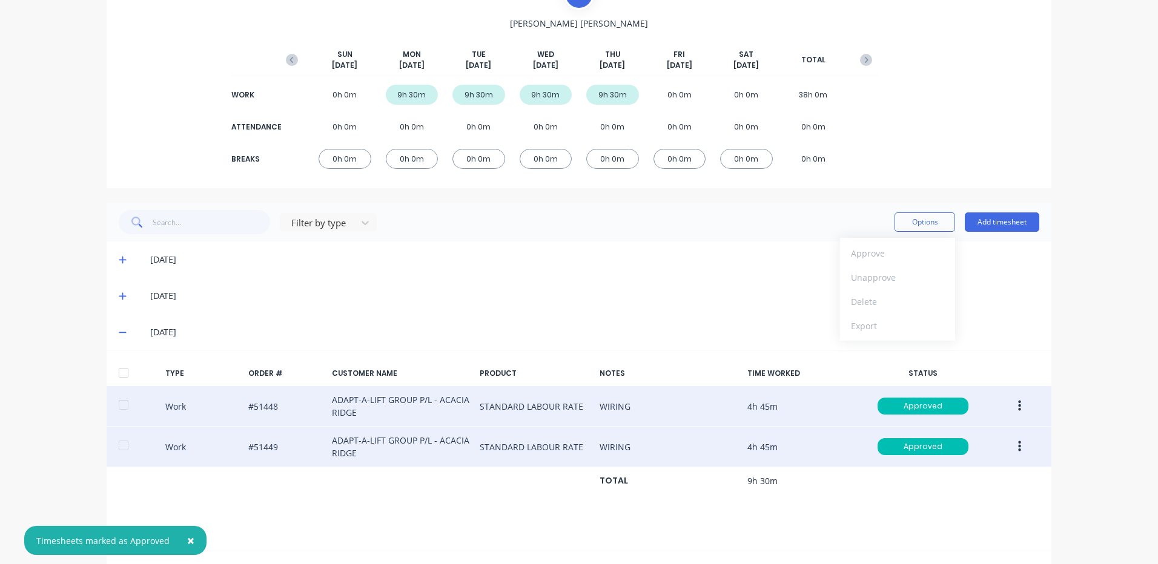
scroll to position [37, 0]
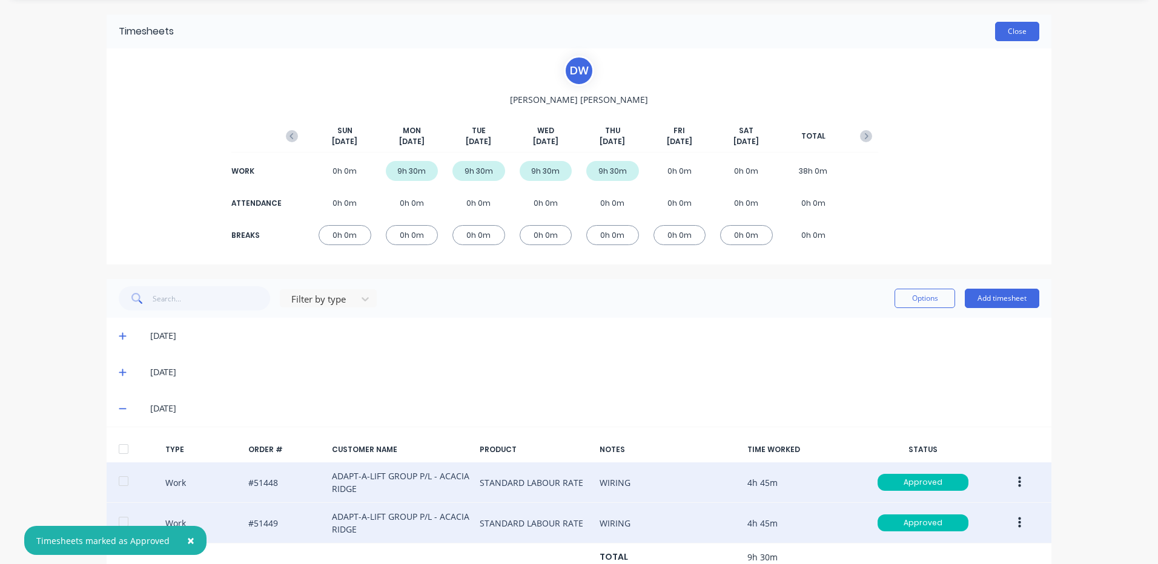
click at [1000, 35] on button "Close" at bounding box center [1017, 31] width 44 height 19
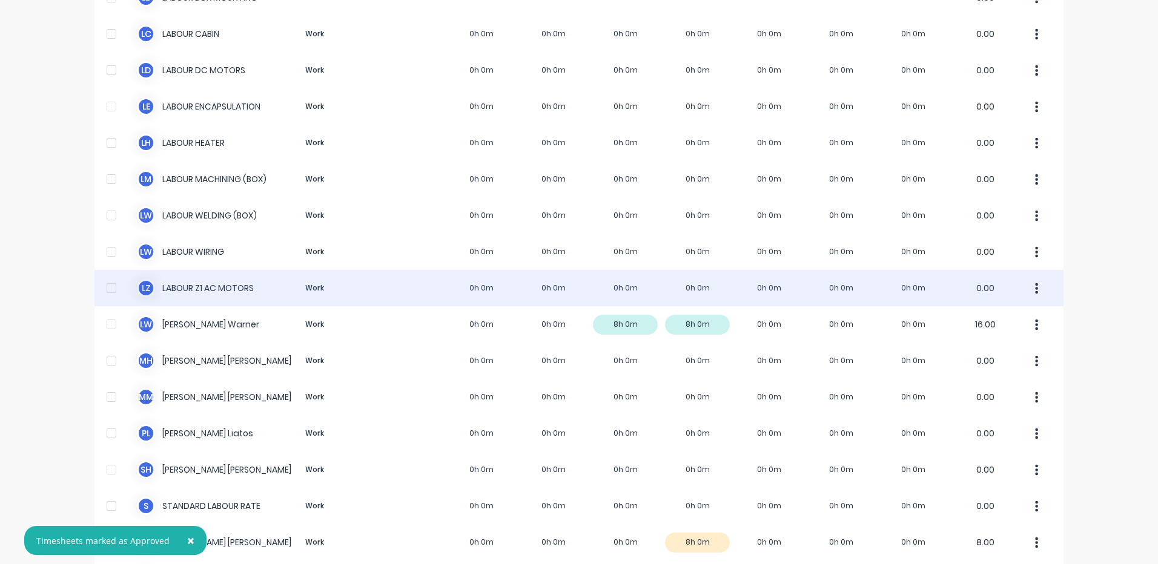
scroll to position [727, 0]
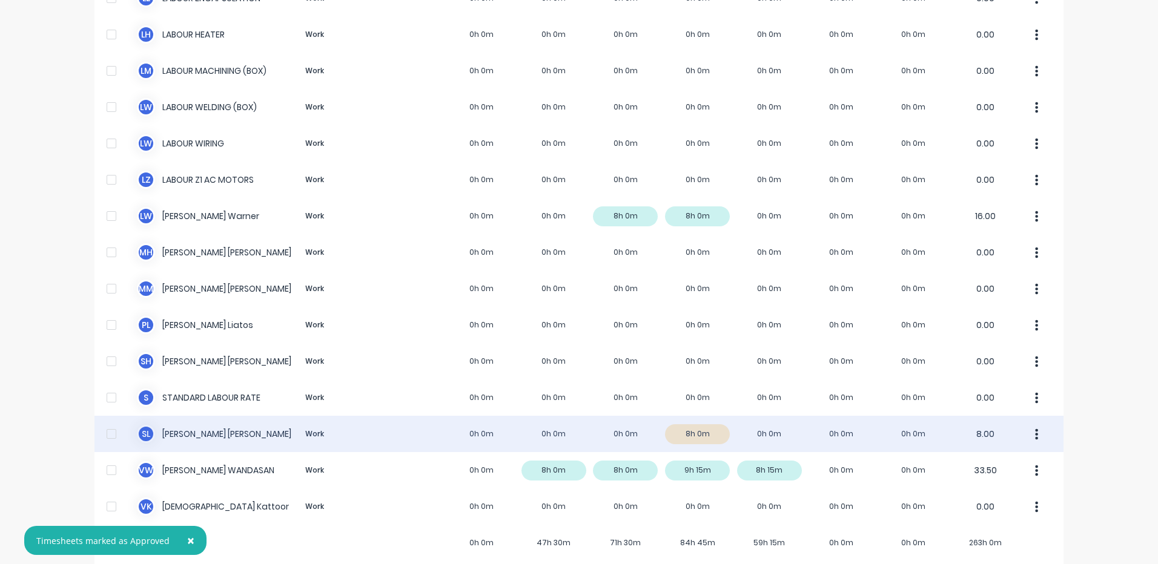
click at [488, 425] on div "S L [PERSON_NAME] Work 0h 0m 0h 0m 0h 0m 8h 0m 0h 0m 0h 0m 0h 0m 8.00" at bounding box center [578, 434] width 969 height 36
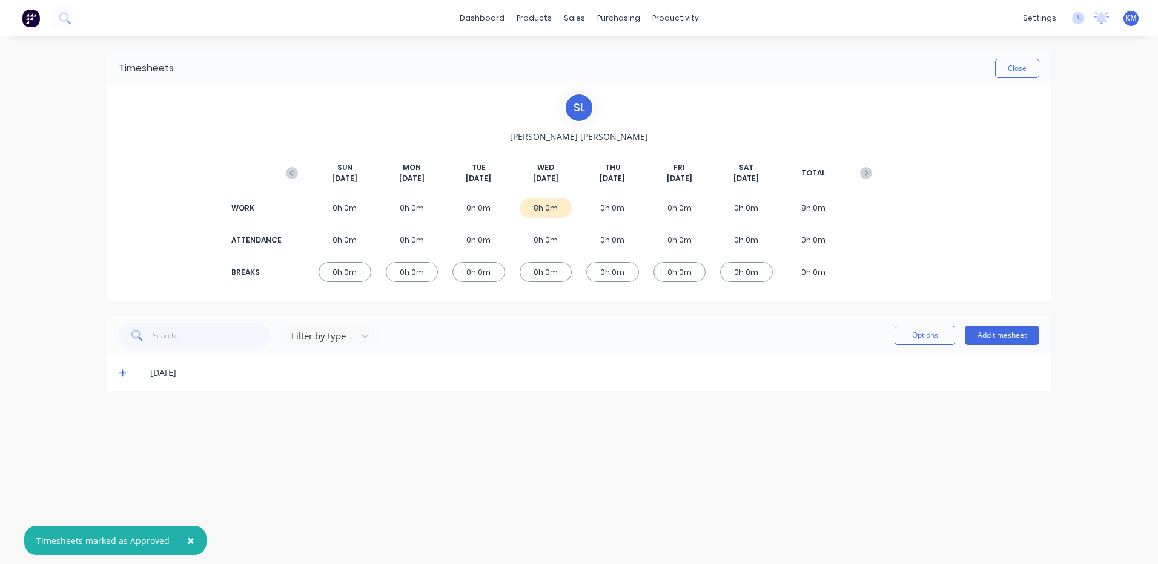
click at [113, 377] on div "[DATE]" at bounding box center [579, 373] width 945 height 36
click at [119, 375] on icon at bounding box center [123, 373] width 8 height 8
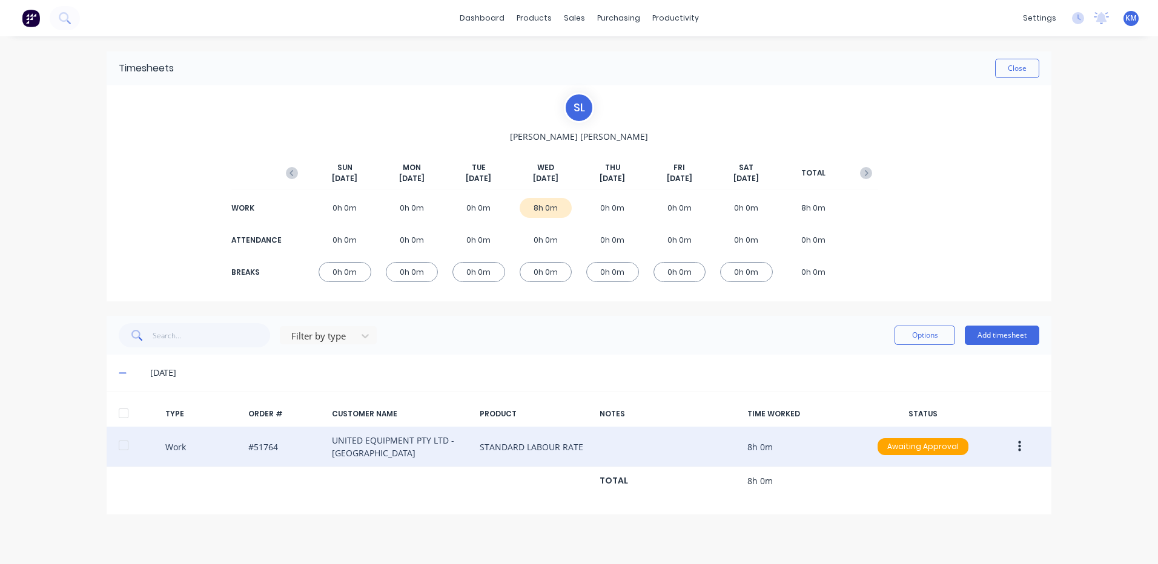
click at [1031, 448] on button "button" at bounding box center [1019, 447] width 28 height 22
click at [980, 430] on div "Duplicate" at bounding box center [976, 426] width 93 height 18
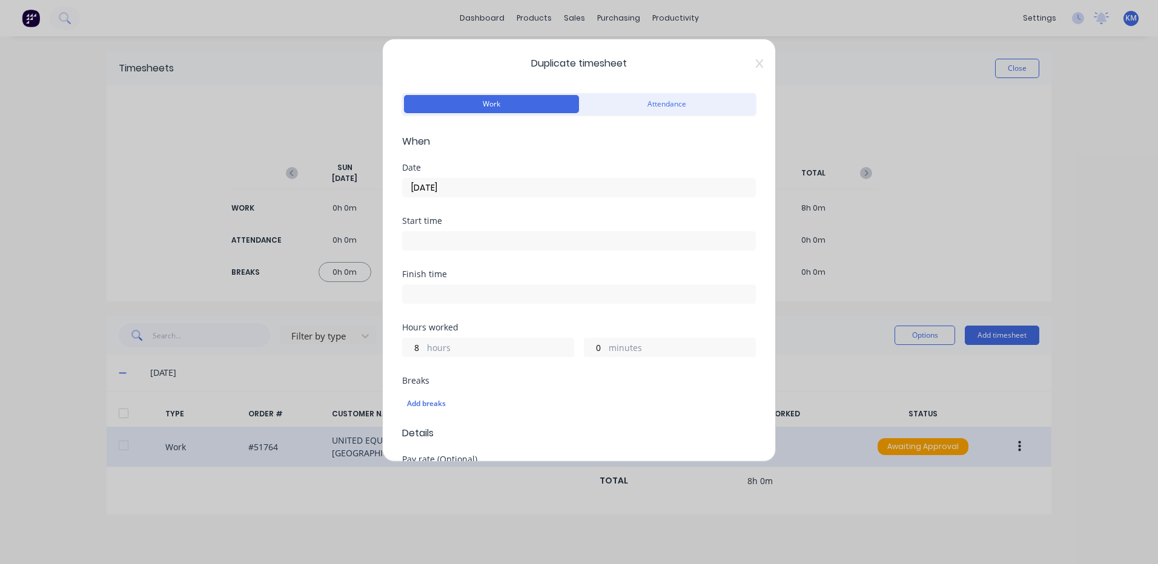
click at [478, 187] on input "[DATE]" at bounding box center [579, 188] width 352 height 18
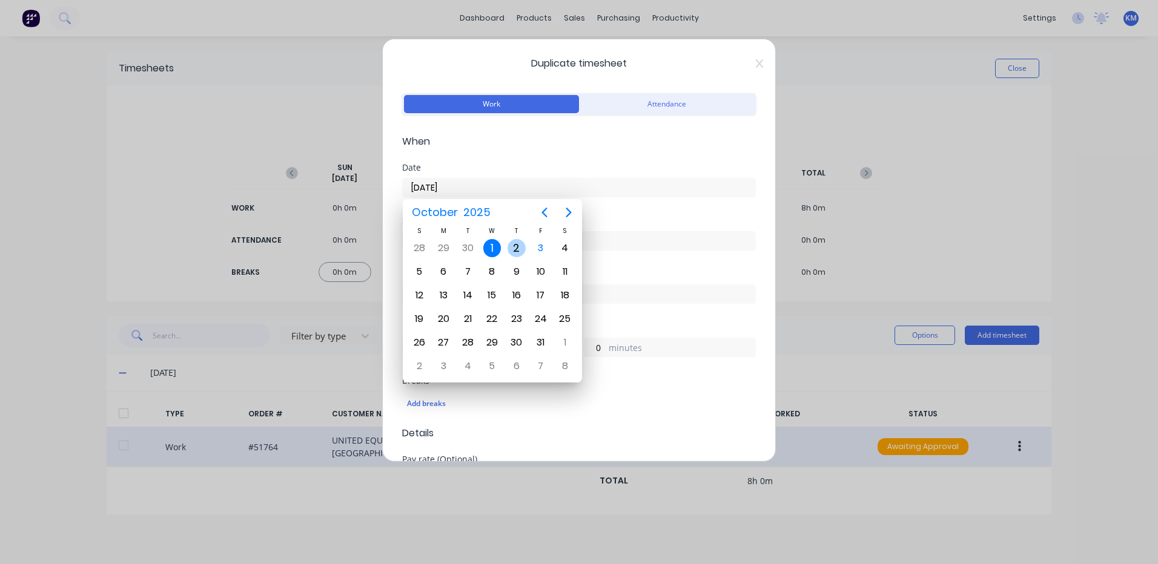
click at [514, 253] on div "2" at bounding box center [516, 248] width 18 height 18
type input "[DATE]"
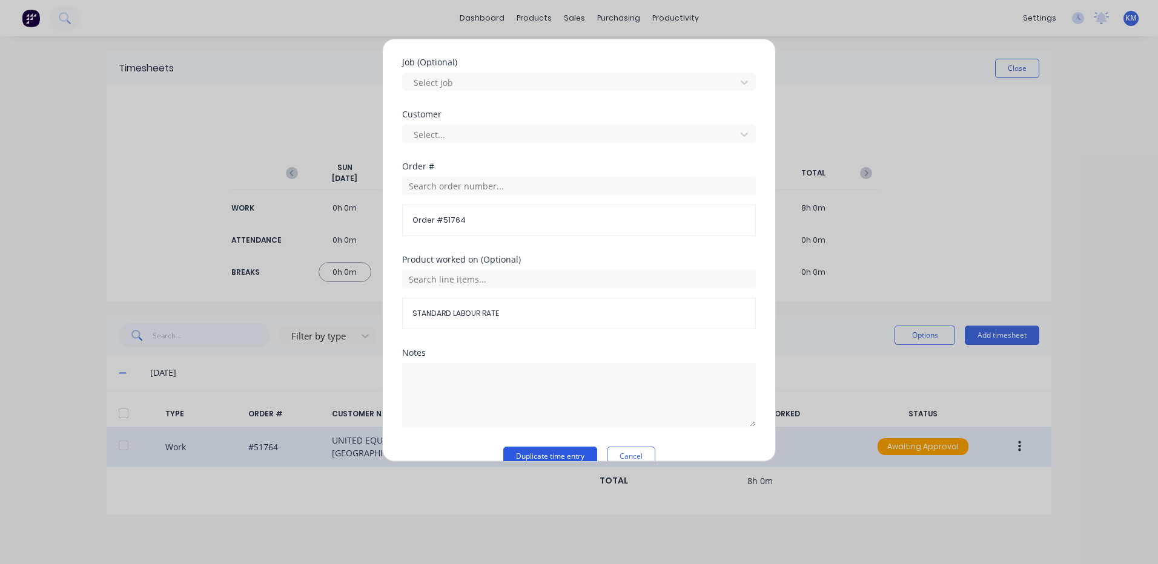
scroll to position [523, 0]
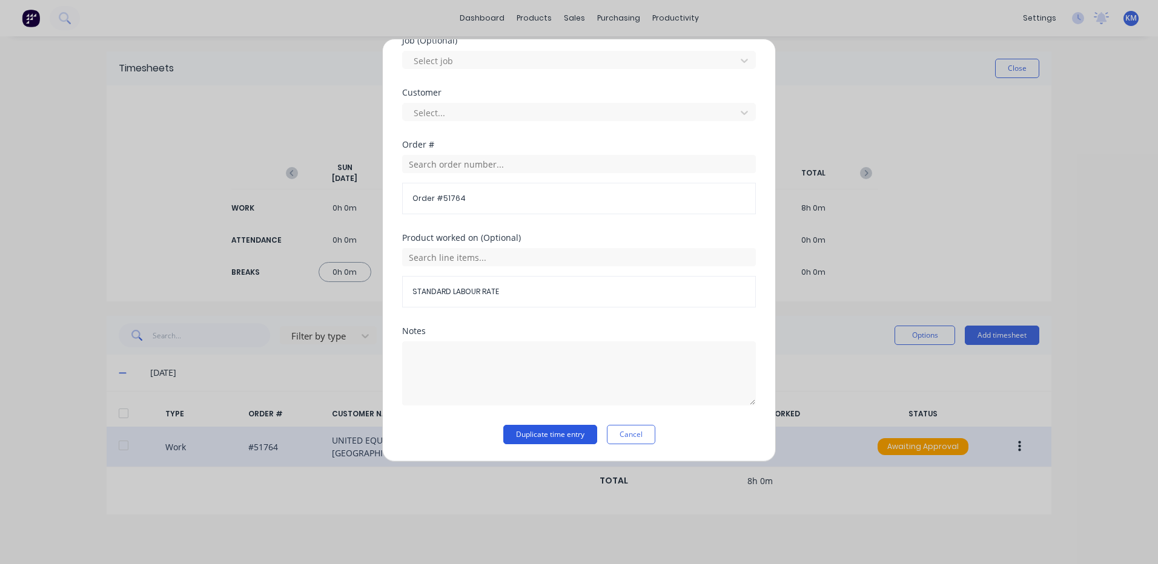
click at [566, 433] on button "Duplicate time entry" at bounding box center [550, 434] width 94 height 19
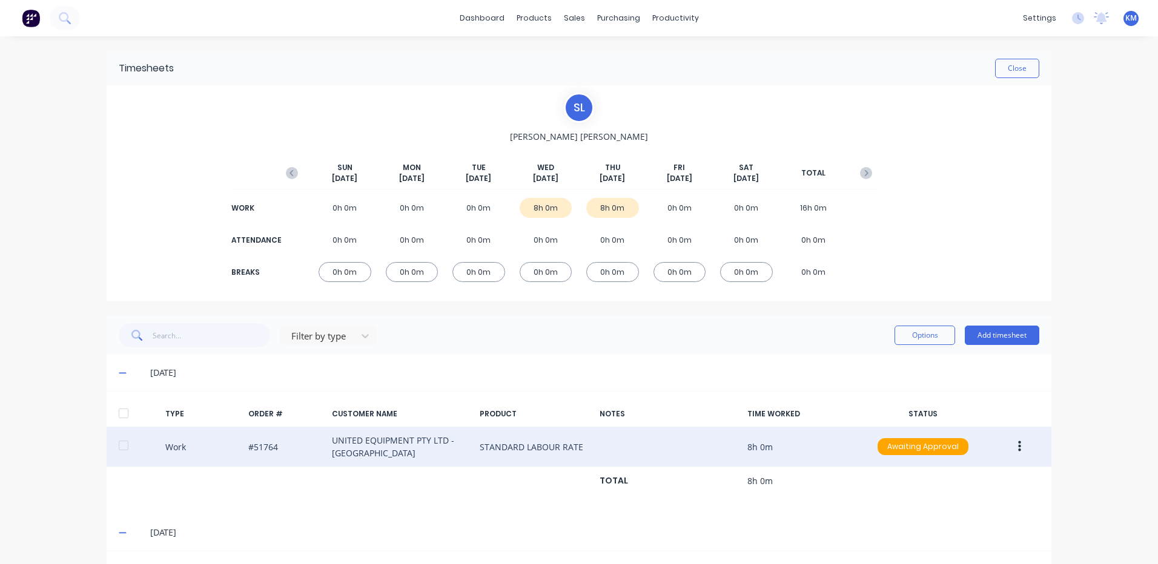
click at [114, 421] on div at bounding box center [123, 414] width 24 height 24
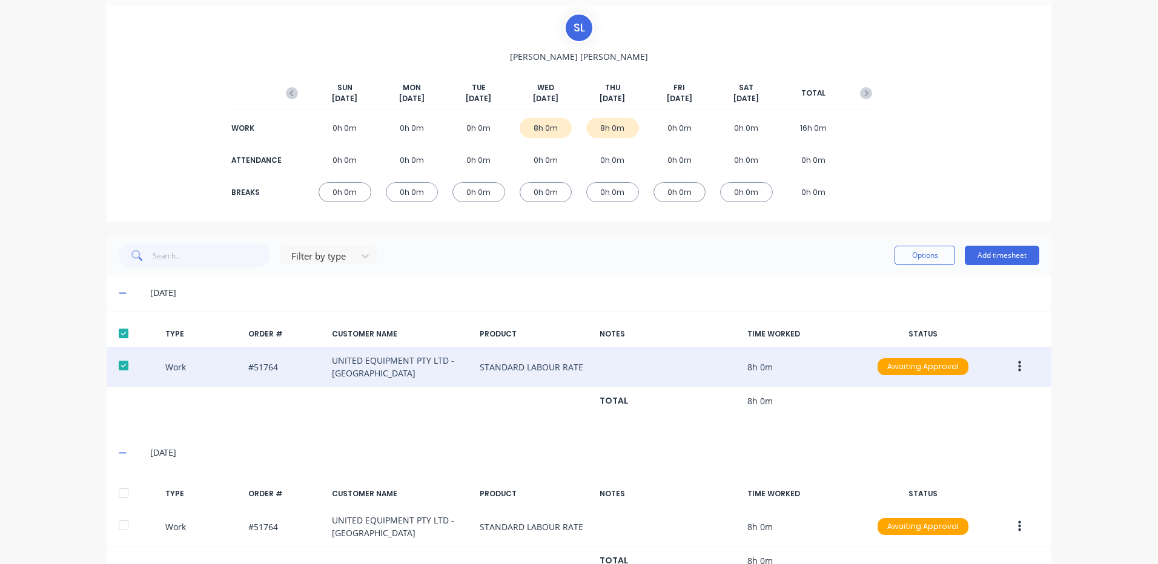
scroll to position [125, 0]
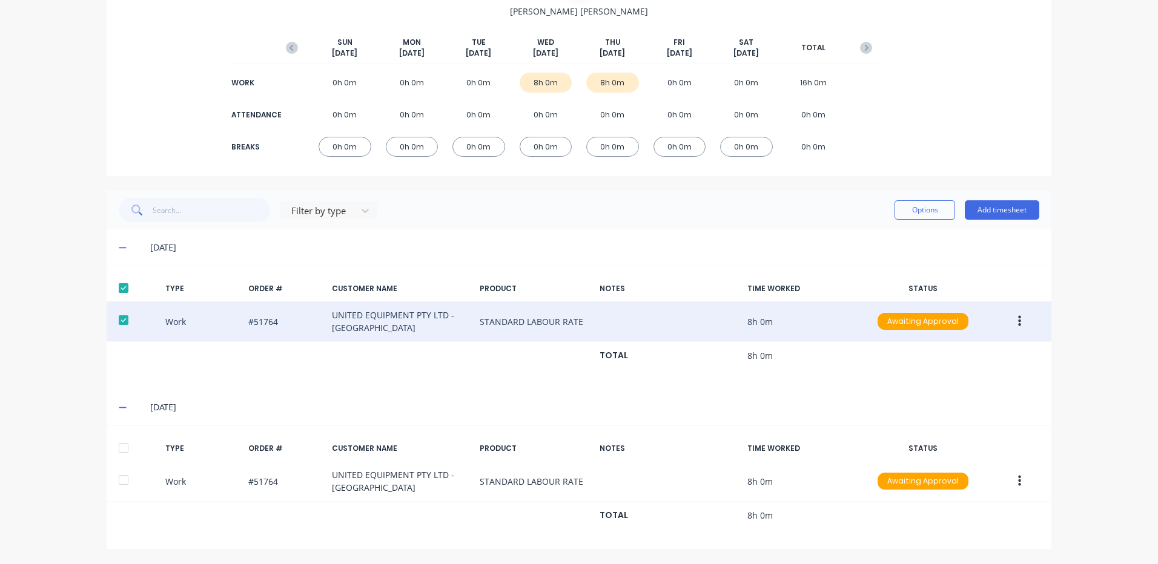
click at [120, 438] on div at bounding box center [123, 448] width 24 height 24
click at [927, 217] on button "Options" at bounding box center [924, 209] width 61 height 19
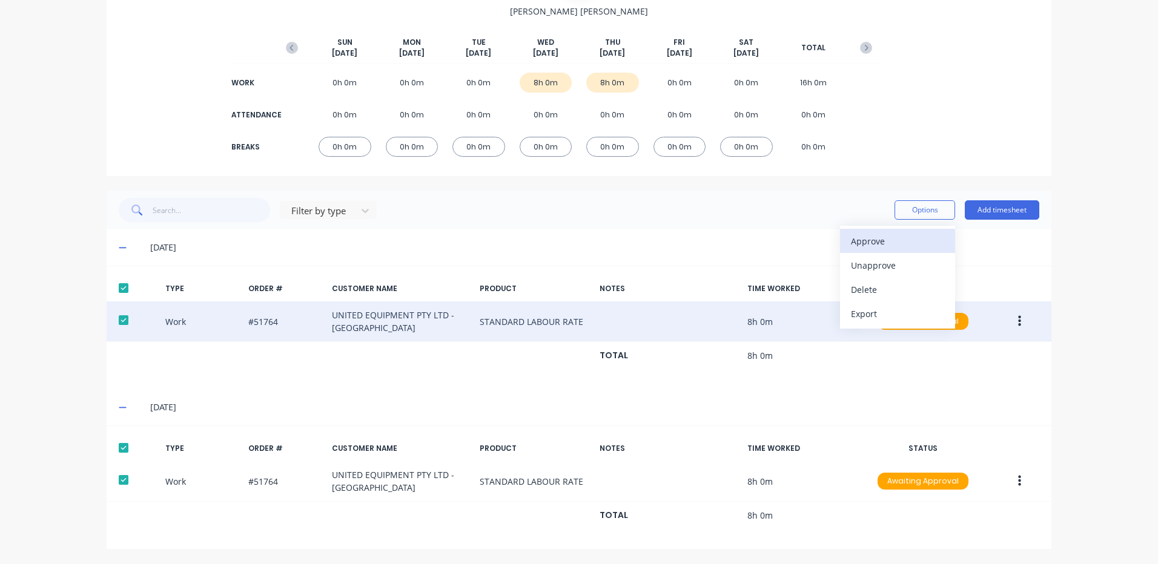
click at [887, 240] on div "Approve" at bounding box center [897, 242] width 93 height 18
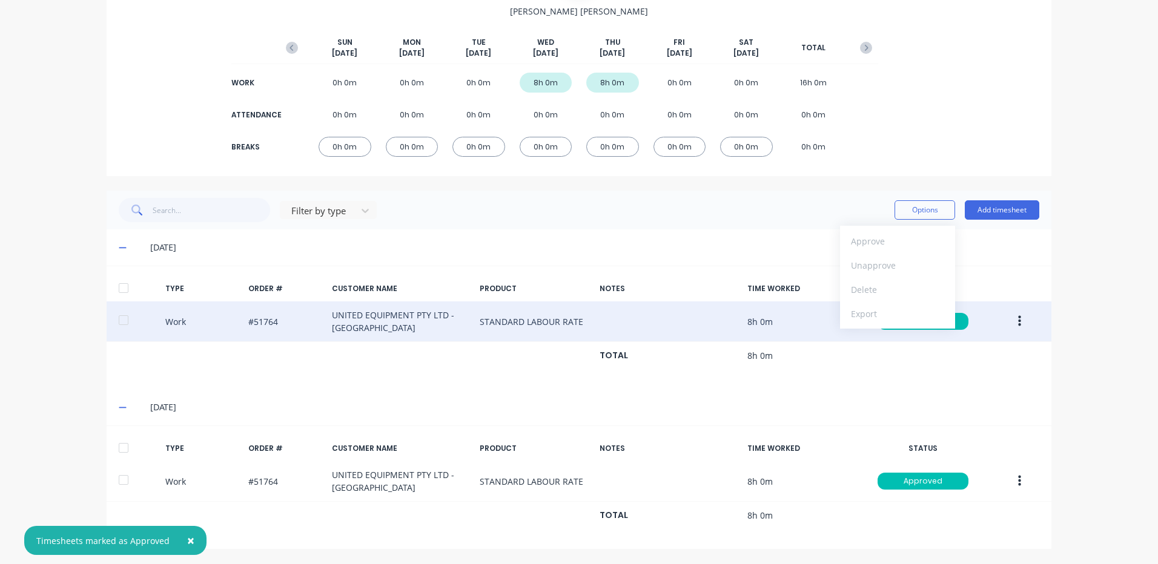
scroll to position [0, 0]
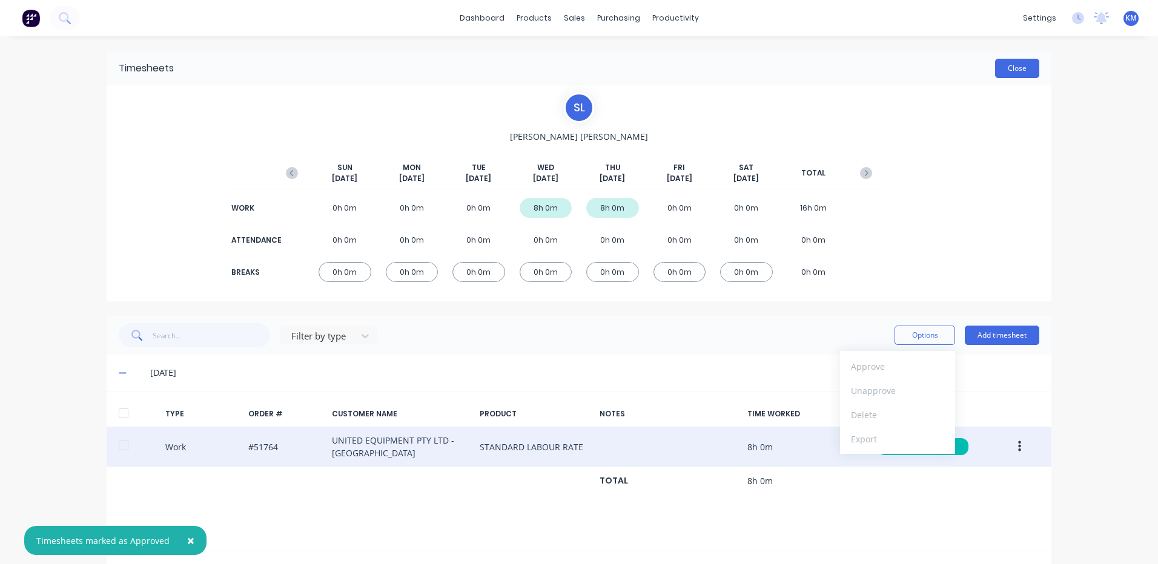
click at [1022, 74] on button "Close" at bounding box center [1017, 68] width 44 height 19
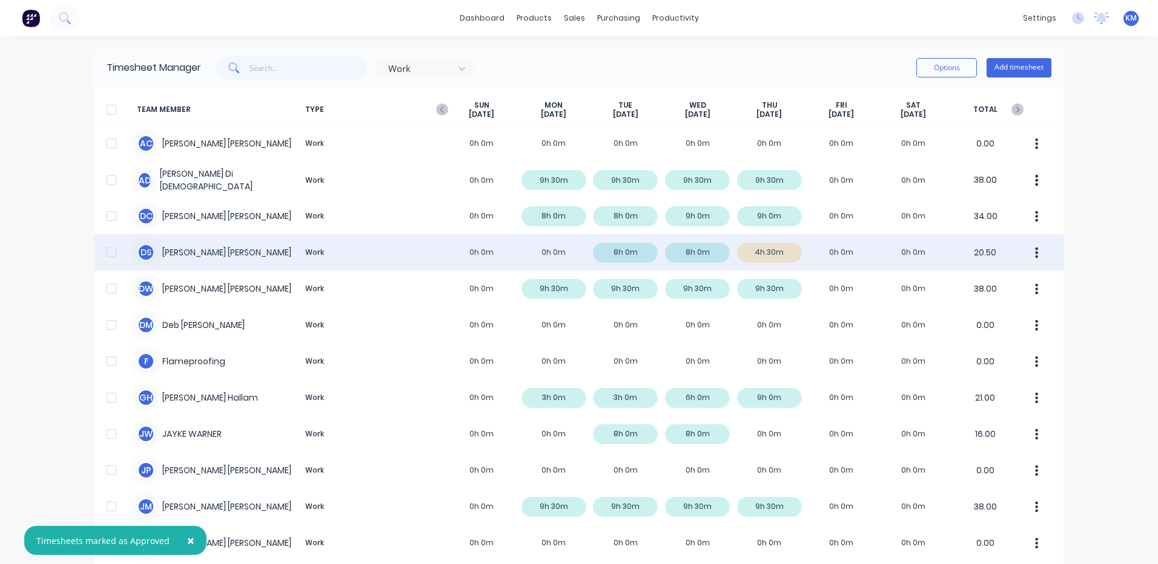
click at [463, 253] on div "D S [PERSON_NAME] Work 0h 0m 0h 0m 8h 0m 8h 0m 4h 30m 0h 0m 0h 0m 20.50" at bounding box center [578, 252] width 969 height 36
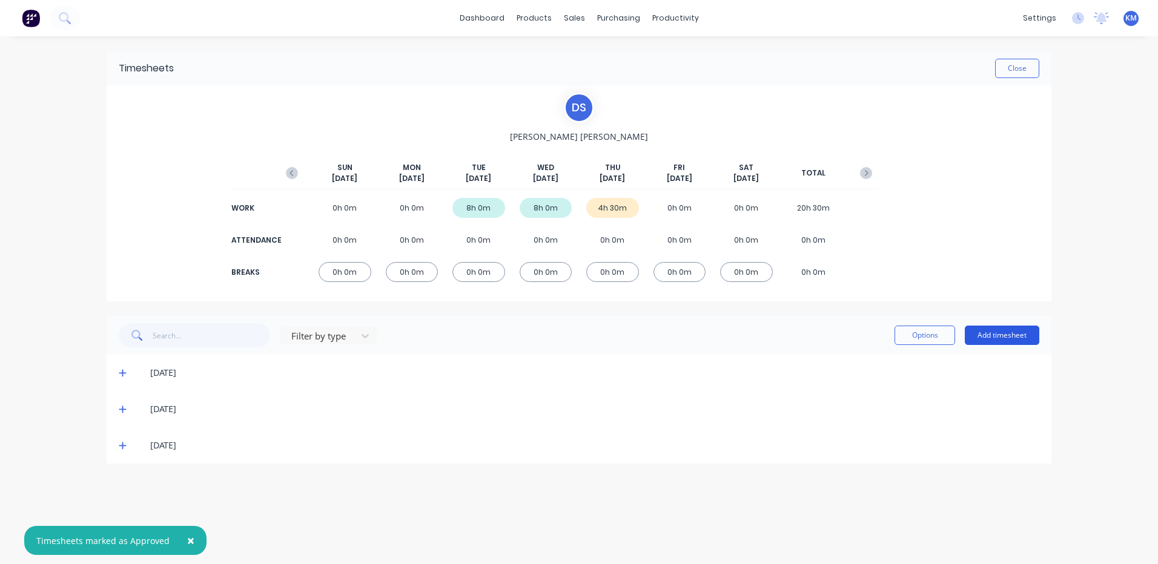
click at [1005, 335] on button "Add timesheet" at bounding box center [1002, 335] width 74 height 19
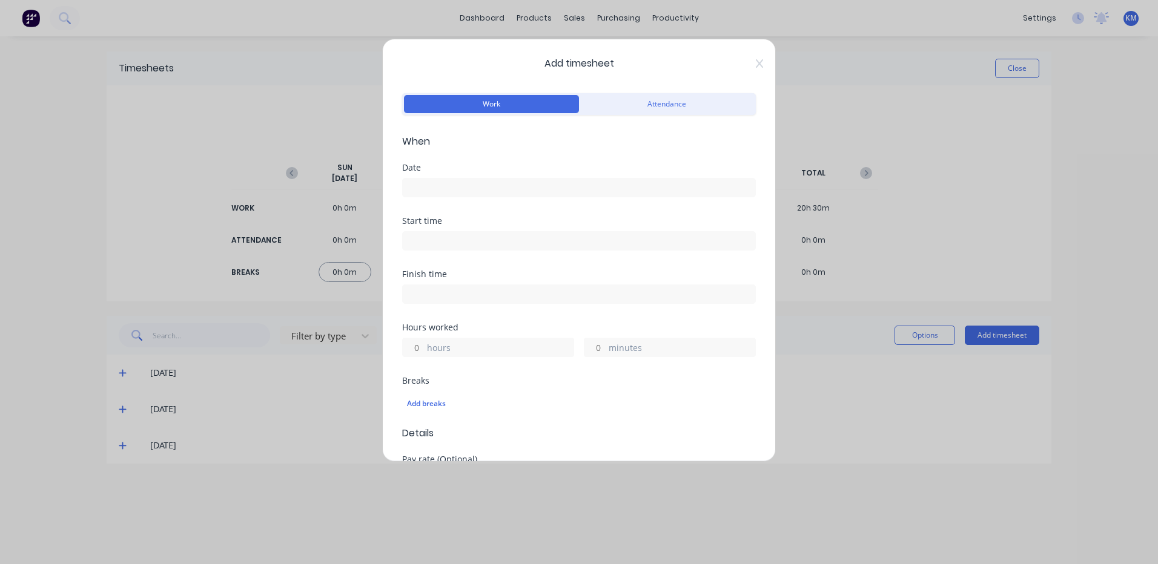
click at [477, 191] on input at bounding box center [579, 188] width 352 height 18
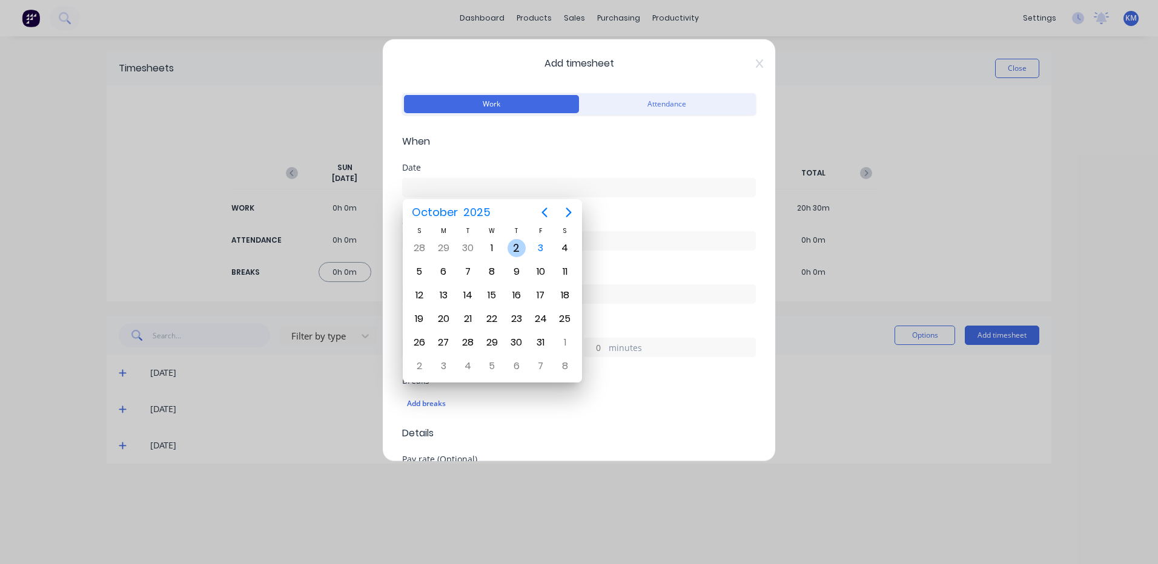
click at [512, 249] on div "2" at bounding box center [516, 248] width 18 height 18
type input "[DATE]"
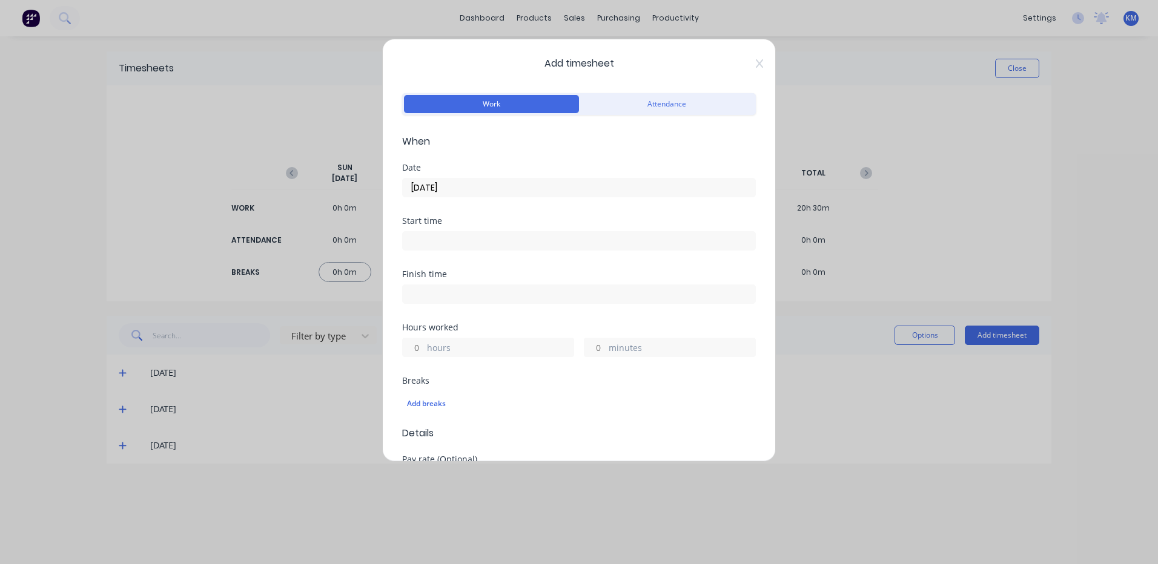
click at [424, 346] on div "hours" at bounding box center [488, 347] width 172 height 19
click at [406, 351] on input "hours" at bounding box center [413, 348] width 21 height 18
type input "3"
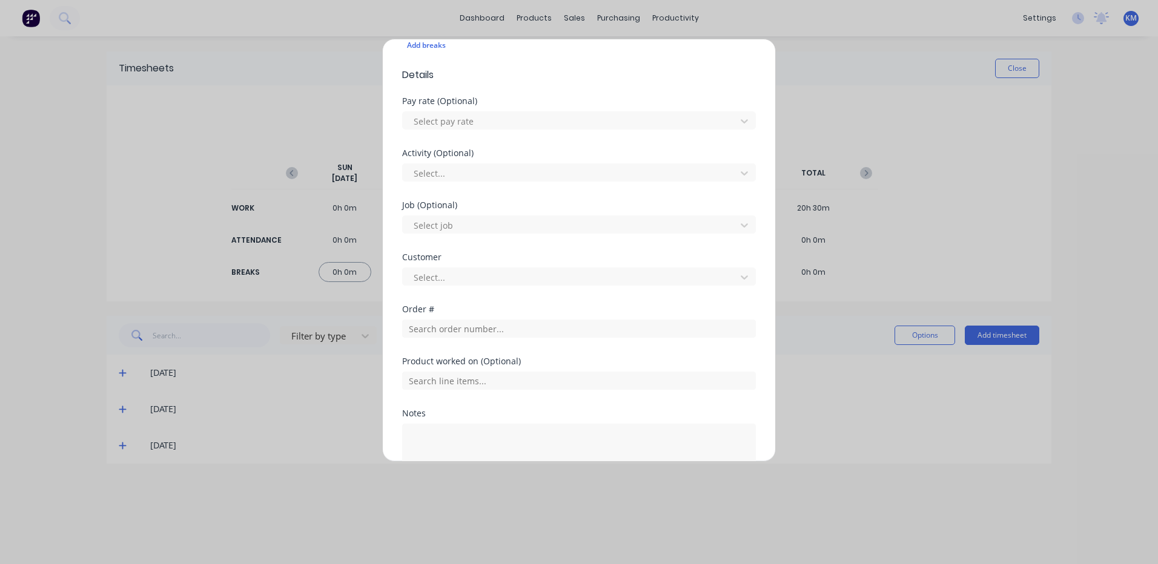
scroll to position [441, 0]
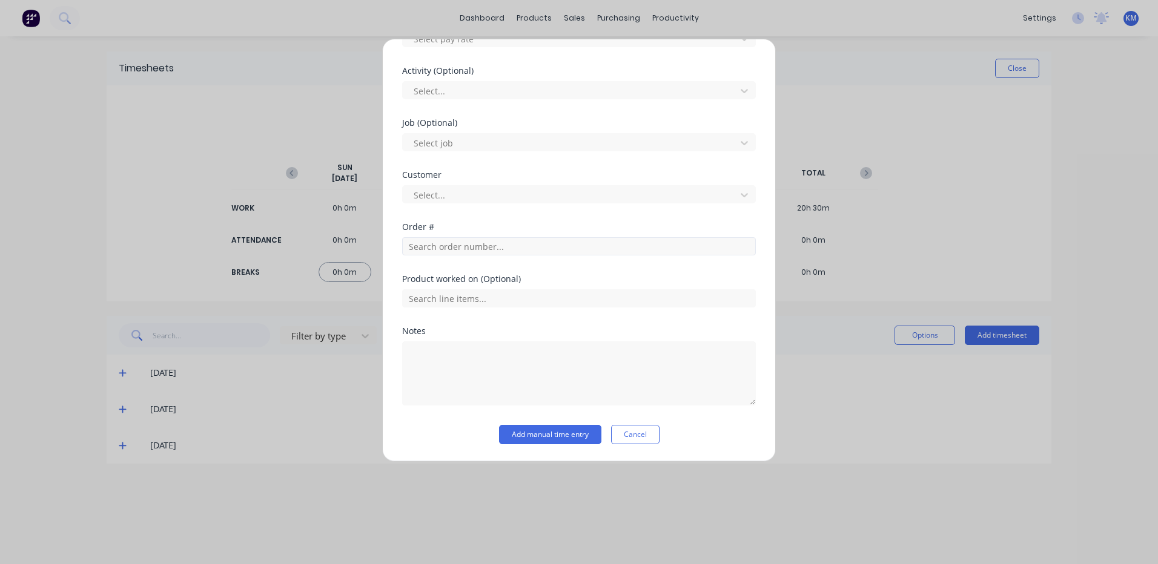
type input "30"
click at [462, 249] on input "text" at bounding box center [579, 246] width 354 height 18
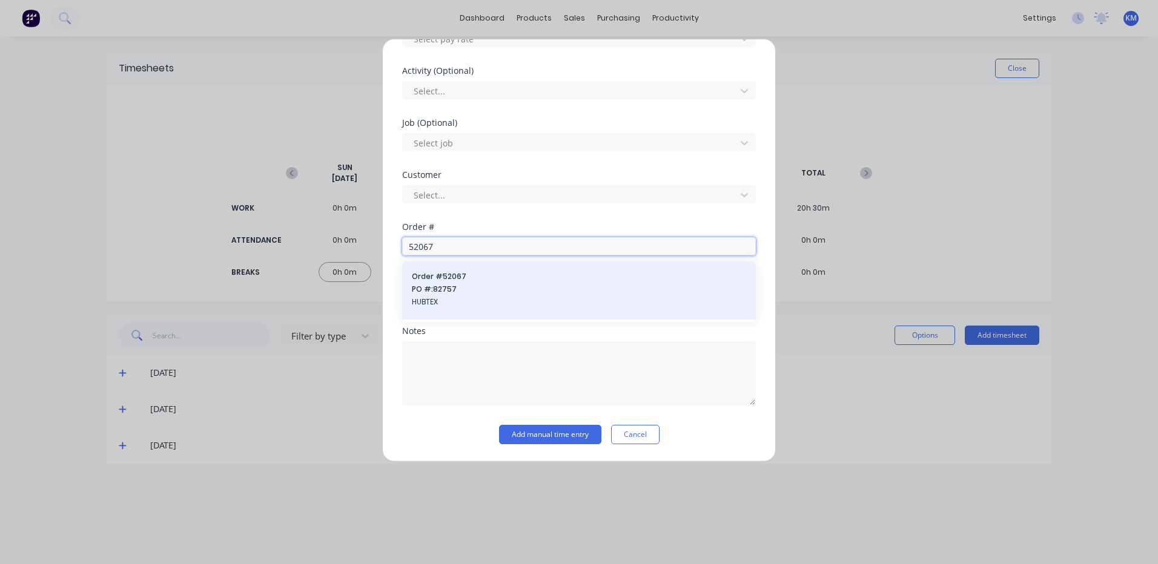
type input "52067"
click at [449, 302] on span "HUBTEX" at bounding box center [579, 302] width 334 height 11
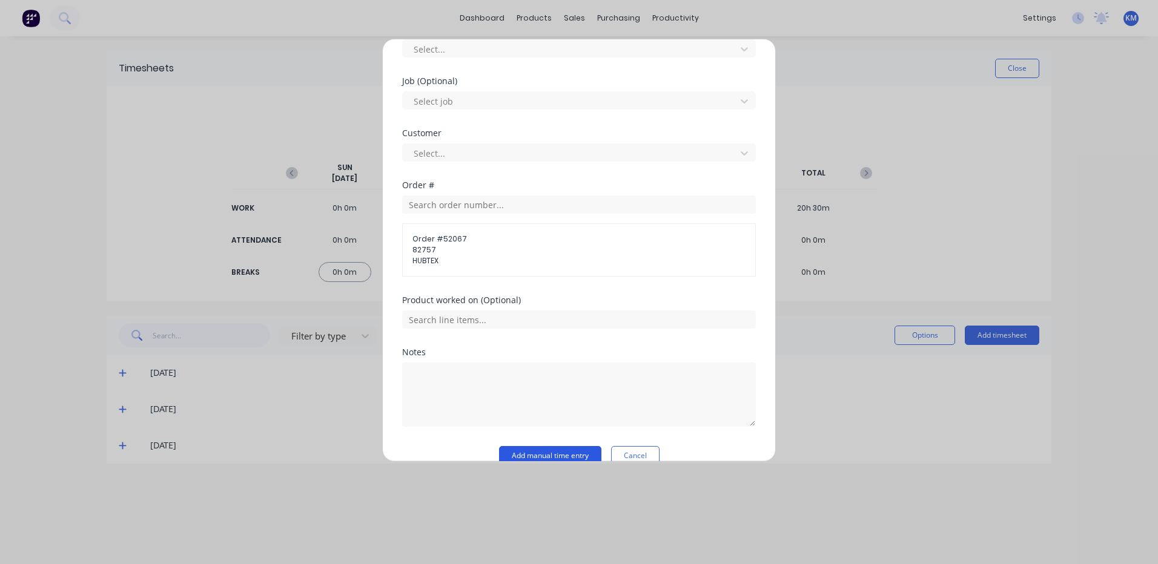
scroll to position [504, 0]
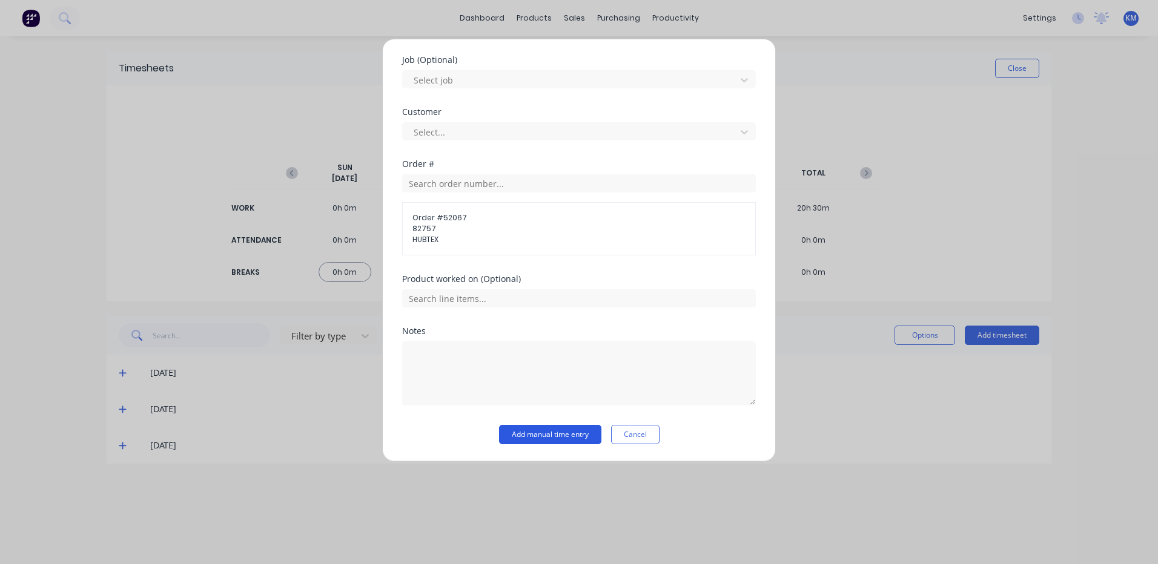
click at [561, 437] on button "Add manual time entry" at bounding box center [550, 434] width 102 height 19
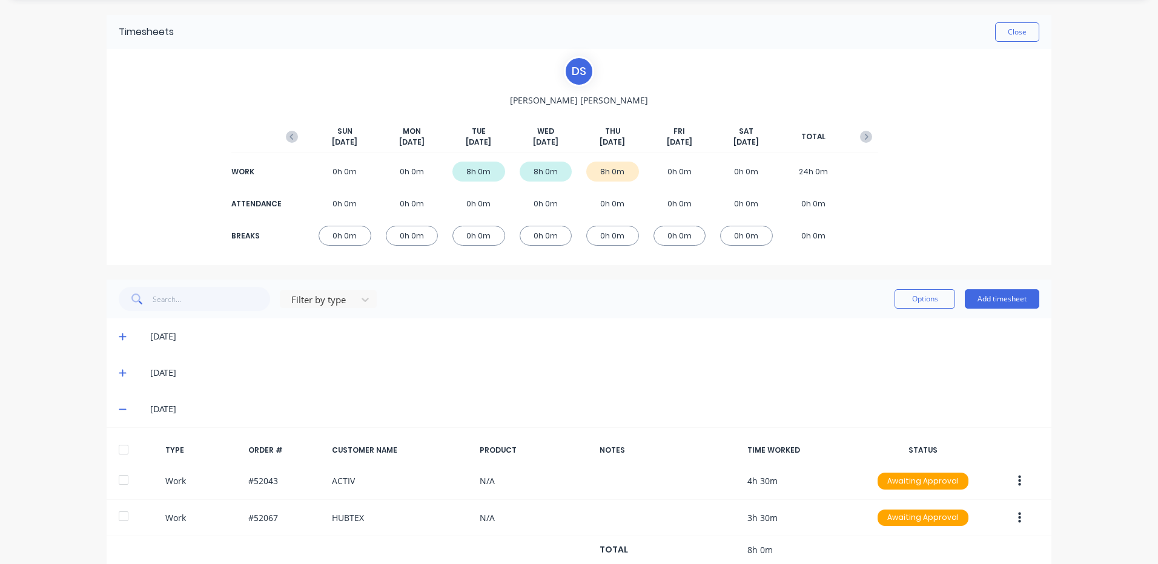
scroll to position [71, 0]
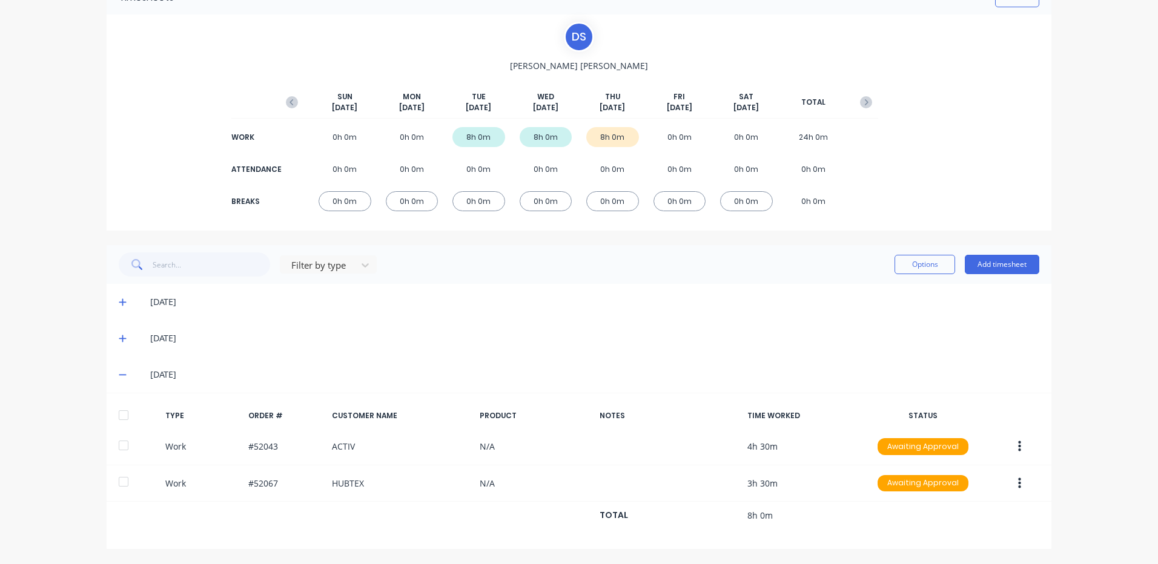
click at [131, 411] on div at bounding box center [123, 415] width 24 height 24
click at [936, 256] on button "Options" at bounding box center [924, 264] width 61 height 19
click at [893, 288] on div "Approve" at bounding box center [897, 296] width 93 height 18
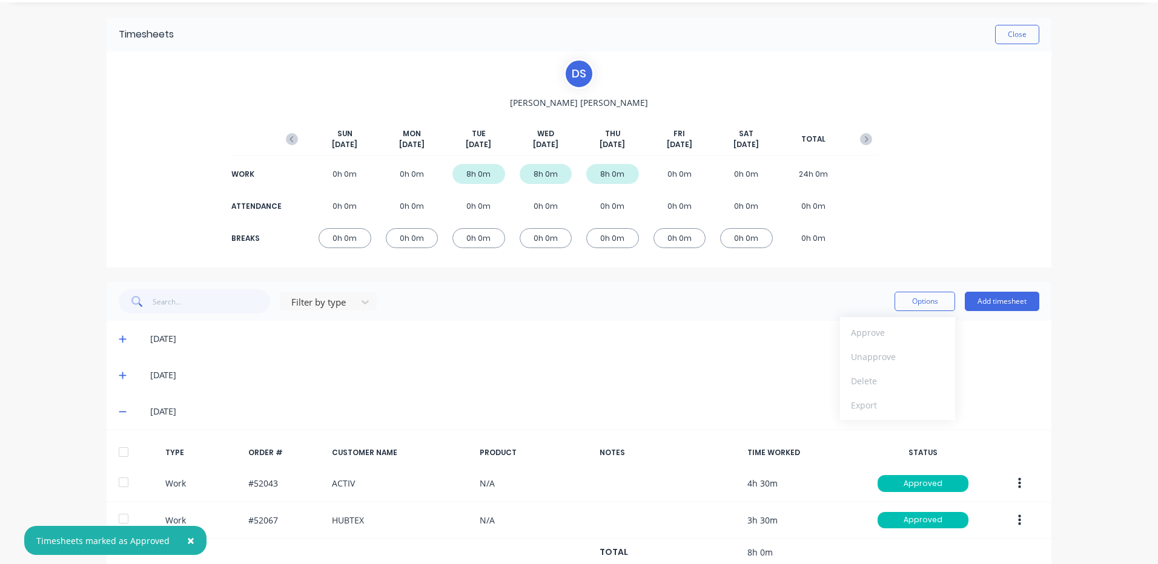
scroll to position [0, 0]
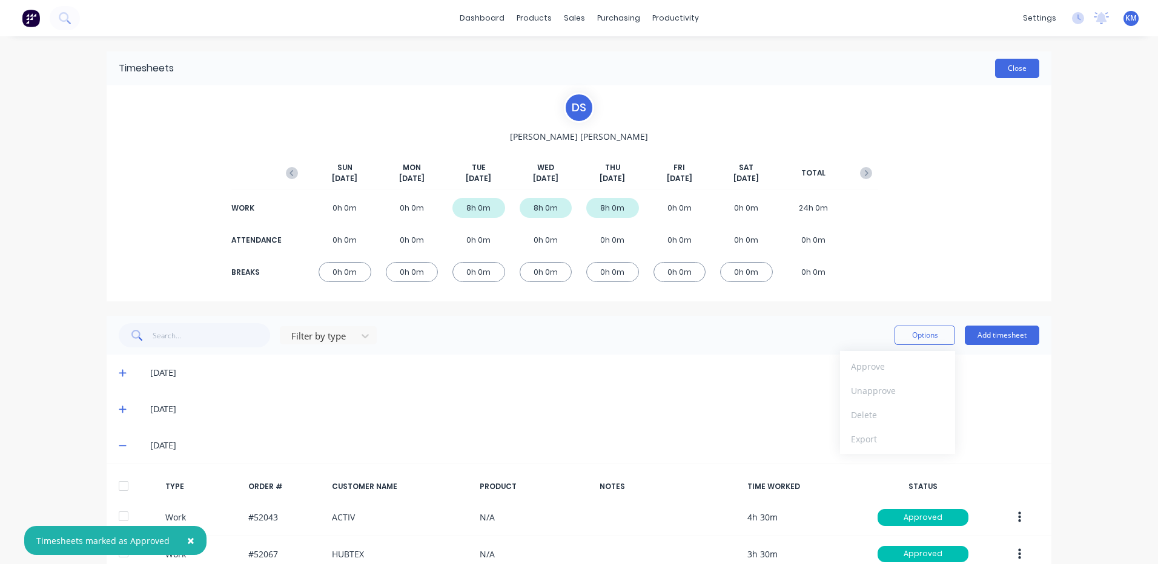
click at [1016, 71] on button "Close" at bounding box center [1017, 68] width 44 height 19
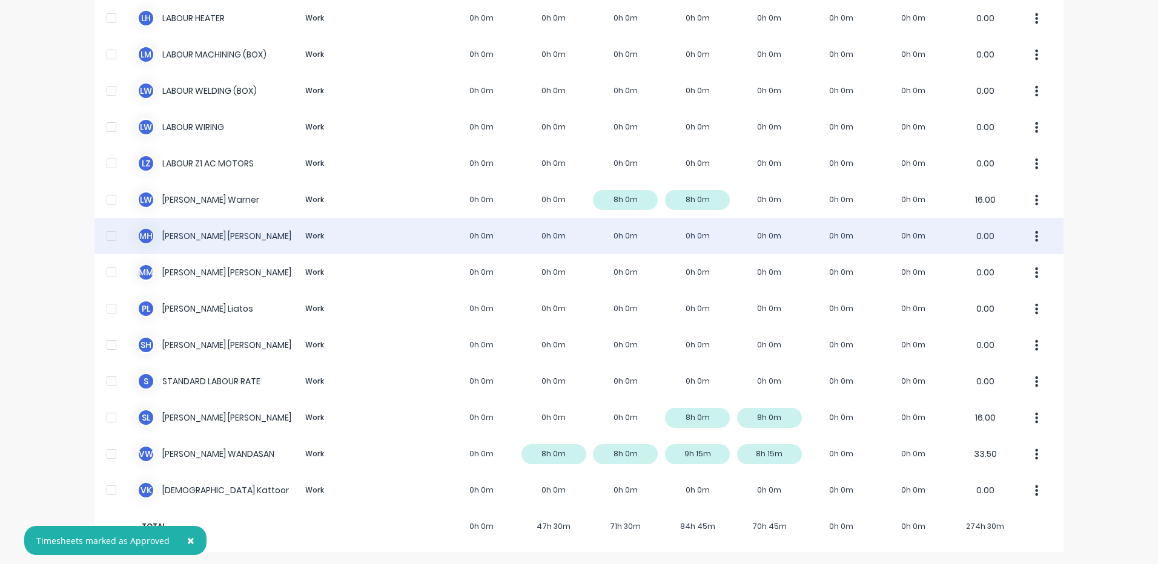
scroll to position [683, 0]
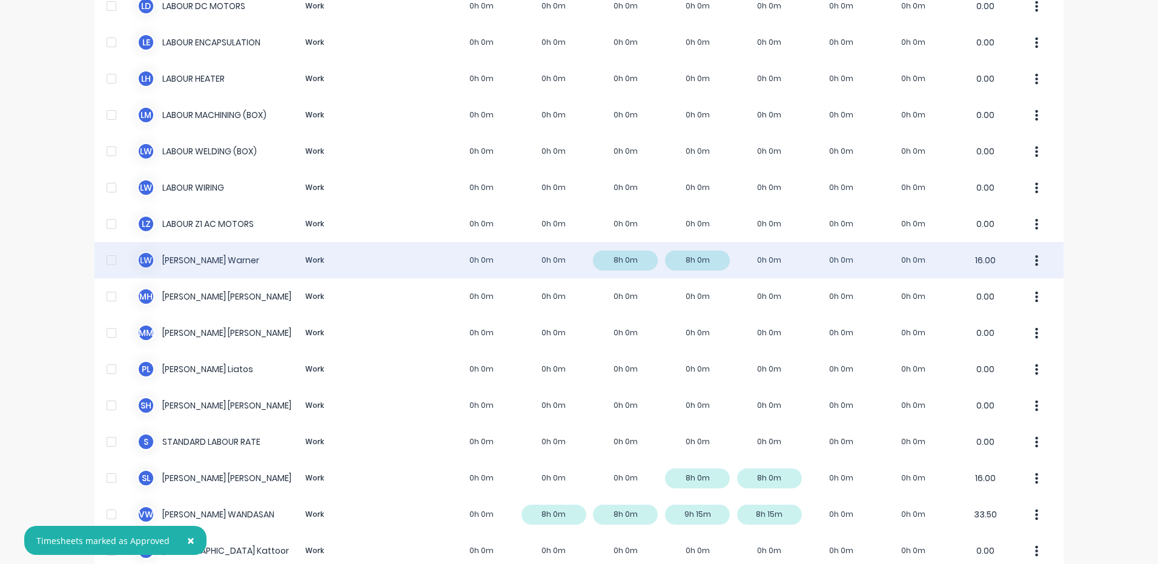
click at [491, 274] on div "[PERSON_NAME] Work 0h 0m 0h 0m 8h 0m 8h 0m 0h 0m 0h 0m 0h 0m 16.00" at bounding box center [578, 260] width 969 height 36
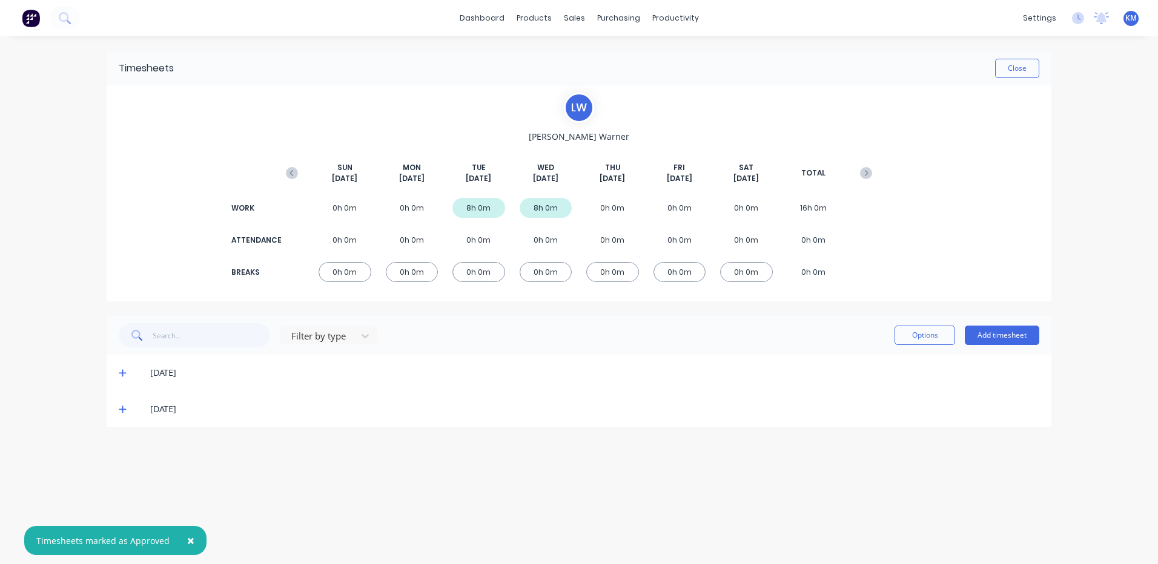
click at [119, 413] on icon at bounding box center [123, 409] width 8 height 8
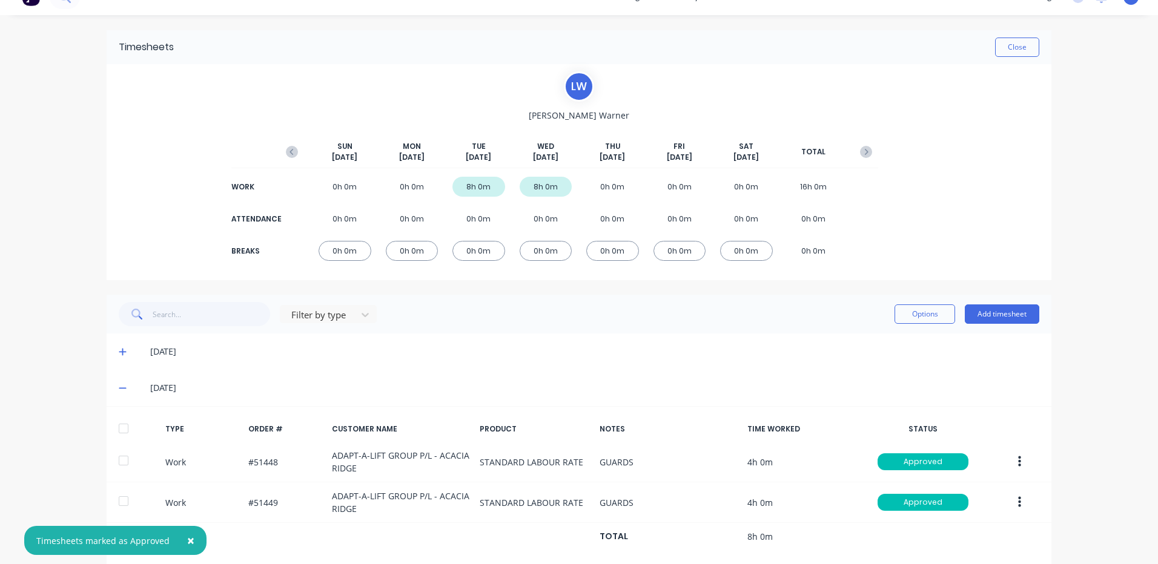
scroll to position [42, 0]
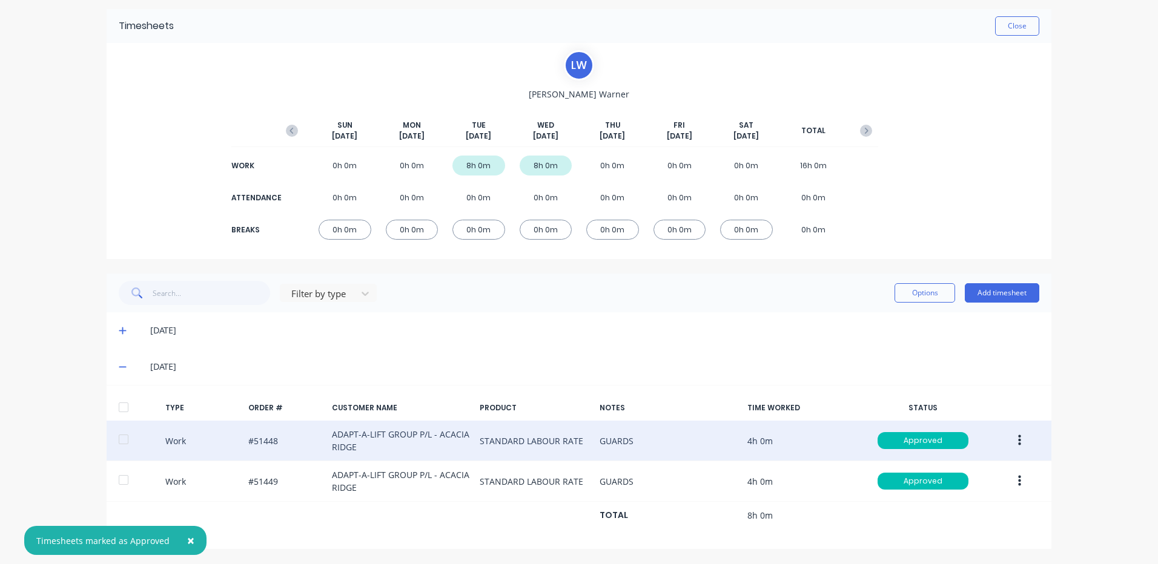
click at [1005, 431] on button "button" at bounding box center [1019, 441] width 28 height 22
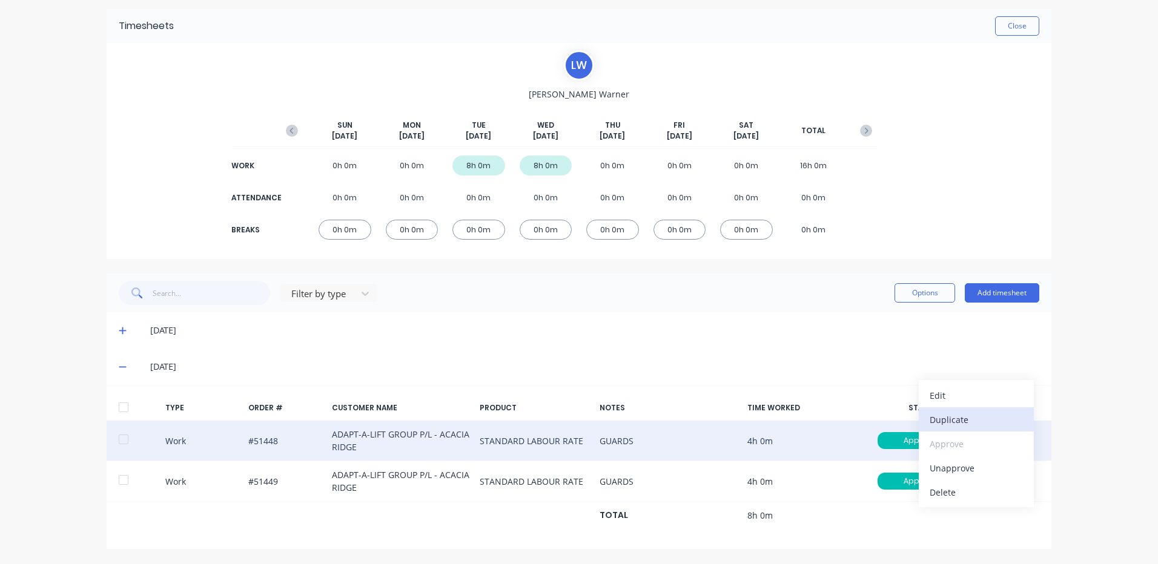
click at [974, 425] on div "Duplicate" at bounding box center [976, 420] width 93 height 18
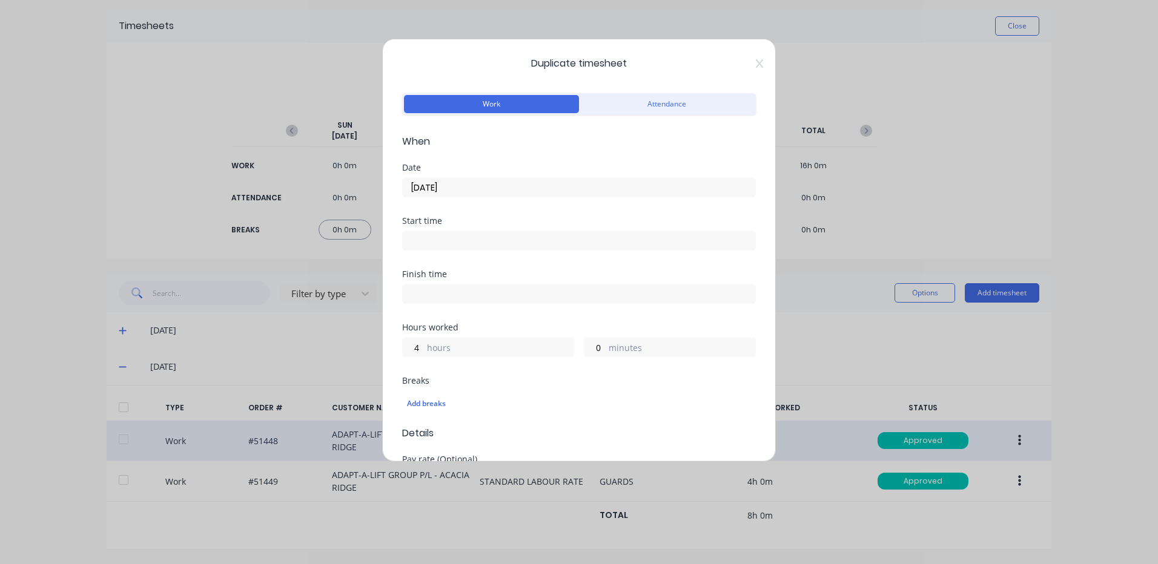
click at [554, 180] on input "[DATE]" at bounding box center [579, 188] width 352 height 18
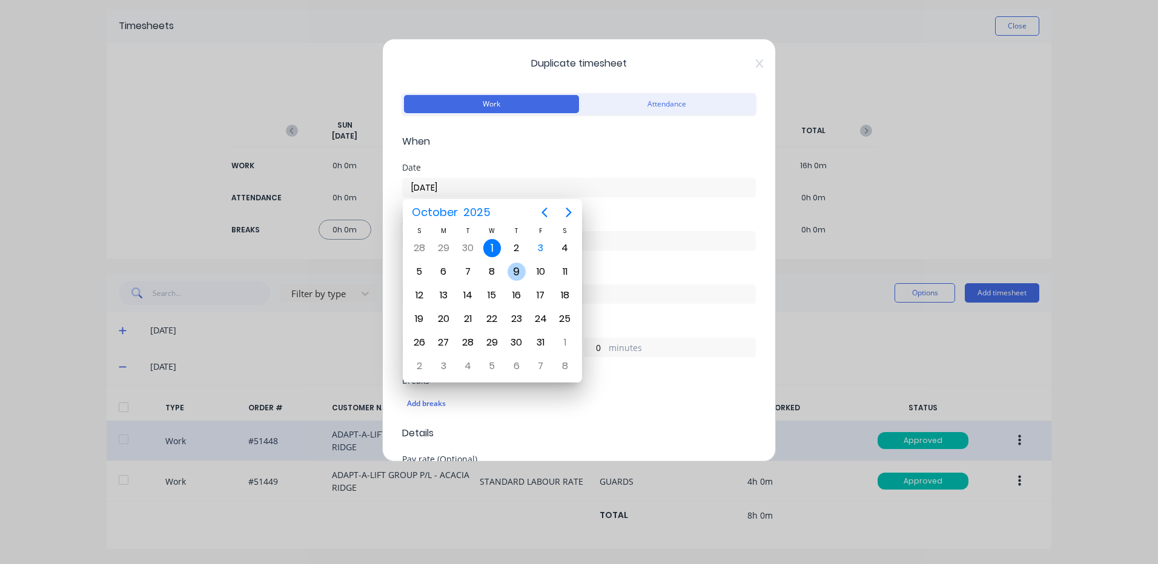
click at [519, 249] on div "2" at bounding box center [516, 248] width 18 height 18
type input "[DATE]"
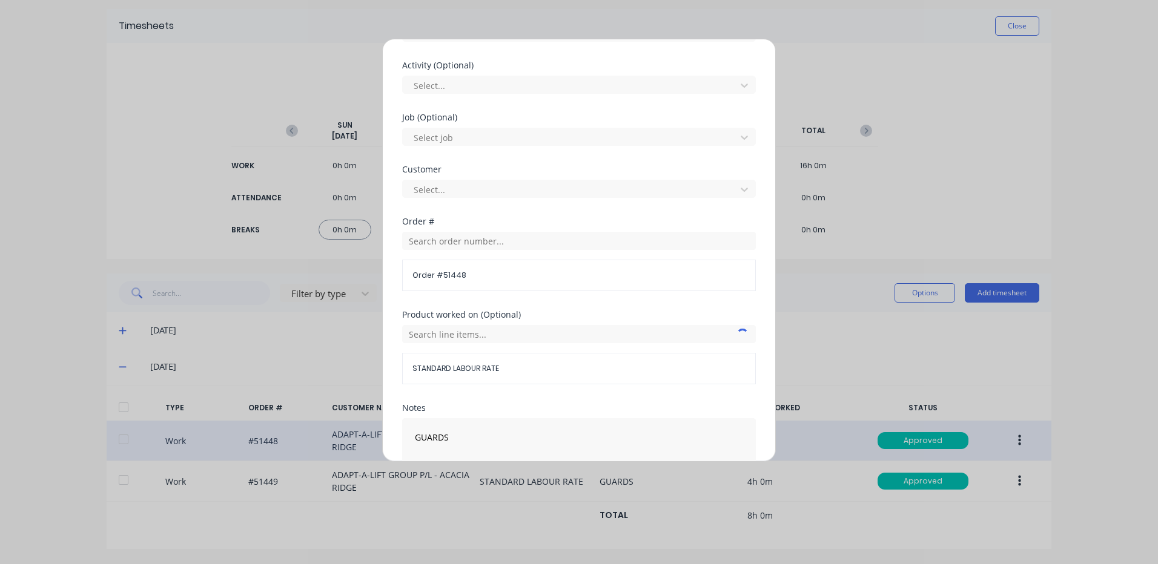
scroll to position [523, 0]
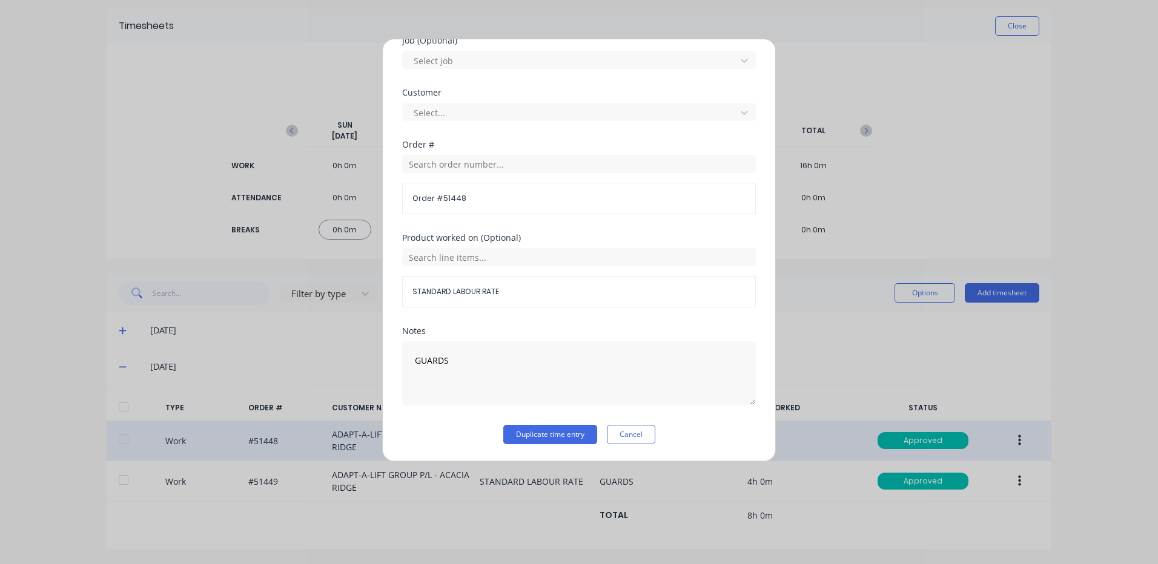
drag, startPoint x: 578, startPoint y: 435, endPoint x: 611, endPoint y: 445, distance: 34.7
click at [578, 436] on button "Duplicate time entry" at bounding box center [550, 434] width 94 height 19
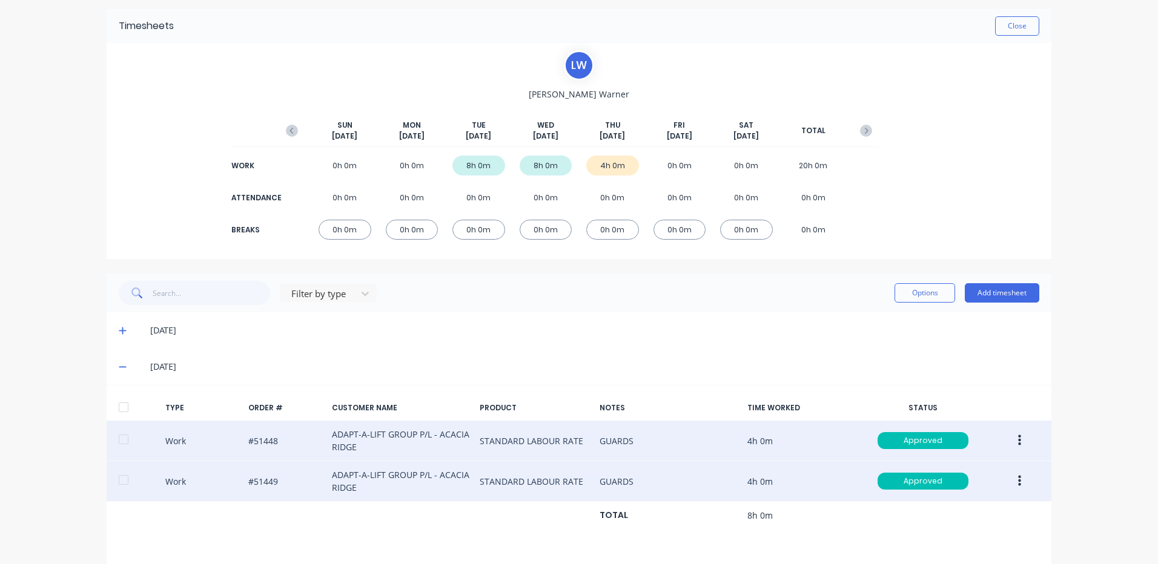
click at [1008, 482] on button "button" at bounding box center [1019, 482] width 28 height 22
click at [952, 454] on div "Duplicate" at bounding box center [976, 461] width 93 height 18
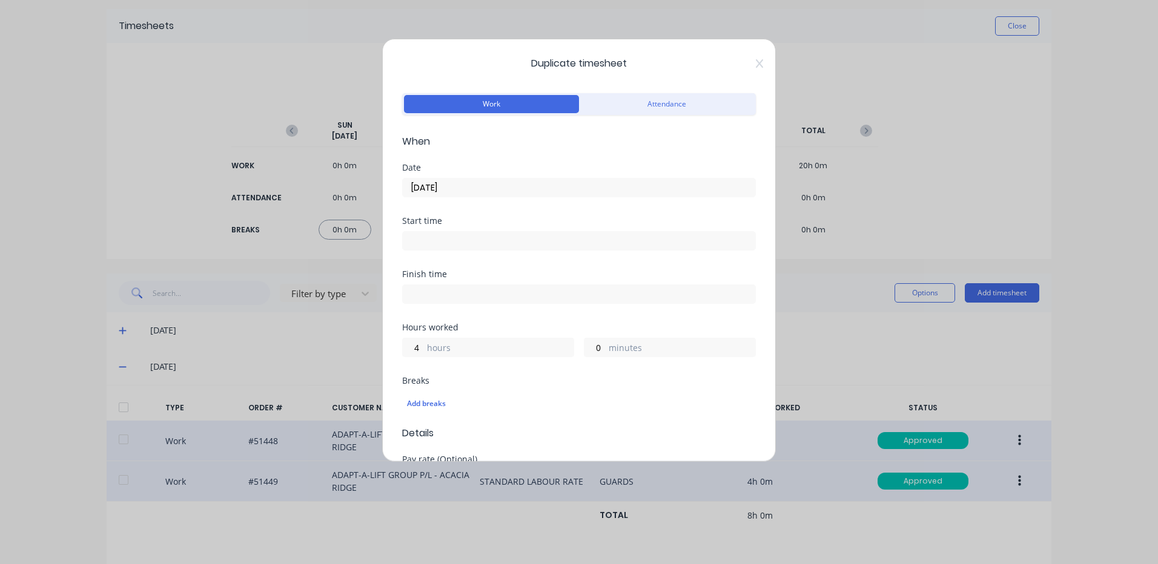
click at [461, 186] on input "[DATE]" at bounding box center [579, 188] width 352 height 18
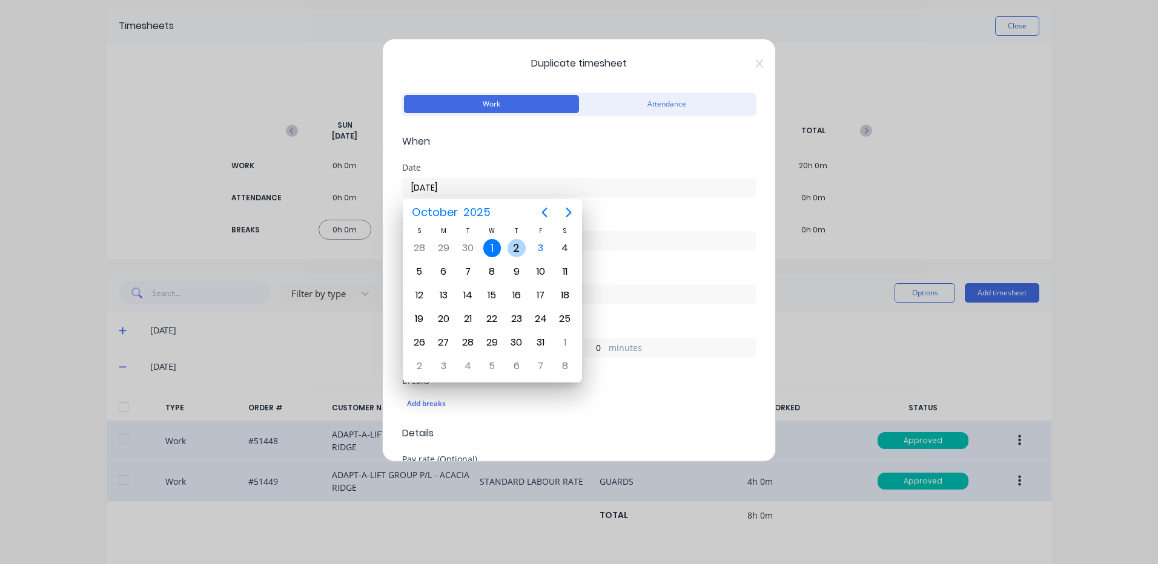
click at [519, 256] on div "2" at bounding box center [516, 248] width 18 height 18
type input "[DATE]"
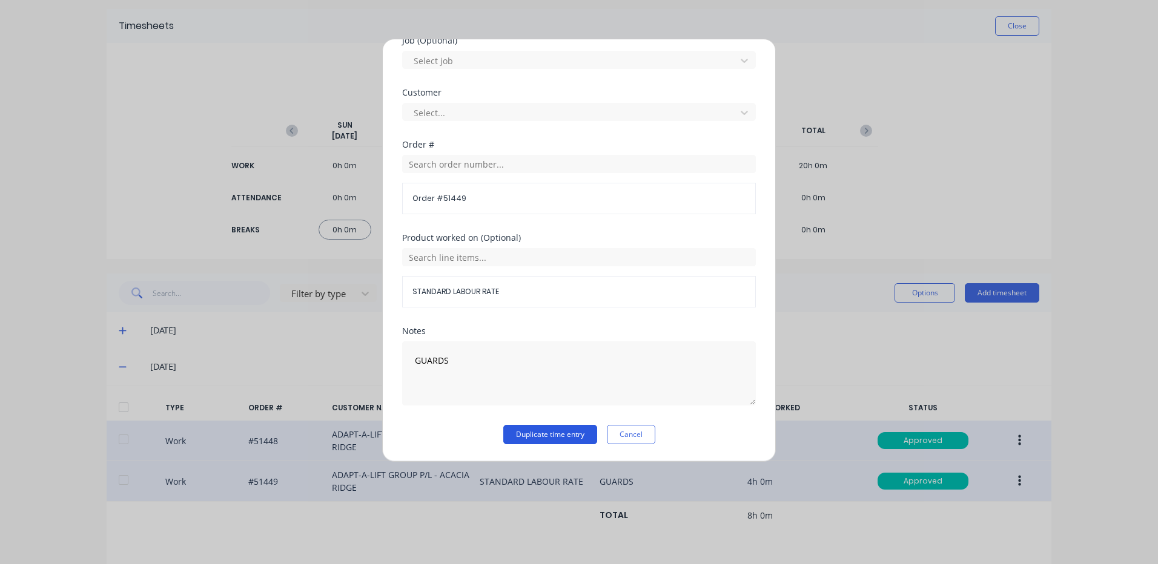
click at [559, 433] on button "Duplicate time entry" at bounding box center [550, 434] width 94 height 19
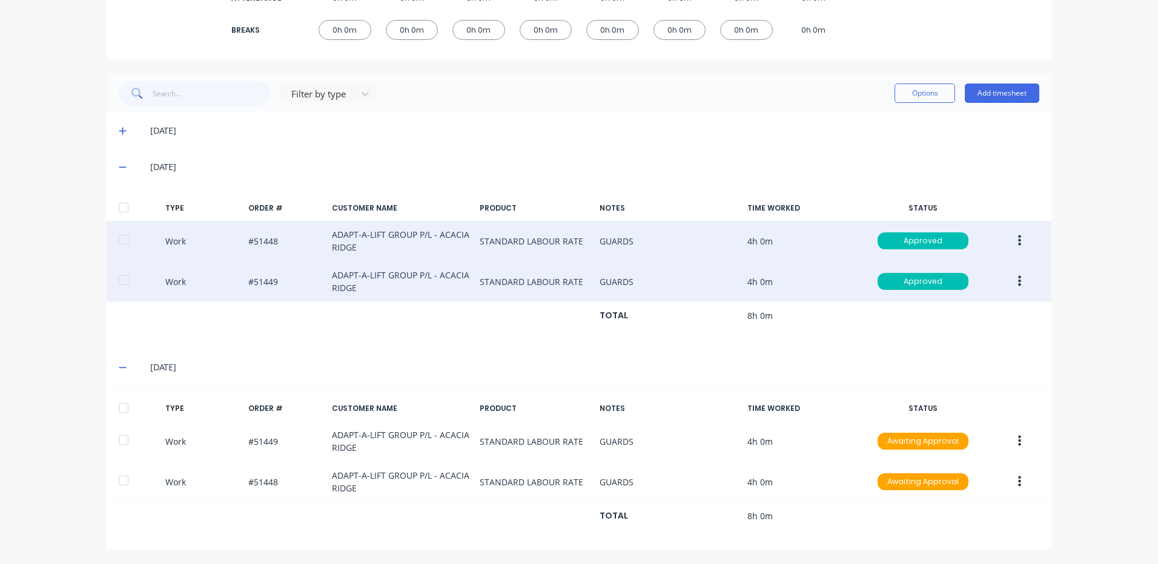
scroll to position [243, 0]
click at [134, 408] on div at bounding box center [137, 408] width 37 height 10
drag, startPoint x: 120, startPoint y: 408, endPoint x: 217, endPoint y: 385, distance: 99.5
click at [120, 408] on div at bounding box center [123, 407] width 24 height 24
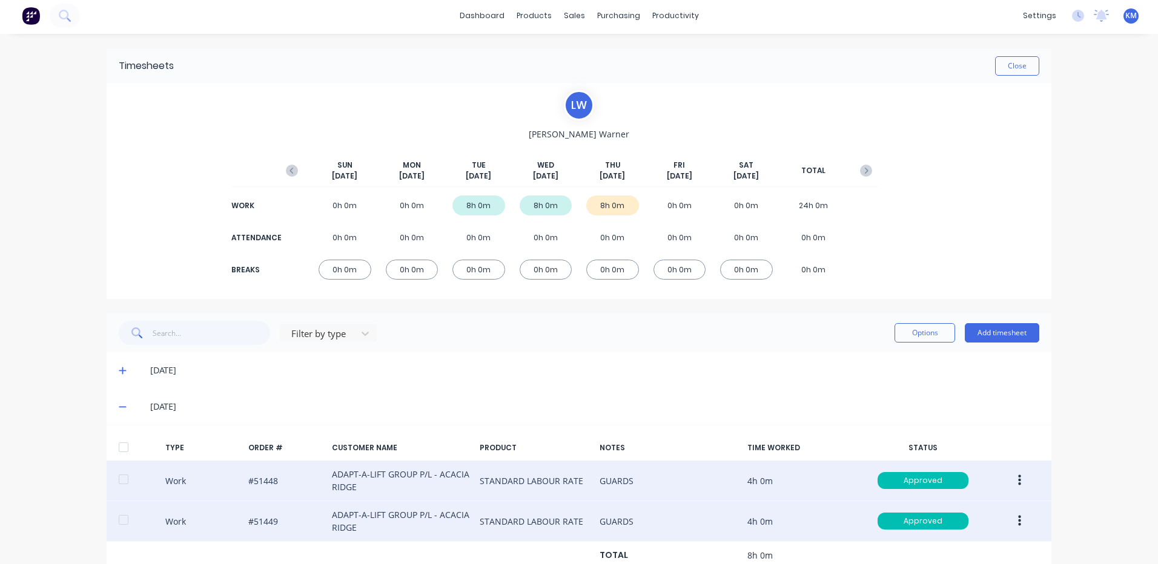
scroll to position [1, 0]
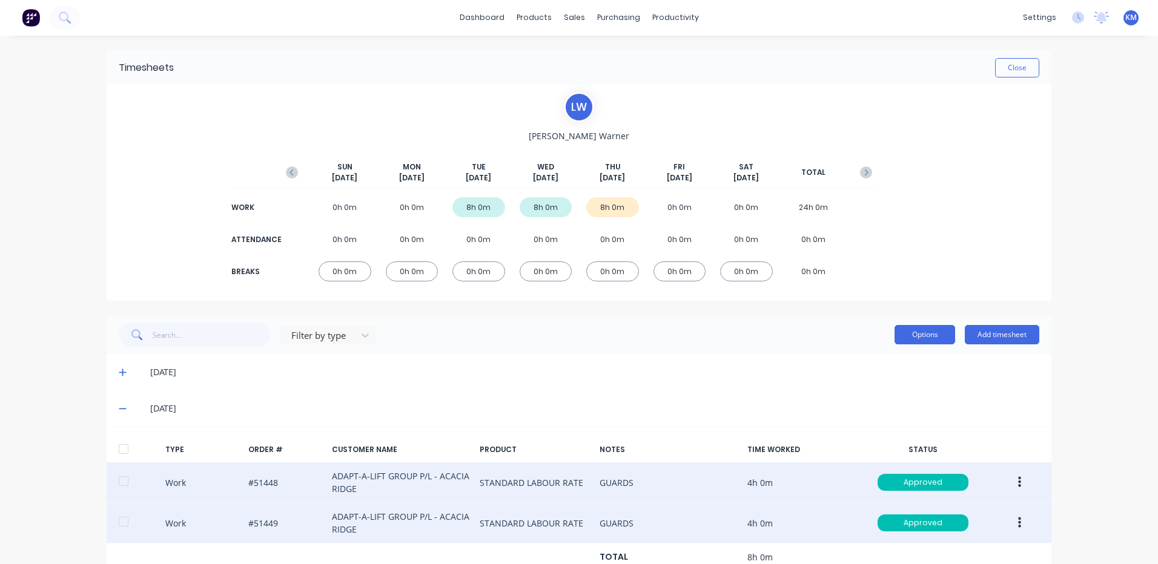
click at [907, 325] on div "Options Add timesheet" at bounding box center [966, 335] width 145 height 24
click at [904, 354] on div "[DATE]" at bounding box center [579, 372] width 945 height 36
click at [906, 348] on div "Filter by type Options Add timesheet" at bounding box center [579, 335] width 945 height 39
click at [907, 341] on button "Options" at bounding box center [924, 334] width 61 height 19
click at [905, 358] on div "Approve" at bounding box center [897, 366] width 93 height 18
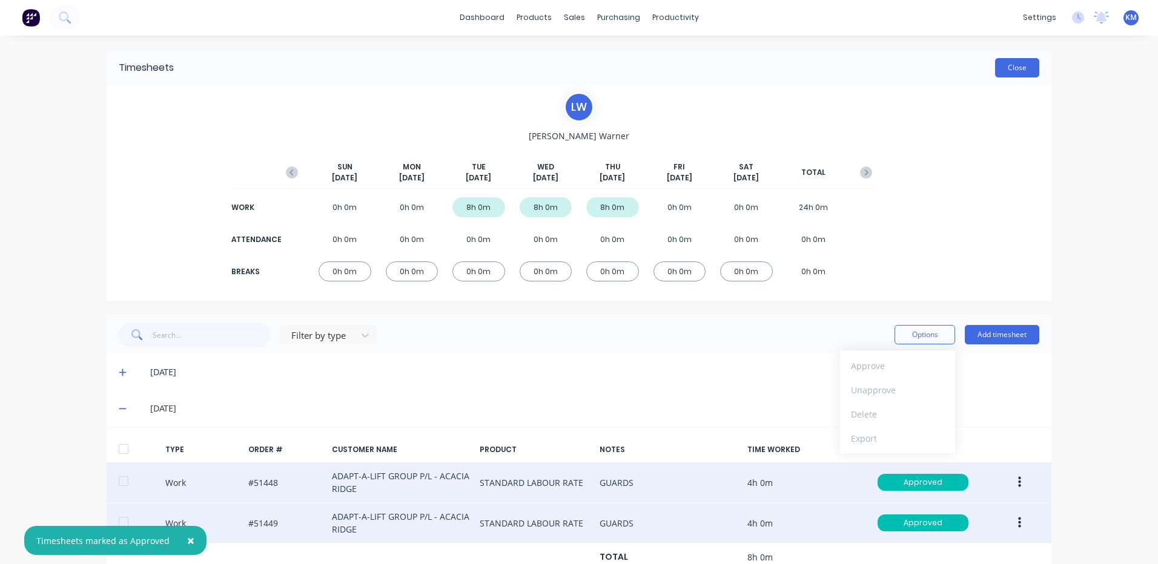
click at [1013, 71] on button "Close" at bounding box center [1017, 67] width 44 height 19
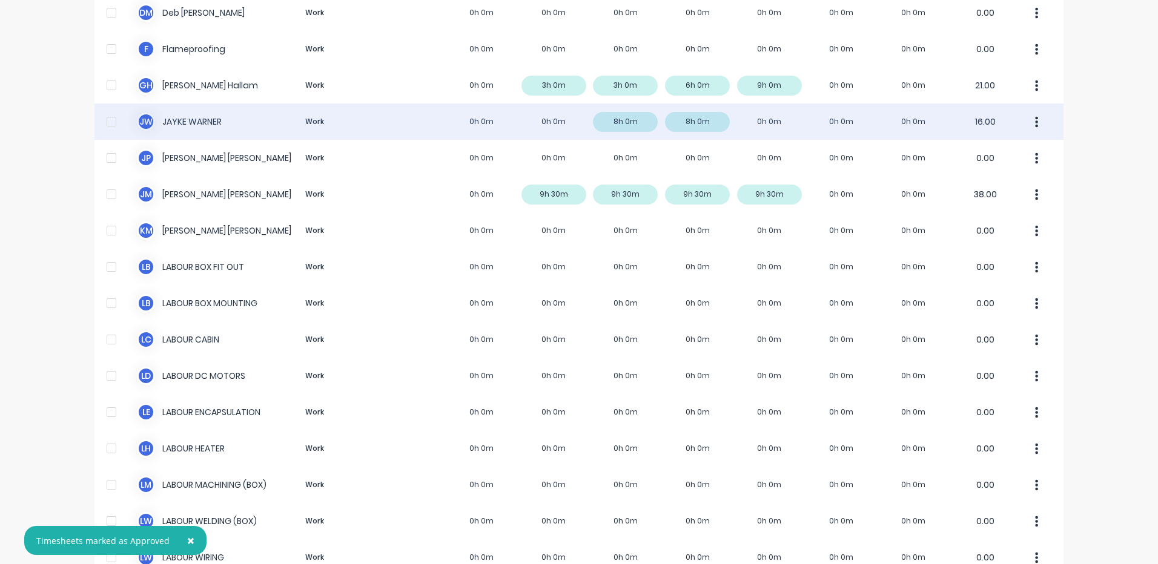
scroll to position [259, 0]
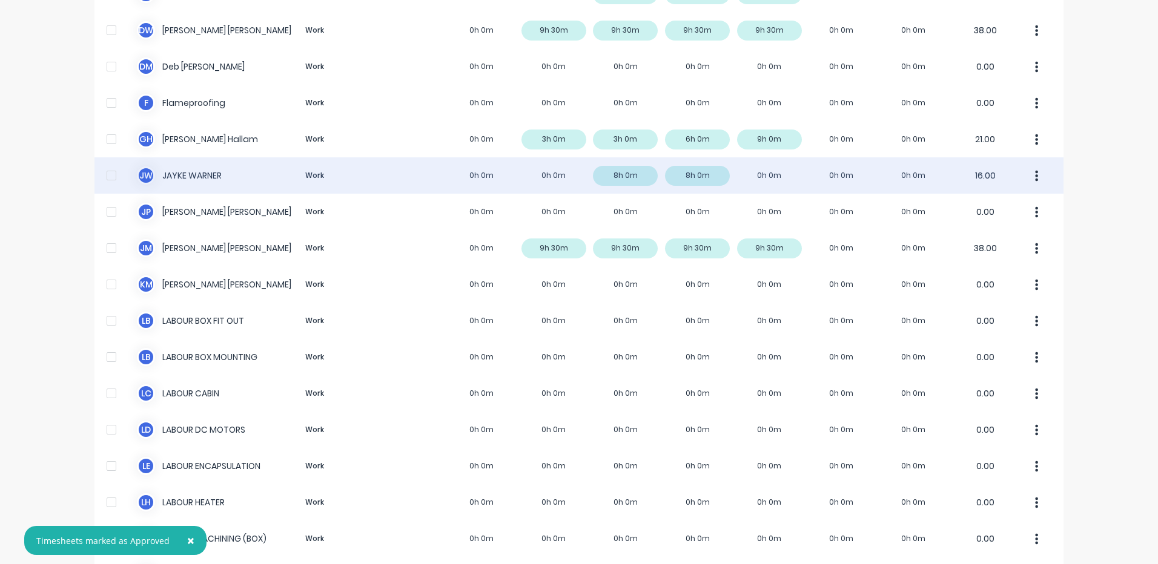
click at [414, 174] on div "[PERSON_NAME] [PERSON_NAME] Work 0h 0m 0h 0m 8h 0m 8h 0m 0h 0m 0h 0m 0h 0m 16.00" at bounding box center [578, 175] width 969 height 36
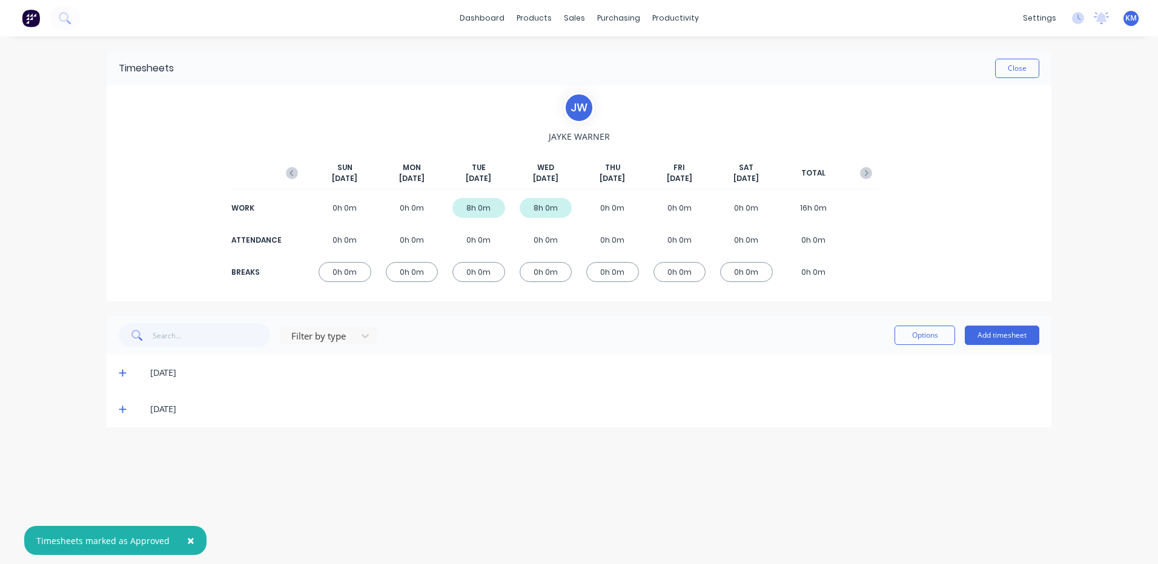
click at [127, 409] on span at bounding box center [125, 409] width 12 height 12
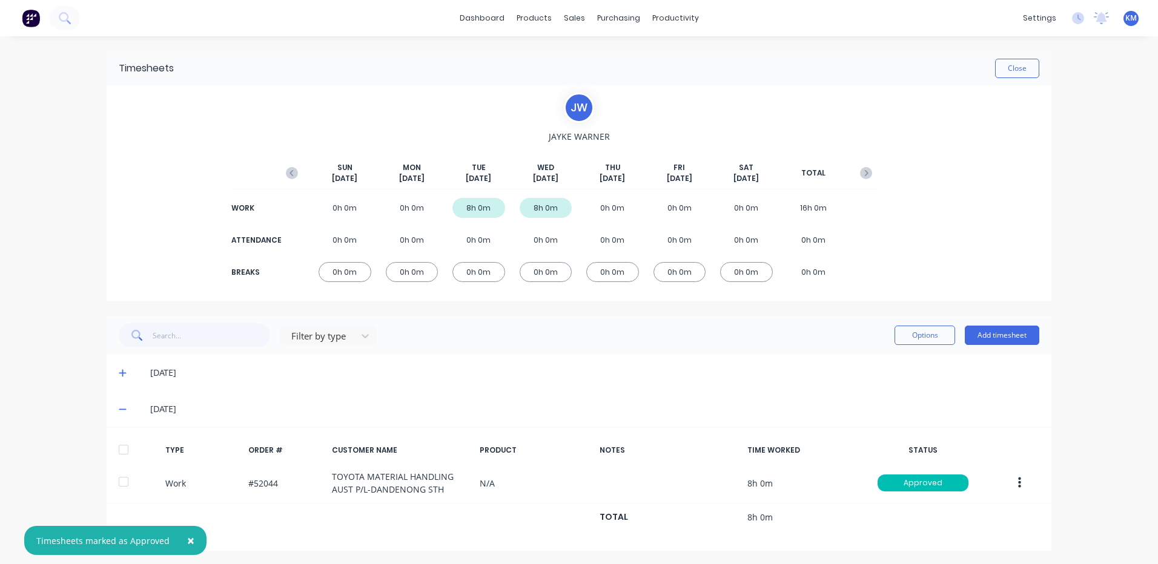
scroll to position [2, 0]
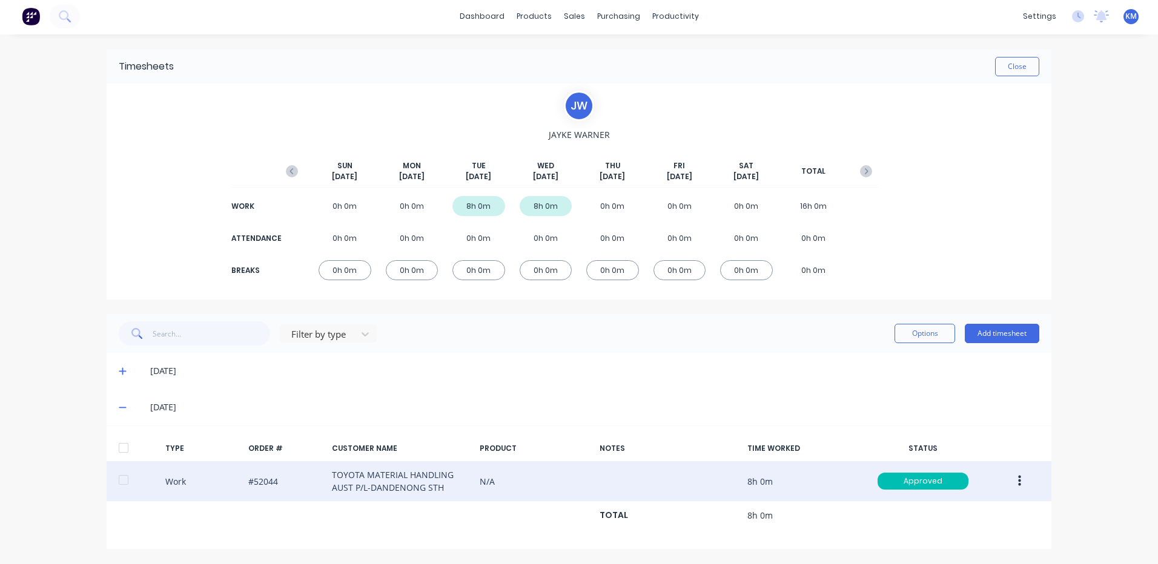
click at [1005, 484] on button "button" at bounding box center [1019, 482] width 28 height 22
click at [982, 468] on div "Duplicate" at bounding box center [976, 461] width 93 height 18
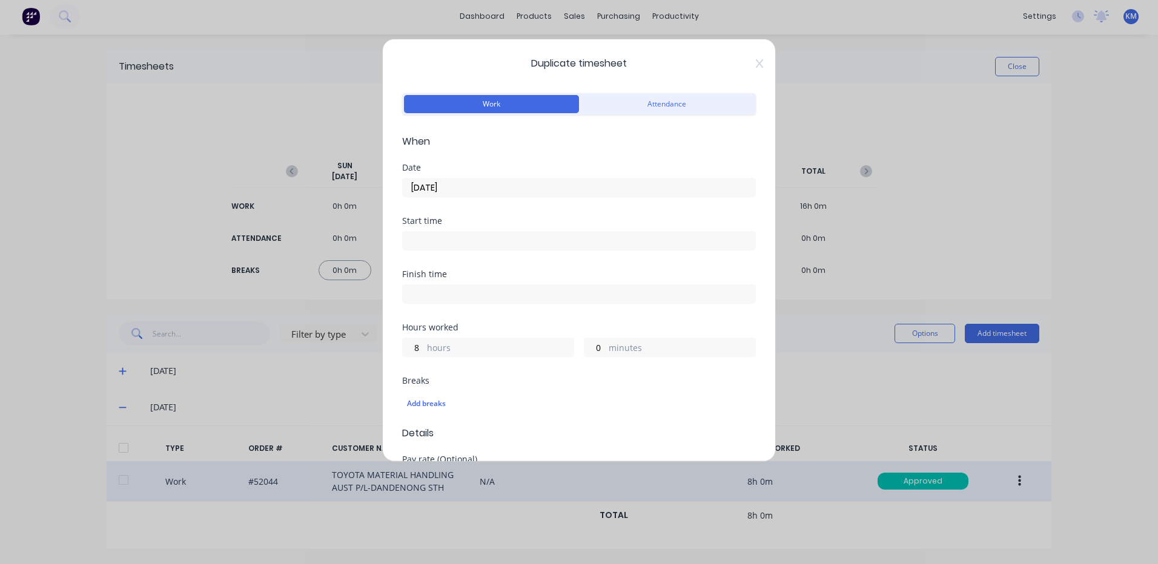
click at [475, 197] on div "Date [DATE]" at bounding box center [579, 190] width 354 height 53
click at [483, 184] on input "[DATE]" at bounding box center [579, 188] width 352 height 18
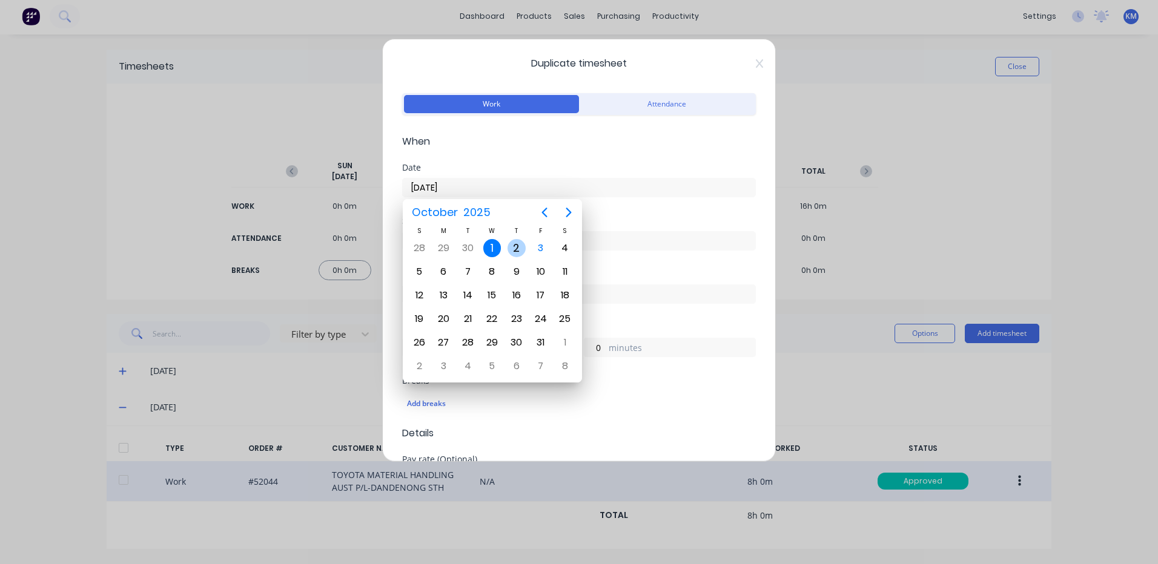
click at [527, 245] on div "2" at bounding box center [516, 248] width 24 height 23
type input "[DATE]"
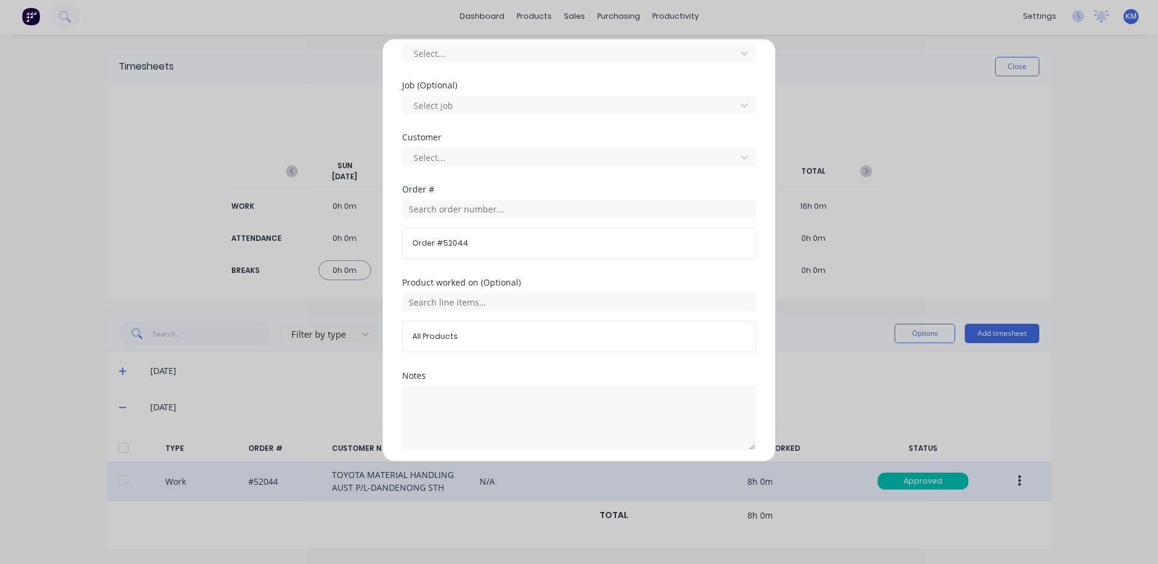
scroll to position [523, 0]
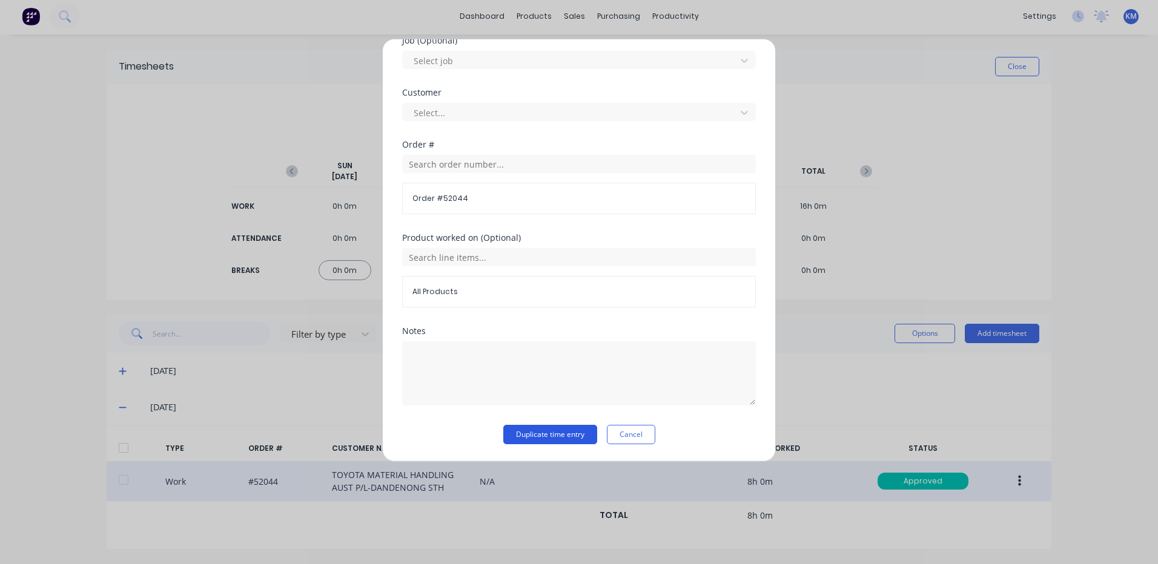
click at [552, 429] on button "Duplicate time entry" at bounding box center [550, 434] width 94 height 19
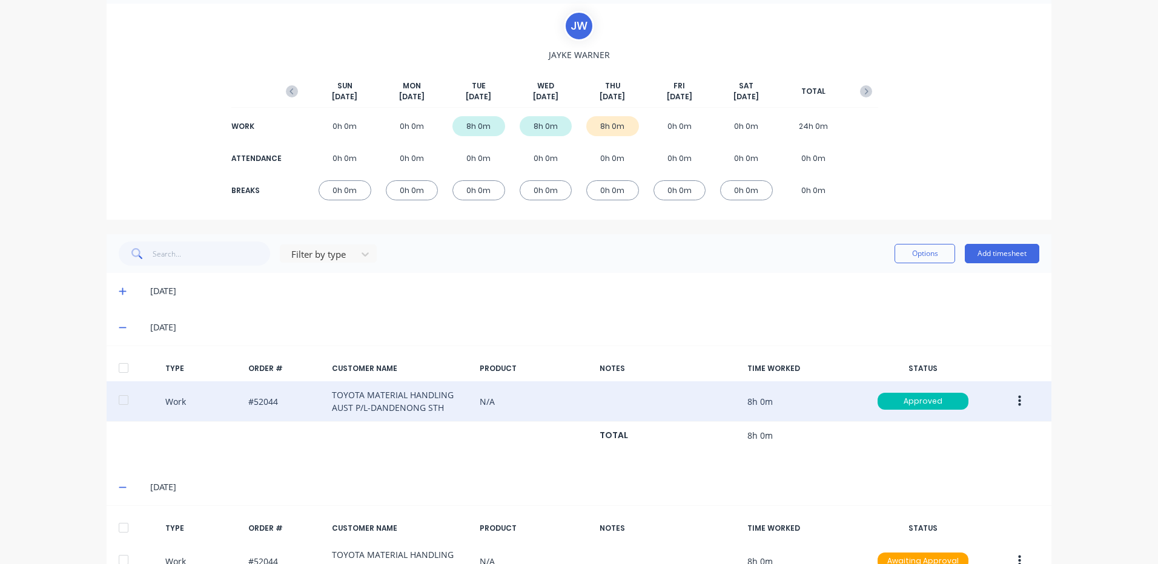
scroll to position [162, 0]
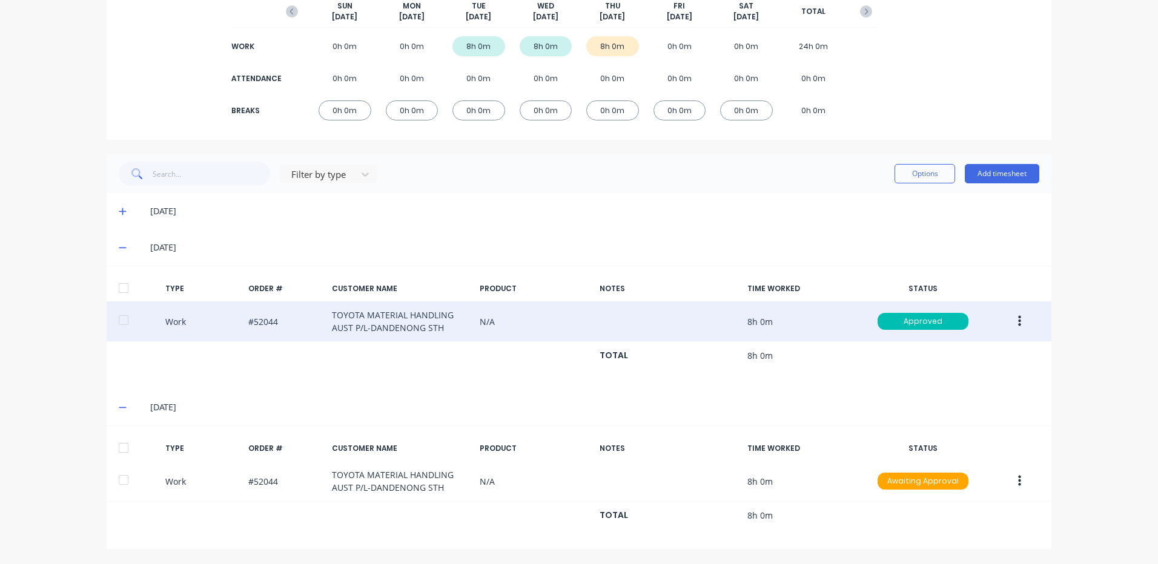
click at [116, 448] on div at bounding box center [123, 448] width 24 height 24
click at [922, 169] on button "Options" at bounding box center [924, 173] width 61 height 19
click at [893, 198] on div "Approve" at bounding box center [897, 205] width 93 height 18
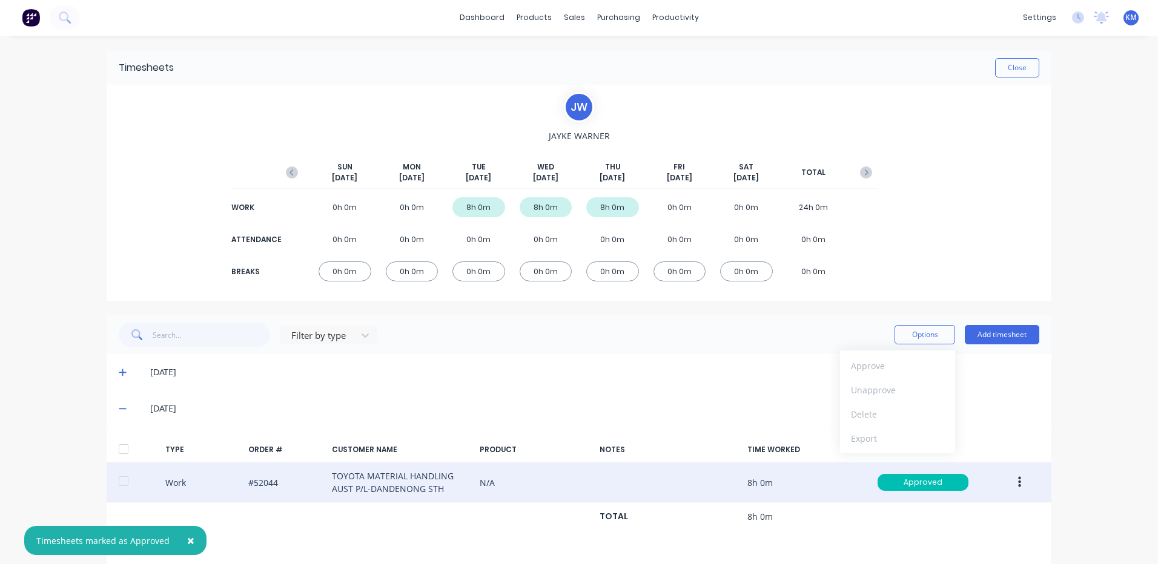
scroll to position [0, 0]
click at [1025, 67] on button "Close" at bounding box center [1017, 68] width 44 height 19
